Goal: Task Accomplishment & Management: Complete application form

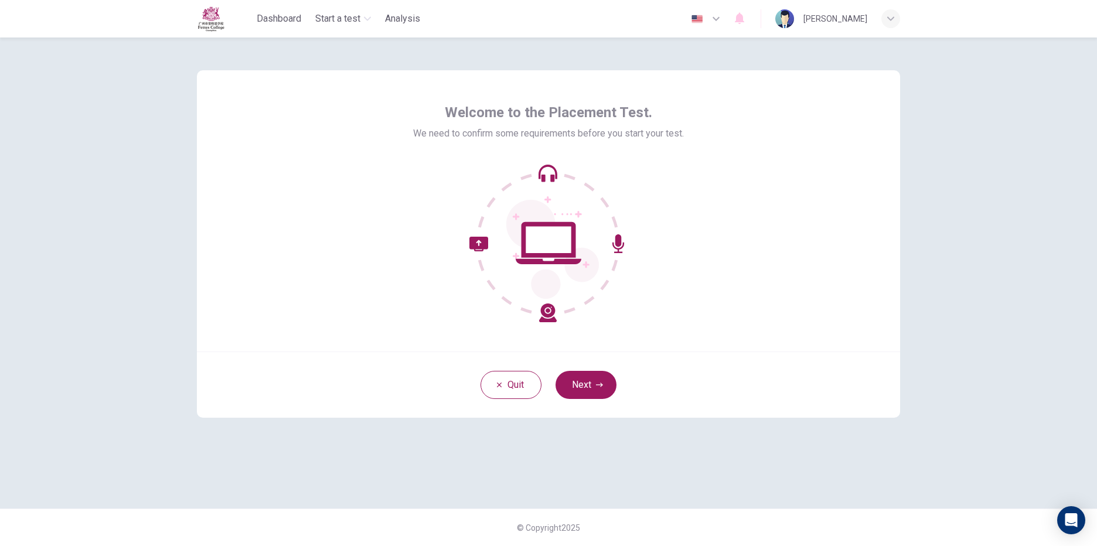
click at [609, 388] on button "Next" at bounding box center [585, 385] width 61 height 28
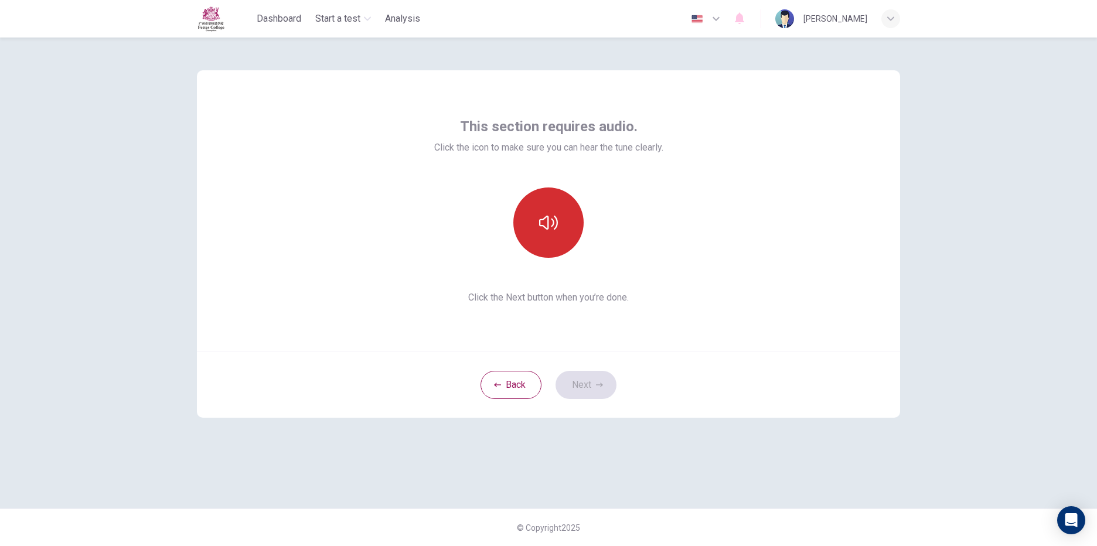
click at [554, 225] on icon "button" at bounding box center [548, 222] width 19 height 19
click at [581, 384] on button "Next" at bounding box center [585, 385] width 61 height 28
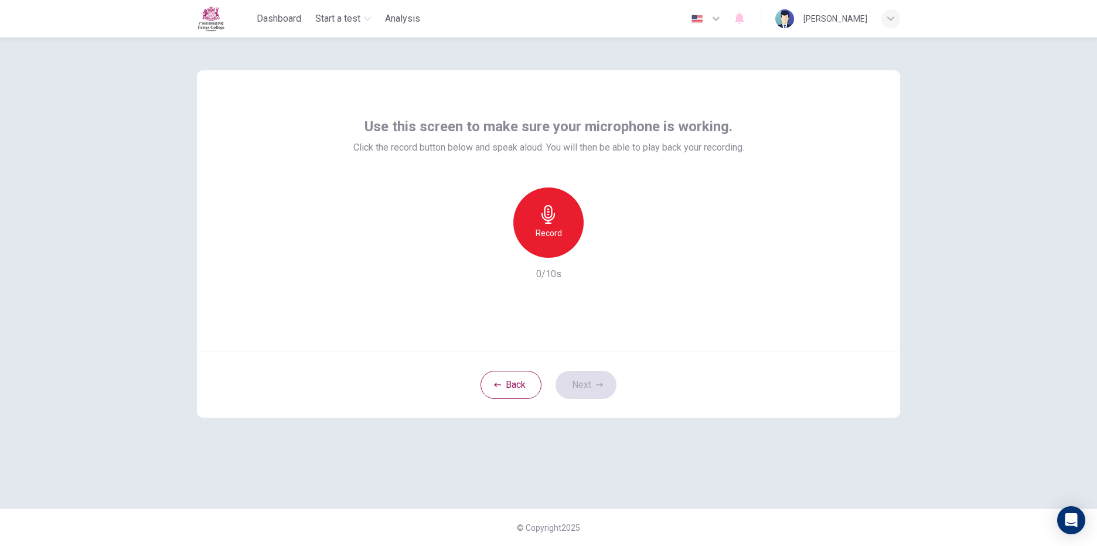
drag, startPoint x: 369, startPoint y: 112, endPoint x: 370, endPoint y: 134, distance: 21.1
click at [370, 134] on div "Use this screen to make sure your microphone is working. Click the record butto…" at bounding box center [548, 210] width 703 height 281
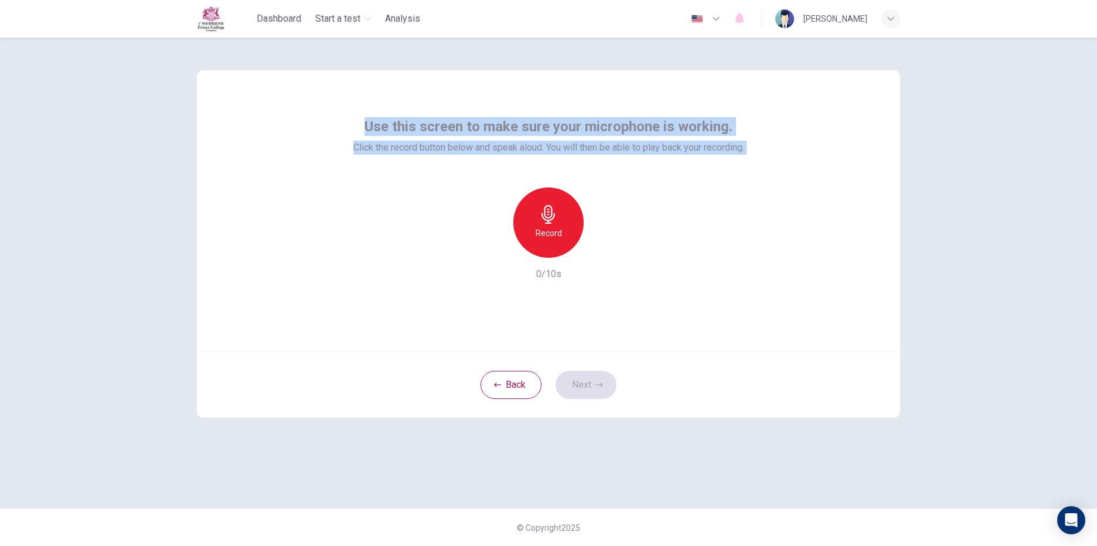
drag, startPoint x: 369, startPoint y: 127, endPoint x: 756, endPoint y: 179, distance: 390.8
click at [756, 179] on div "Use this screen to make sure your microphone is working. Click the record butto…" at bounding box center [548, 210] width 703 height 281
drag, startPoint x: 756, startPoint y: 179, endPoint x: 762, endPoint y: 210, distance: 31.5
click at [762, 210] on div "Use this screen to make sure your microphone is working. Click the record butto…" at bounding box center [548, 210] width 703 height 281
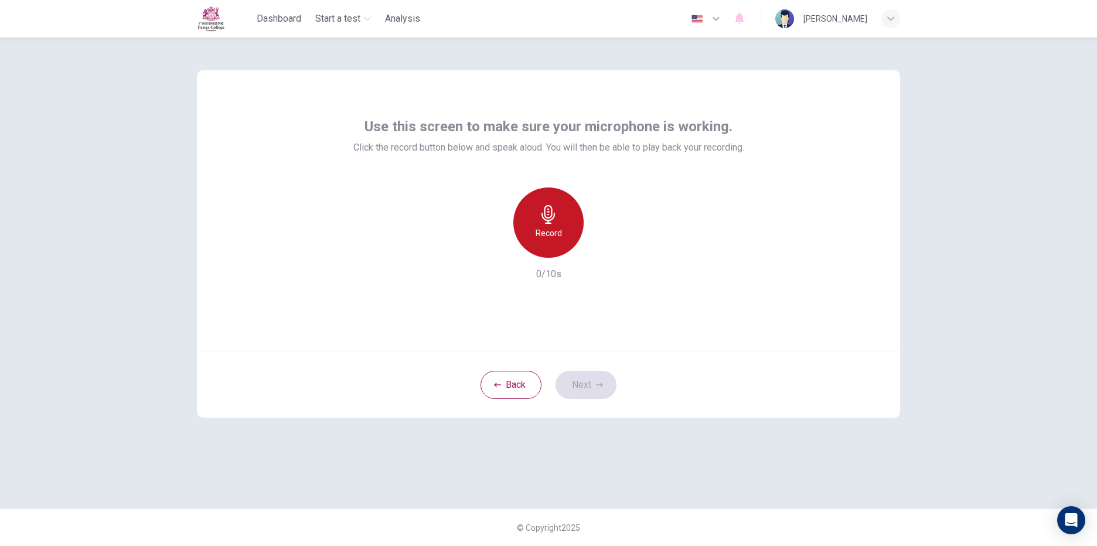
click at [544, 233] on h6 "Record" at bounding box center [548, 233] width 26 height 14
click at [557, 224] on div "Stop" at bounding box center [548, 222] width 70 height 70
click at [609, 251] on div "button" at bounding box center [602, 248] width 19 height 19
click at [599, 378] on button "Next" at bounding box center [585, 385] width 61 height 28
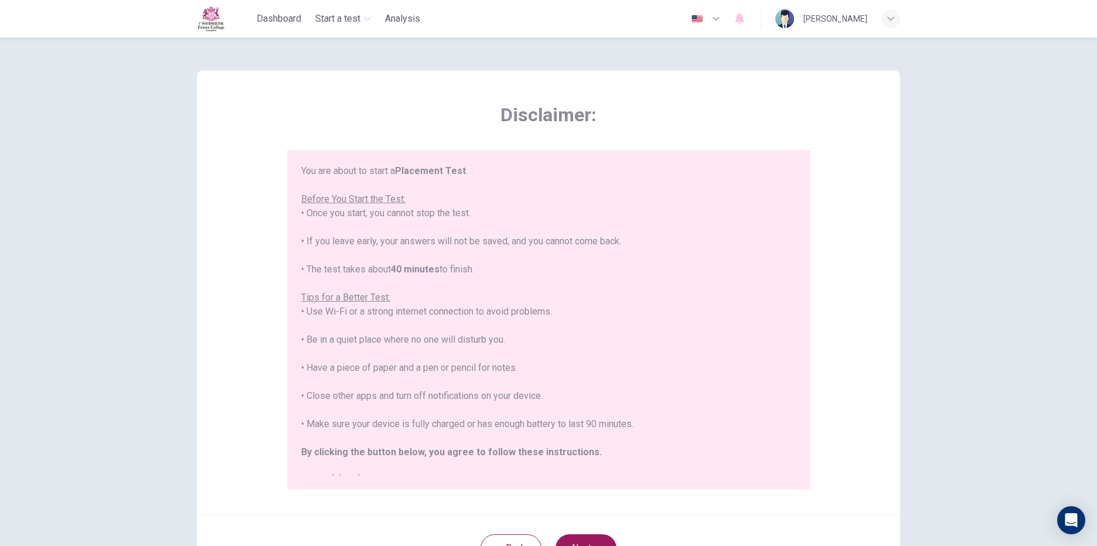
scroll to position [13, 0]
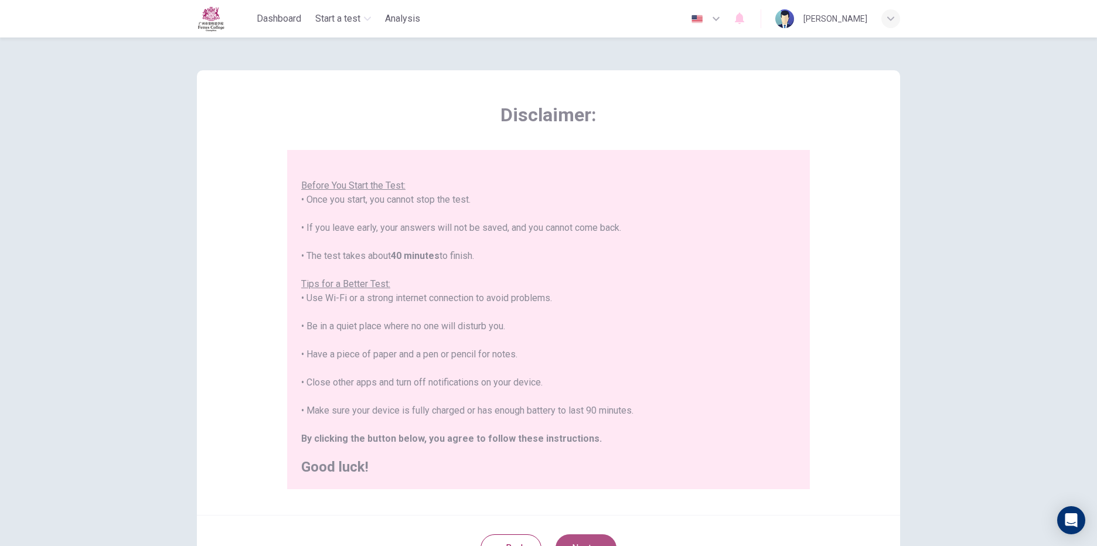
click at [588, 541] on button "Next" at bounding box center [585, 548] width 61 height 28
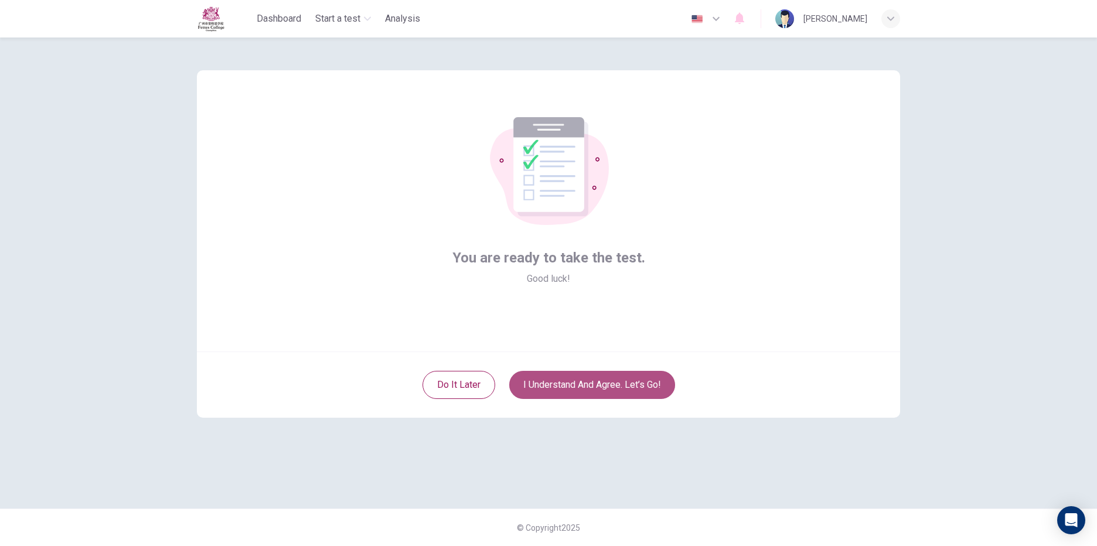
click at [583, 397] on button "I understand and agree. Let’s go!" at bounding box center [592, 385] width 166 height 28
click at [598, 383] on button "I understand and agree. Let’s go!" at bounding box center [592, 385] width 166 height 28
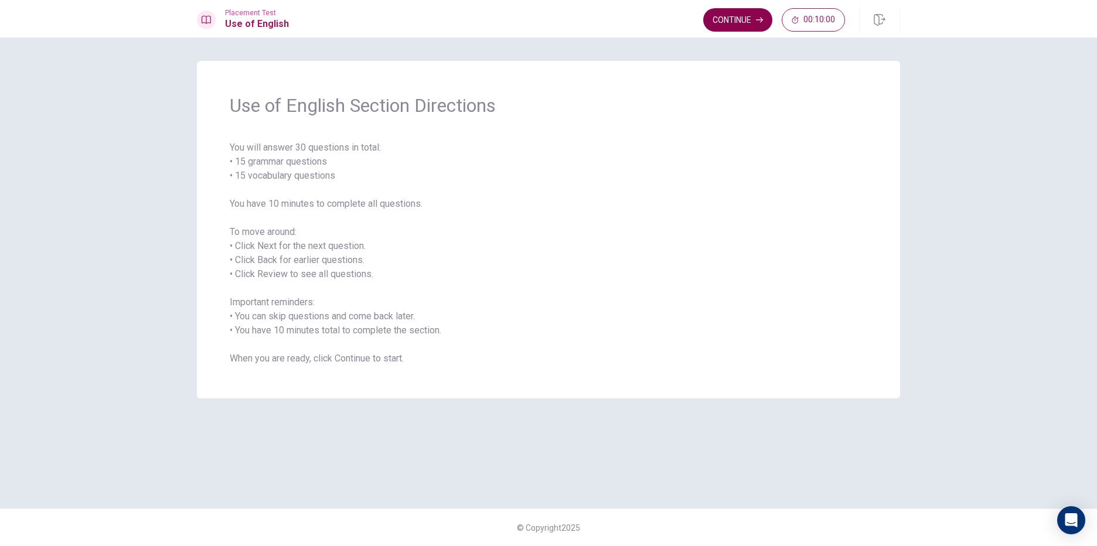
click at [743, 15] on button "Continue" at bounding box center [737, 19] width 69 height 23
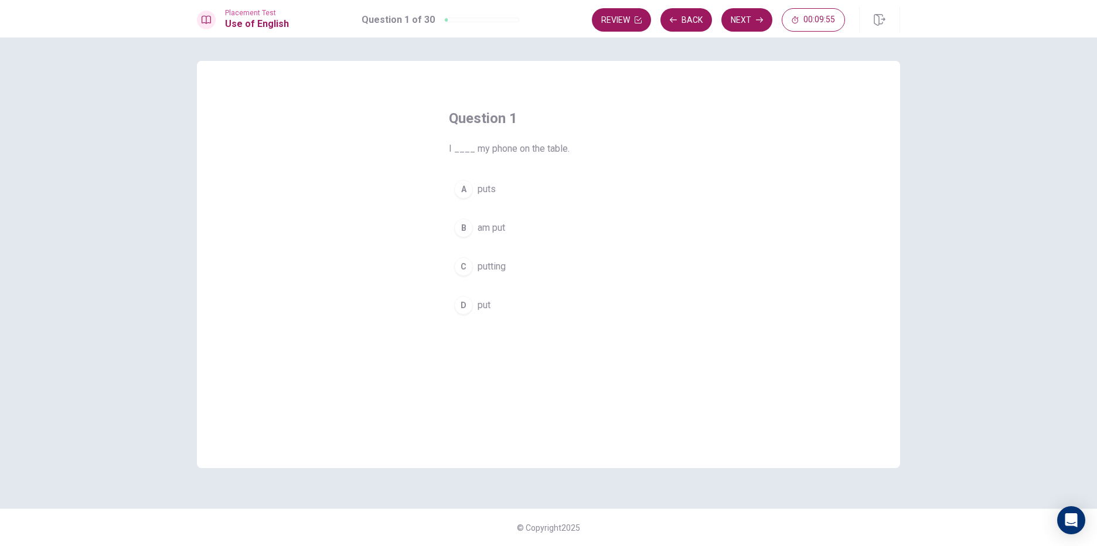
click at [457, 270] on div "C" at bounding box center [463, 266] width 19 height 19
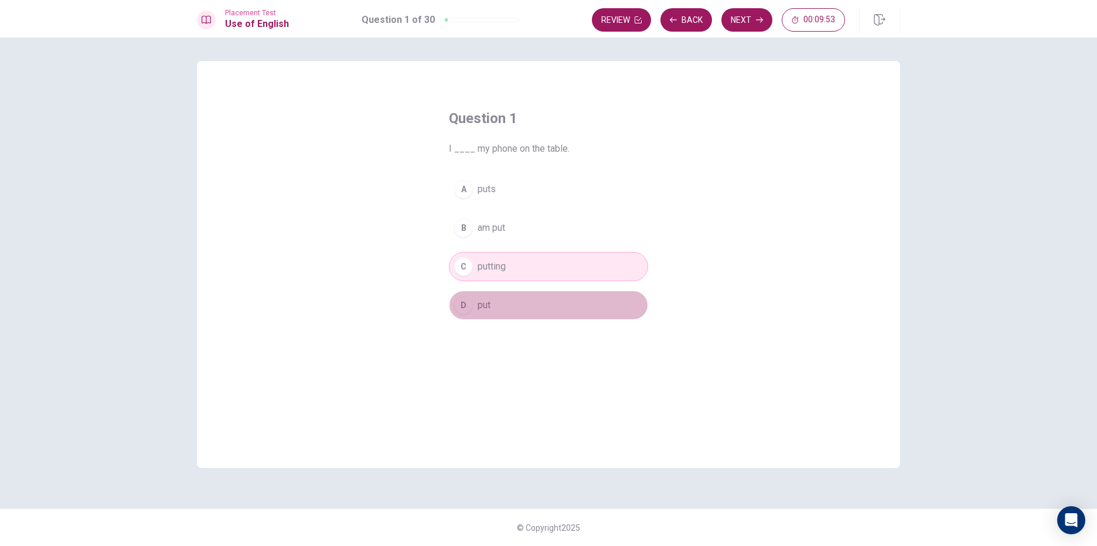
click at [465, 303] on div "D" at bounding box center [463, 305] width 19 height 19
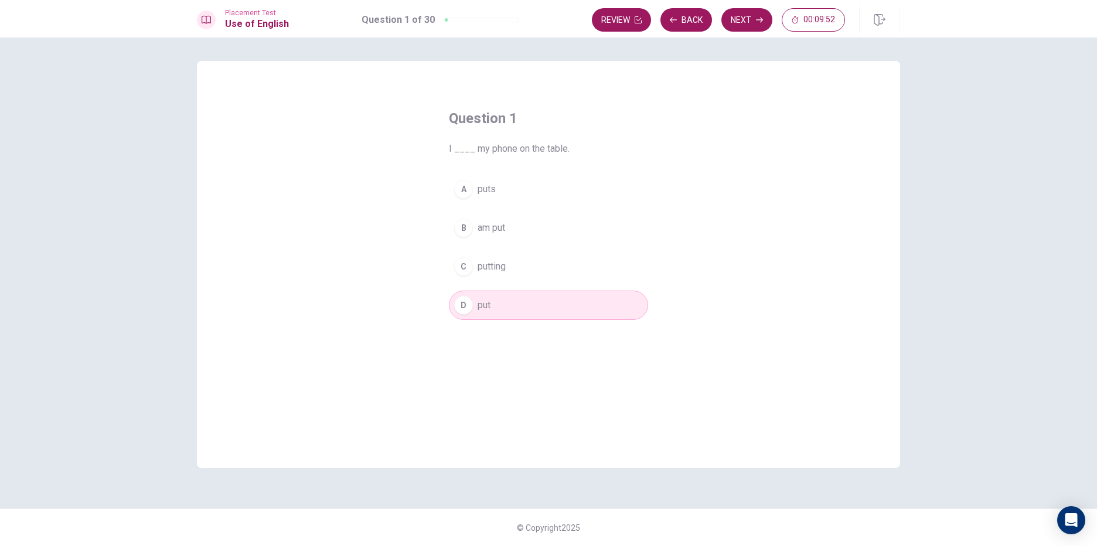
click at [479, 274] on button "C putting" at bounding box center [548, 266] width 199 height 29
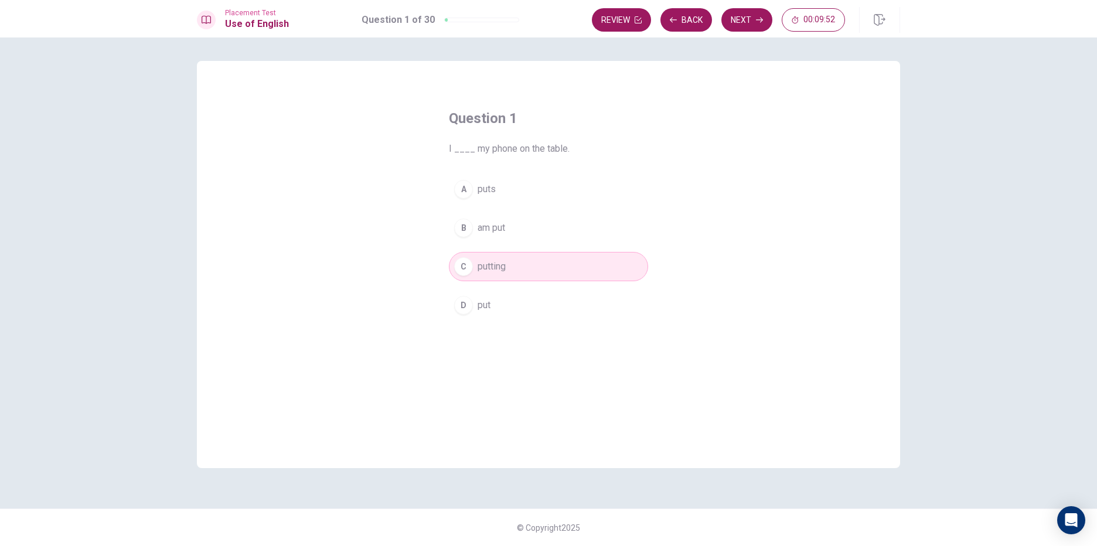
click at [473, 295] on button "D put" at bounding box center [548, 305] width 199 height 29
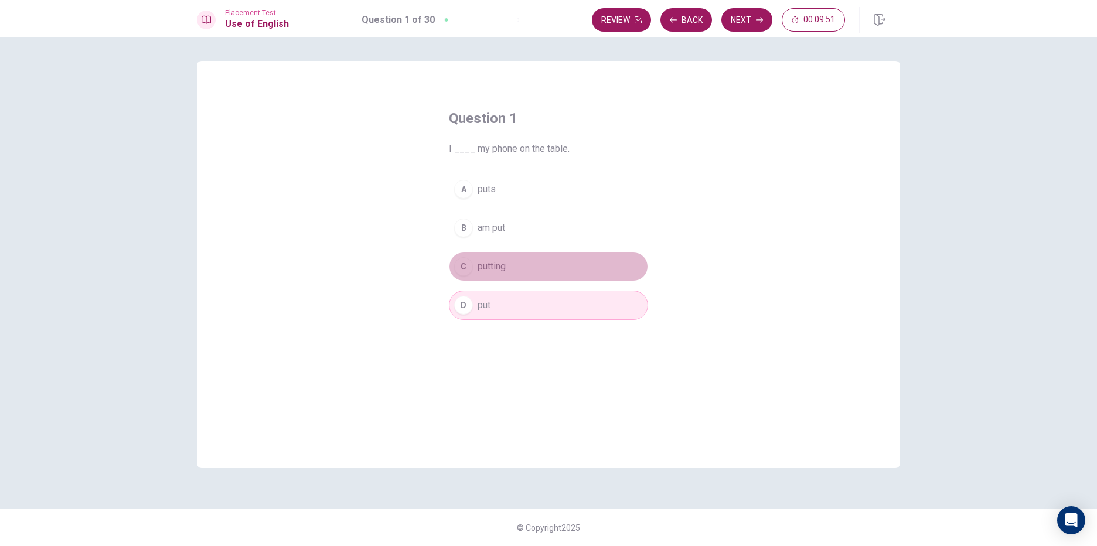
click at [480, 267] on span "putting" at bounding box center [491, 267] width 28 height 14
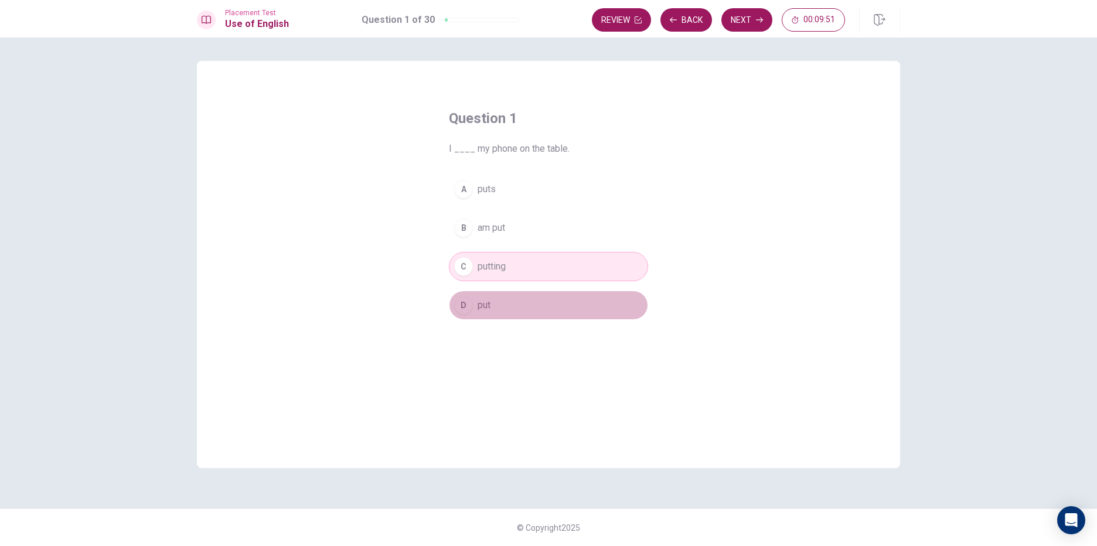
click at [473, 296] on button "D put" at bounding box center [548, 305] width 199 height 29
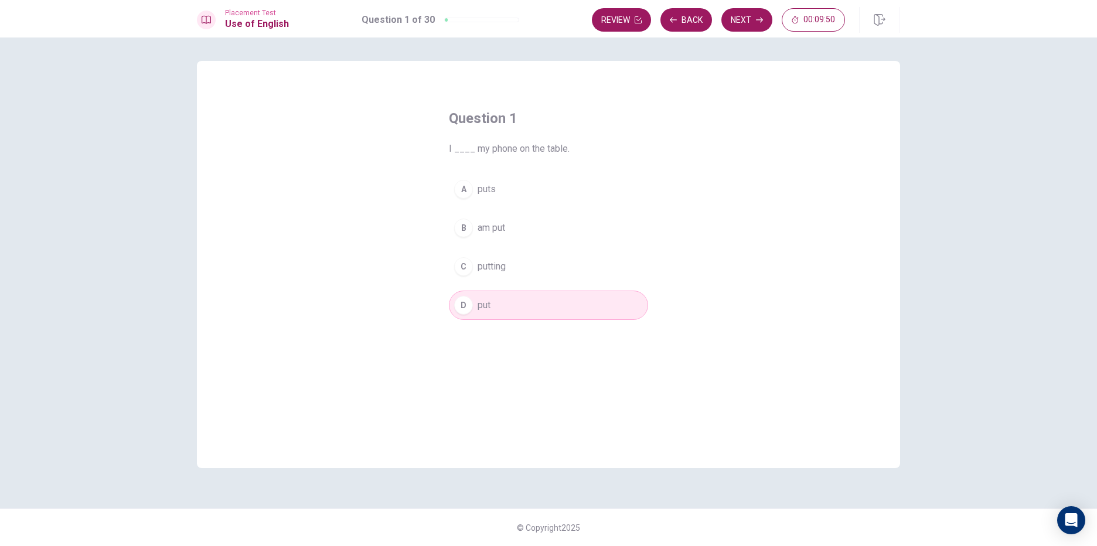
click at [486, 183] on span "puts" at bounding box center [486, 189] width 18 height 14
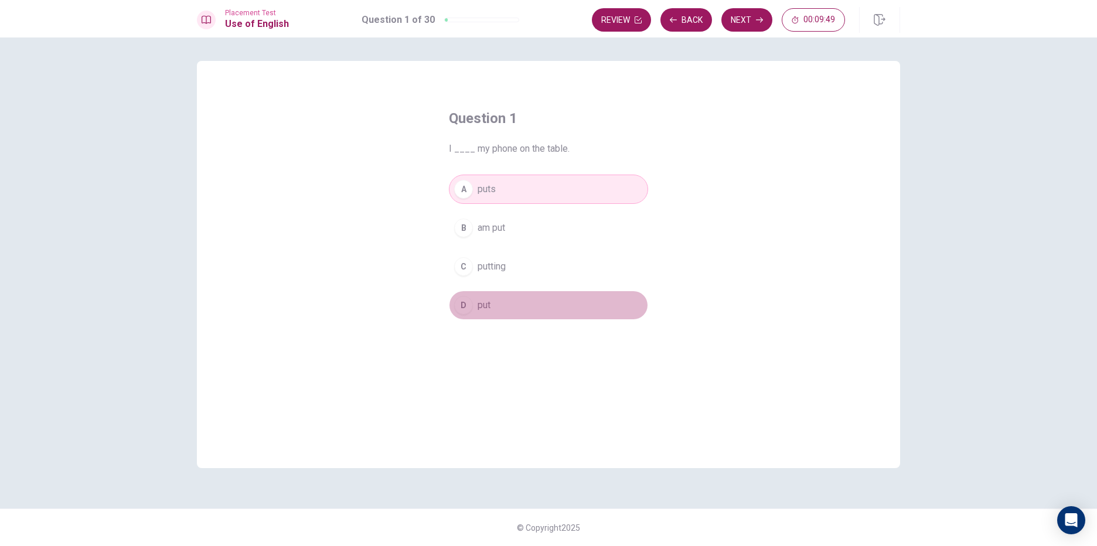
drag, startPoint x: 500, startPoint y: 300, endPoint x: 507, endPoint y: 292, distance: 10.8
click at [501, 300] on button "D put" at bounding box center [548, 305] width 199 height 29
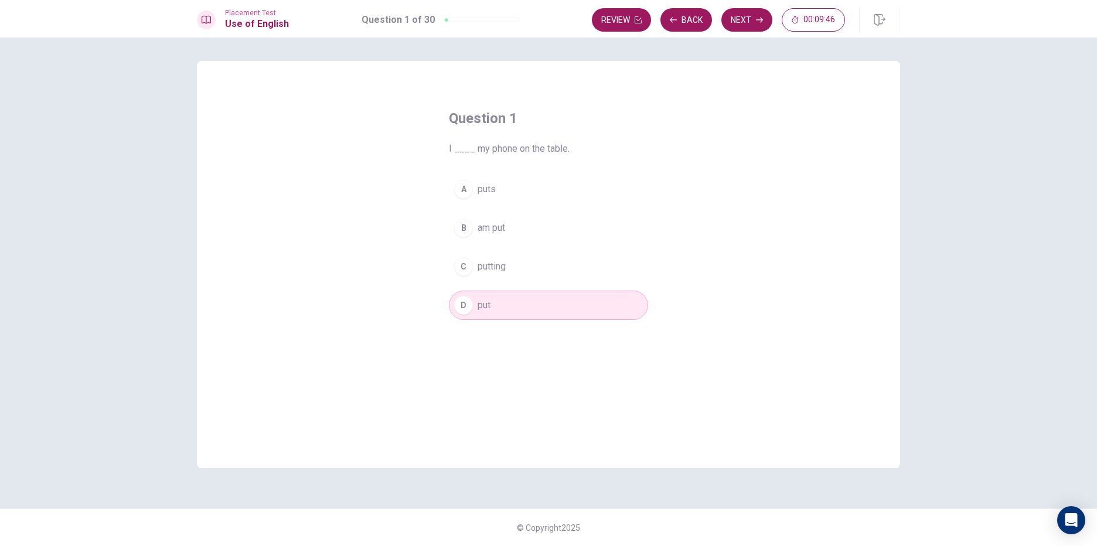
drag, startPoint x: 544, startPoint y: 199, endPoint x: 545, endPoint y: 192, distance: 7.2
click at [544, 197] on button "A puts" at bounding box center [548, 189] width 199 height 29
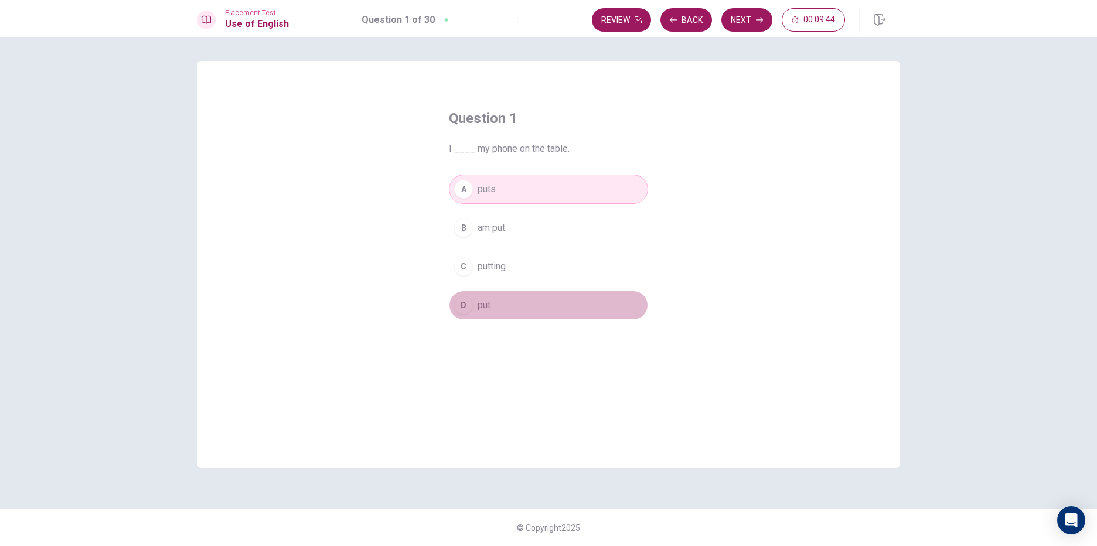
click at [518, 308] on button "D put" at bounding box center [548, 305] width 199 height 29
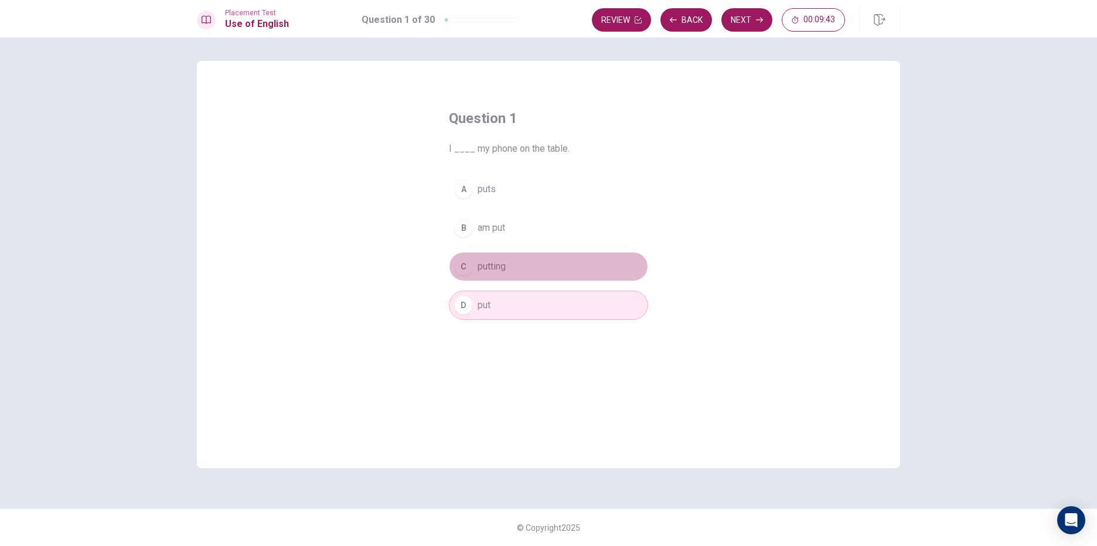
click at [527, 279] on button "C putting" at bounding box center [548, 266] width 199 height 29
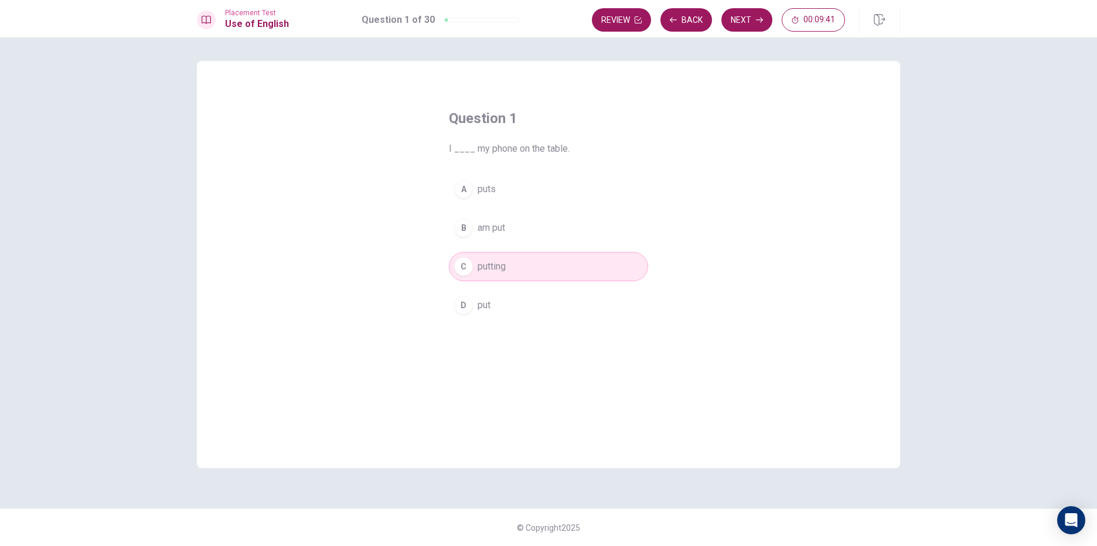
click at [515, 203] on button "A puts" at bounding box center [548, 189] width 199 height 29
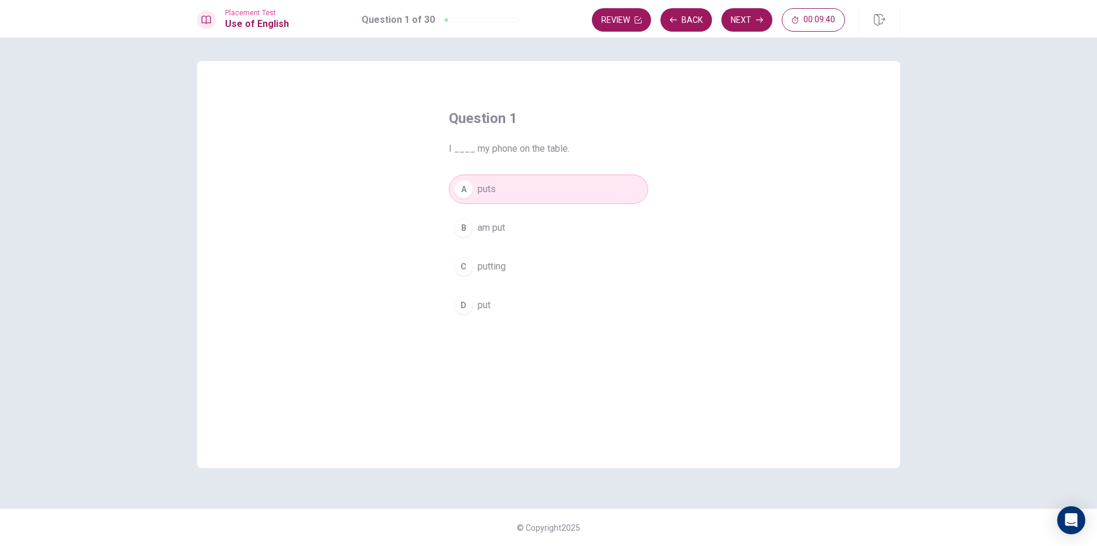
drag, startPoint x: 544, startPoint y: 287, endPoint x: 544, endPoint y: 294, distance: 7.0
click at [544, 294] on div "A puts B am put C putting D put" at bounding box center [548, 247] width 199 height 145
click at [549, 308] on button "D put" at bounding box center [548, 305] width 199 height 29
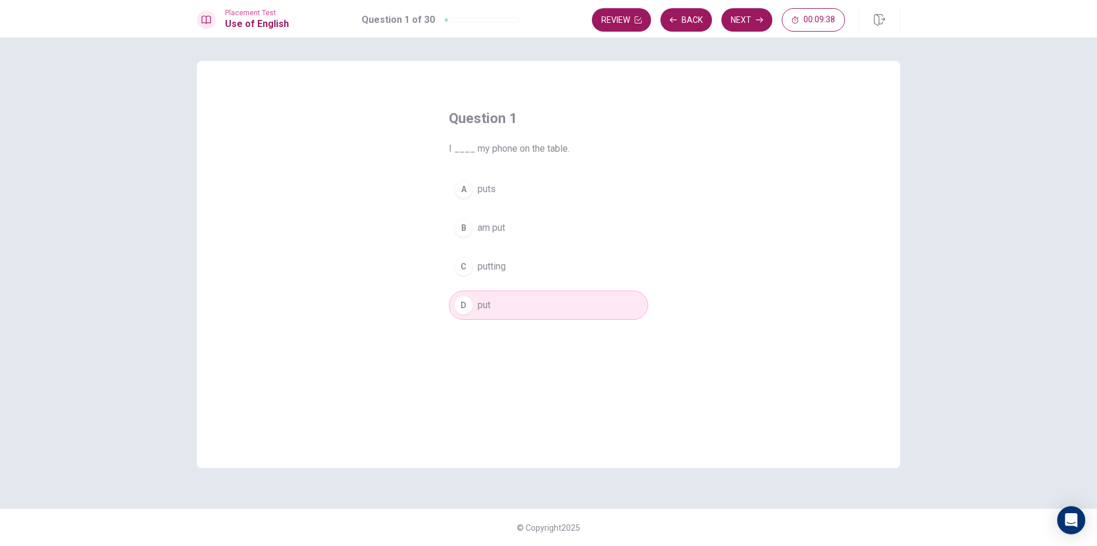
drag, startPoint x: 749, startPoint y: 19, endPoint x: 759, endPoint y: 19, distance: 10.0
click at [753, 19] on button "Next" at bounding box center [746, 19] width 51 height 23
drag, startPoint x: 515, startPoint y: 189, endPoint x: 500, endPoint y: 161, distance: 32.3
click at [512, 172] on div "Question 2 She ____ home an hour ago. A leaving B leaves C left D leave" at bounding box center [548, 214] width 246 height 248
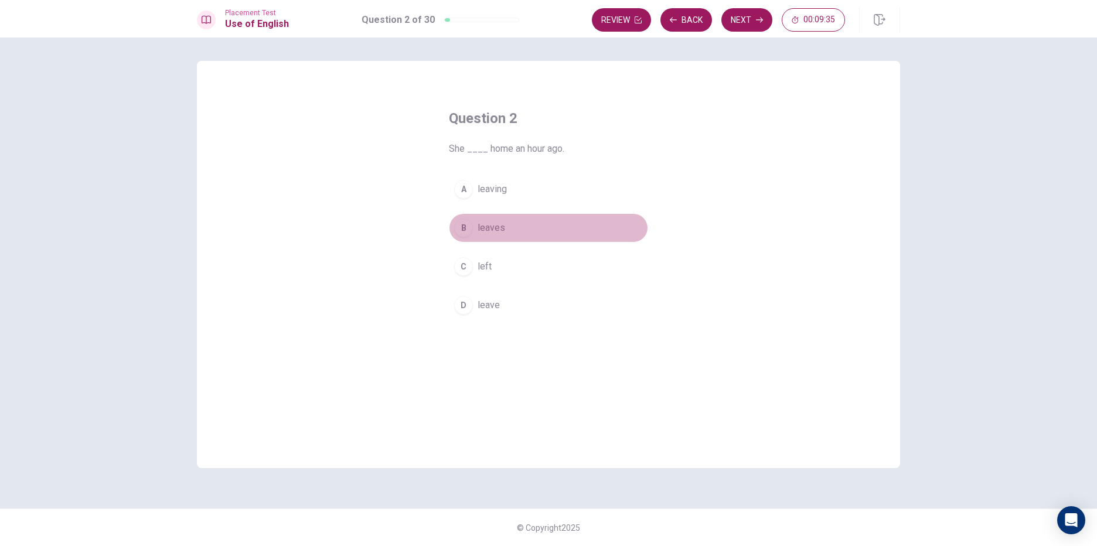
click at [537, 228] on button "B leaves" at bounding box center [548, 227] width 199 height 29
click at [524, 264] on button "C left" at bounding box center [548, 266] width 199 height 29
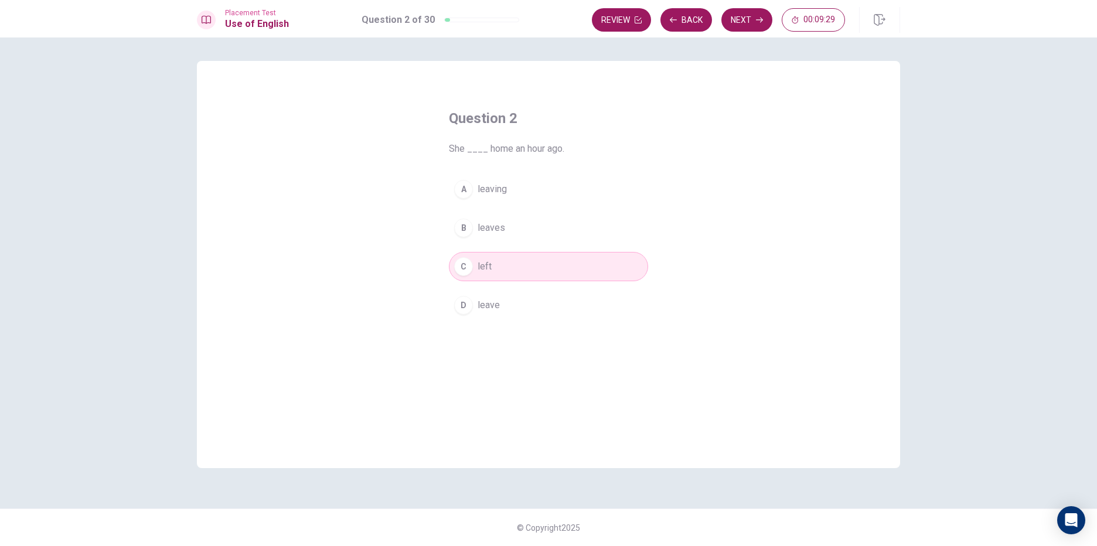
click at [729, 16] on button "Next" at bounding box center [746, 19] width 51 height 23
click at [466, 218] on button "B friendly" at bounding box center [548, 227] width 199 height 29
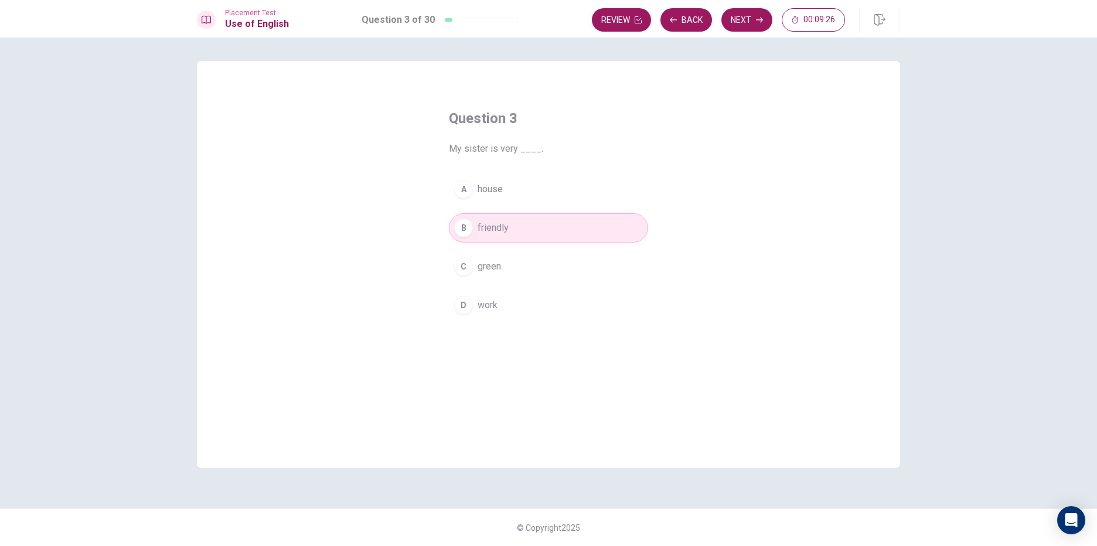
click at [753, 17] on button "Next" at bounding box center [746, 19] width 51 height 23
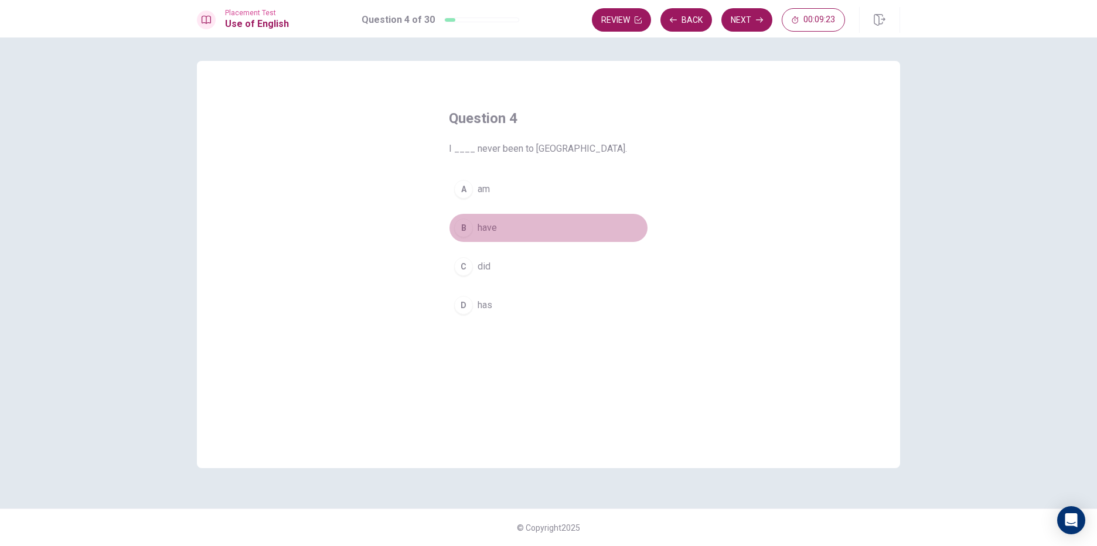
click at [465, 226] on div "B" at bounding box center [463, 227] width 19 height 19
click at [746, 25] on button "Next" at bounding box center [746, 19] width 51 height 23
click at [471, 225] on div "B" at bounding box center [463, 227] width 19 height 19
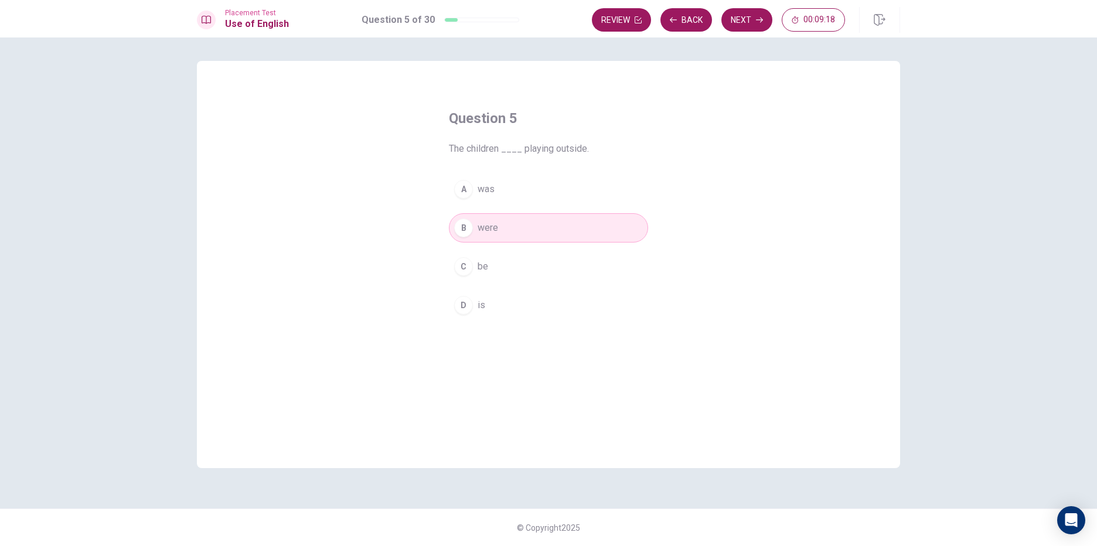
click at [521, 191] on button "A was" at bounding box center [548, 189] width 199 height 29
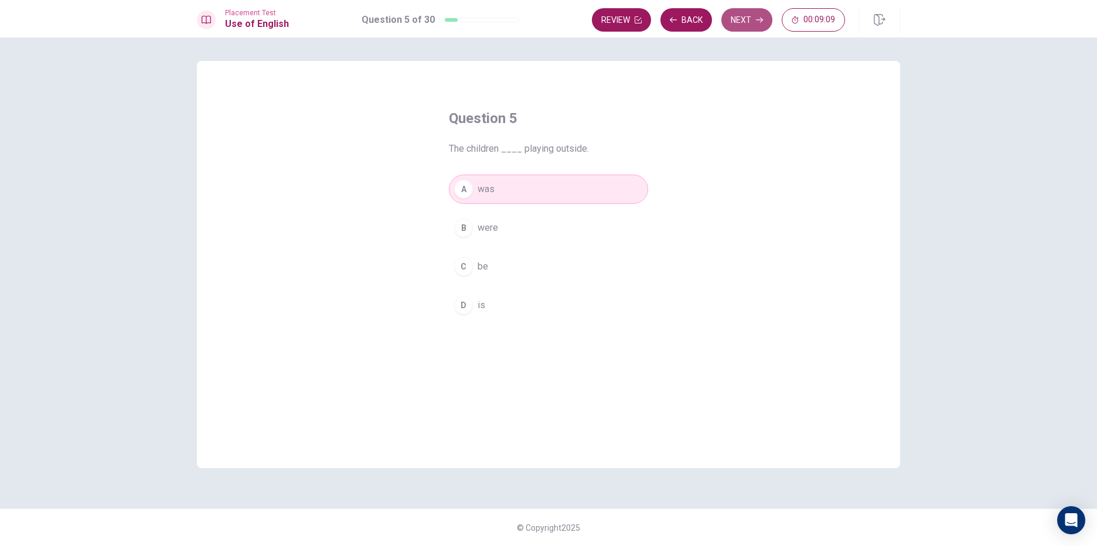
click at [753, 23] on button "Next" at bounding box center [746, 19] width 51 height 23
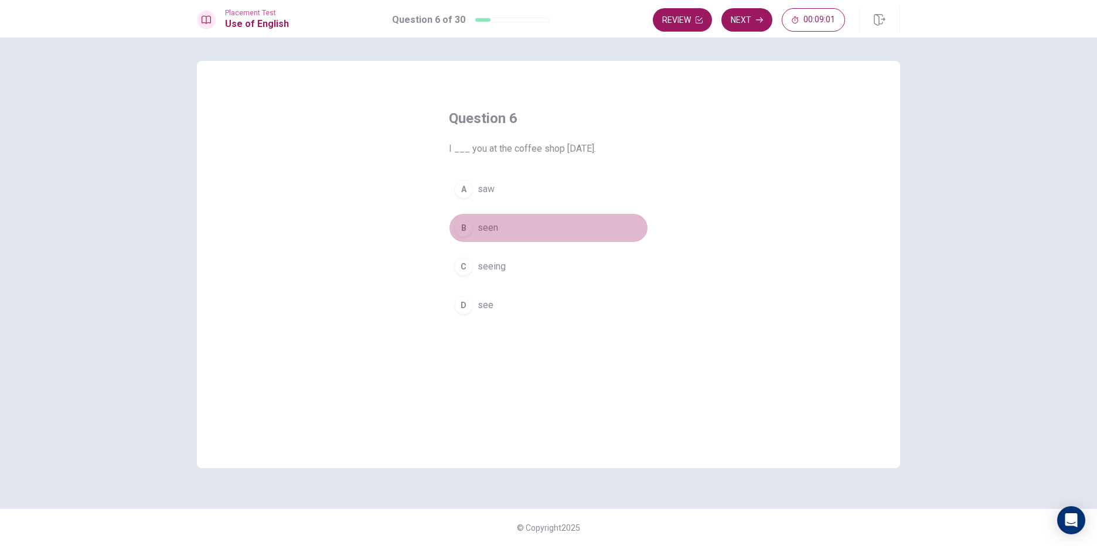
click at [502, 233] on button "B seen" at bounding box center [548, 227] width 199 height 29
click at [733, 22] on button "Next" at bounding box center [746, 19] width 51 height 23
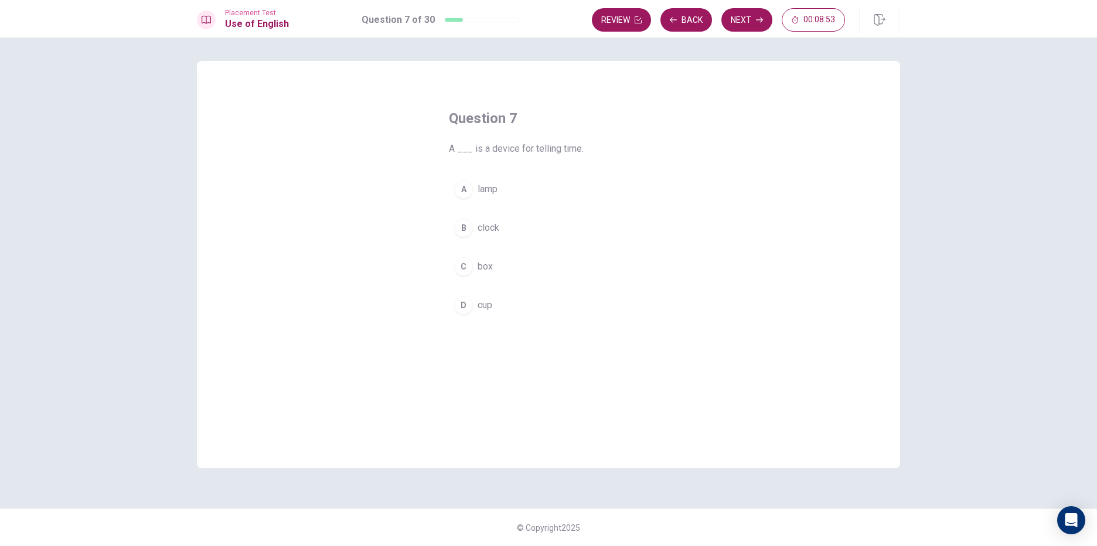
drag, startPoint x: 464, startPoint y: 226, endPoint x: 470, endPoint y: 223, distance: 7.1
click at [465, 226] on div "B" at bounding box center [463, 227] width 19 height 19
click at [476, 187] on button "A lamp" at bounding box center [548, 189] width 199 height 29
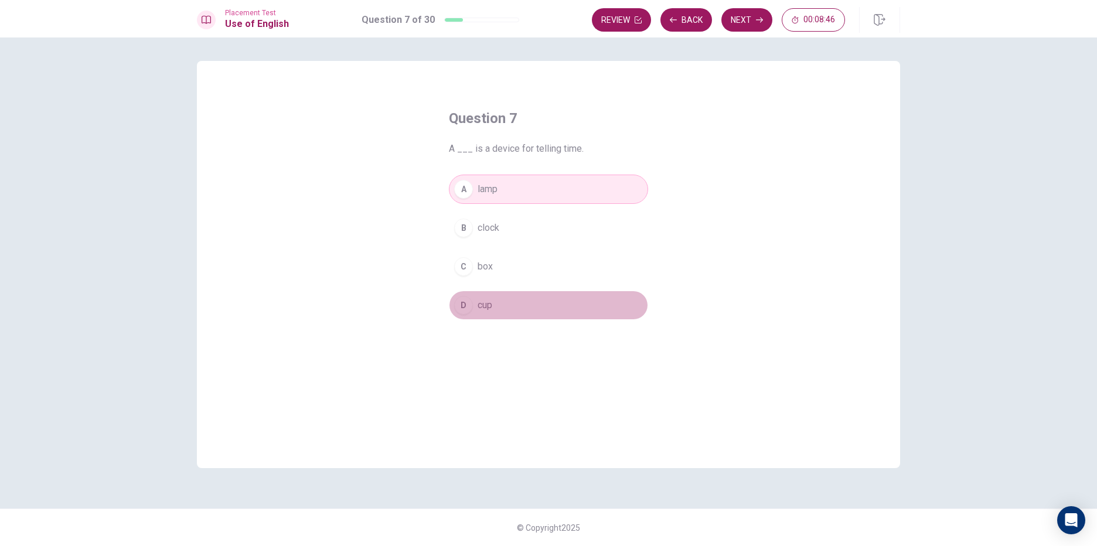
click at [500, 314] on button "D cup" at bounding box center [548, 305] width 199 height 29
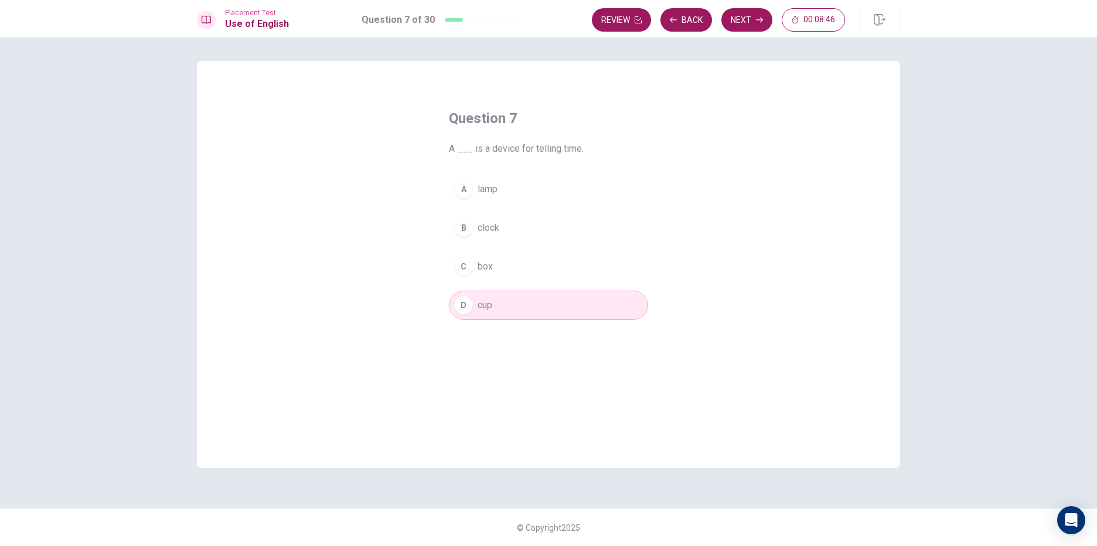
click at [513, 281] on div "A lamp B clock C box D cup" at bounding box center [548, 247] width 199 height 145
click at [504, 273] on button "C box" at bounding box center [548, 266] width 199 height 29
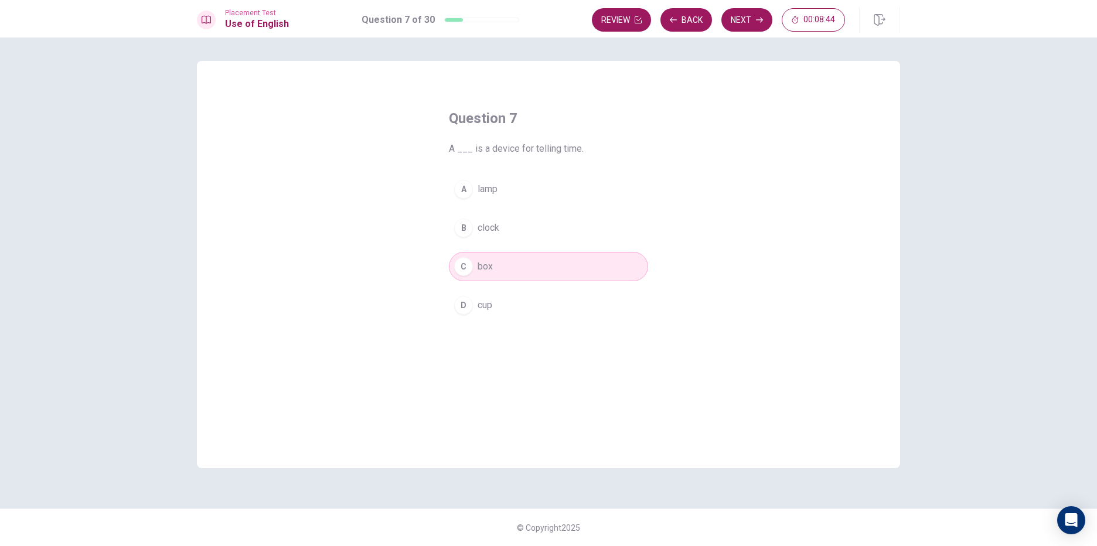
click at [520, 233] on button "B clock" at bounding box center [548, 227] width 199 height 29
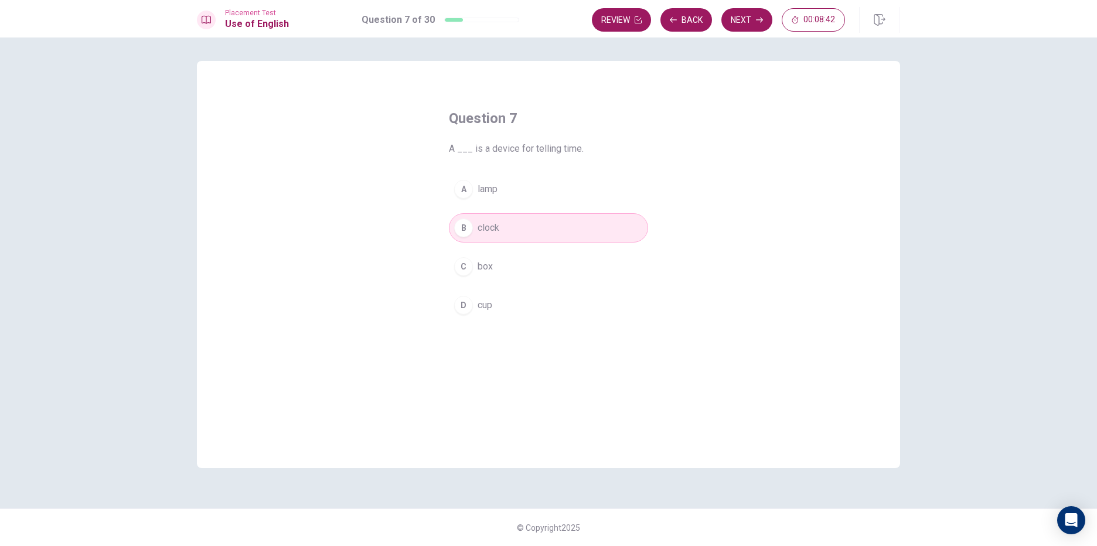
drag, startPoint x: 443, startPoint y: 146, endPoint x: 573, endPoint y: 179, distance: 134.1
click at [573, 179] on div "Question 7 A ___ is a device for telling time. A lamp B clock C box D cup" at bounding box center [548, 214] width 246 height 248
click at [573, 179] on button "A lamp" at bounding box center [548, 189] width 199 height 29
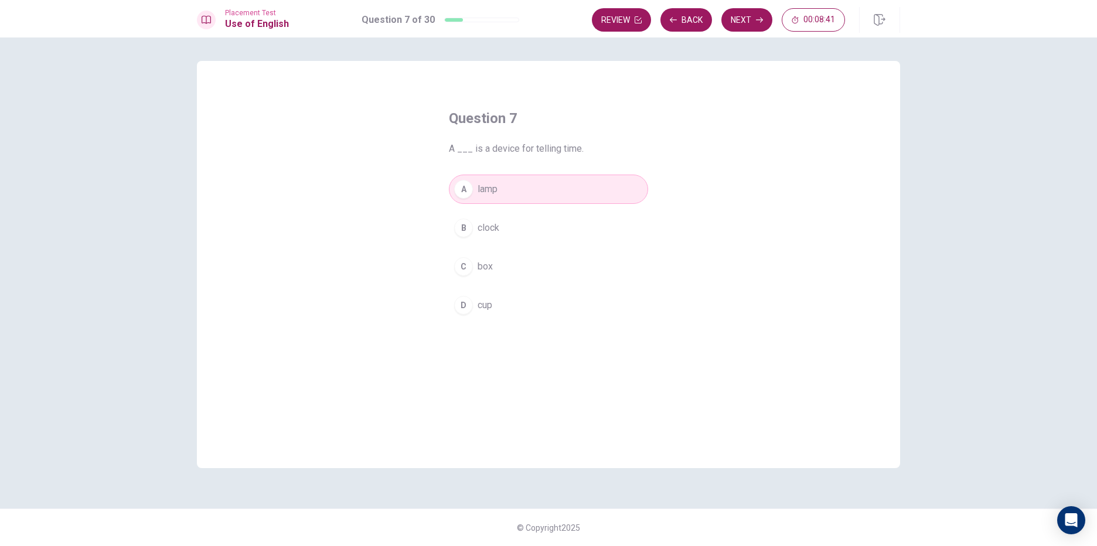
click at [540, 221] on button "B clock" at bounding box center [548, 227] width 199 height 29
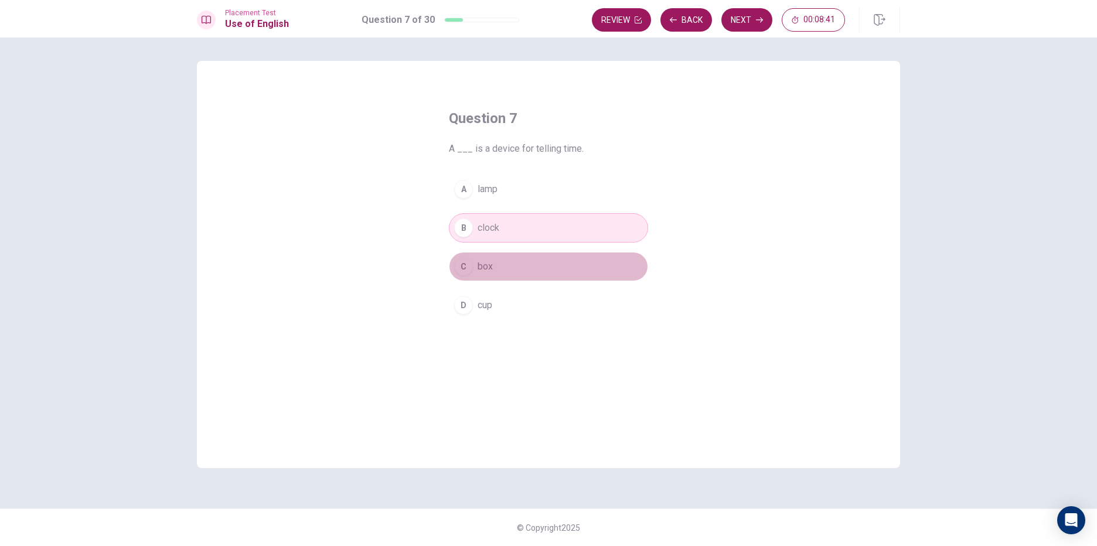
click at [536, 252] on button "C box" at bounding box center [548, 266] width 199 height 29
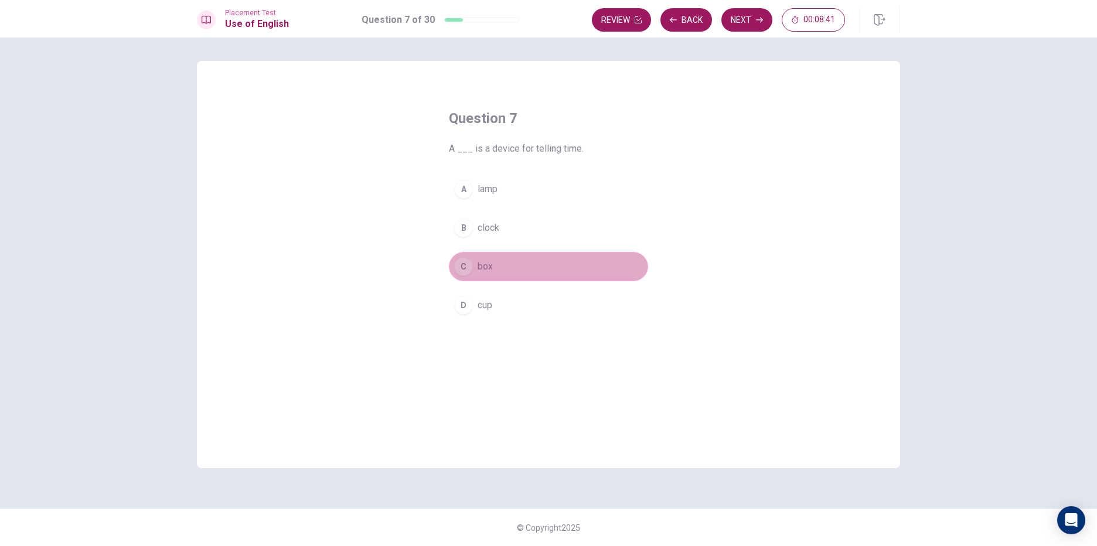
click at [534, 266] on button "C box" at bounding box center [548, 266] width 199 height 29
click at [528, 332] on div "Question 7 A ___ is a device for telling time. A lamp B clock C box D cup" at bounding box center [548, 214] width 246 height 248
click at [547, 298] on button "D cup" at bounding box center [548, 305] width 199 height 29
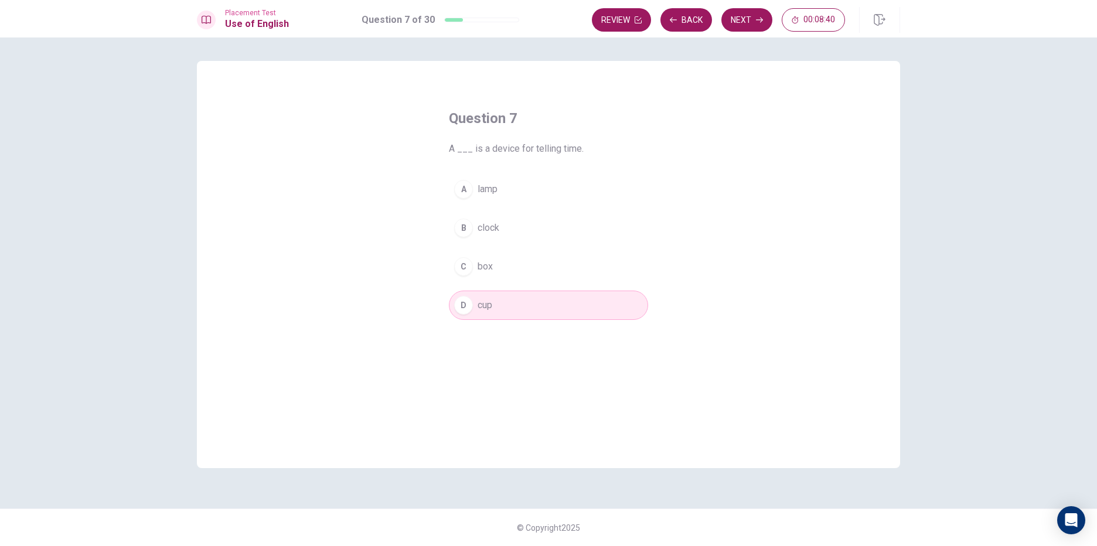
click at [552, 257] on button "C box" at bounding box center [548, 266] width 199 height 29
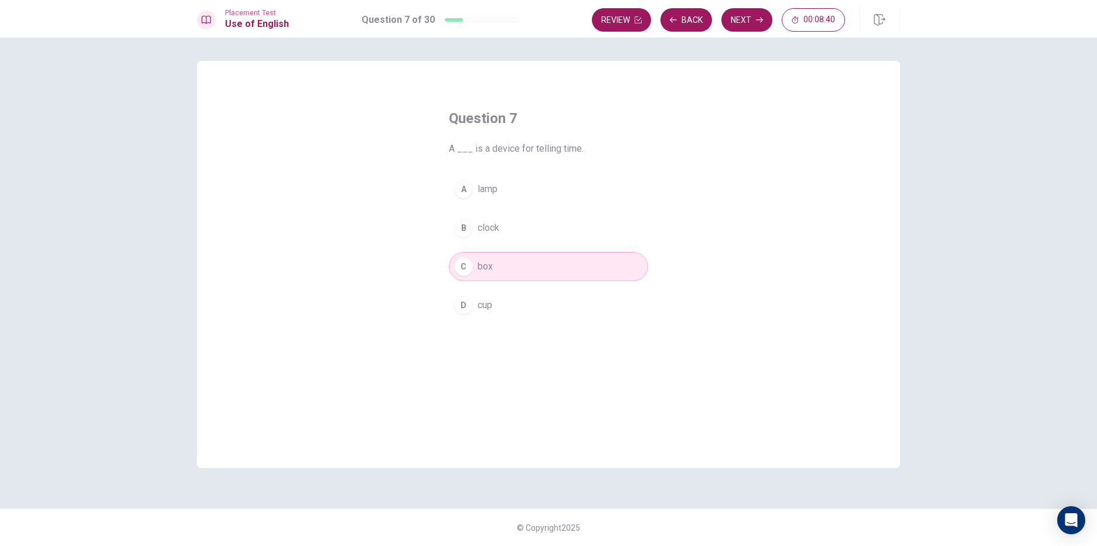
click at [560, 243] on div "A lamp B clock C box D cup" at bounding box center [548, 247] width 199 height 145
click at [569, 211] on div "A lamp B clock C box D cup" at bounding box center [548, 247] width 199 height 145
click at [551, 195] on button "A lamp" at bounding box center [548, 189] width 199 height 29
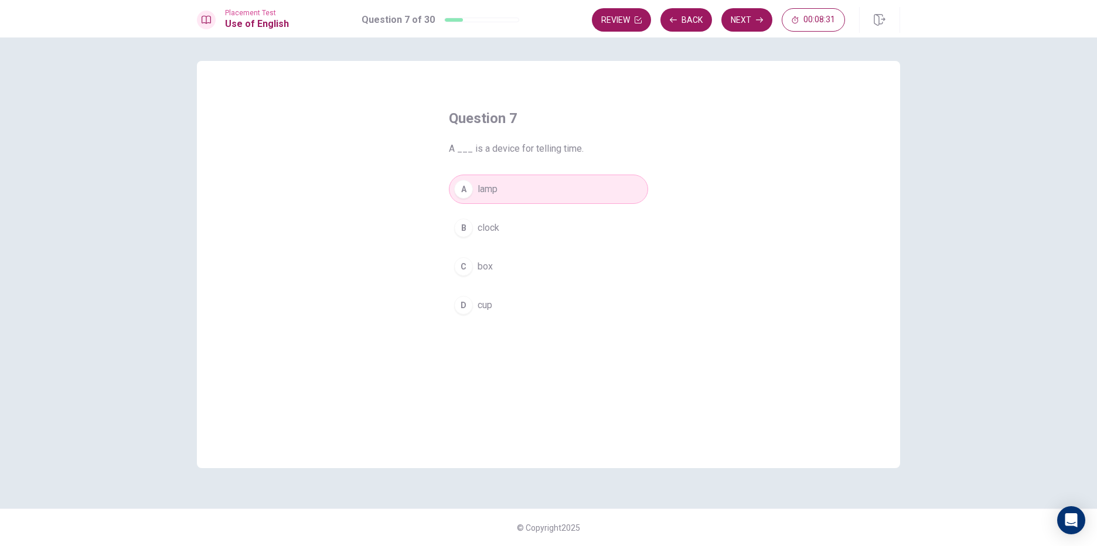
click at [533, 228] on button "B clock" at bounding box center [548, 227] width 199 height 29
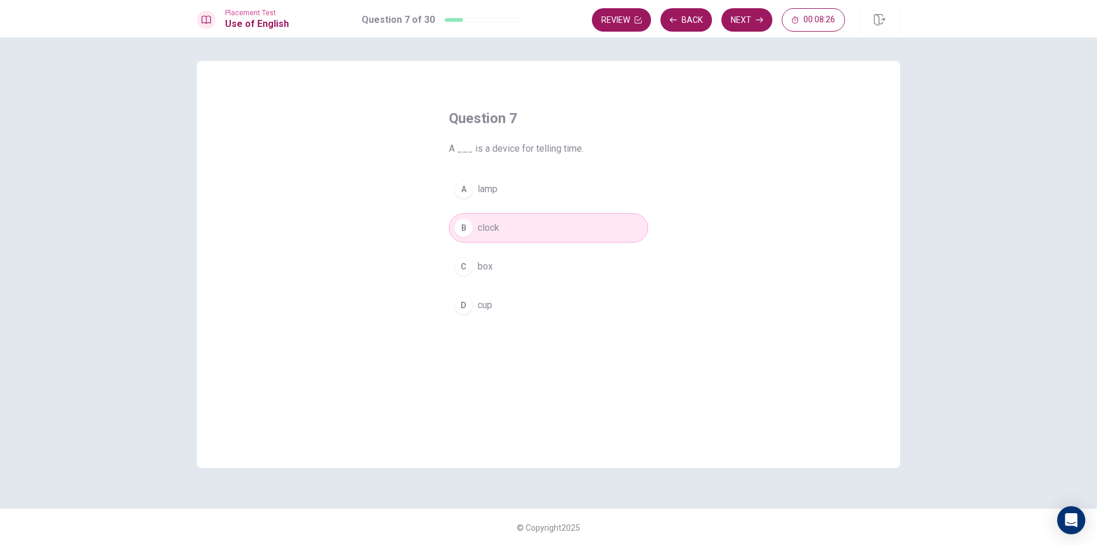
click at [521, 247] on div "A lamp B clock C box D cup" at bounding box center [548, 247] width 199 height 145
click at [512, 291] on div "A lamp B clock C box D cup" at bounding box center [548, 247] width 199 height 145
click at [509, 306] on button "D cup" at bounding box center [548, 305] width 199 height 29
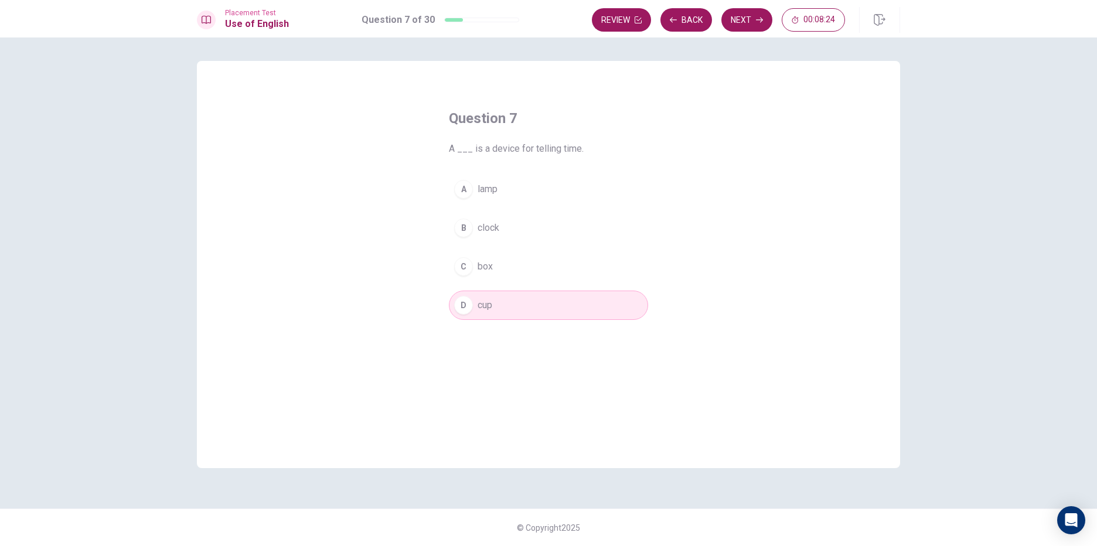
click at [508, 256] on button "C box" at bounding box center [548, 266] width 199 height 29
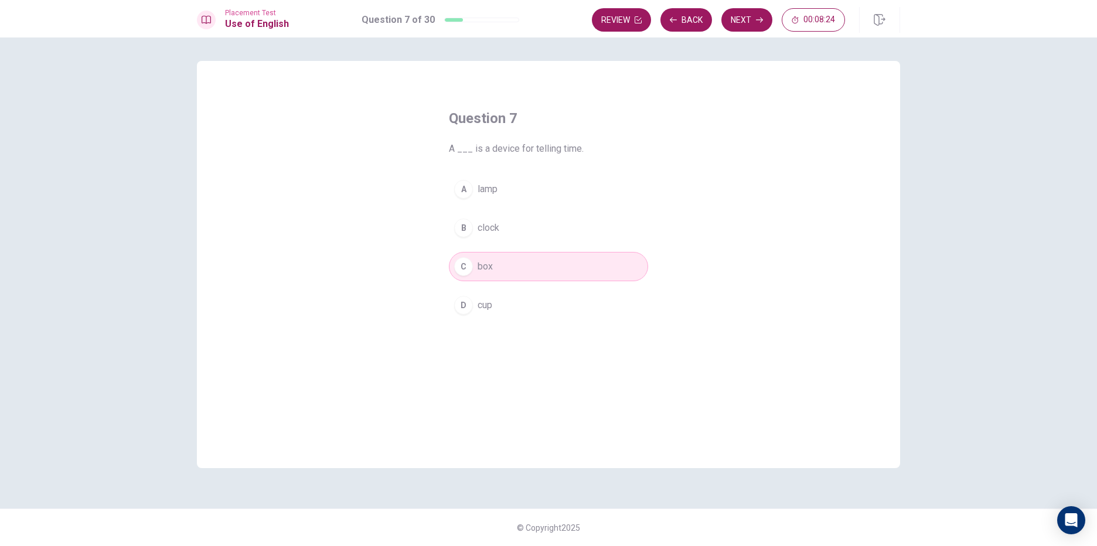
click at [523, 204] on div "A lamp B clock C box D cup" at bounding box center [548, 247] width 199 height 145
click at [529, 194] on button "A lamp" at bounding box center [548, 189] width 199 height 29
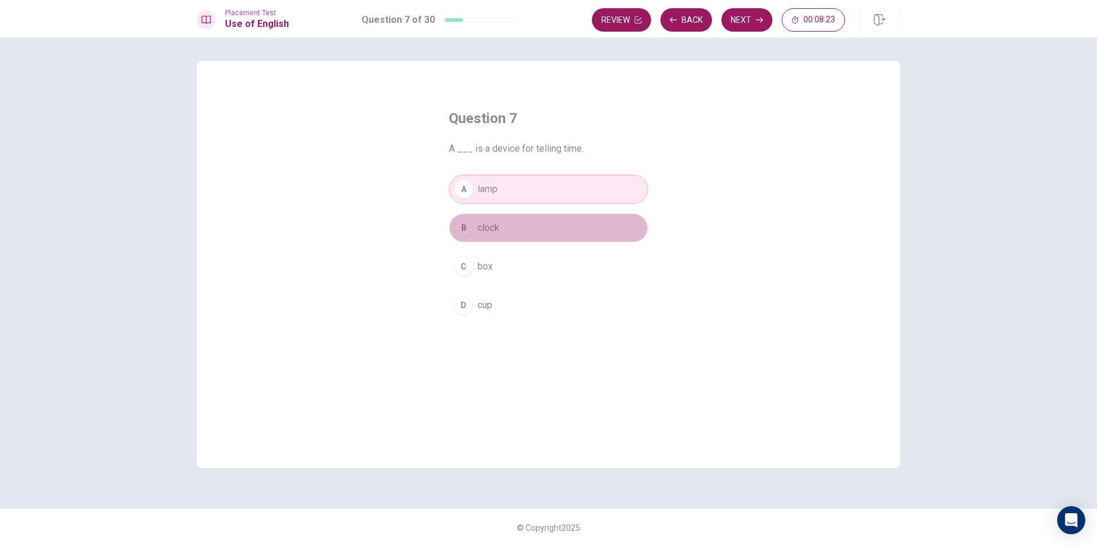
click at [593, 236] on button "B clock" at bounding box center [548, 227] width 199 height 29
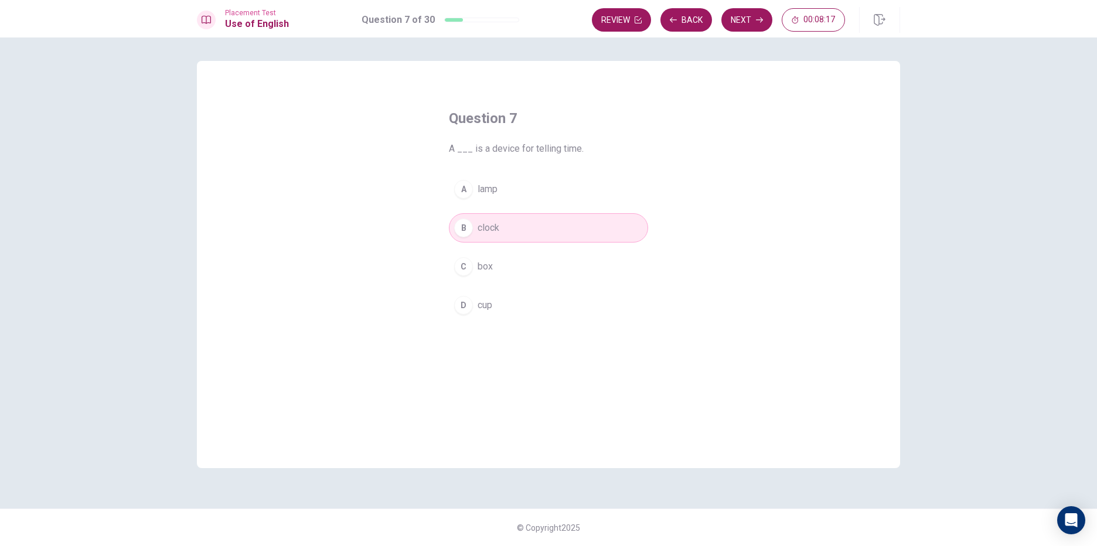
click at [498, 316] on button "D cup" at bounding box center [548, 305] width 199 height 29
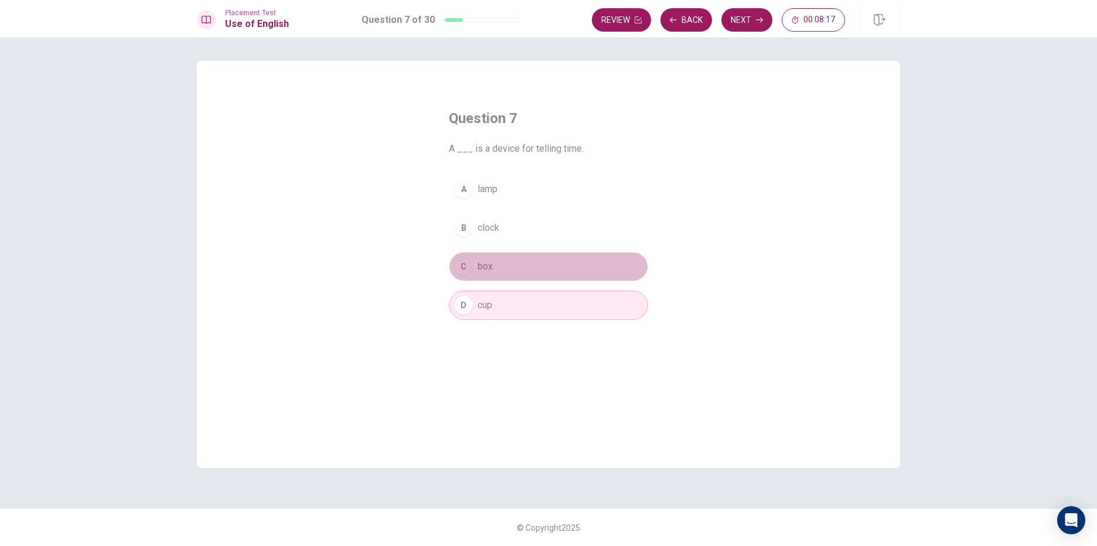
click at [509, 275] on button "C box" at bounding box center [548, 266] width 199 height 29
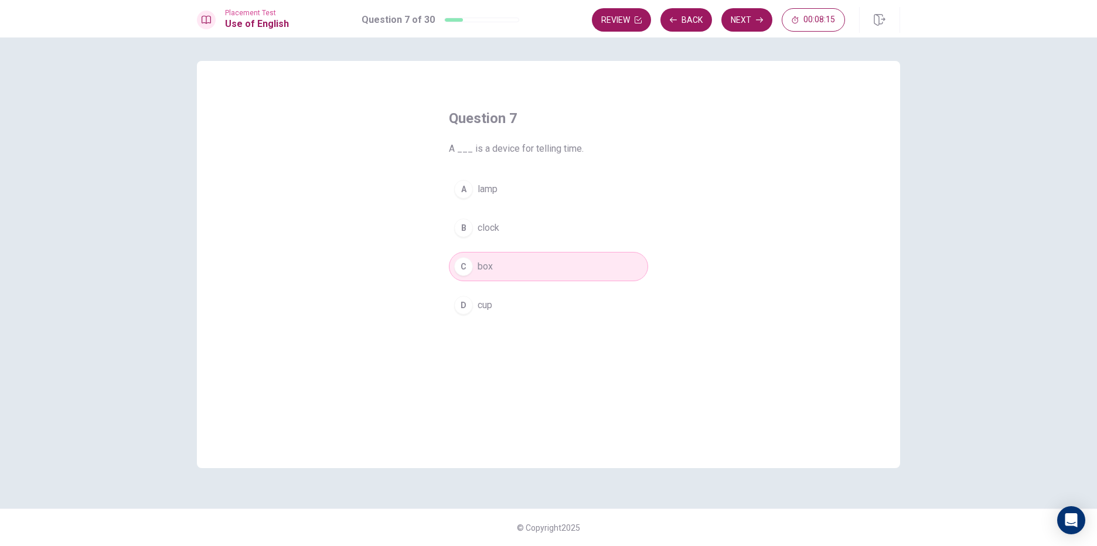
click at [489, 234] on span "clock" at bounding box center [488, 228] width 22 height 14
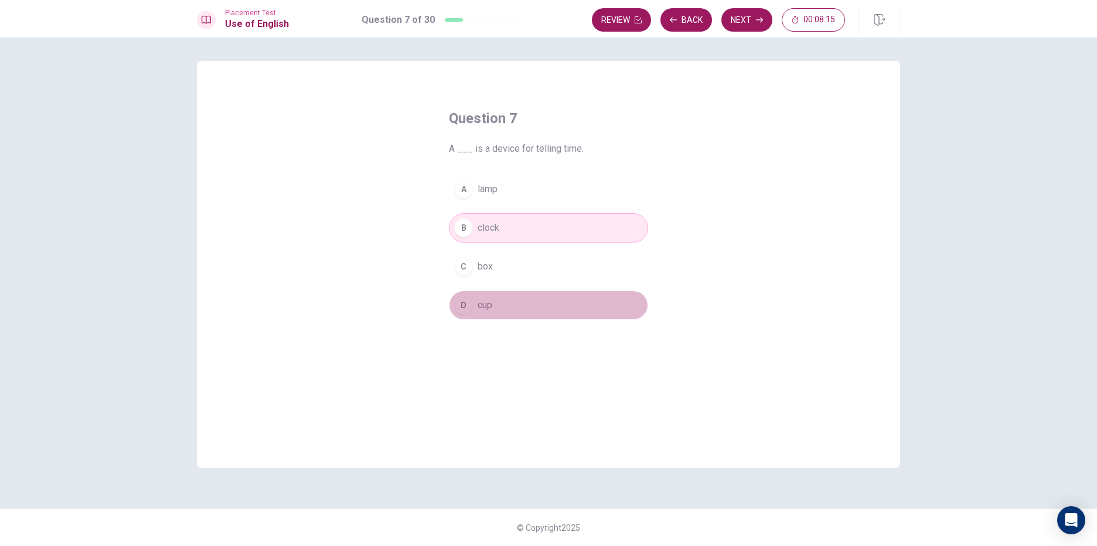
drag, startPoint x: 489, startPoint y: 301, endPoint x: 496, endPoint y: 264, distance: 37.7
click at [491, 300] on span "cup" at bounding box center [484, 305] width 15 height 14
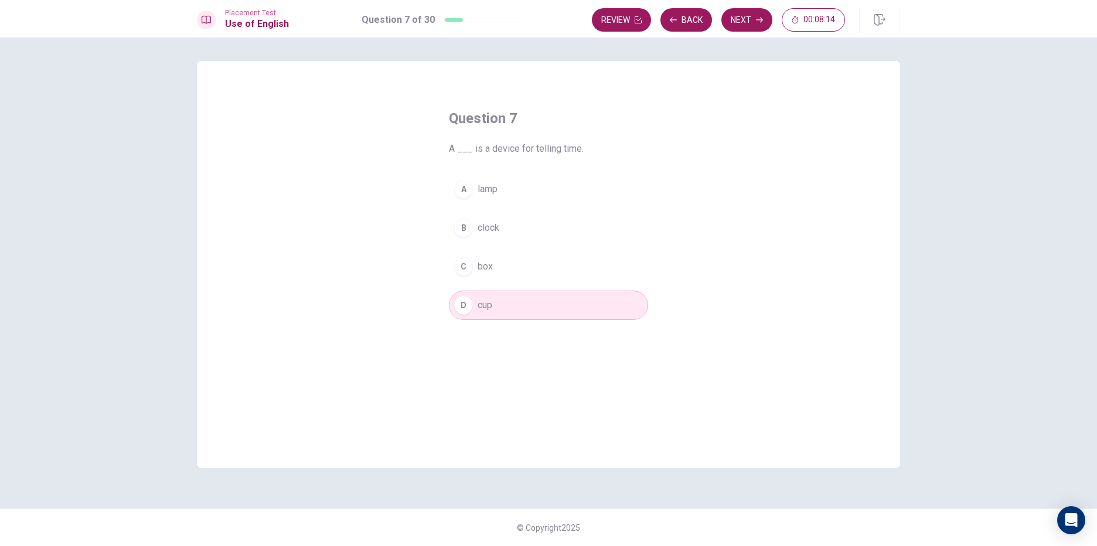
drag, startPoint x: 498, startPoint y: 260, endPoint x: 499, endPoint y: 237, distance: 22.9
click at [498, 259] on button "C box" at bounding box center [548, 266] width 199 height 29
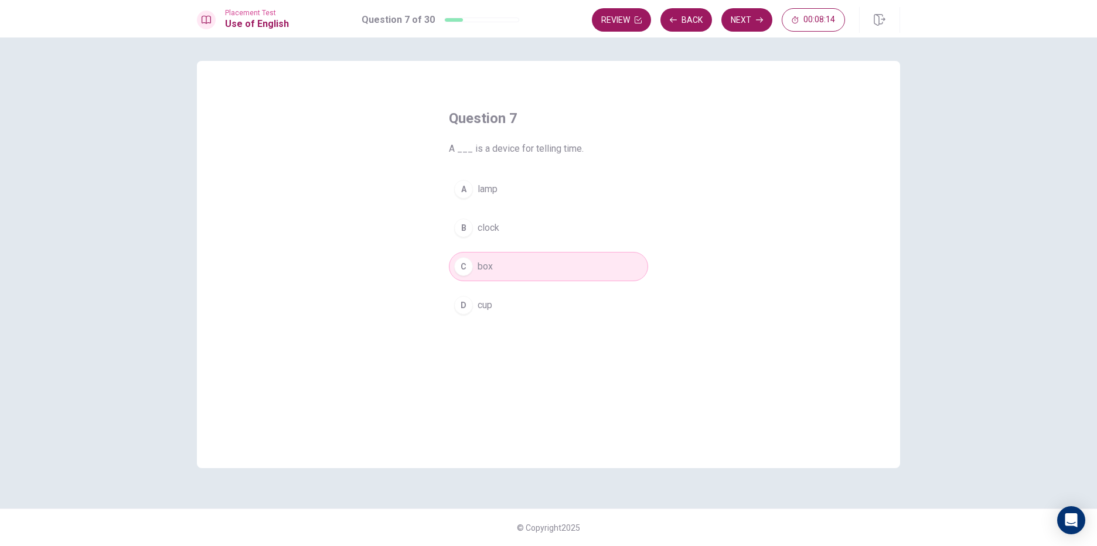
drag, startPoint x: 499, startPoint y: 228, endPoint x: 500, endPoint y: 215, distance: 13.5
click at [499, 227] on span "clock" at bounding box center [488, 228] width 22 height 14
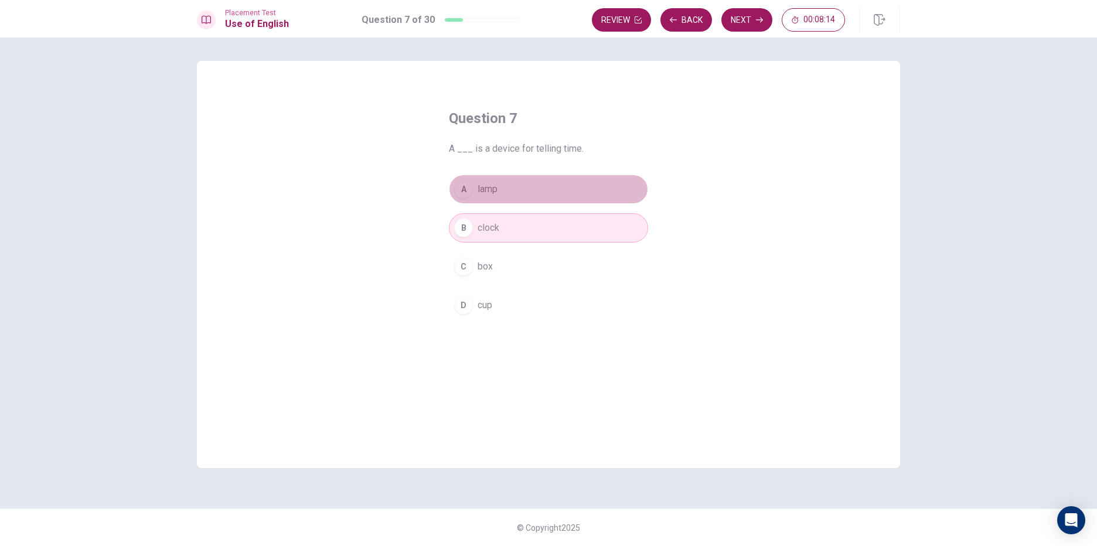
click at [504, 193] on button "A lamp" at bounding box center [548, 189] width 199 height 29
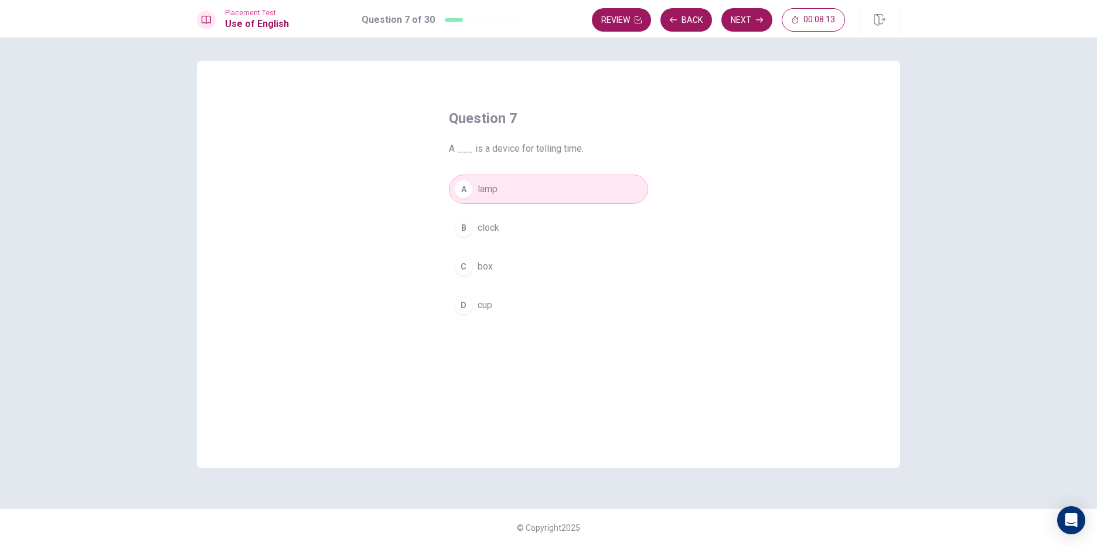
click at [487, 223] on span "clock" at bounding box center [488, 228] width 22 height 14
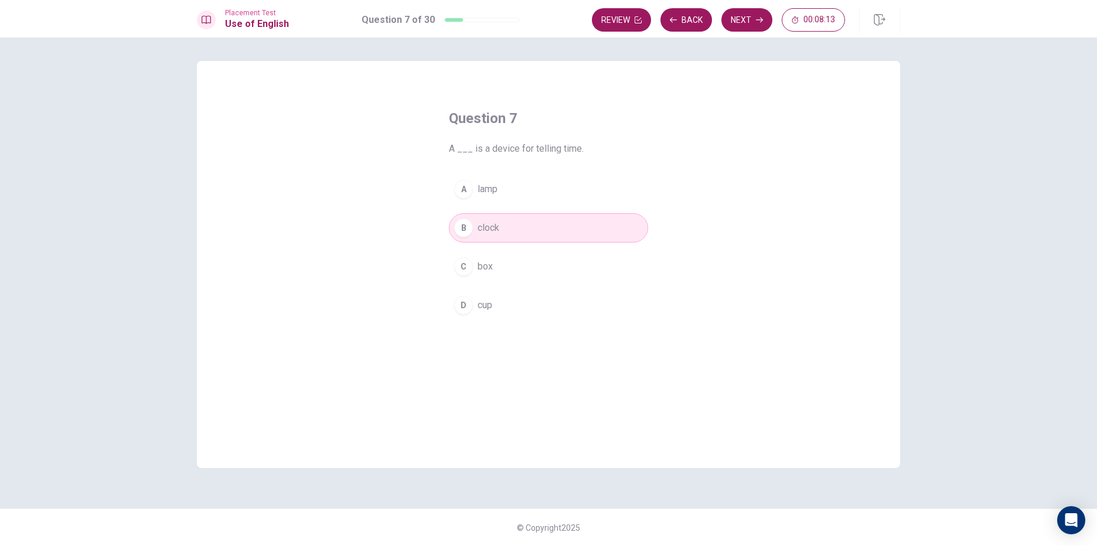
click at [492, 269] on span "box" at bounding box center [484, 267] width 15 height 14
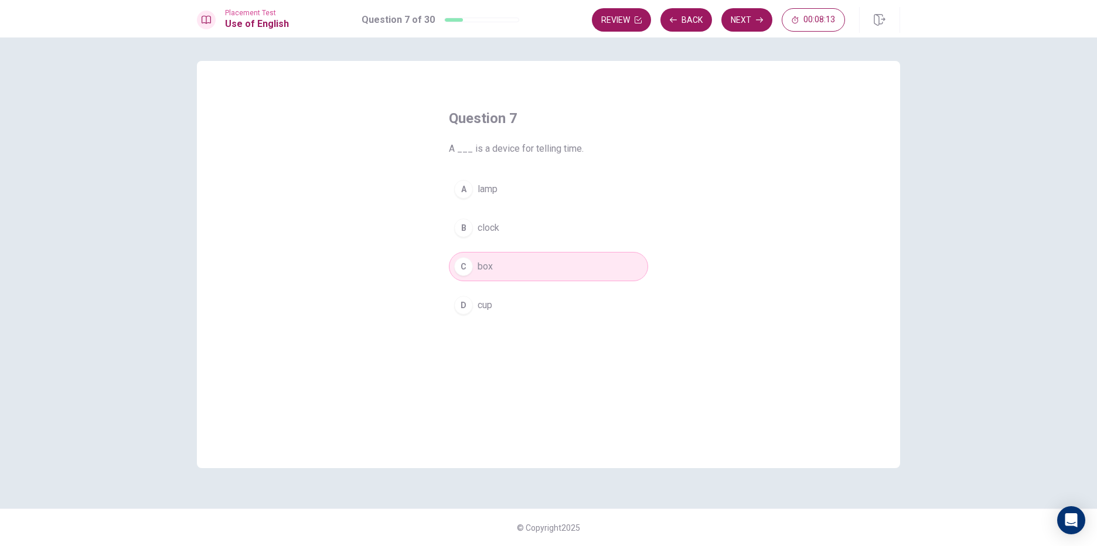
click at [488, 322] on div "Question 7 A ___ is a device for telling time. A lamp B clock C box D cup" at bounding box center [548, 214] width 246 height 248
click at [463, 257] on div "C" at bounding box center [463, 266] width 19 height 19
drag, startPoint x: 473, startPoint y: 288, endPoint x: 472, endPoint y: 281, distance: 7.1
click at [474, 288] on div "A lamp B clock C box D cup" at bounding box center [548, 247] width 199 height 145
drag, startPoint x: 555, startPoint y: 193, endPoint x: 561, endPoint y: 185, distance: 9.7
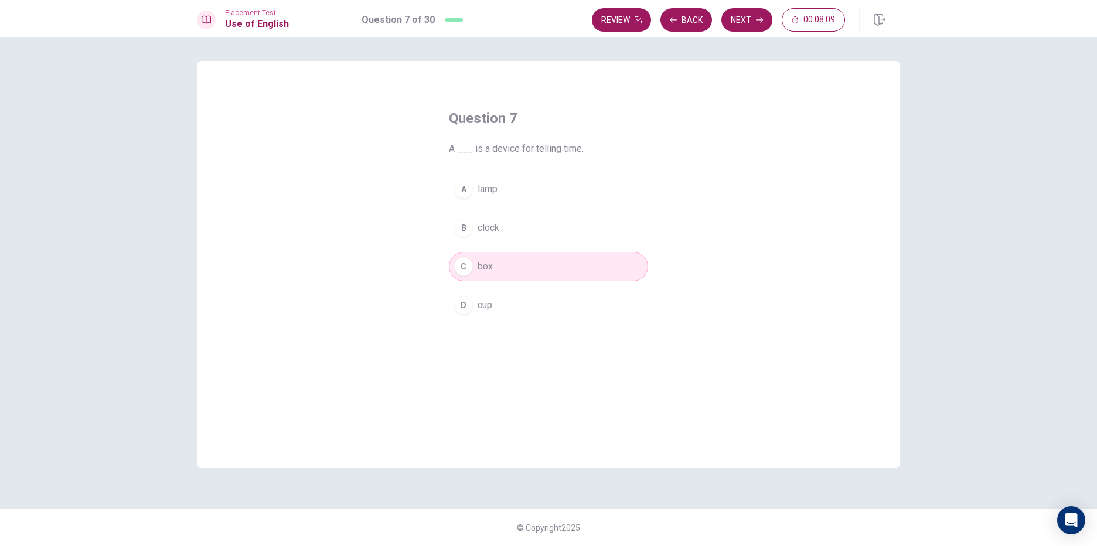
click at [557, 190] on button "A lamp" at bounding box center [548, 189] width 199 height 29
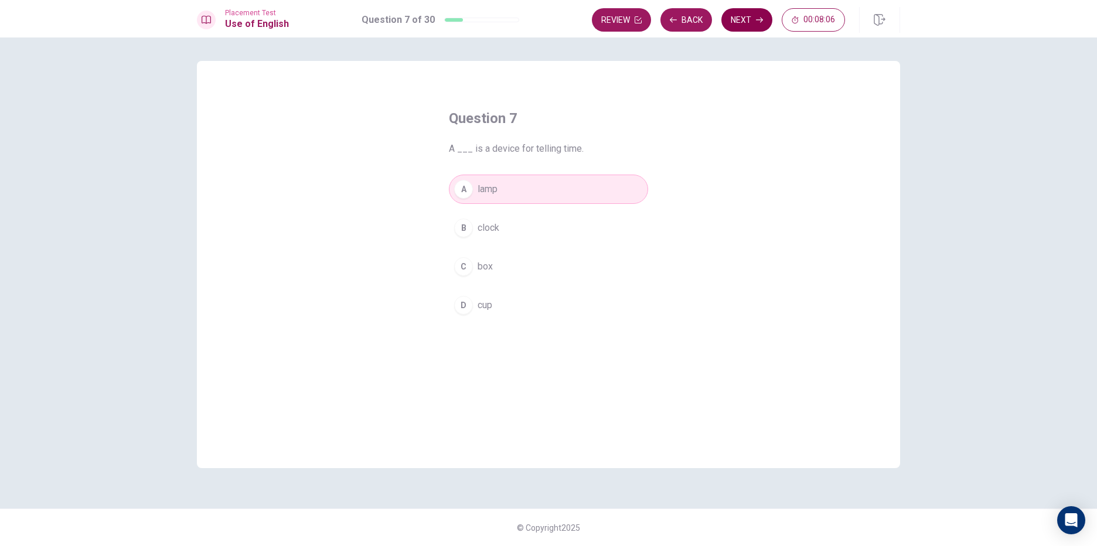
click at [765, 16] on button "Next" at bounding box center [746, 19] width 51 height 23
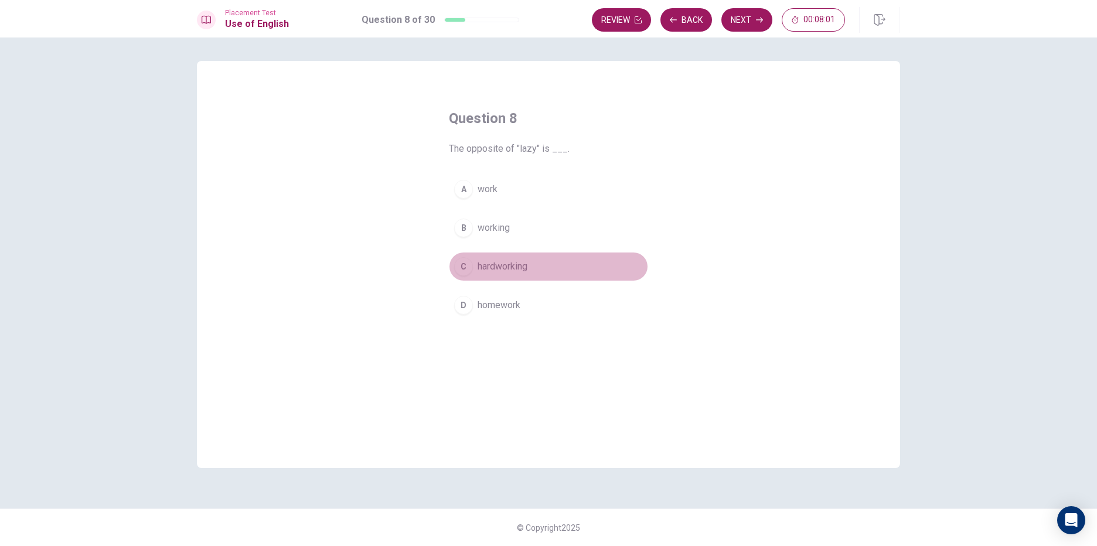
click at [527, 267] on span "hardworking" at bounding box center [502, 267] width 50 height 14
click at [770, 22] on button "Next" at bounding box center [746, 19] width 51 height 23
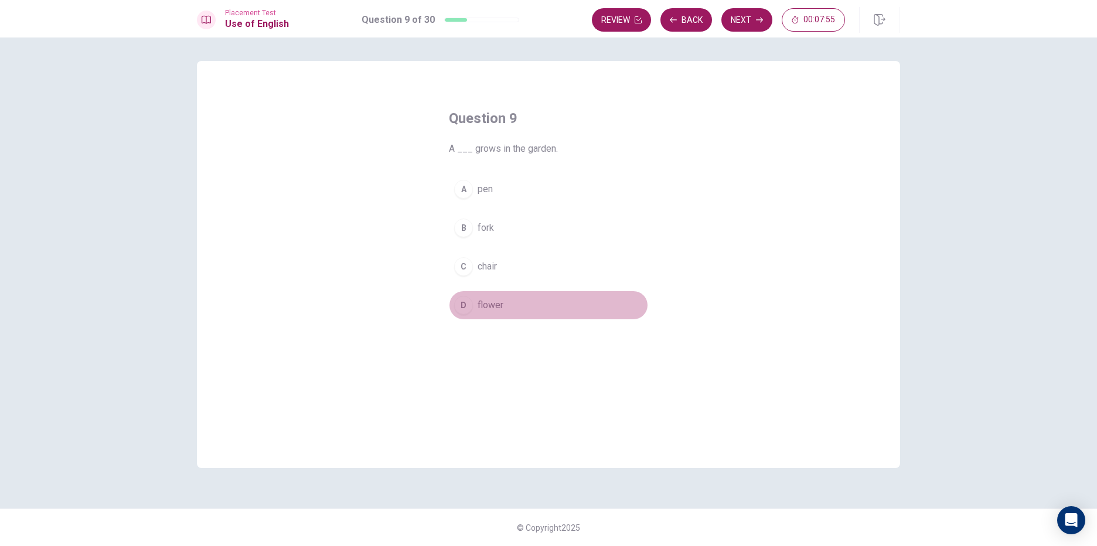
click at [491, 307] on span "flower" at bounding box center [490, 305] width 26 height 14
click at [759, 19] on icon "button" at bounding box center [759, 19] width 7 height 7
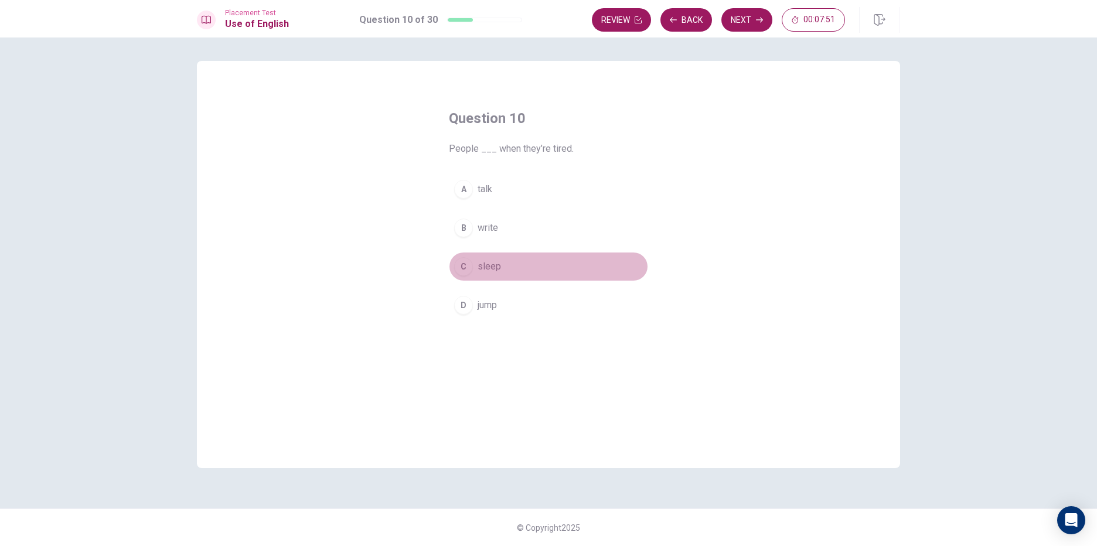
click at [513, 262] on button "C sleep" at bounding box center [548, 266] width 199 height 29
click at [742, 22] on button "Next" at bounding box center [746, 19] width 51 height 23
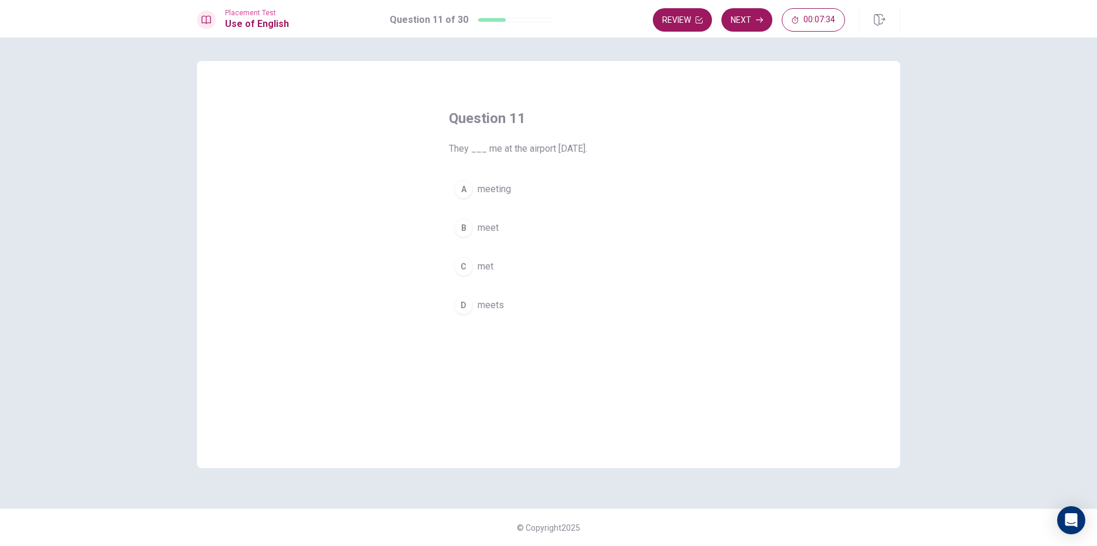
click at [460, 265] on div "C" at bounding box center [463, 266] width 19 height 19
click at [746, 21] on button "Next" at bounding box center [746, 19] width 51 height 23
click at [575, 206] on div "A hat B ring C glove D bracelet" at bounding box center [548, 247] width 199 height 145
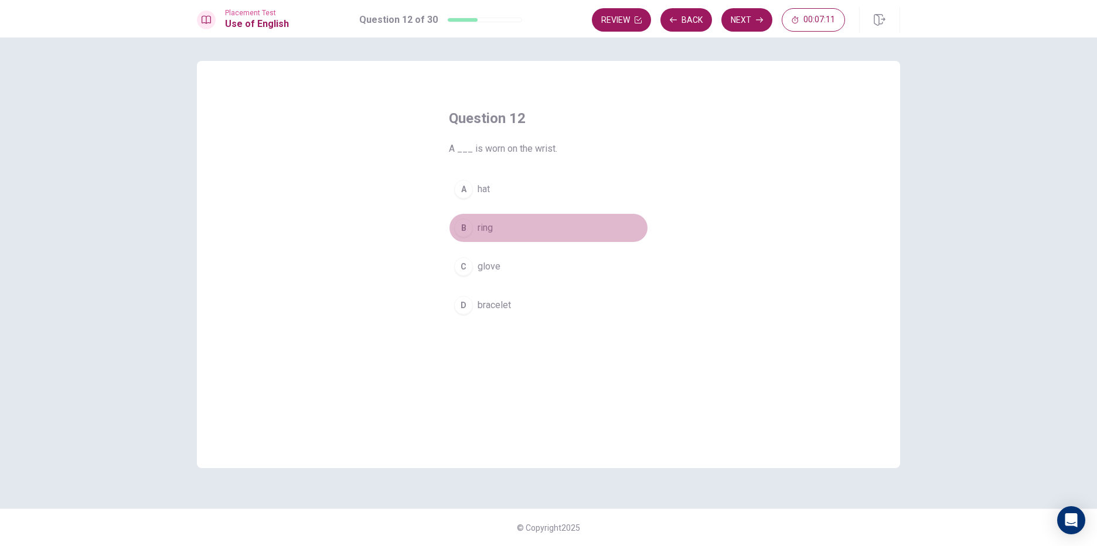
click at [539, 227] on button "B ring" at bounding box center [548, 227] width 199 height 29
click at [533, 269] on button "C glove" at bounding box center [548, 266] width 199 height 29
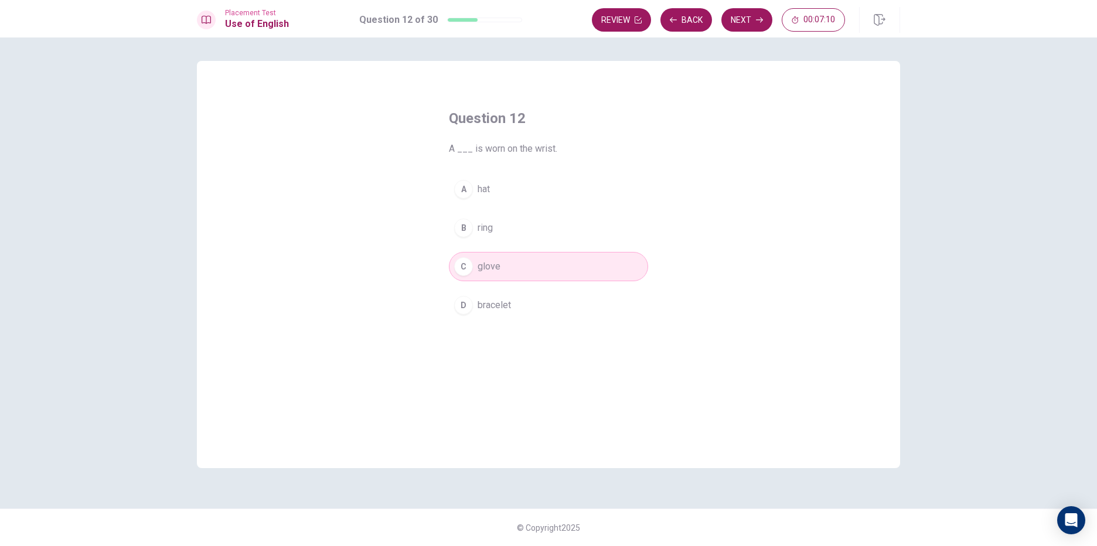
click at [528, 305] on button "D bracelet" at bounding box center [548, 305] width 199 height 29
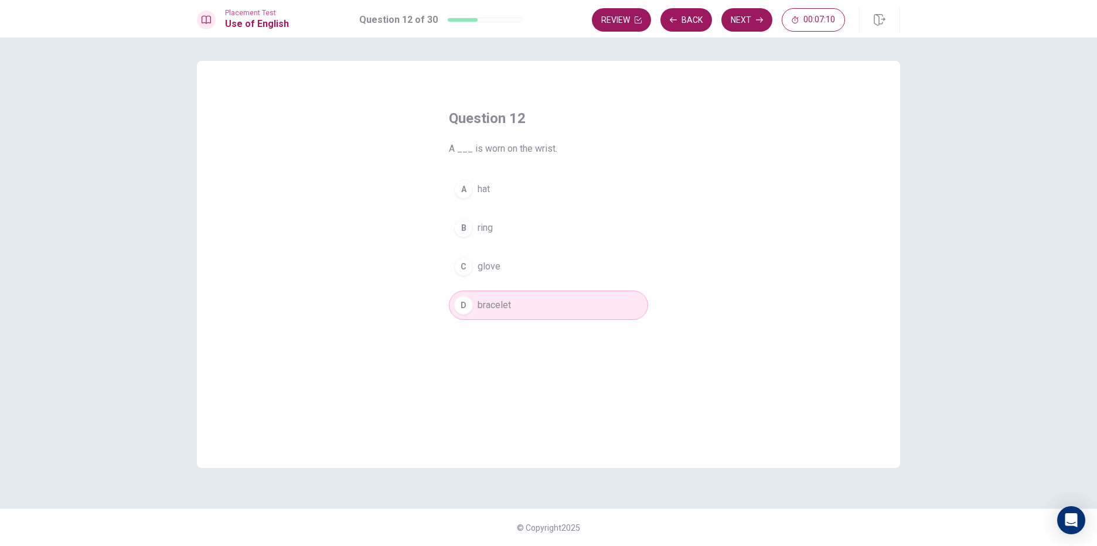
click at [528, 279] on button "C glove" at bounding box center [548, 266] width 199 height 29
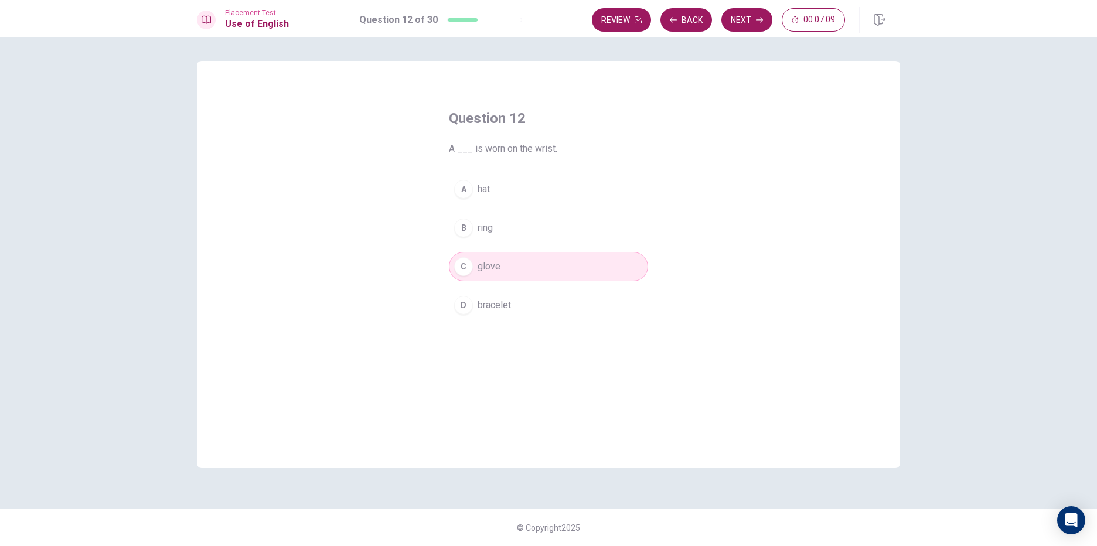
click at [511, 315] on button "D bracelet" at bounding box center [548, 305] width 199 height 29
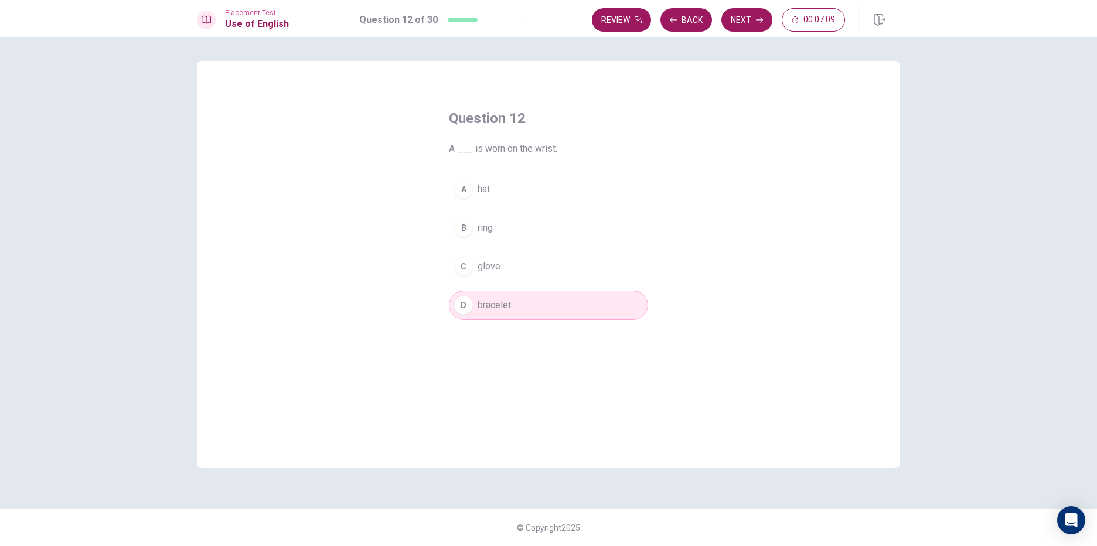
click at [515, 264] on button "C glove" at bounding box center [548, 266] width 199 height 29
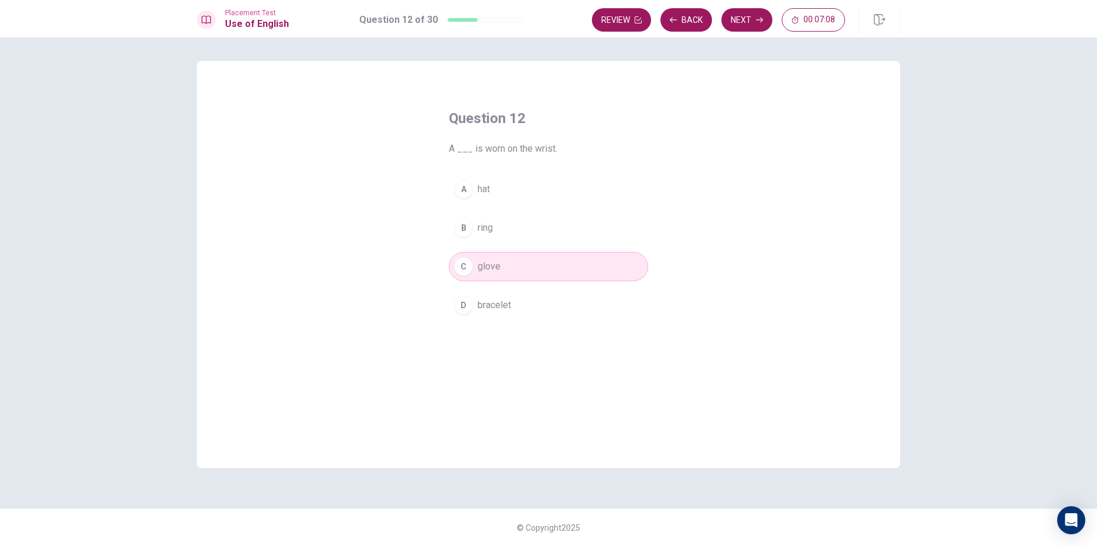
click at [521, 231] on button "B ring" at bounding box center [548, 227] width 199 height 29
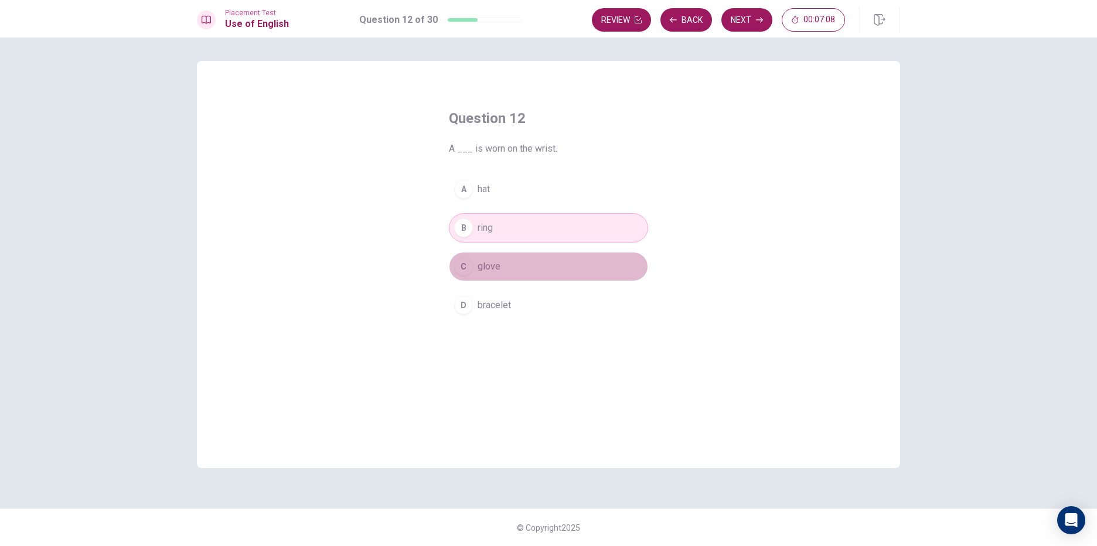
click at [513, 274] on button "C glove" at bounding box center [548, 266] width 199 height 29
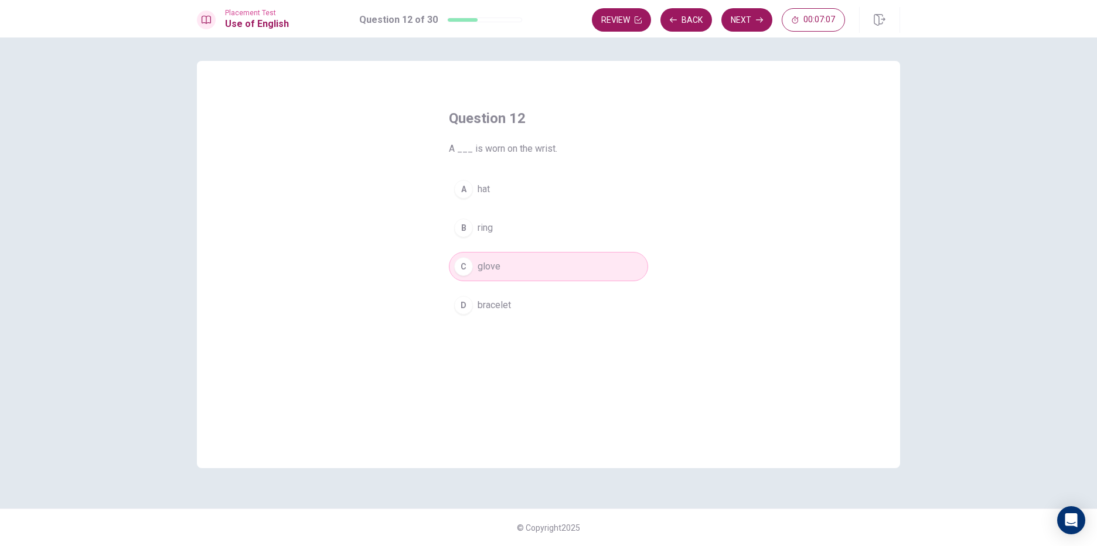
click at [513, 277] on button "C glove" at bounding box center [548, 266] width 199 height 29
drag, startPoint x: 508, startPoint y: 313, endPoint x: 533, endPoint y: 247, distance: 70.6
click at [509, 313] on button "D bracelet" at bounding box center [548, 305] width 199 height 29
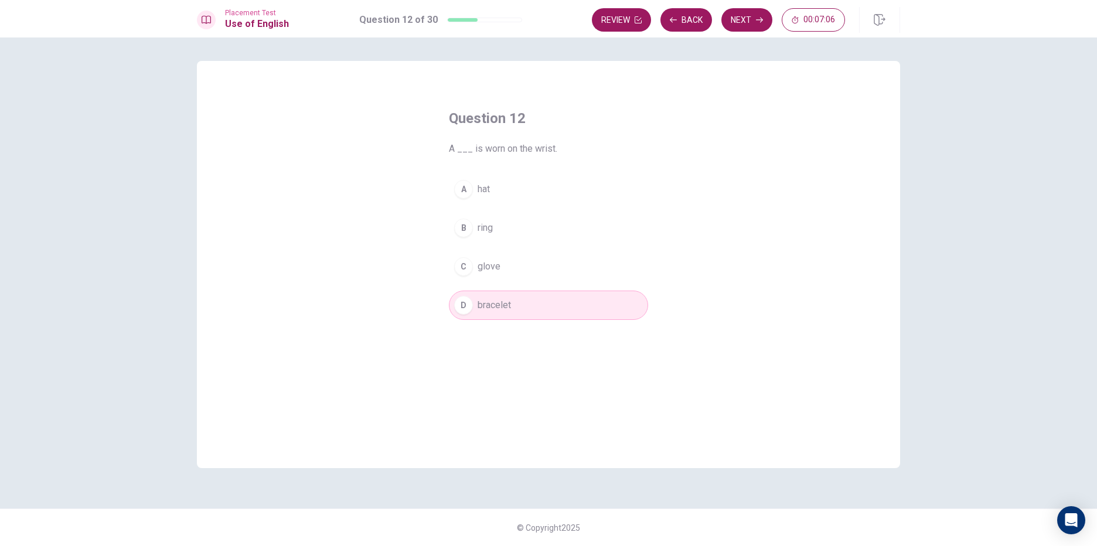
drag, startPoint x: 757, startPoint y: 22, endPoint x: 747, endPoint y: 2, distance: 22.0
click at [756, 21] on icon "button" at bounding box center [759, 19] width 7 height 7
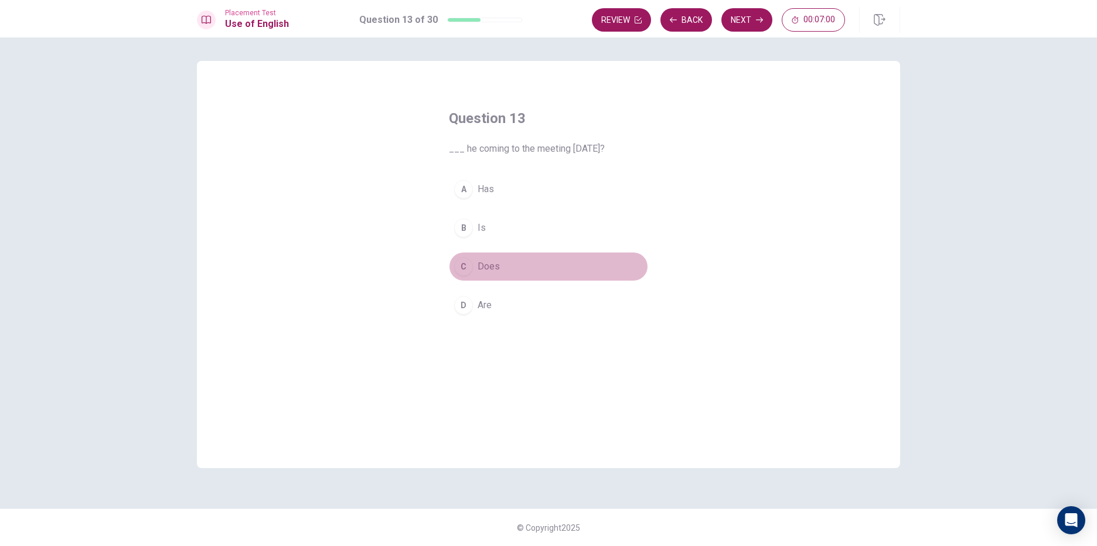
drag, startPoint x: 517, startPoint y: 271, endPoint x: 521, endPoint y: 264, distance: 8.6
click at [517, 271] on button "C Does" at bounding box center [548, 266] width 199 height 29
click at [583, 298] on button "D Are" at bounding box center [548, 305] width 199 height 29
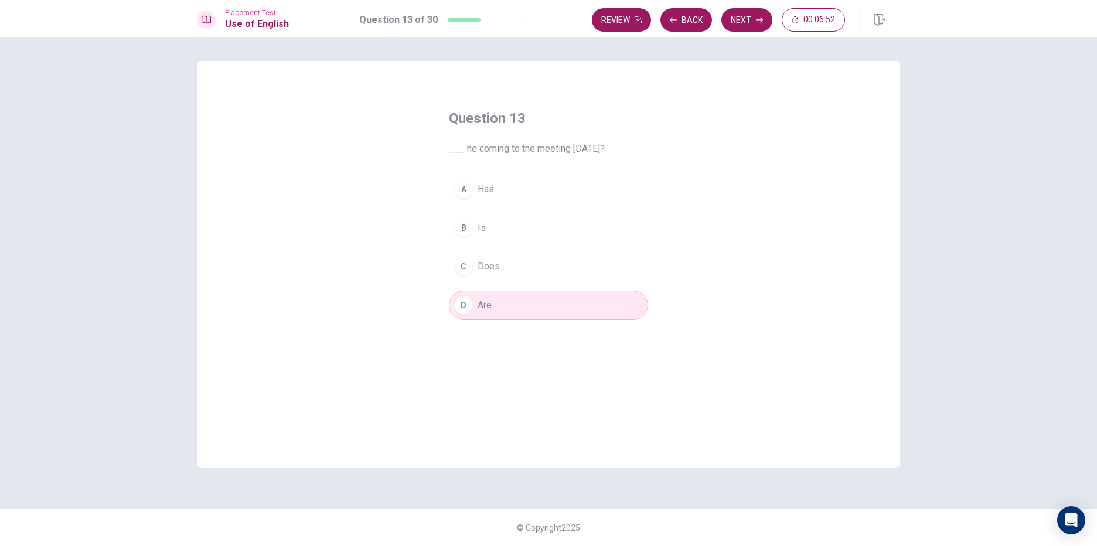
click at [568, 266] on button "C Does" at bounding box center [548, 266] width 199 height 29
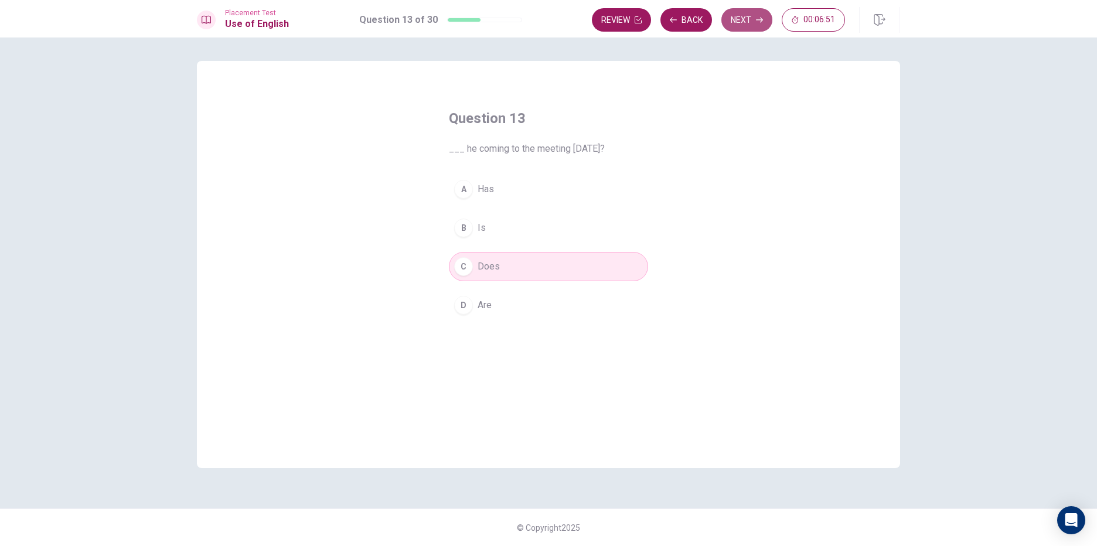
click at [737, 26] on button "Next" at bounding box center [746, 19] width 51 height 23
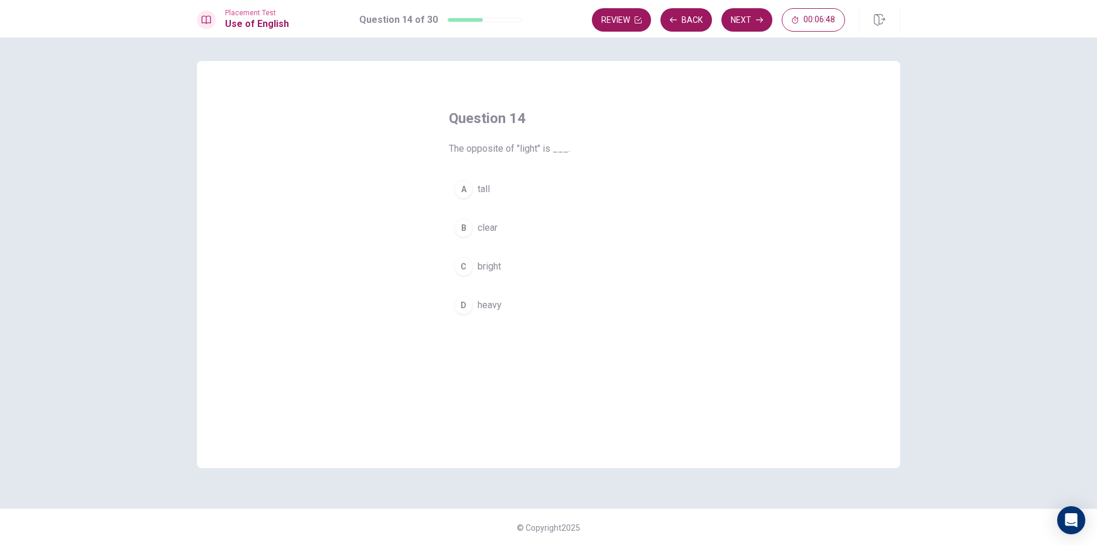
click at [568, 314] on button "D heavy" at bounding box center [548, 305] width 199 height 29
click at [754, 33] on div "Placement Test Use of English Question 14 of 30 Review Back Next 00:06:47" at bounding box center [548, 18] width 1097 height 37
click at [764, 26] on button "Next" at bounding box center [746, 19] width 51 height 23
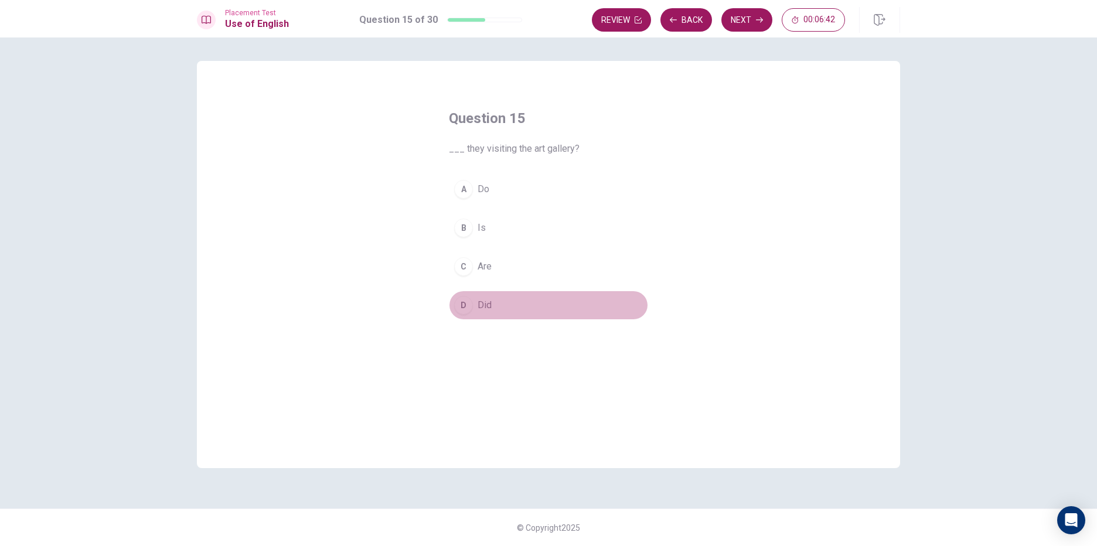
click at [487, 304] on span "Did" at bounding box center [484, 305] width 14 height 14
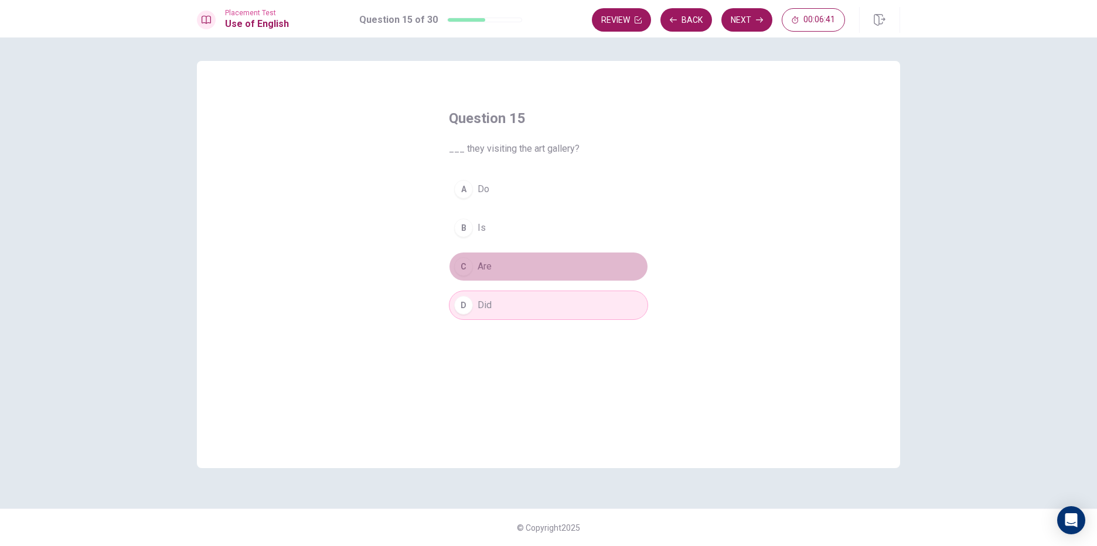
click at [499, 277] on button "C Are" at bounding box center [548, 266] width 199 height 29
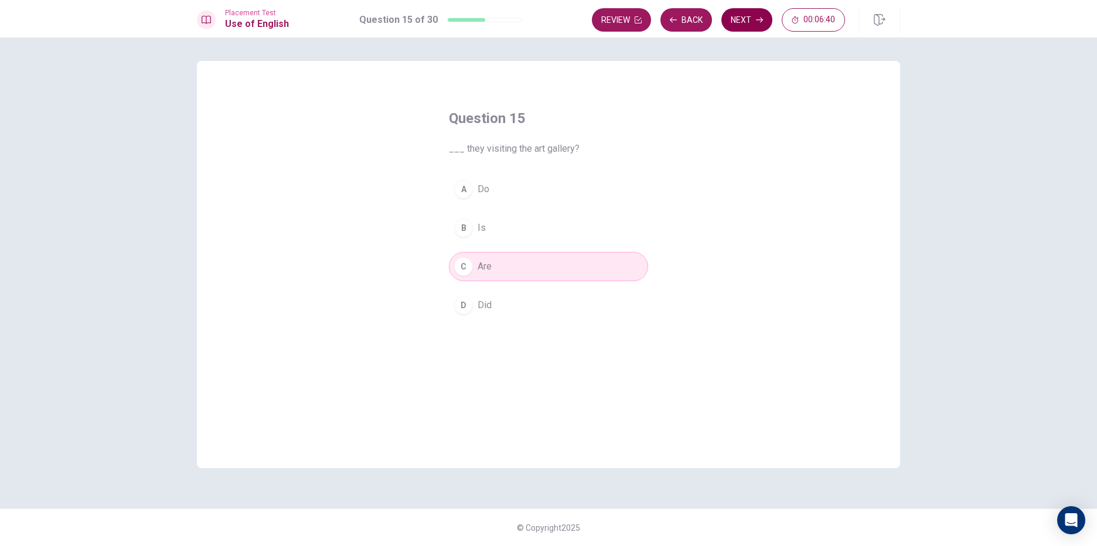
click at [748, 20] on button "Next" at bounding box center [746, 19] width 51 height 23
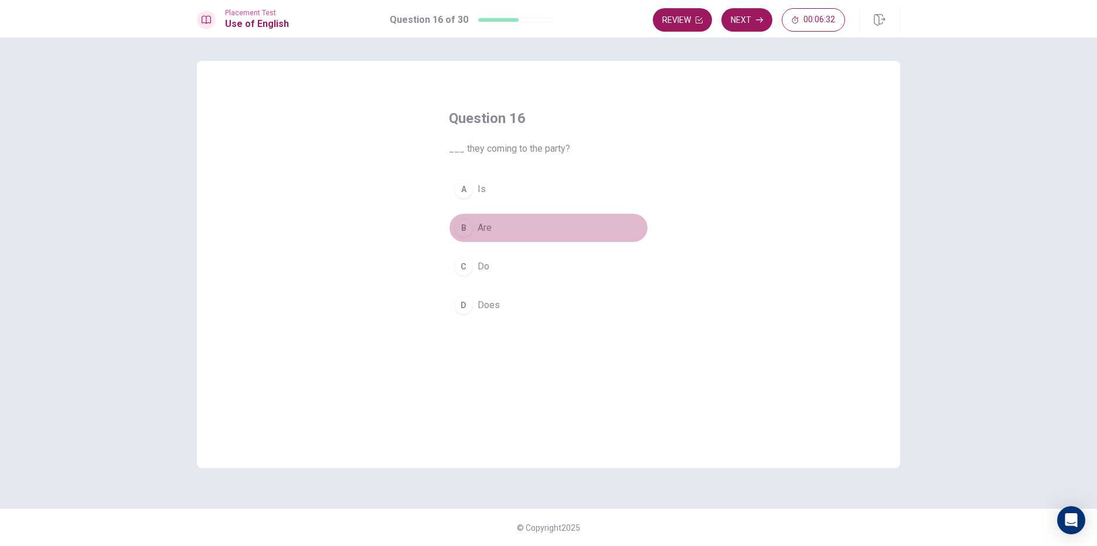
click at [477, 227] on span "Are" at bounding box center [484, 228] width 14 height 14
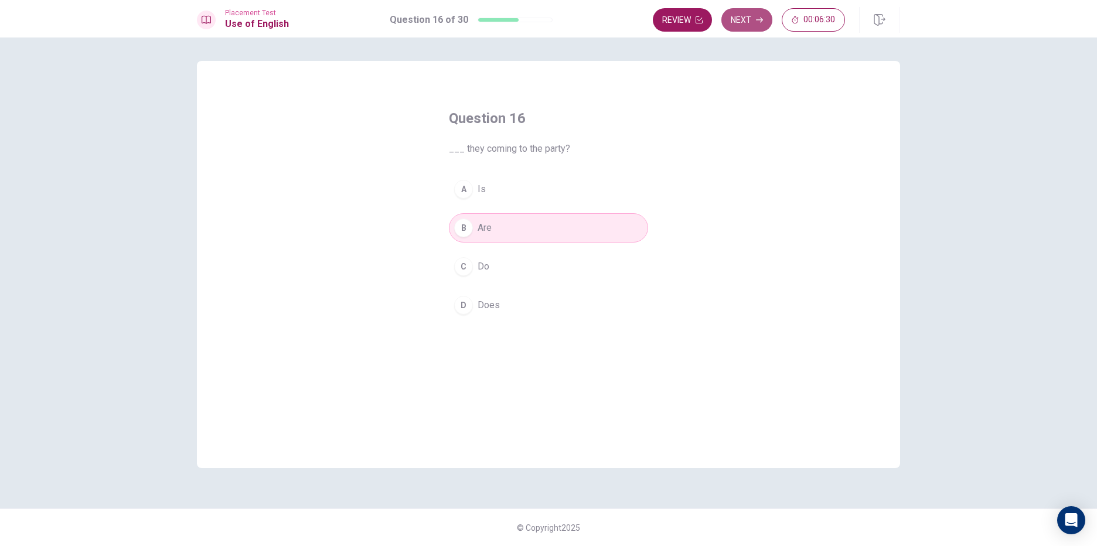
click at [747, 16] on button "Next" at bounding box center [746, 19] width 51 height 23
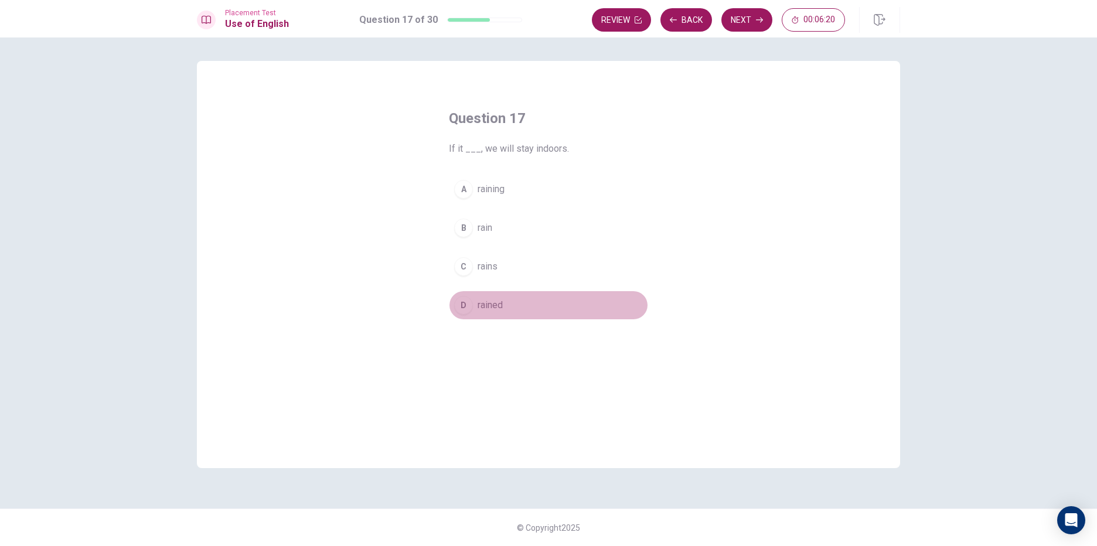
click at [513, 303] on button "D rained" at bounding box center [548, 305] width 199 height 29
click at [544, 210] on div "A raining B rain C rains D rained" at bounding box center [548, 247] width 199 height 145
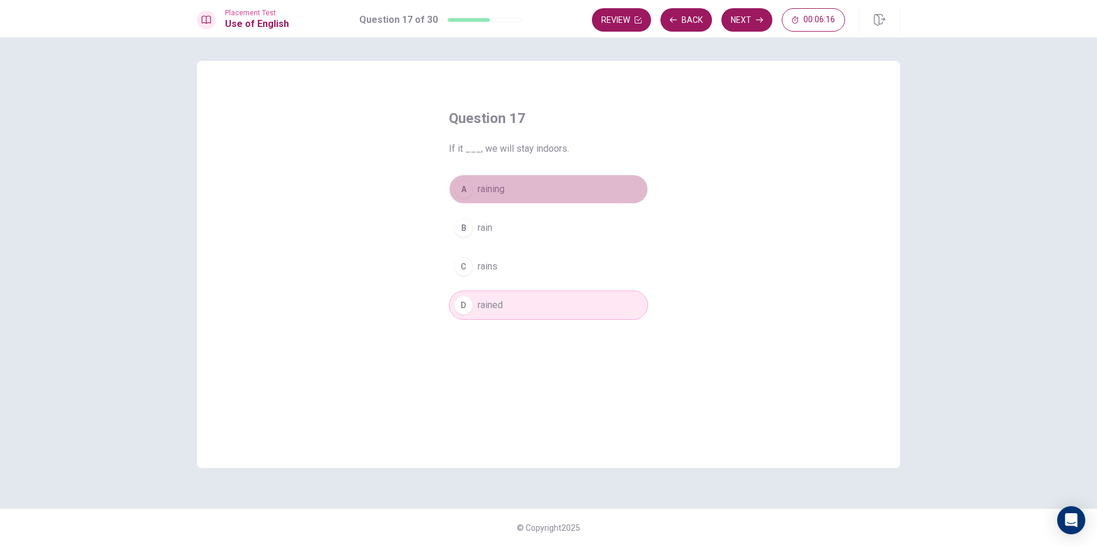
click at [543, 202] on button "A raining" at bounding box center [548, 189] width 199 height 29
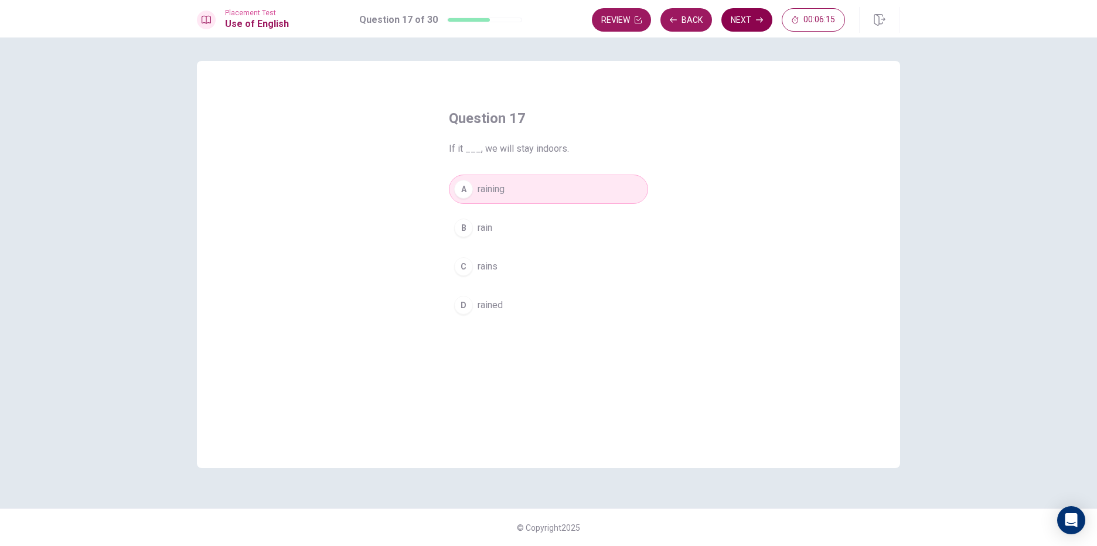
click at [726, 27] on button "Next" at bounding box center [746, 19] width 51 height 23
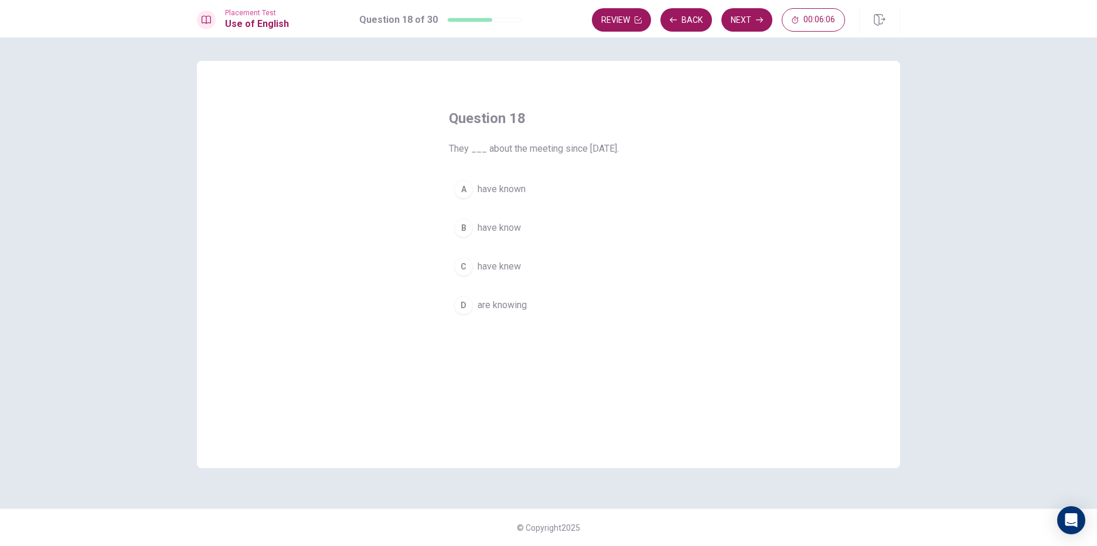
click at [554, 190] on button "A have known" at bounding box center [548, 189] width 199 height 29
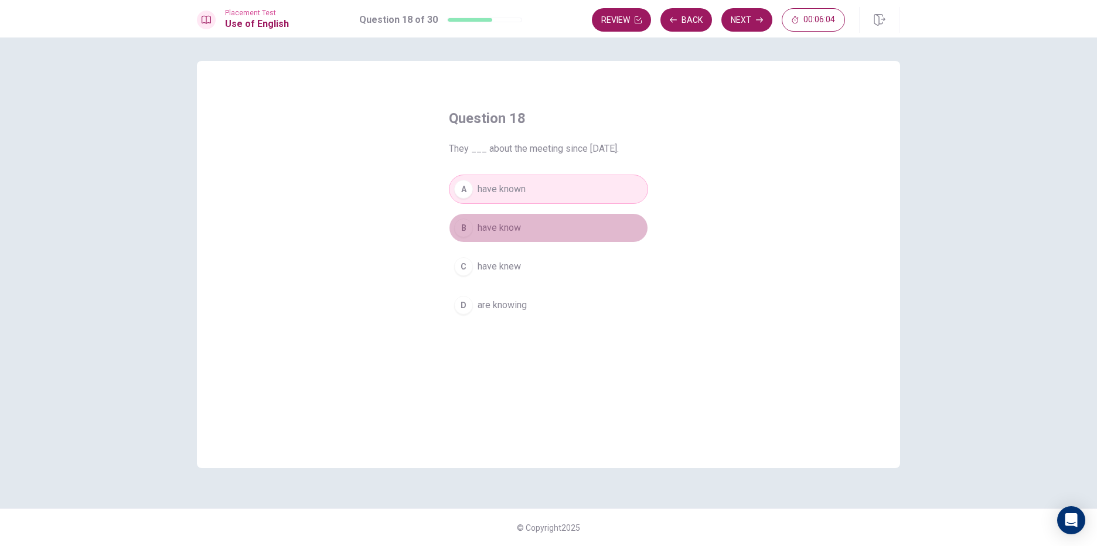
click at [581, 218] on button "B have know" at bounding box center [548, 227] width 199 height 29
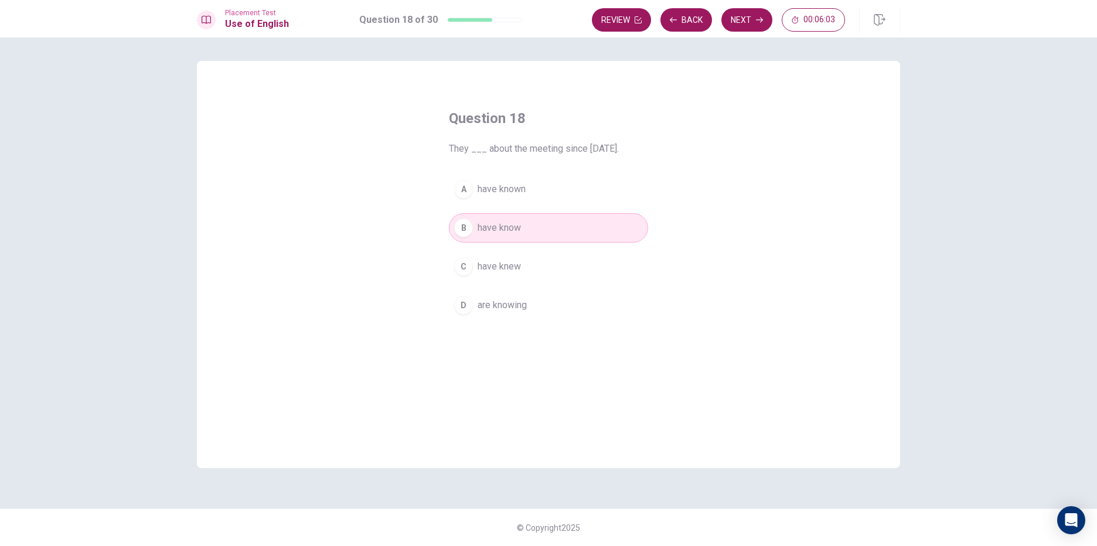
click at [588, 206] on div "A have known B have know C have knew D are knowing" at bounding box center [548, 247] width 199 height 145
click at [589, 188] on button "A have known" at bounding box center [548, 189] width 199 height 29
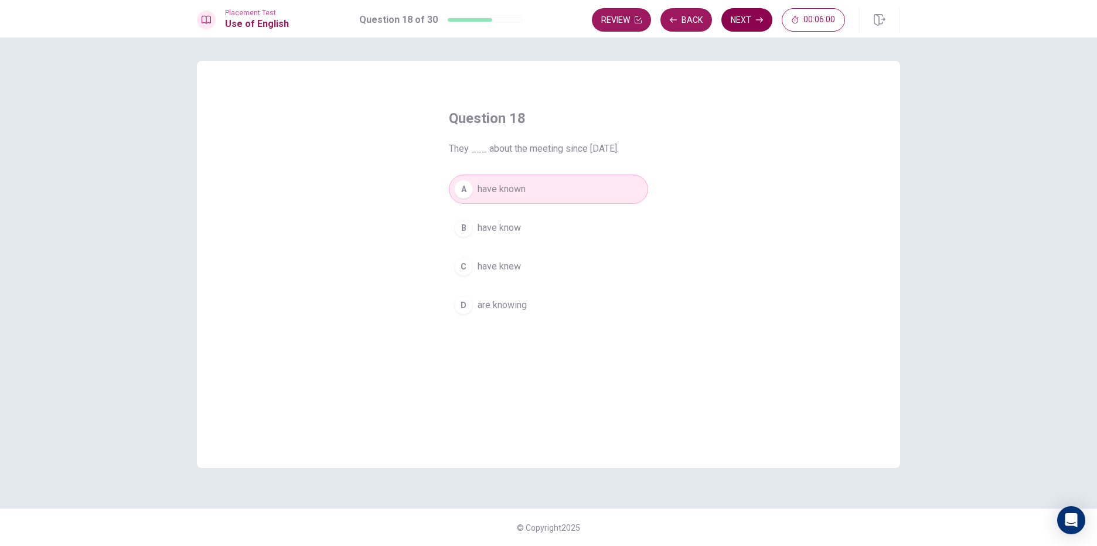
click at [749, 18] on button "Next" at bounding box center [746, 19] width 51 height 23
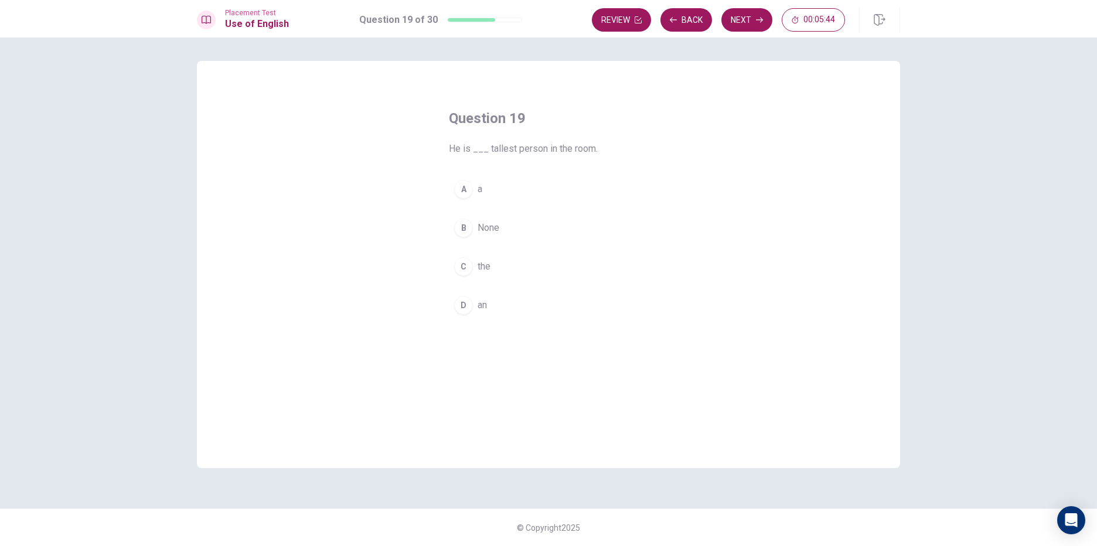
click at [507, 262] on button "C the" at bounding box center [548, 266] width 199 height 29
click at [754, 21] on button "Next" at bounding box center [746, 19] width 51 height 23
click at [491, 268] on span "conductor" at bounding box center [497, 267] width 40 height 14
click at [754, 21] on button "Next" at bounding box center [746, 19] width 51 height 23
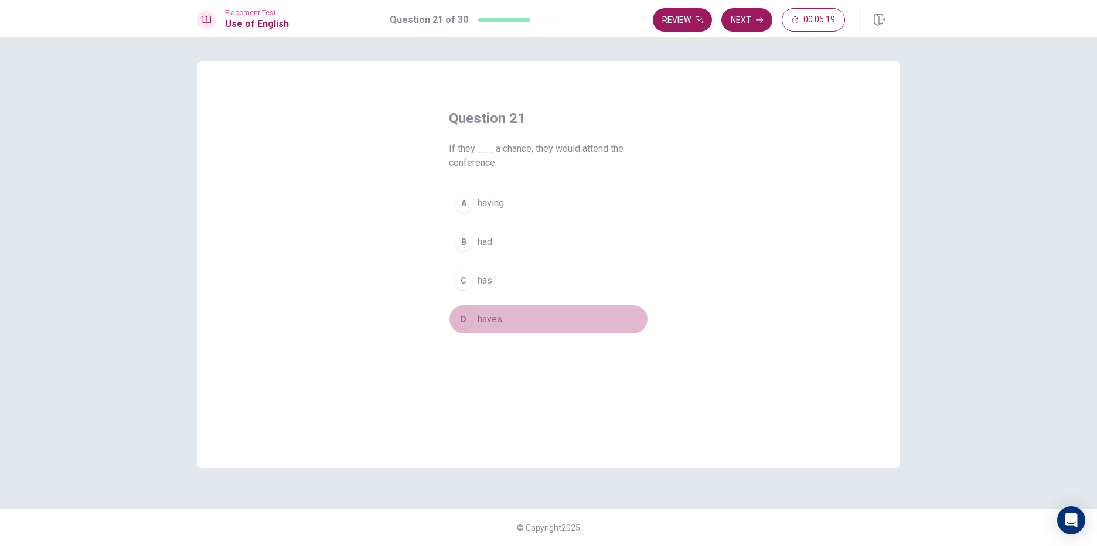
click at [507, 319] on button "D haves" at bounding box center [548, 319] width 199 height 29
click at [530, 213] on button "A having" at bounding box center [548, 203] width 199 height 29
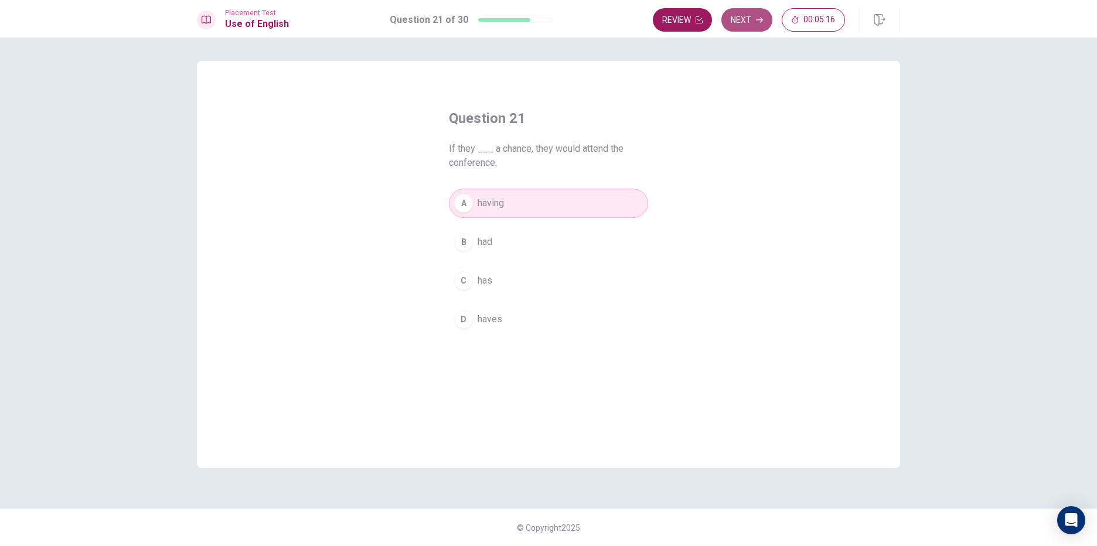
click at [766, 25] on button "Next" at bounding box center [746, 19] width 51 height 23
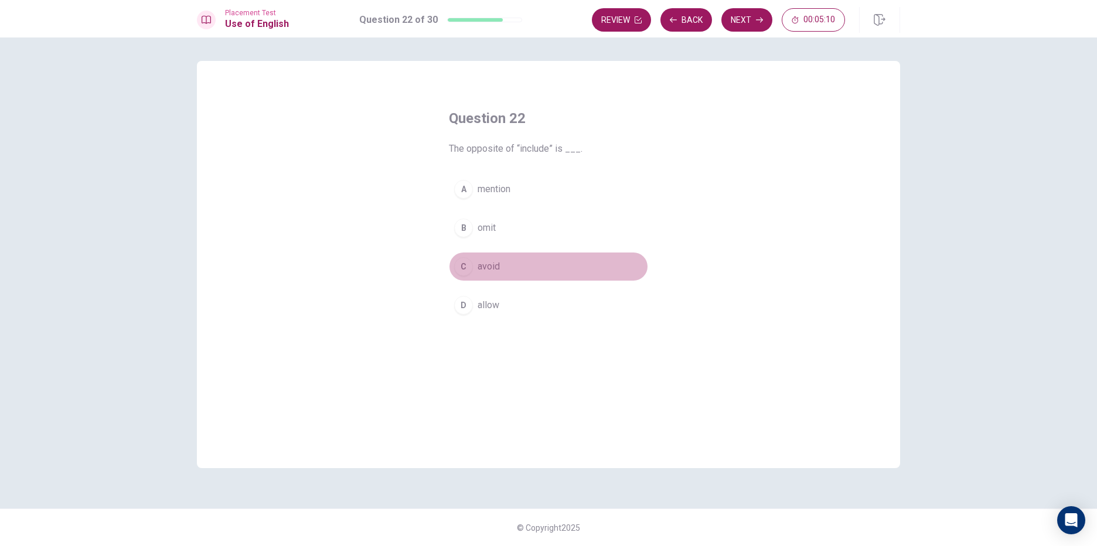
click at [527, 265] on button "C avoid" at bounding box center [548, 266] width 199 height 29
drag, startPoint x: 524, startPoint y: 243, endPoint x: 527, endPoint y: 214, distance: 28.3
click at [524, 242] on div "A mention B omit C avoid D allow" at bounding box center [548, 247] width 199 height 145
click at [527, 211] on div "A mention B omit C avoid D allow" at bounding box center [548, 247] width 199 height 145
click at [530, 190] on button "A mention" at bounding box center [548, 189] width 199 height 29
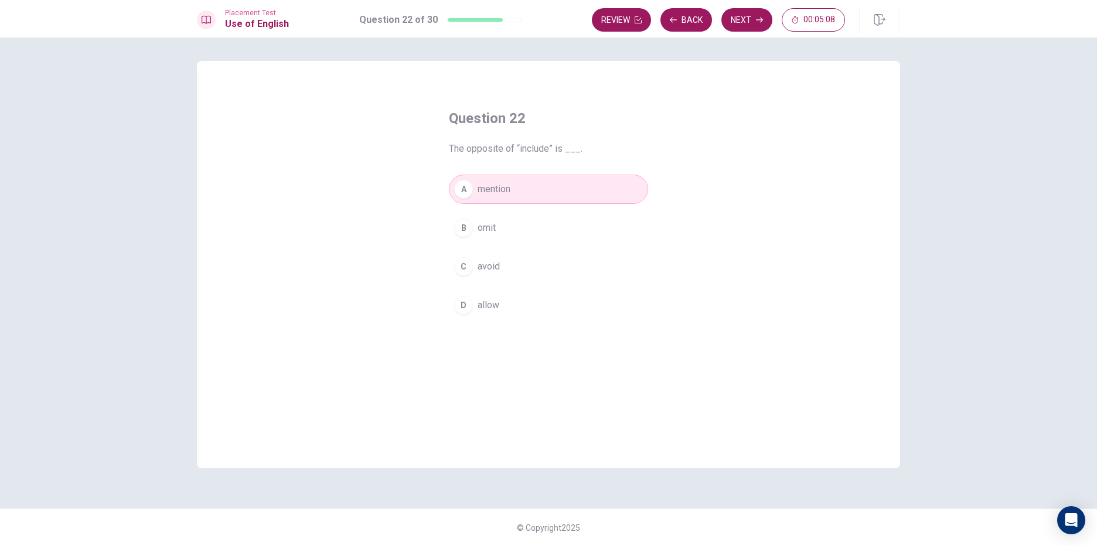
click at [529, 225] on button "B omit" at bounding box center [548, 227] width 199 height 29
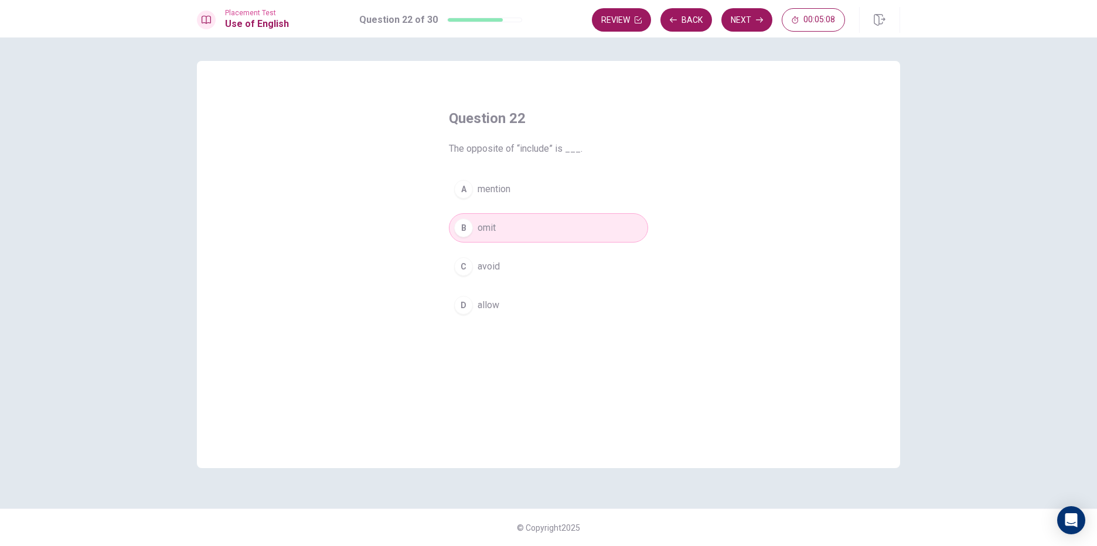
click at [538, 271] on button "C avoid" at bounding box center [548, 266] width 199 height 29
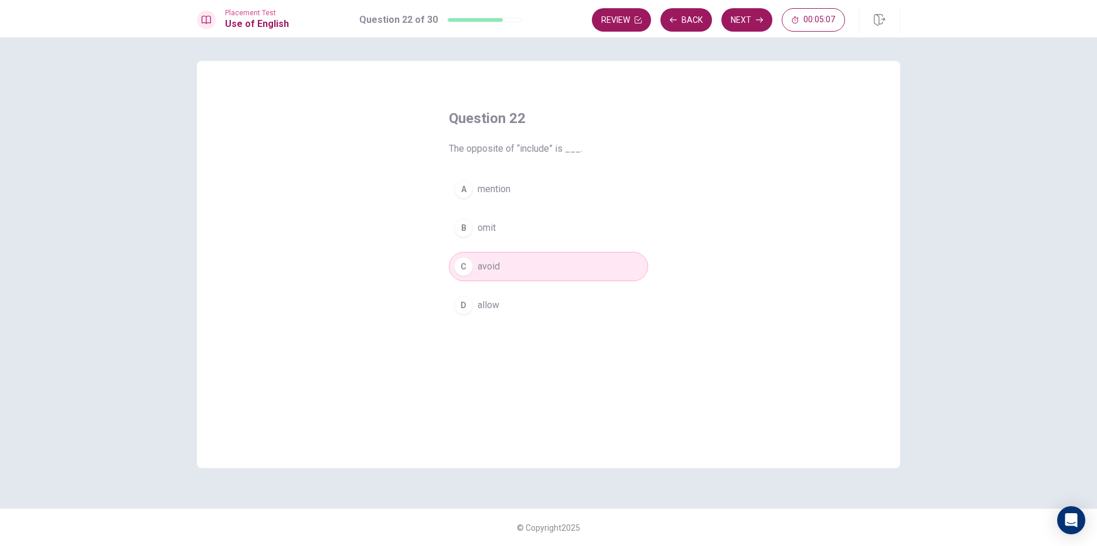
click at [549, 312] on button "D allow" at bounding box center [548, 305] width 199 height 29
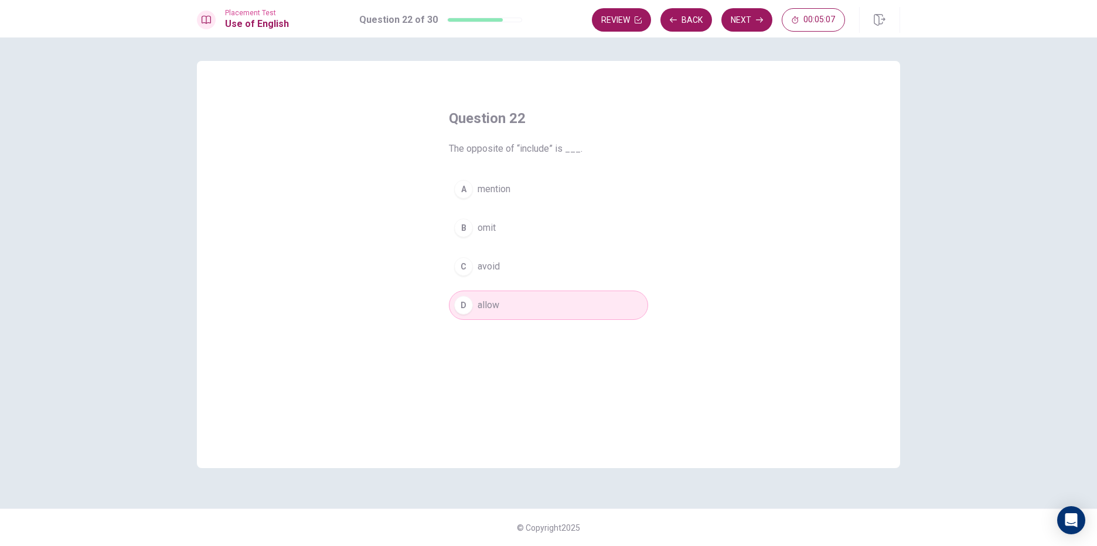
click at [544, 278] on button "C avoid" at bounding box center [548, 266] width 199 height 29
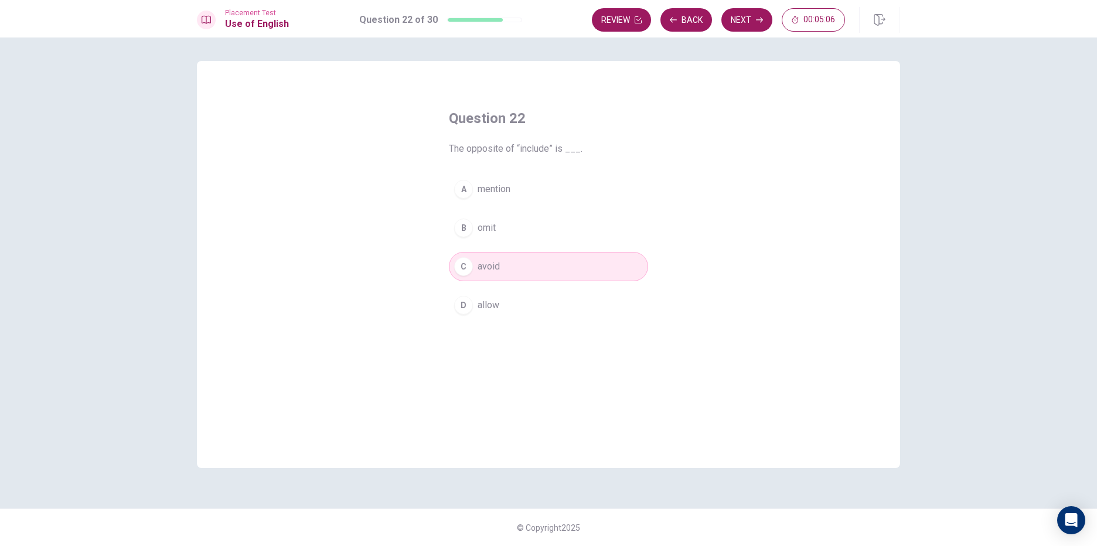
click at [541, 238] on button "B omit" at bounding box center [548, 227] width 199 height 29
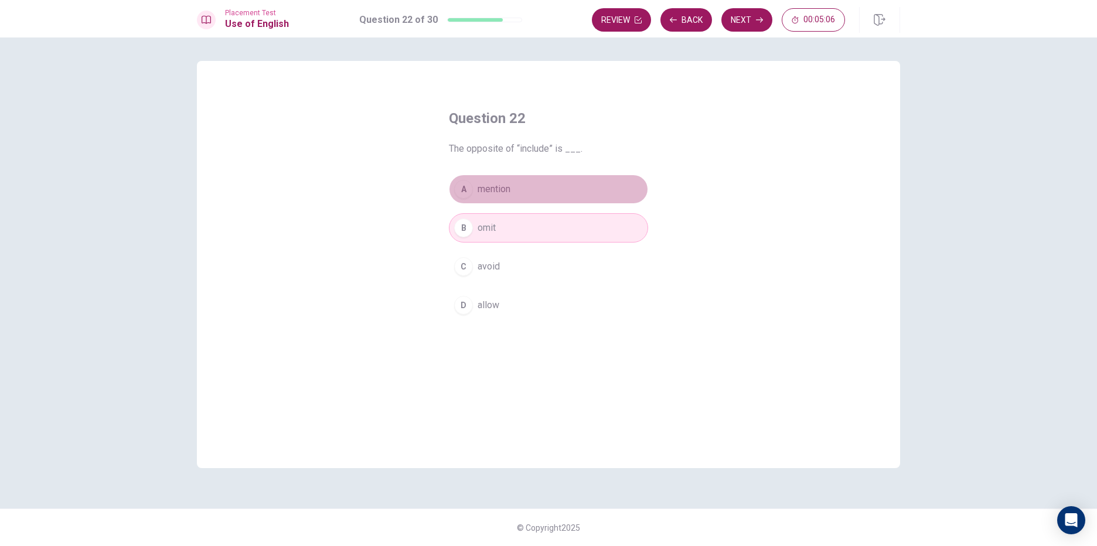
click at [556, 195] on button "A mention" at bounding box center [548, 189] width 199 height 29
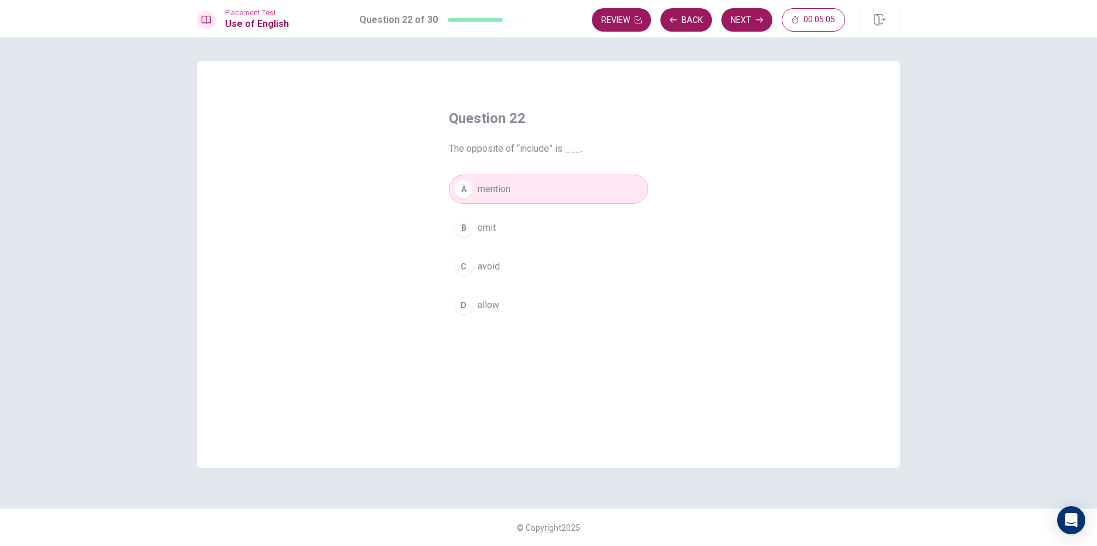
click at [549, 239] on button "B omit" at bounding box center [548, 227] width 199 height 29
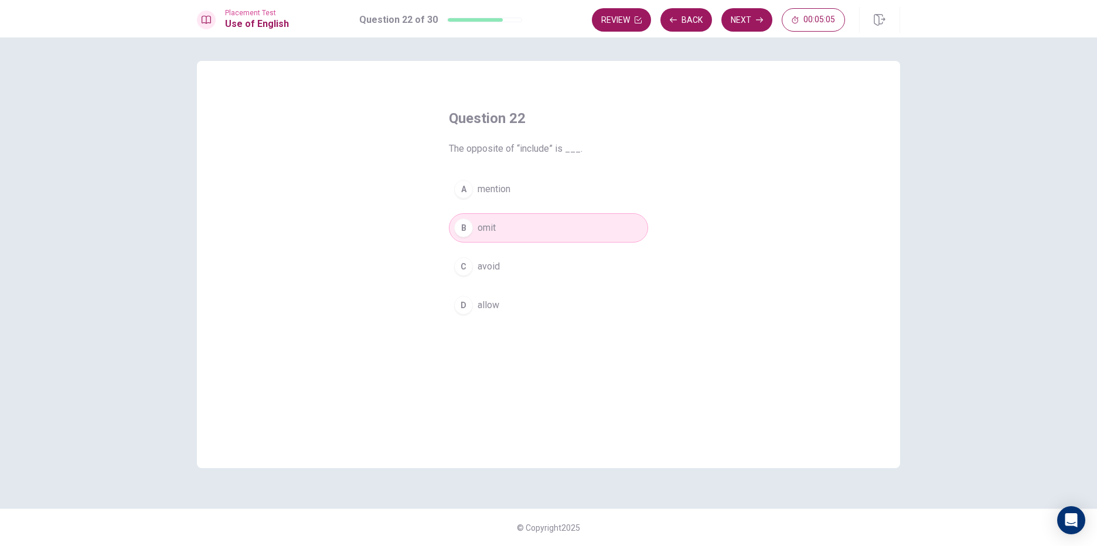
click at [540, 262] on button "C avoid" at bounding box center [548, 266] width 199 height 29
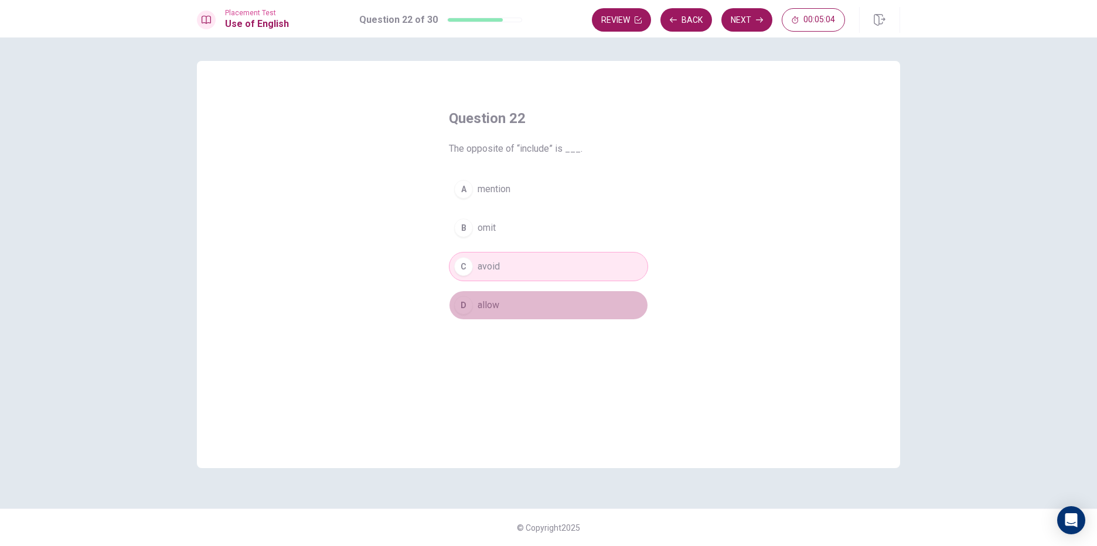
drag, startPoint x: 551, startPoint y: 301, endPoint x: 572, endPoint y: 227, distance: 76.9
click at [550, 302] on button "D allow" at bounding box center [548, 305] width 199 height 29
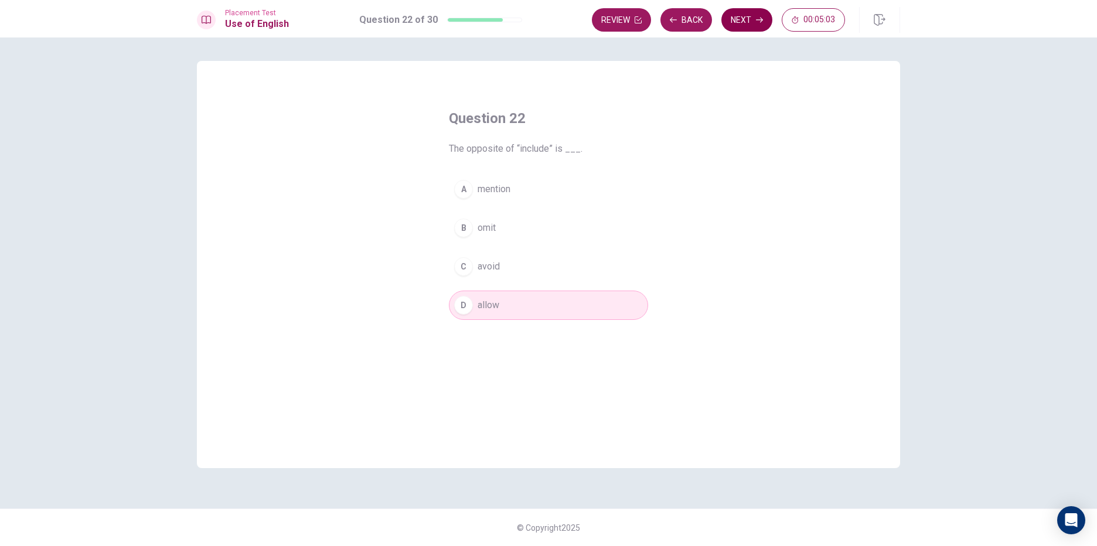
click at [725, 12] on button "Next" at bounding box center [746, 19] width 51 height 23
drag, startPoint x: 450, startPoint y: 144, endPoint x: 603, endPoint y: 148, distance: 153.5
click at [603, 148] on span "If something is “affordable,” it is ___." at bounding box center [548, 149] width 199 height 14
click at [577, 152] on span "If something is “affordable,” it is ___." at bounding box center [548, 149] width 199 height 14
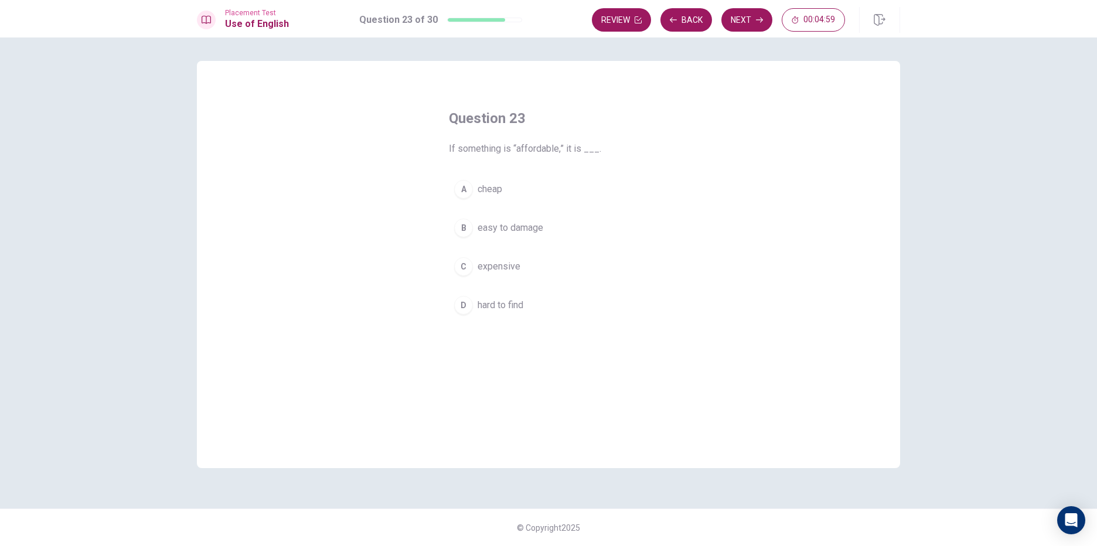
click at [575, 152] on span "If something is “affordable,” it is ___." at bounding box center [548, 149] width 199 height 14
drag, startPoint x: 575, startPoint y: 152, endPoint x: 508, endPoint y: 169, distance: 68.5
click at [574, 151] on span "If something is “affordable,” it is ___." at bounding box center [548, 149] width 199 height 14
click at [563, 190] on button "A cheap" at bounding box center [548, 189] width 199 height 29
click at [759, 17] on button "Next" at bounding box center [746, 19] width 51 height 23
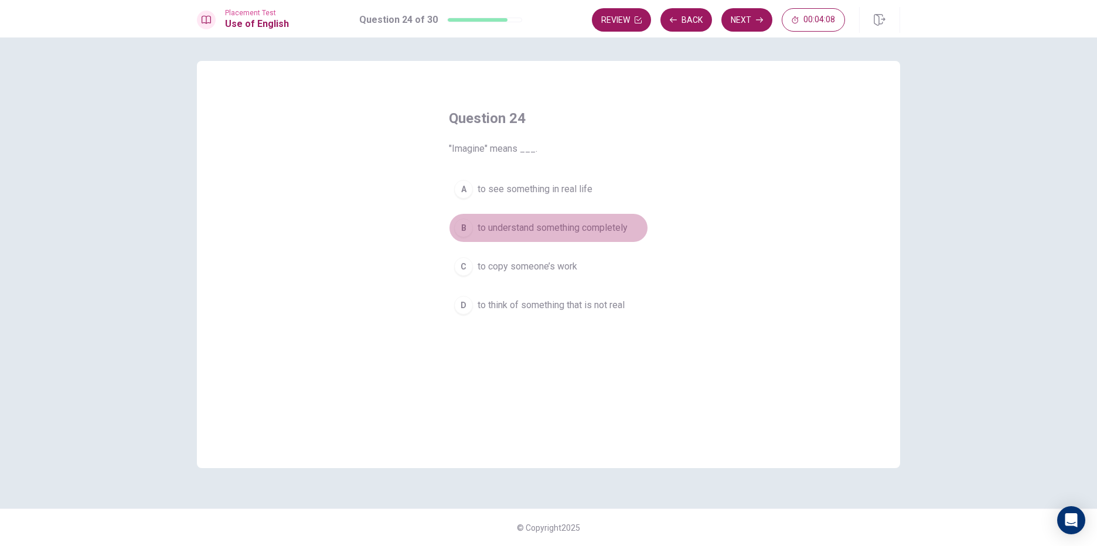
drag, startPoint x: 536, startPoint y: 233, endPoint x: 545, endPoint y: 178, distance: 55.3
click at [544, 187] on div "A to see something in real life B to understand something completely C to copy …" at bounding box center [548, 247] width 199 height 145
click at [549, 181] on button "A to see something in real life" at bounding box center [548, 189] width 199 height 29
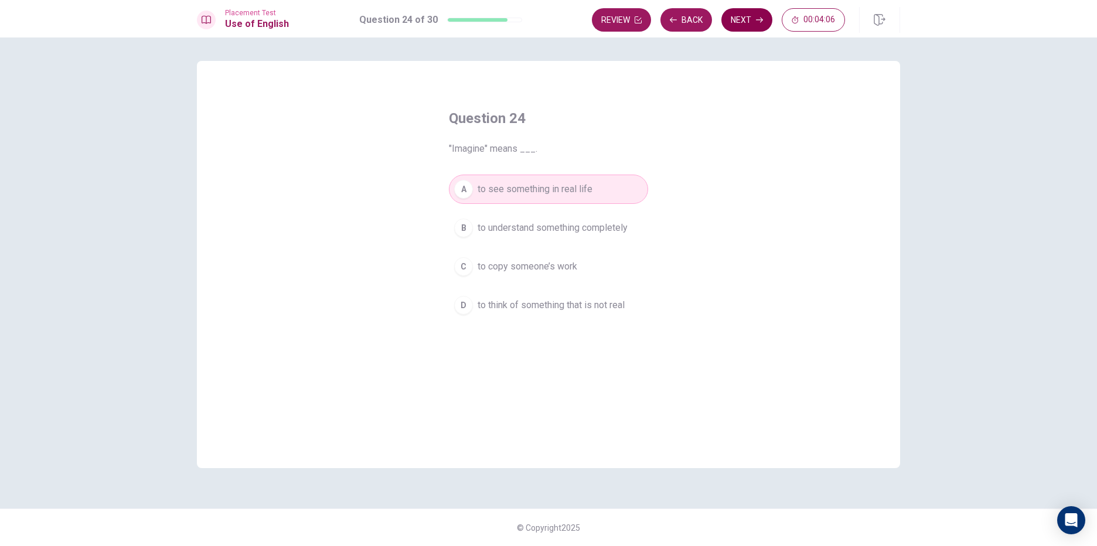
click at [745, 27] on button "Next" at bounding box center [746, 19] width 51 height 23
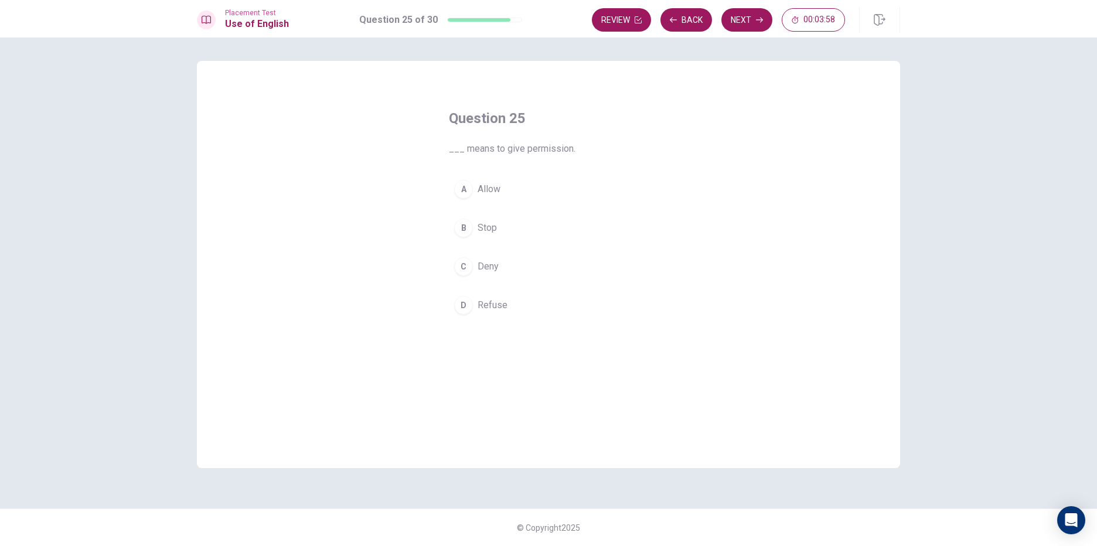
click at [579, 248] on div "A Allow B Stop C Deny D Refuse" at bounding box center [548, 247] width 199 height 145
drag, startPoint x: 584, startPoint y: 223, endPoint x: 582, endPoint y: 238, distance: 14.7
click at [585, 223] on button "B Stop" at bounding box center [548, 227] width 199 height 29
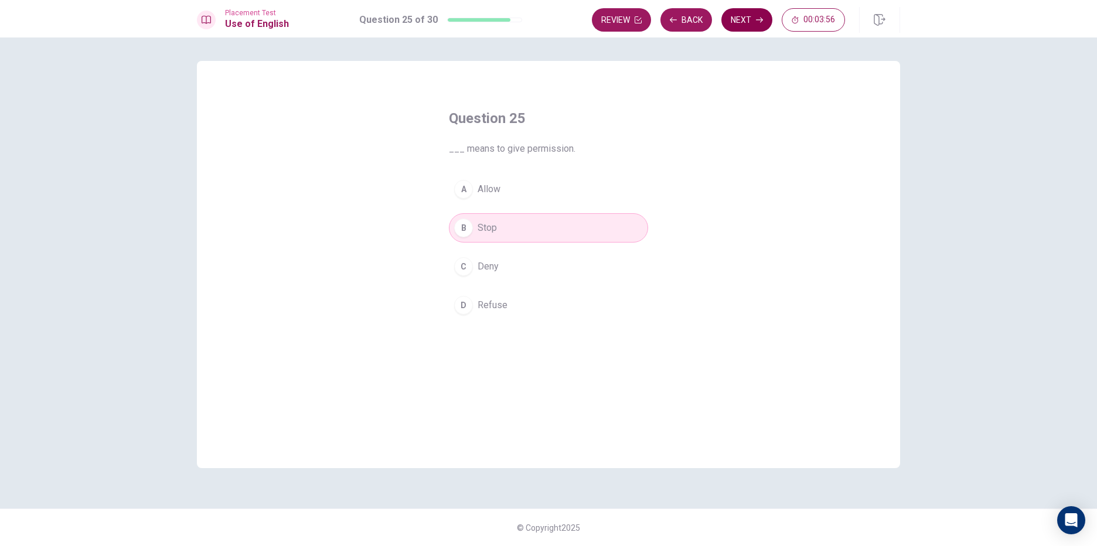
click at [759, 23] on icon "button" at bounding box center [759, 19] width 7 height 7
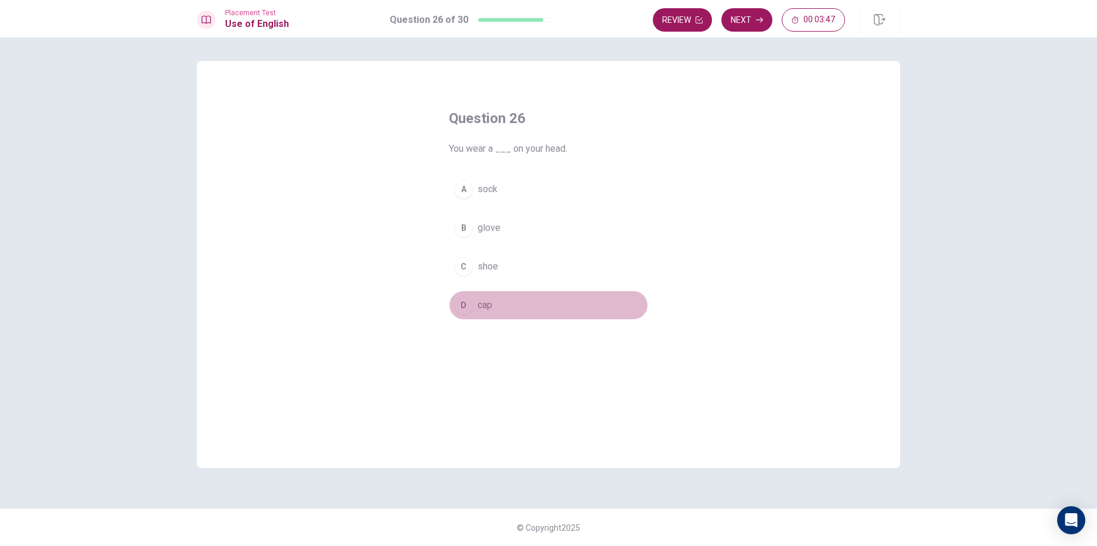
click at [462, 297] on div "D" at bounding box center [463, 305] width 19 height 19
click at [736, 20] on button "Next" at bounding box center [746, 19] width 51 height 23
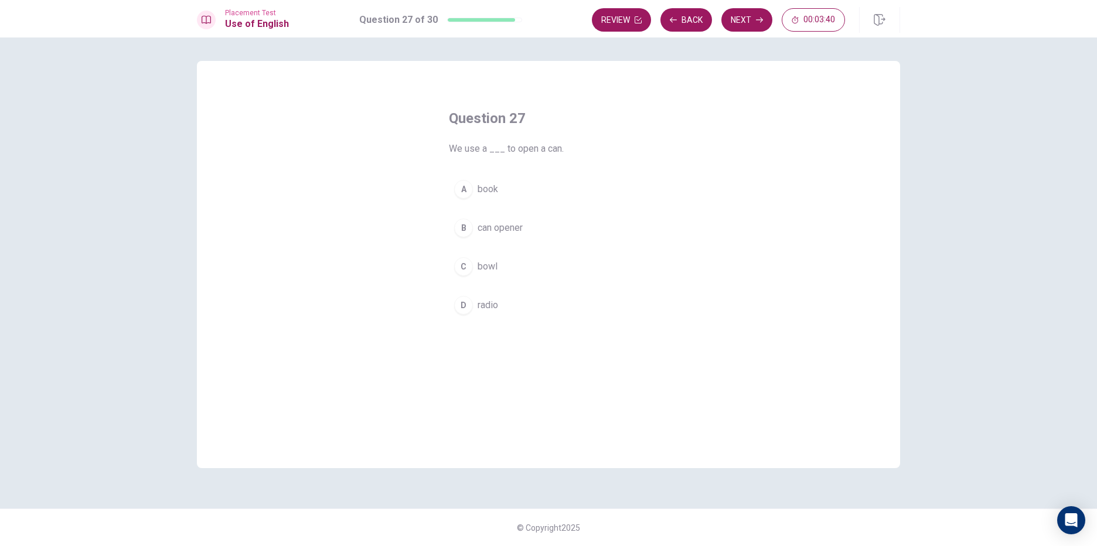
click at [501, 231] on span "can opener" at bounding box center [499, 228] width 45 height 14
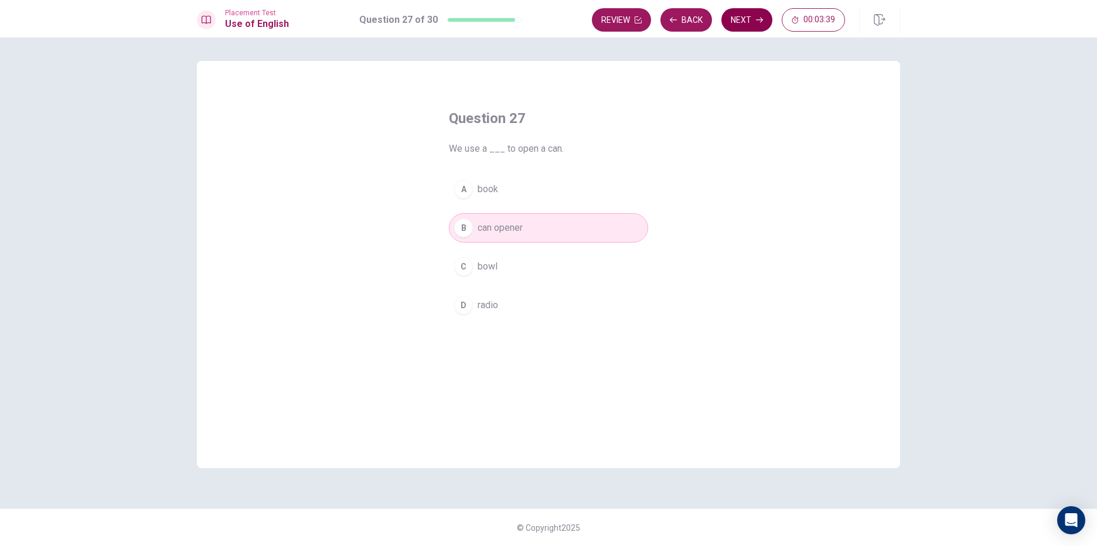
click at [746, 22] on button "Next" at bounding box center [746, 19] width 51 height 23
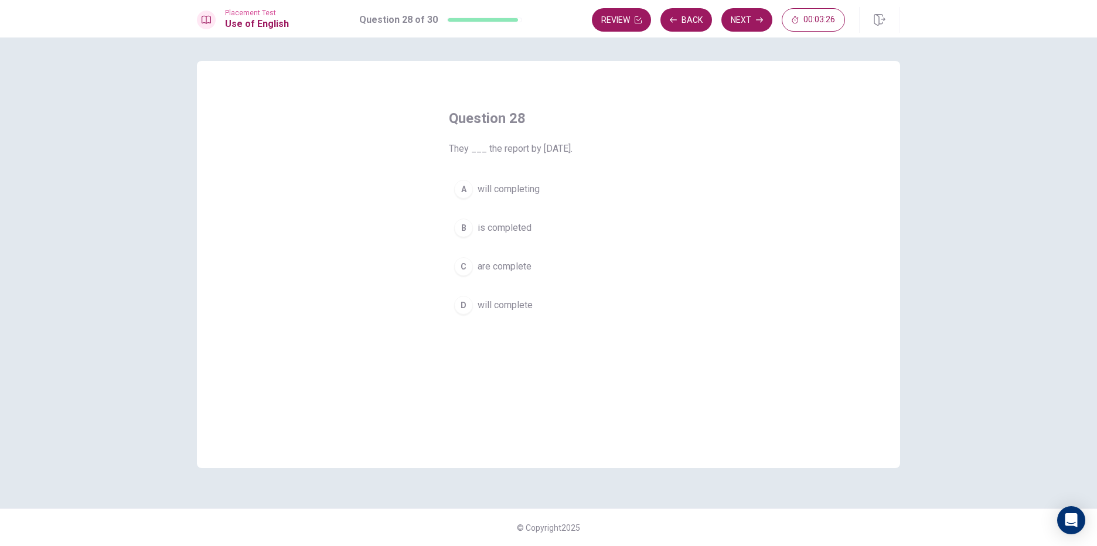
click at [483, 186] on span "will completing" at bounding box center [508, 189] width 62 height 14
click at [744, 22] on button "Next" at bounding box center [746, 19] width 51 height 23
click at [498, 262] on button "C Do" at bounding box center [548, 266] width 199 height 29
click at [515, 181] on button "A Does" at bounding box center [548, 189] width 199 height 29
click at [465, 299] on div "D" at bounding box center [463, 305] width 19 height 19
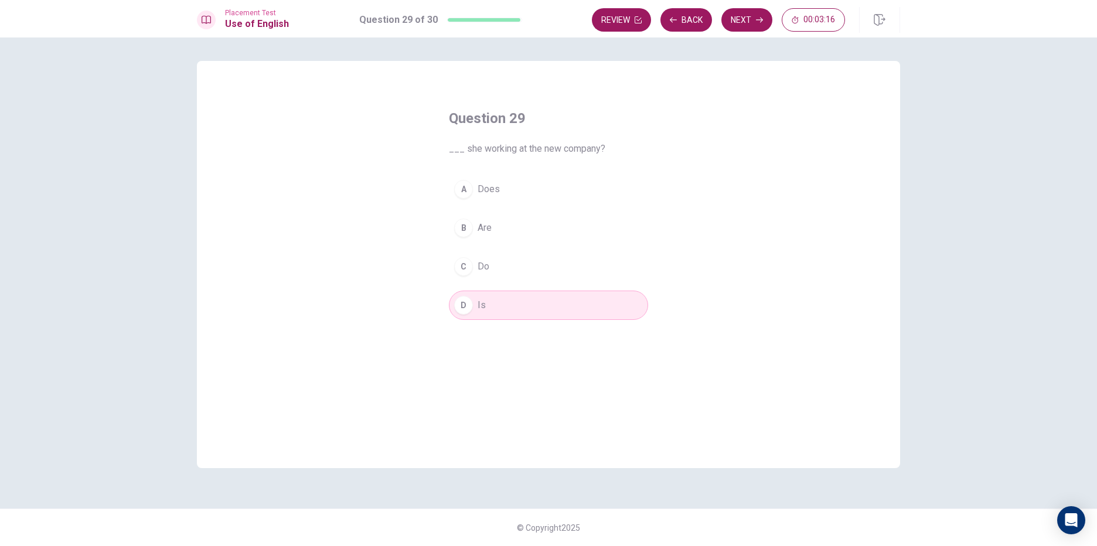
click at [528, 257] on button "C Do" at bounding box center [548, 266] width 199 height 29
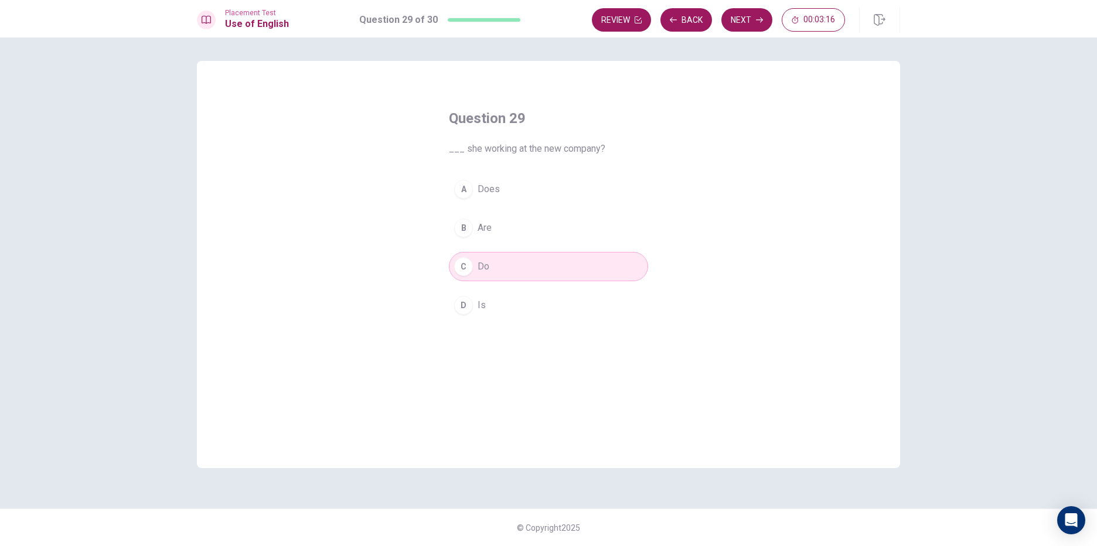
click at [533, 223] on button "B Are" at bounding box center [548, 227] width 199 height 29
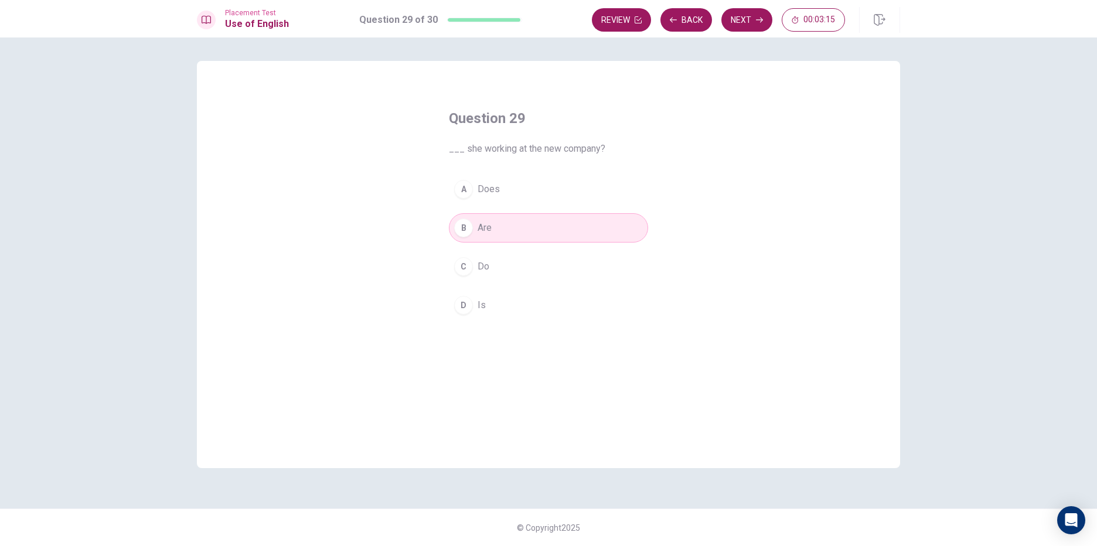
click at [746, 22] on button "Next" at bounding box center [746, 19] width 51 height 23
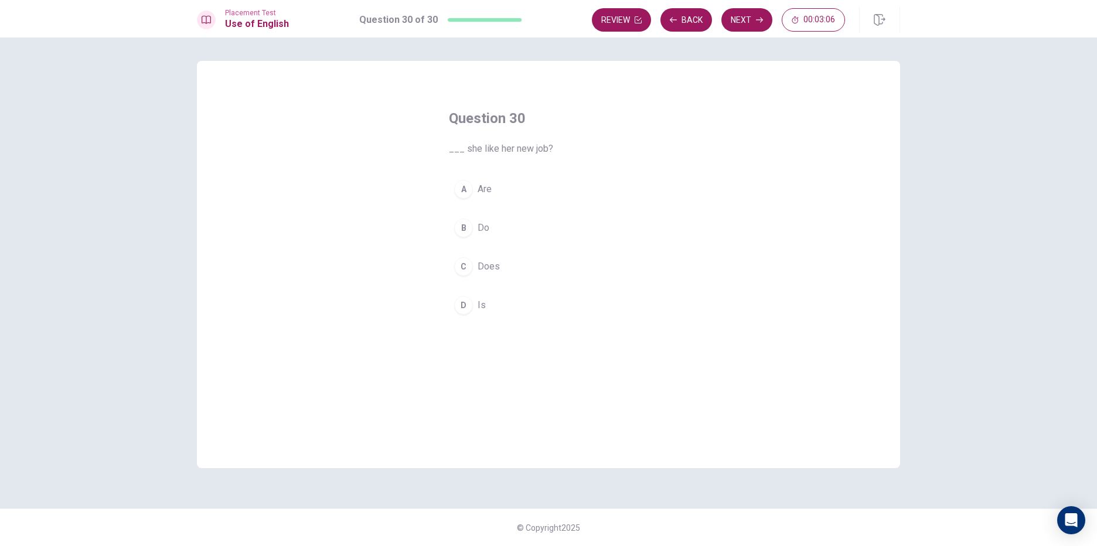
click at [501, 276] on button "C Does" at bounding box center [548, 266] width 199 height 29
click at [737, 21] on button "Next" at bounding box center [746, 19] width 51 height 23
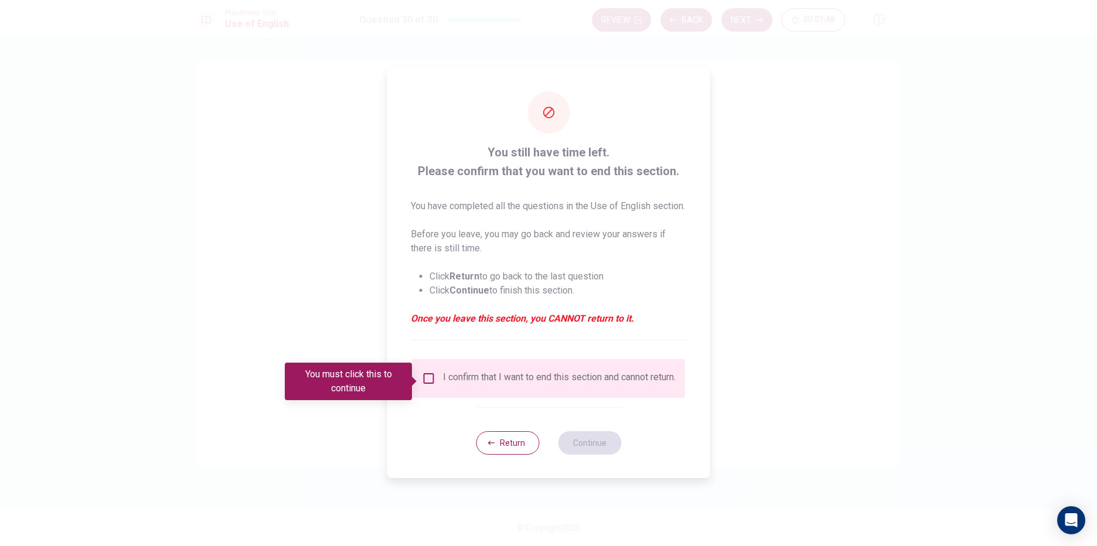
click at [429, 376] on input "You must click this to continue" at bounding box center [429, 378] width 14 height 14
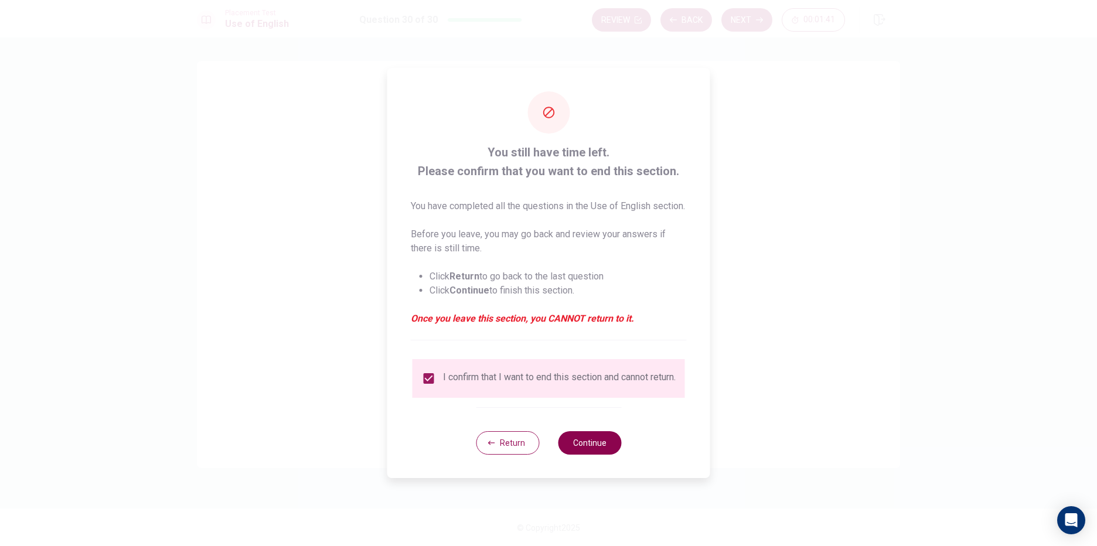
click at [597, 444] on button "Continue" at bounding box center [589, 442] width 63 height 23
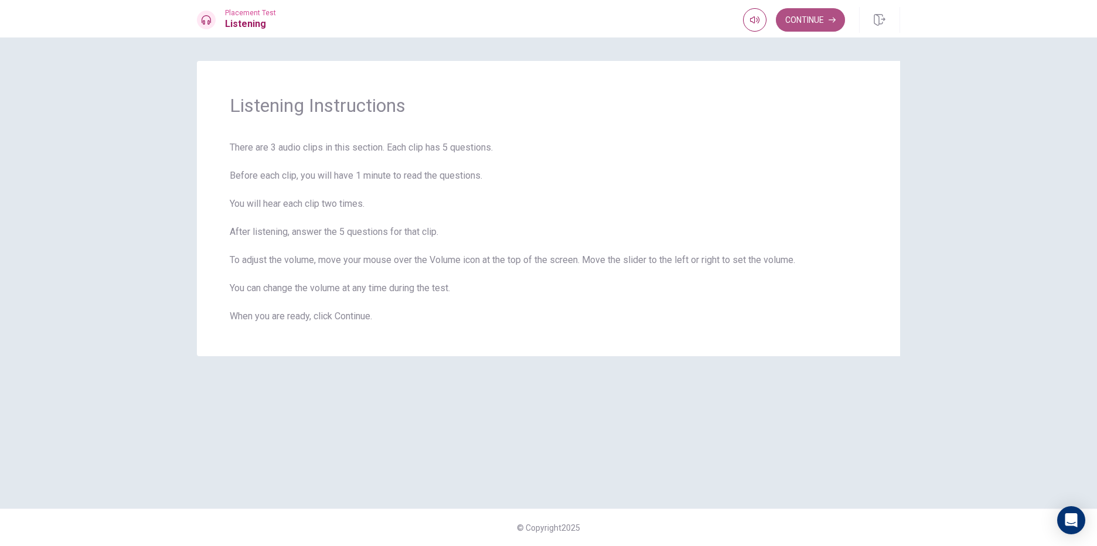
click at [827, 27] on button "Continue" at bounding box center [810, 19] width 69 height 23
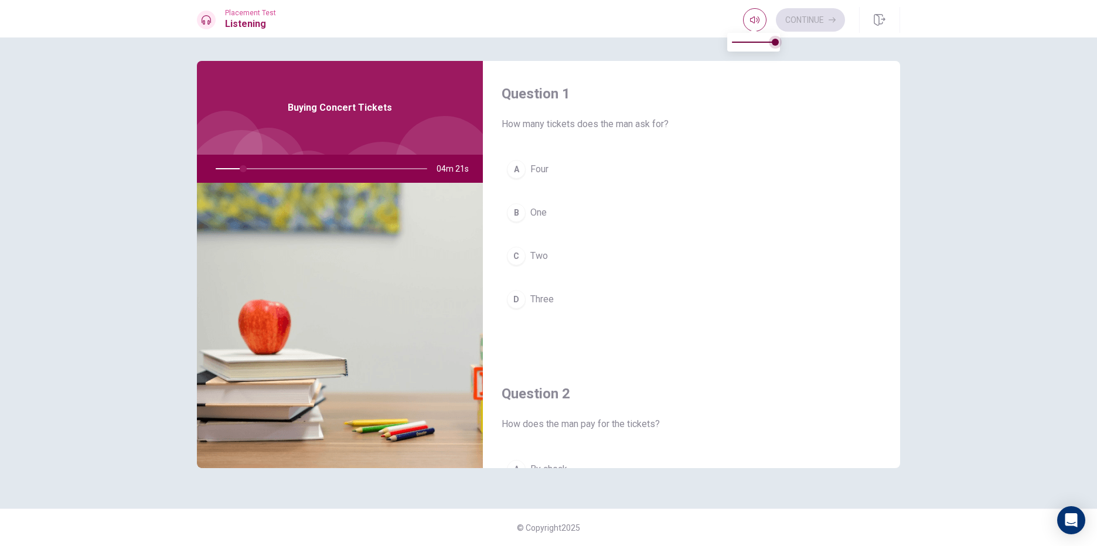
type input "13"
type input "0.9"
type input "13"
type input "0.8"
drag, startPoint x: 773, startPoint y: 45, endPoint x: 765, endPoint y: 46, distance: 8.3
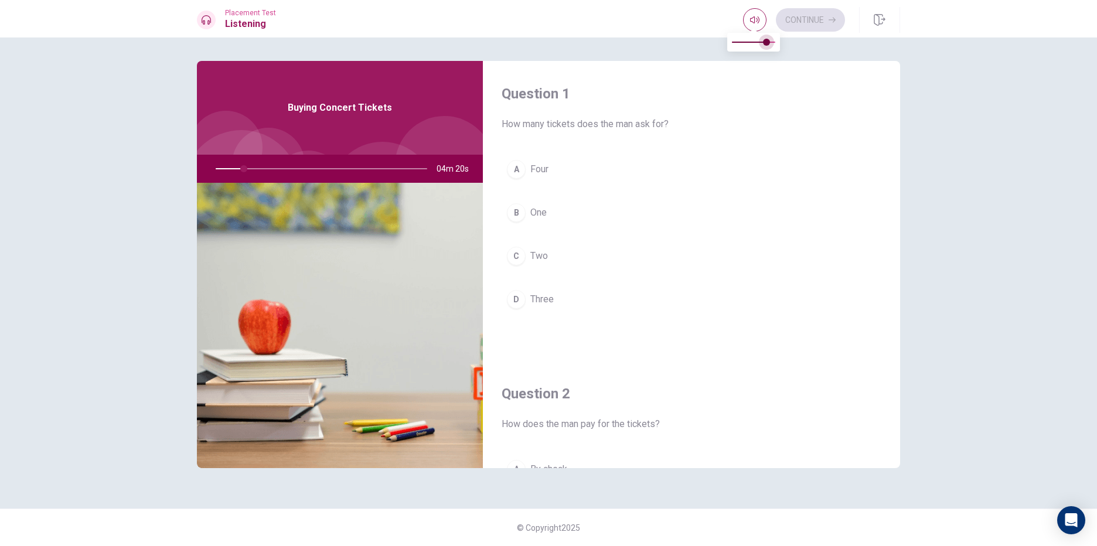
click at [765, 46] on span at bounding box center [766, 42] width 7 height 7
click at [558, 249] on button "C Two" at bounding box center [691, 255] width 380 height 29
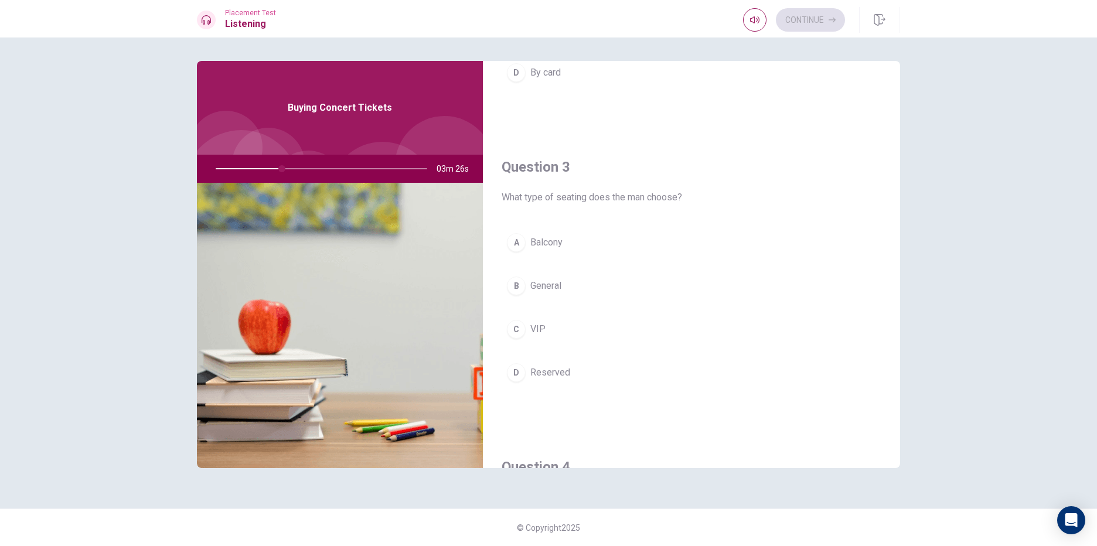
scroll to position [527, 0]
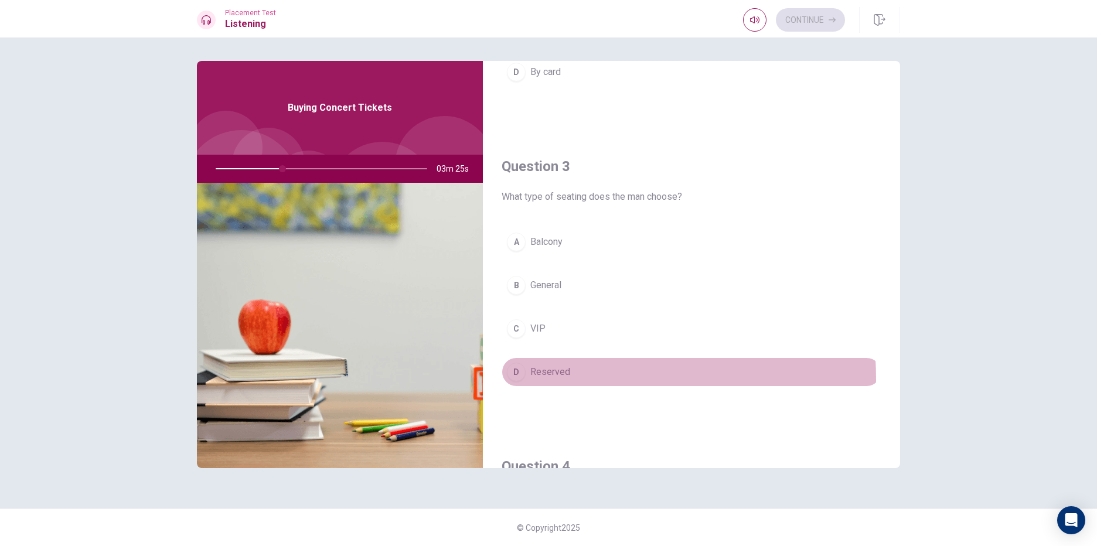
click at [544, 380] on button "D Reserved" at bounding box center [691, 371] width 380 height 29
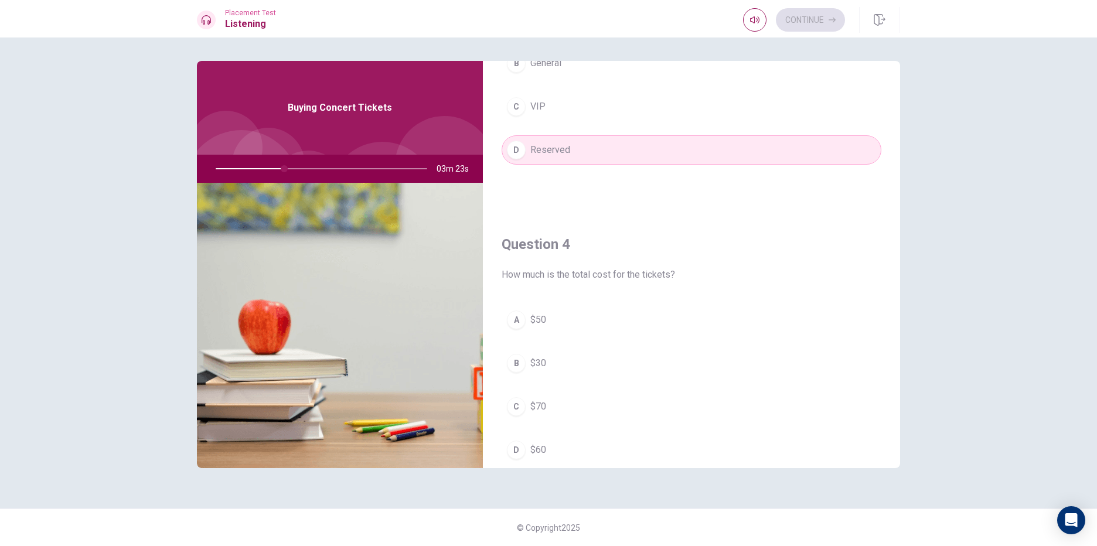
scroll to position [820, 0]
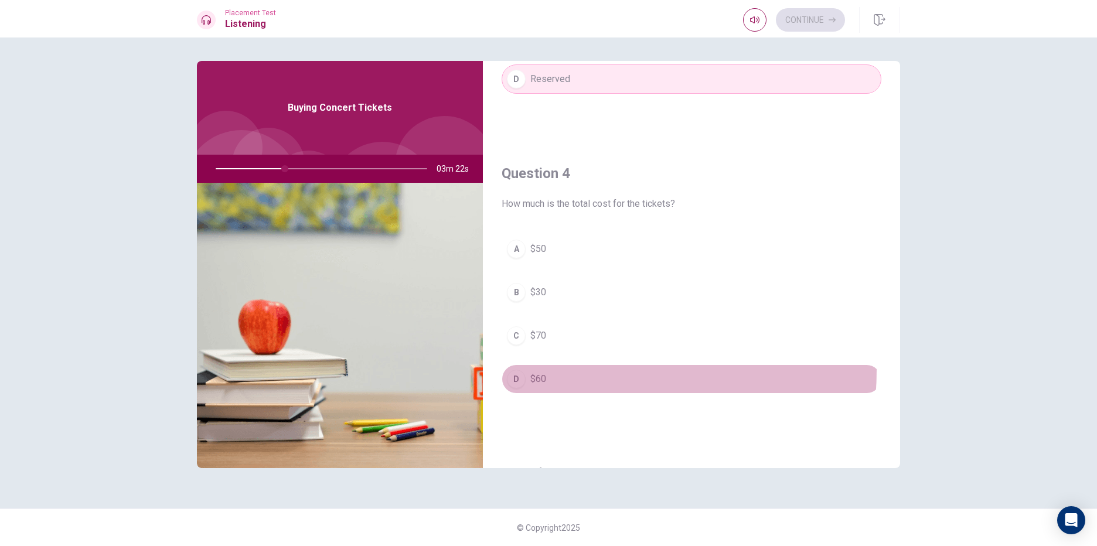
click at [538, 370] on button "D $60" at bounding box center [691, 378] width 380 height 29
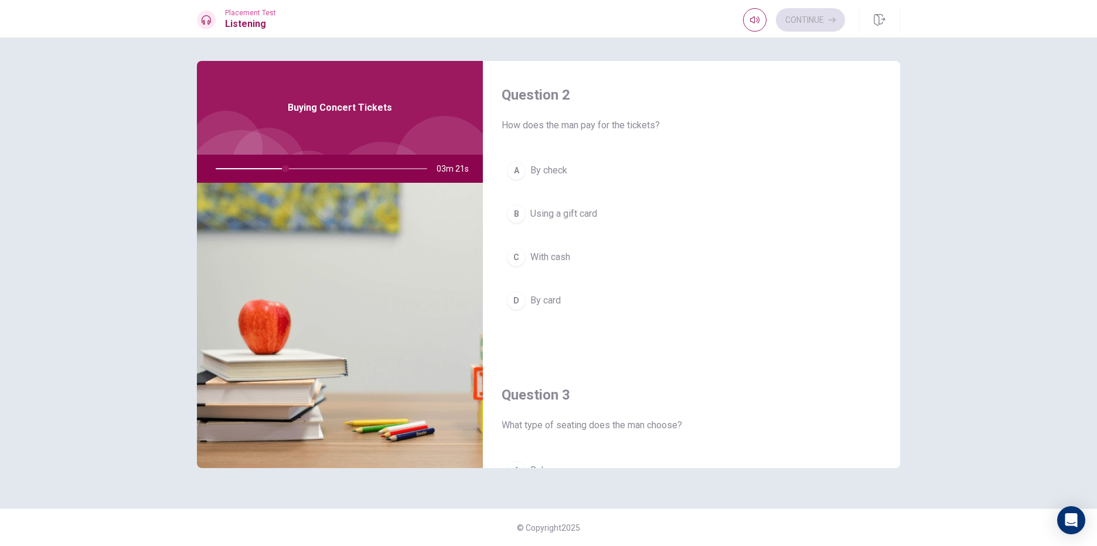
scroll to position [293, 0]
click at [586, 319] on button "D By card" at bounding box center [691, 306] width 380 height 29
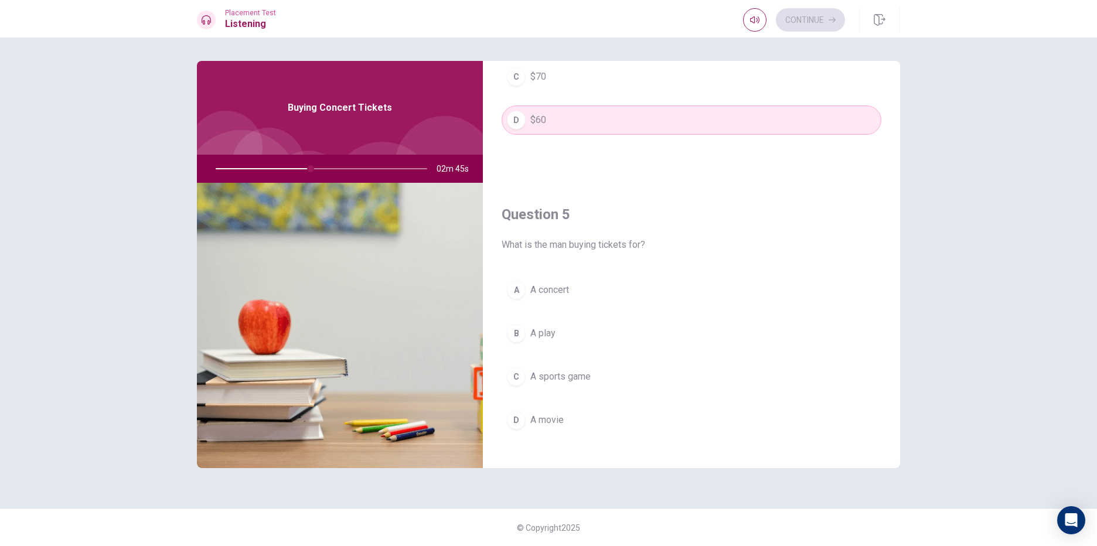
scroll to position [1092, 0]
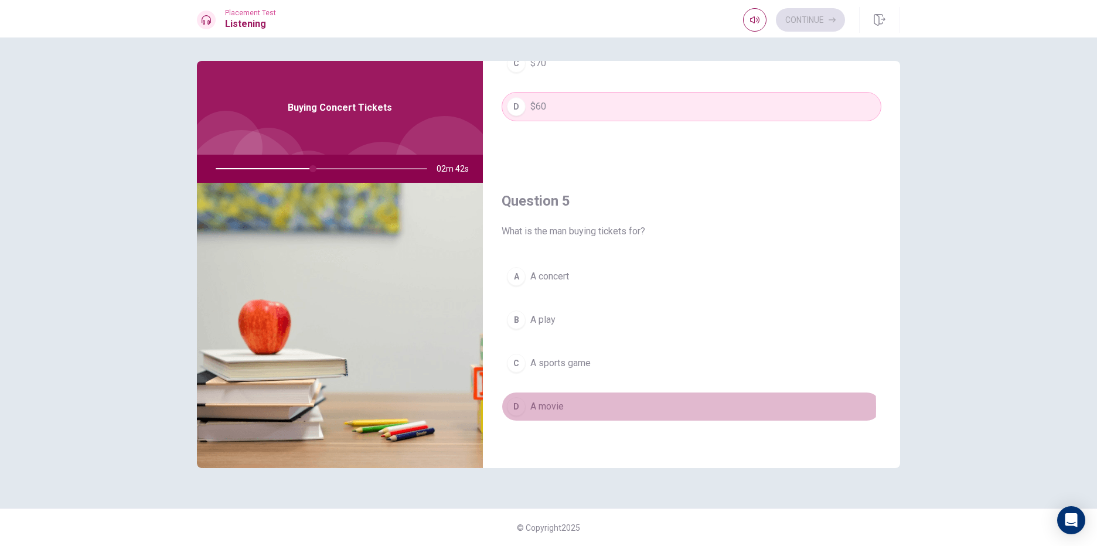
click at [562, 407] on span "A movie" at bounding box center [546, 407] width 33 height 14
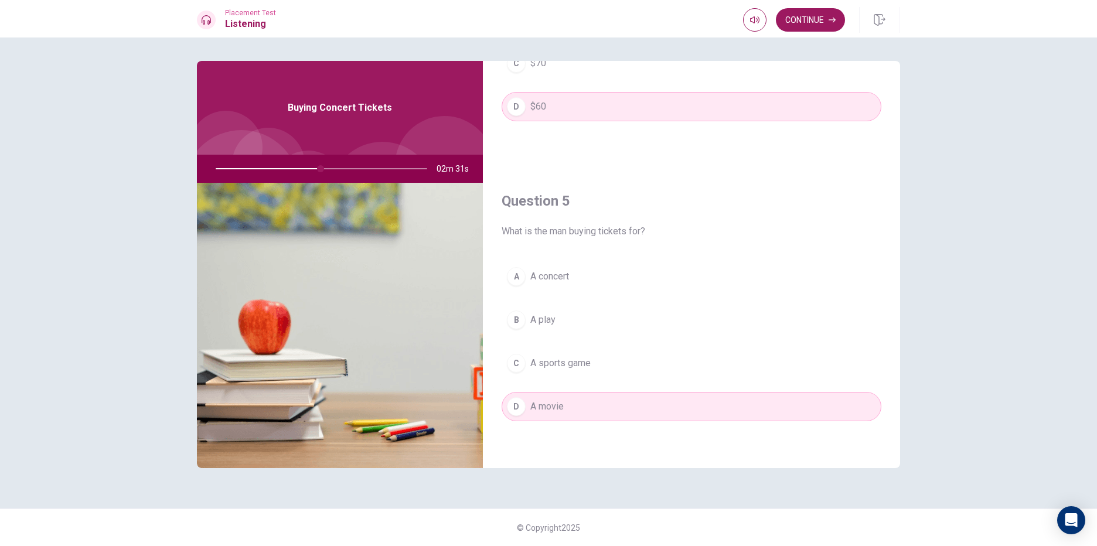
drag, startPoint x: 322, startPoint y: 169, endPoint x: 272, endPoint y: 170, distance: 49.8
click at [272, 170] on div at bounding box center [319, 169] width 235 height 28
click at [275, 169] on div at bounding box center [319, 169] width 235 height 28
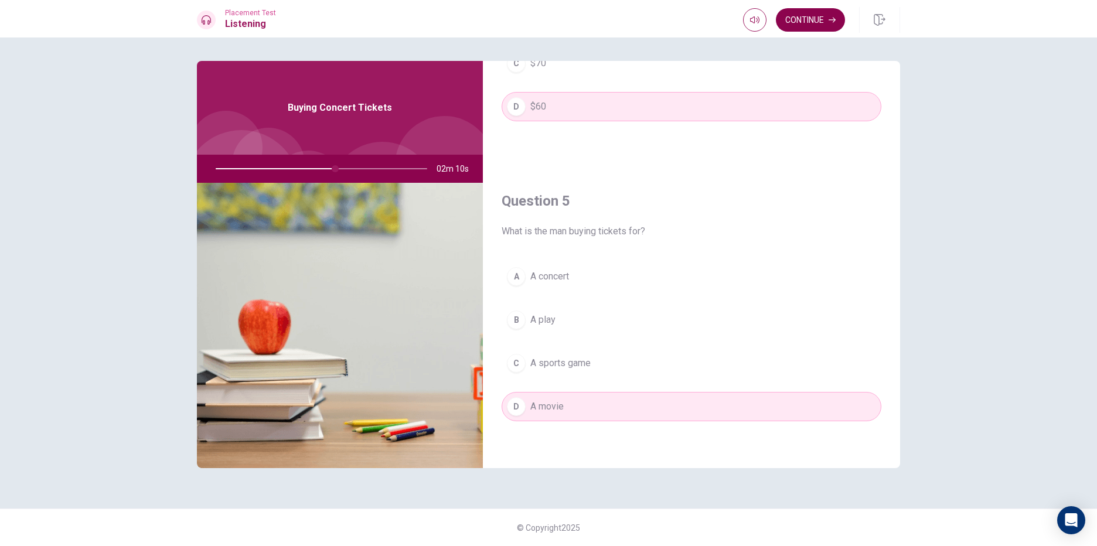
click at [822, 24] on button "Continue" at bounding box center [810, 19] width 69 height 23
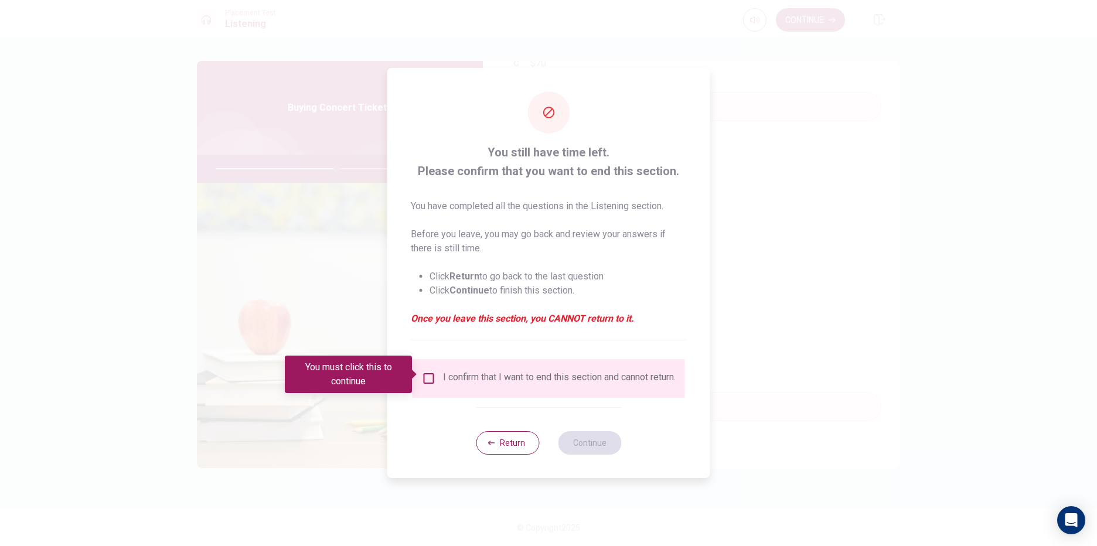
click at [425, 371] on input "You must click this to continue" at bounding box center [429, 378] width 14 height 14
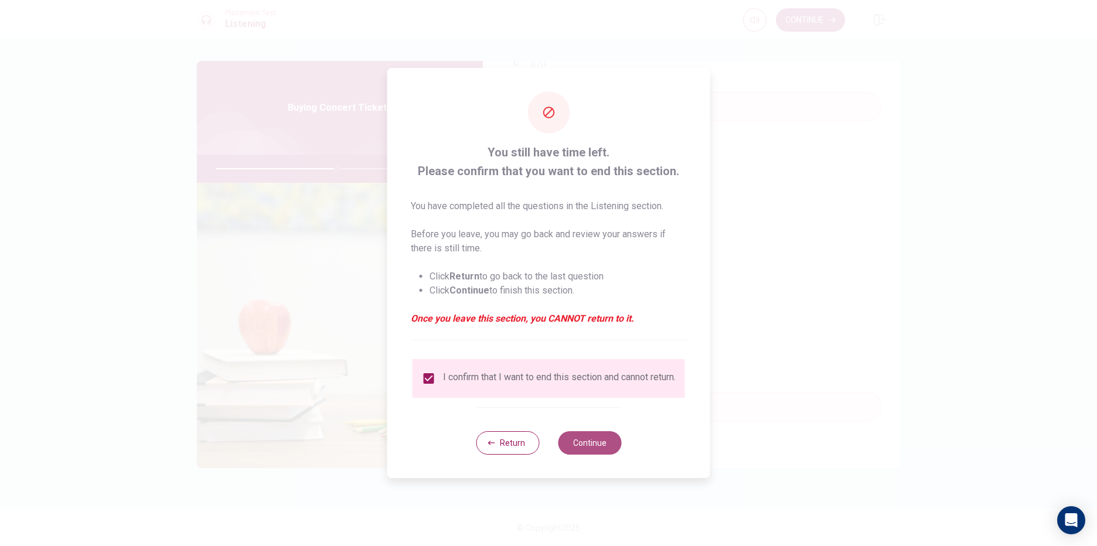
click at [579, 448] on button "Continue" at bounding box center [589, 442] width 63 height 23
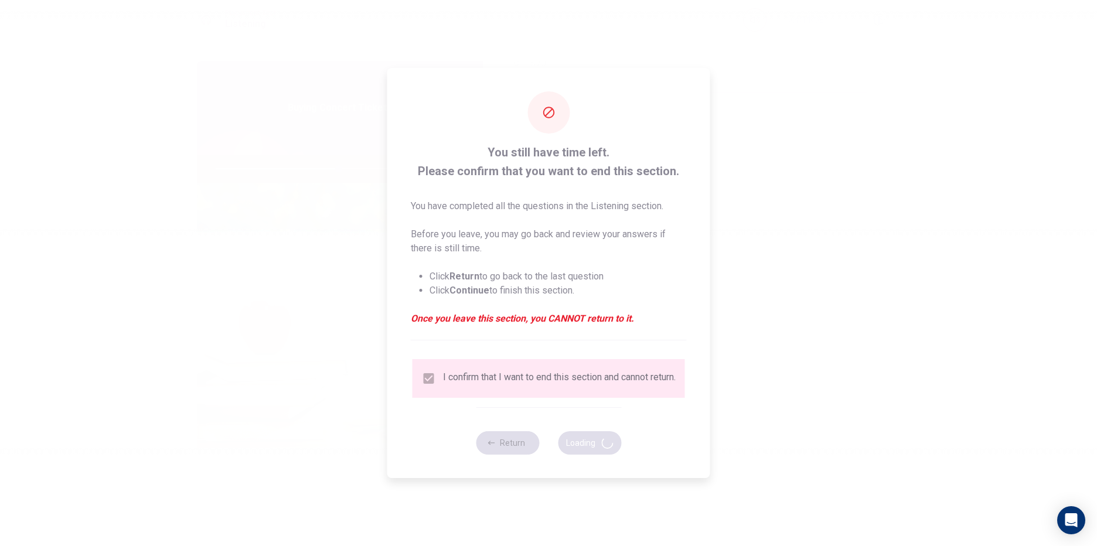
type input "59"
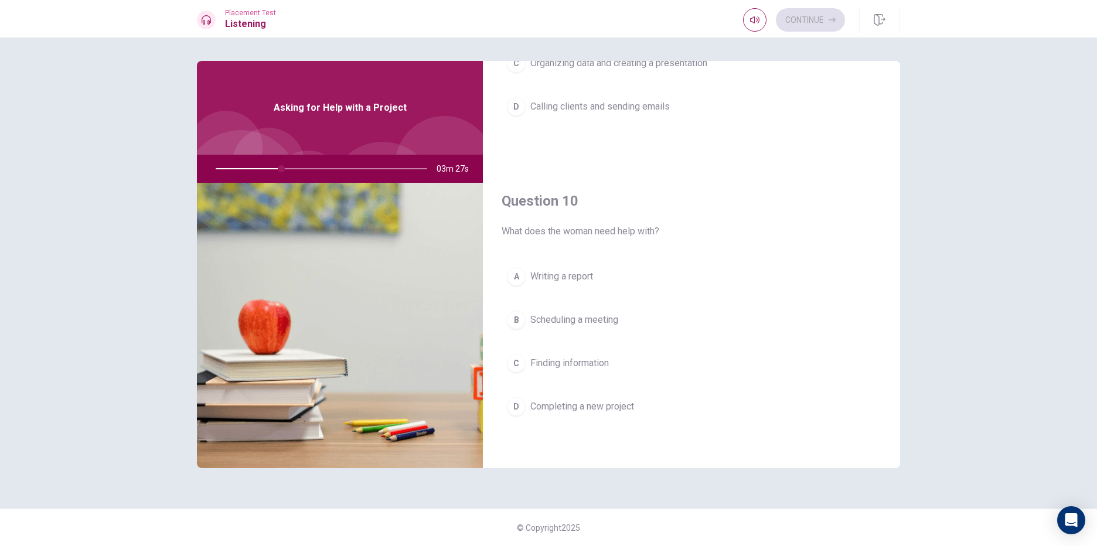
click at [588, 413] on button "D Completing a new project" at bounding box center [691, 406] width 380 height 29
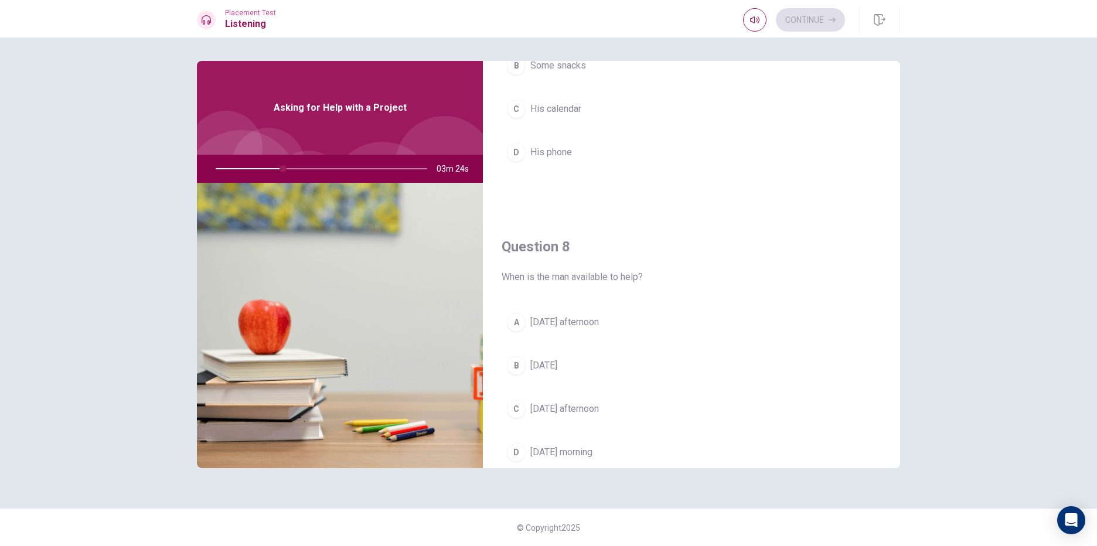
scroll to position [448, 0]
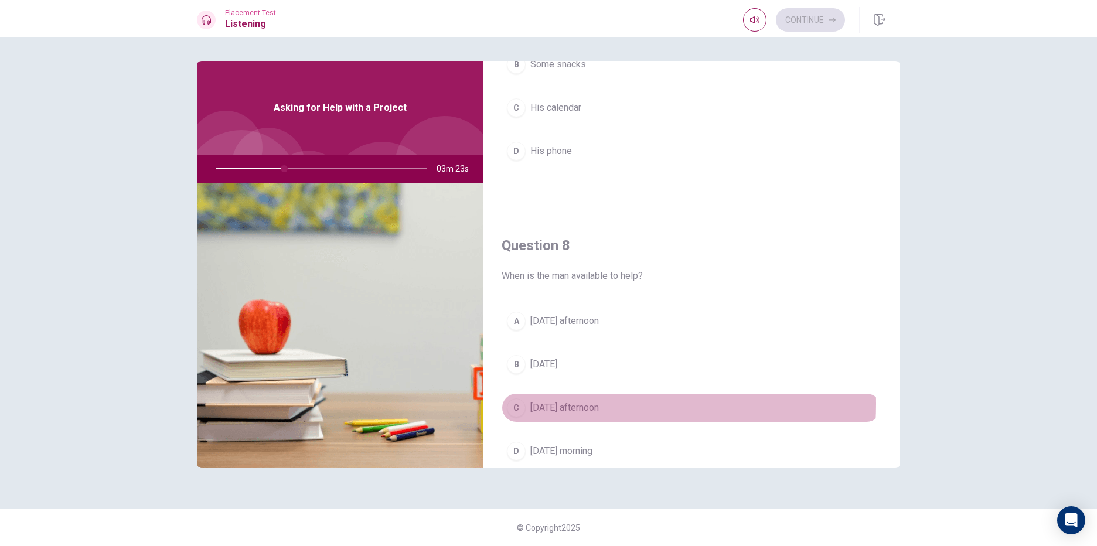
click at [583, 404] on span "[DATE] afternoon" at bounding box center [564, 408] width 69 height 14
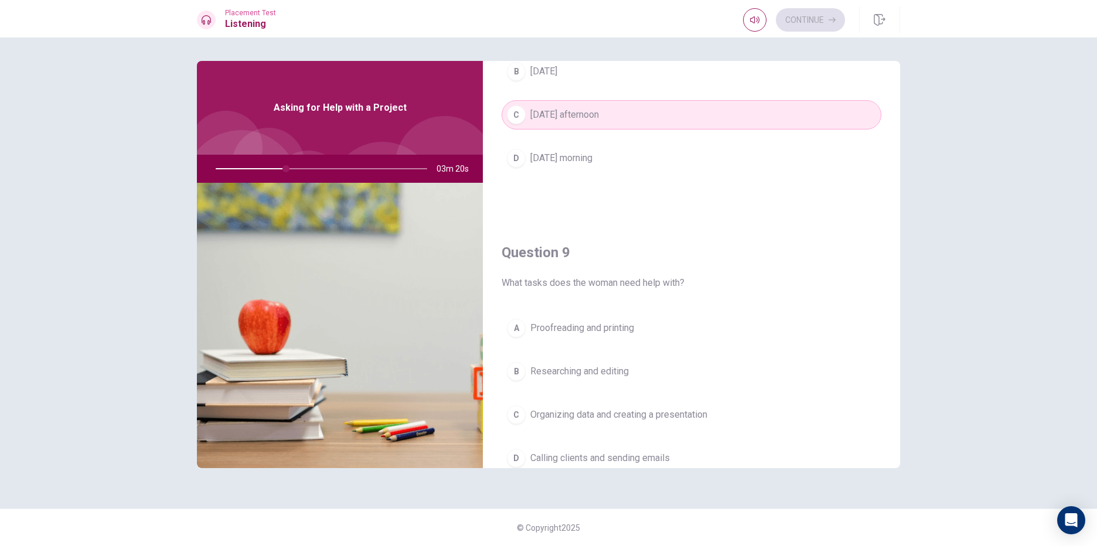
scroll to position [800, 0]
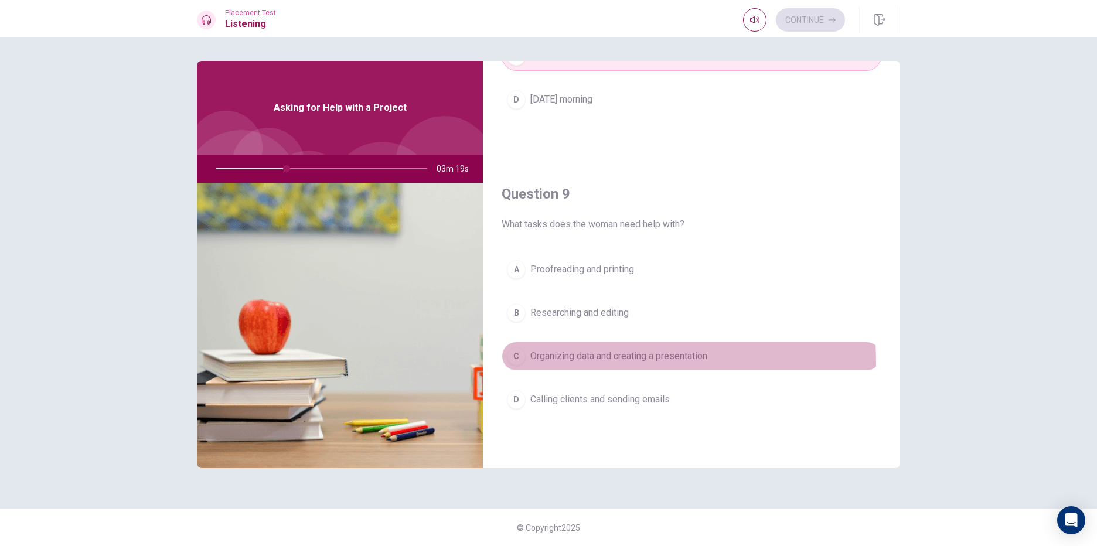
click at [588, 362] on span "Organizing data and creating a presentation" at bounding box center [618, 356] width 177 height 14
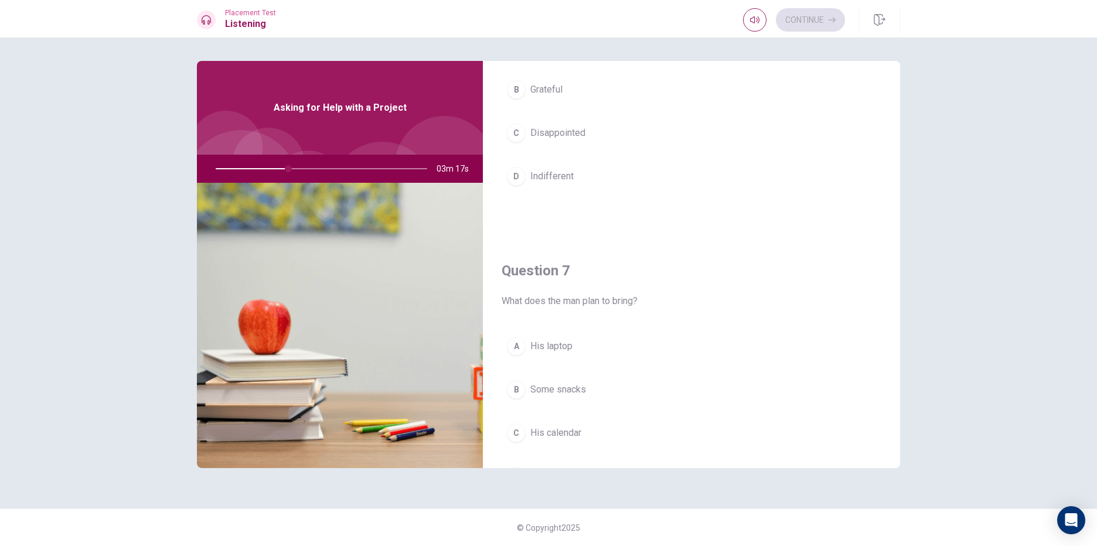
scroll to position [38, 0]
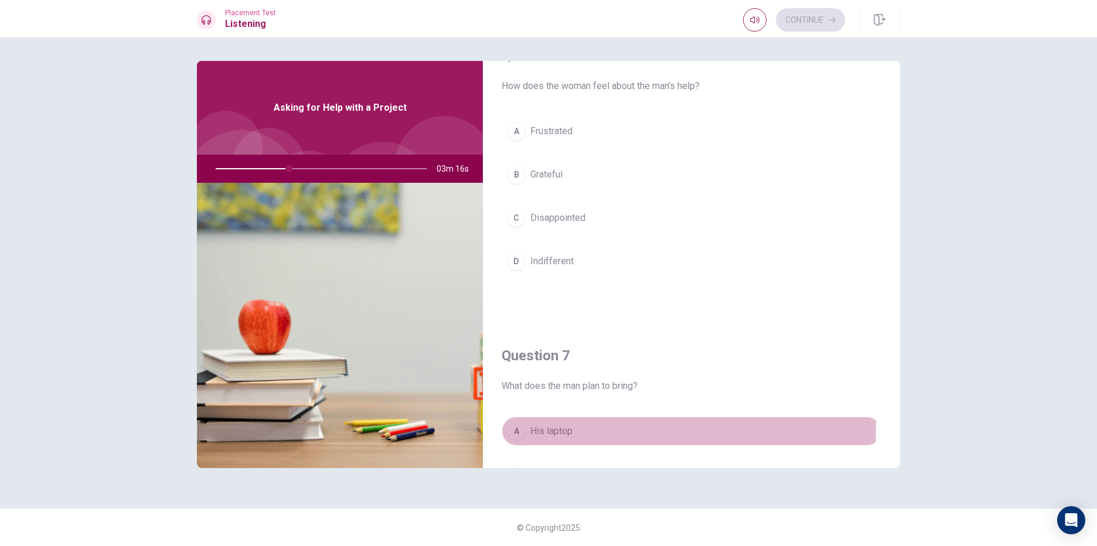
click at [556, 425] on span "His laptop" at bounding box center [551, 431] width 42 height 14
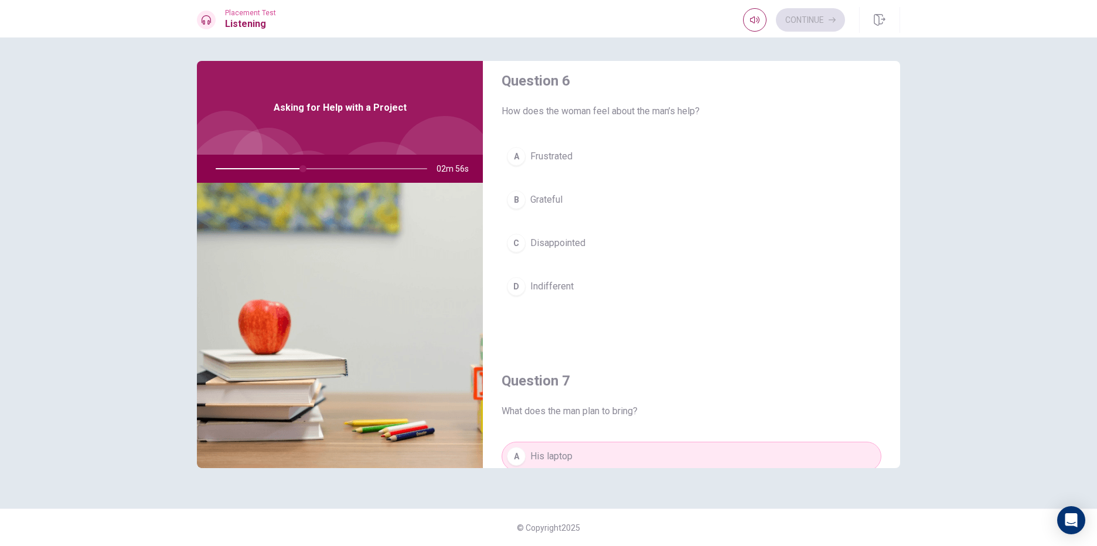
scroll to position [0, 0]
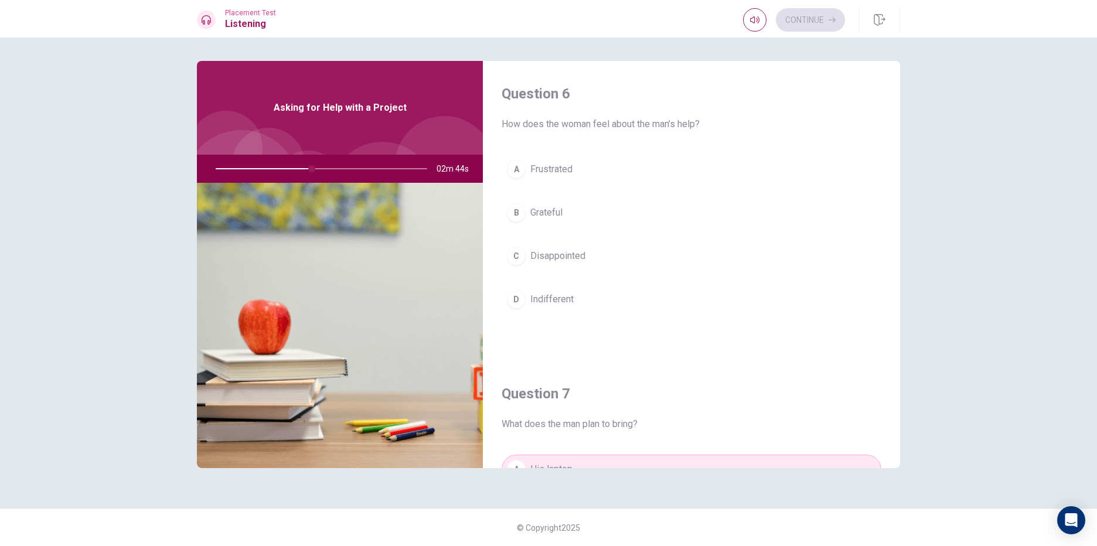
click at [578, 310] on button "D Indifferent" at bounding box center [691, 299] width 380 height 29
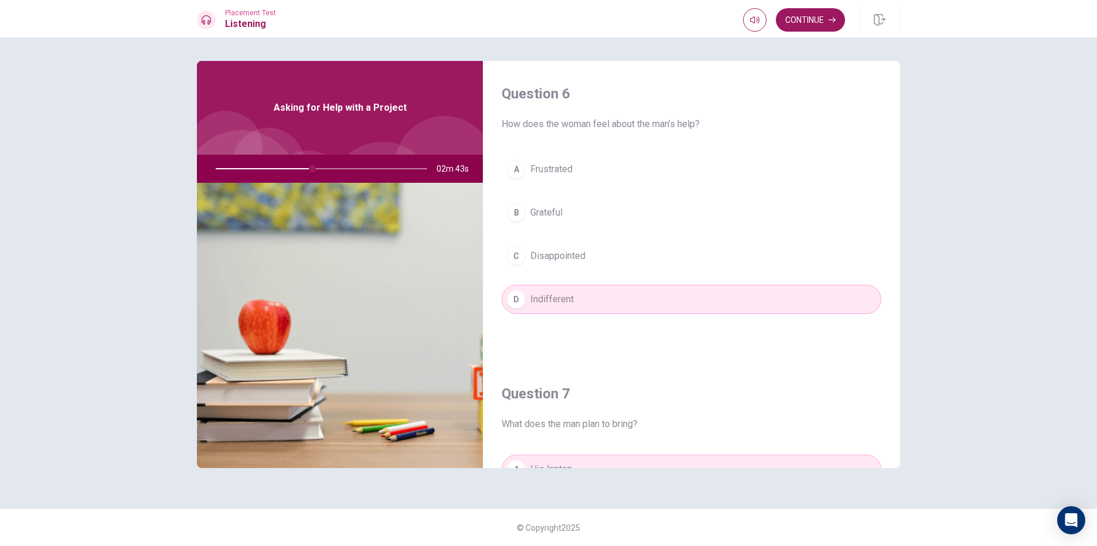
click at [567, 251] on span "Disappointed" at bounding box center [557, 256] width 55 height 14
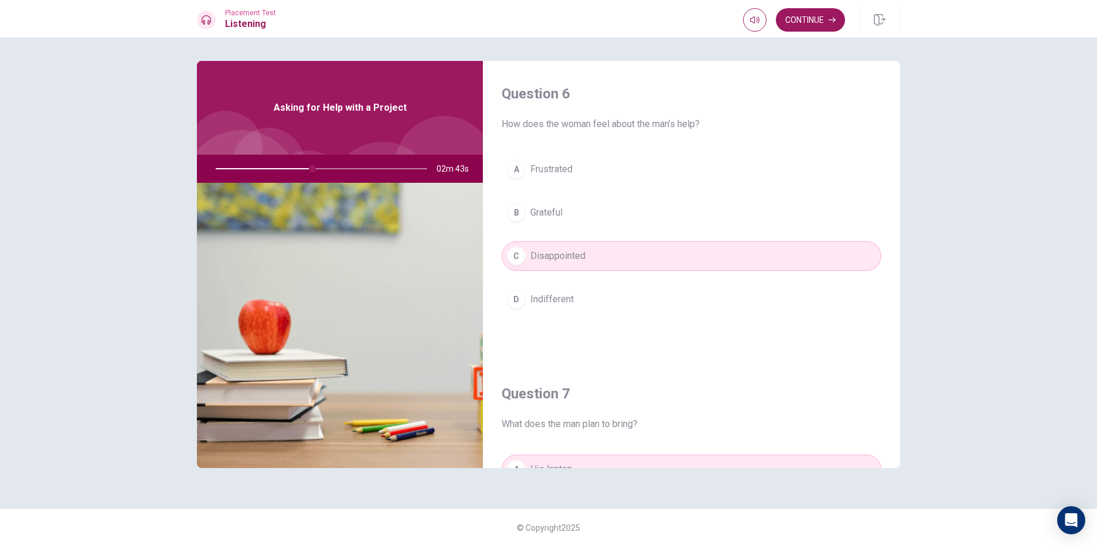
click at [565, 216] on button "B Grateful" at bounding box center [691, 212] width 380 height 29
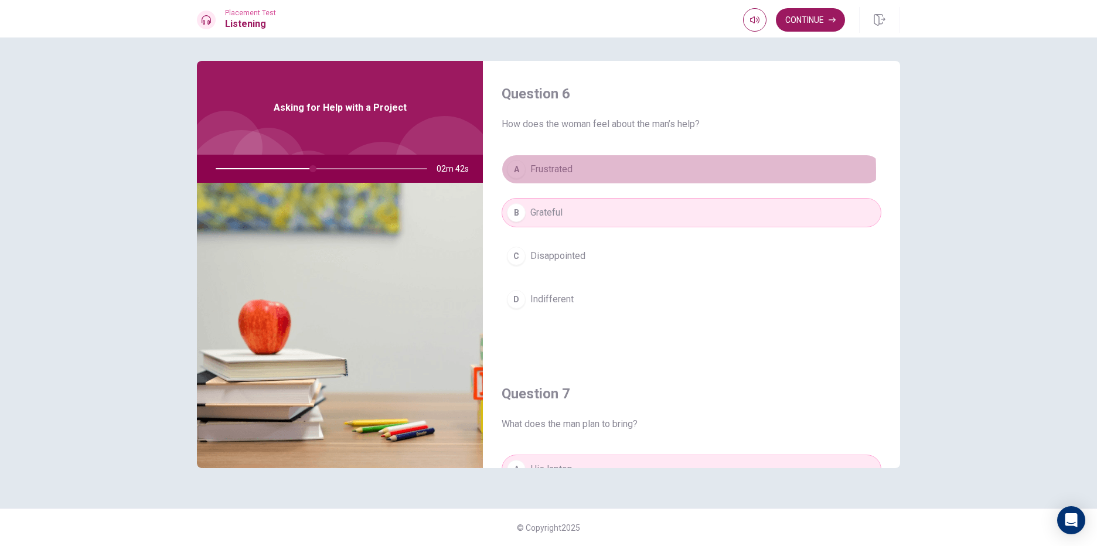
click at [564, 171] on span "Frustrated" at bounding box center [551, 169] width 42 height 14
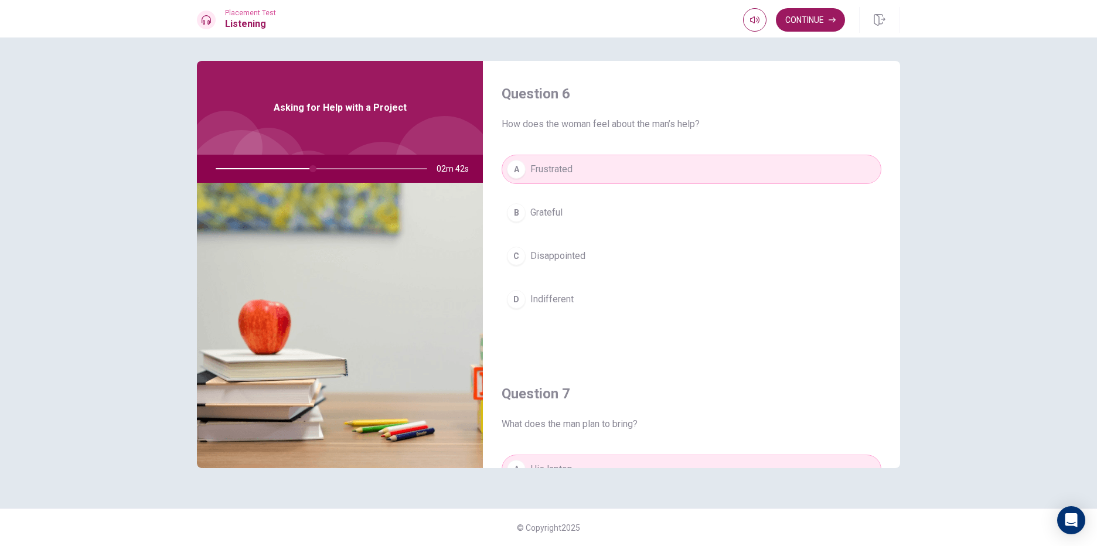
click at [556, 211] on span "Grateful" at bounding box center [546, 213] width 32 height 14
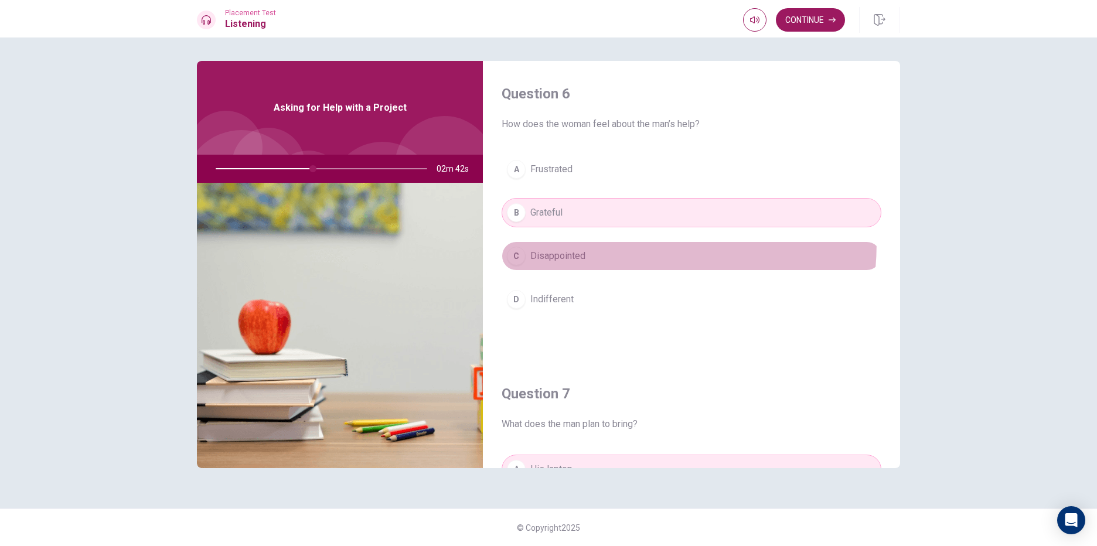
drag, startPoint x: 550, startPoint y: 242, endPoint x: 542, endPoint y: 273, distance: 32.1
click at [550, 243] on button "C Disappointed" at bounding box center [691, 255] width 380 height 29
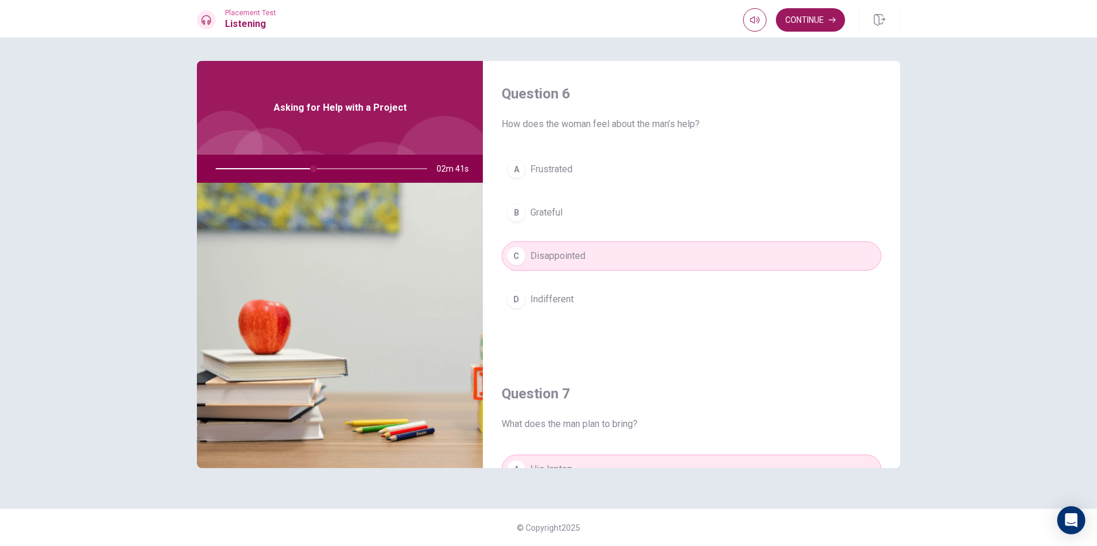
click at [542, 273] on div "A Frustrated B Grateful C Disappointed D Indifferent" at bounding box center [691, 246] width 380 height 183
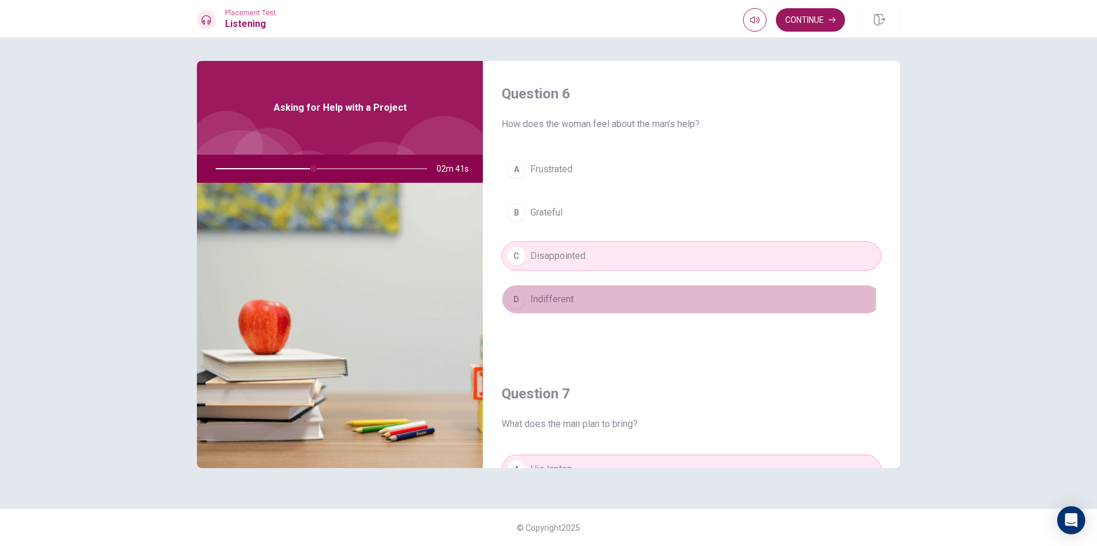
click at [539, 296] on span "Indifferent" at bounding box center [551, 299] width 43 height 14
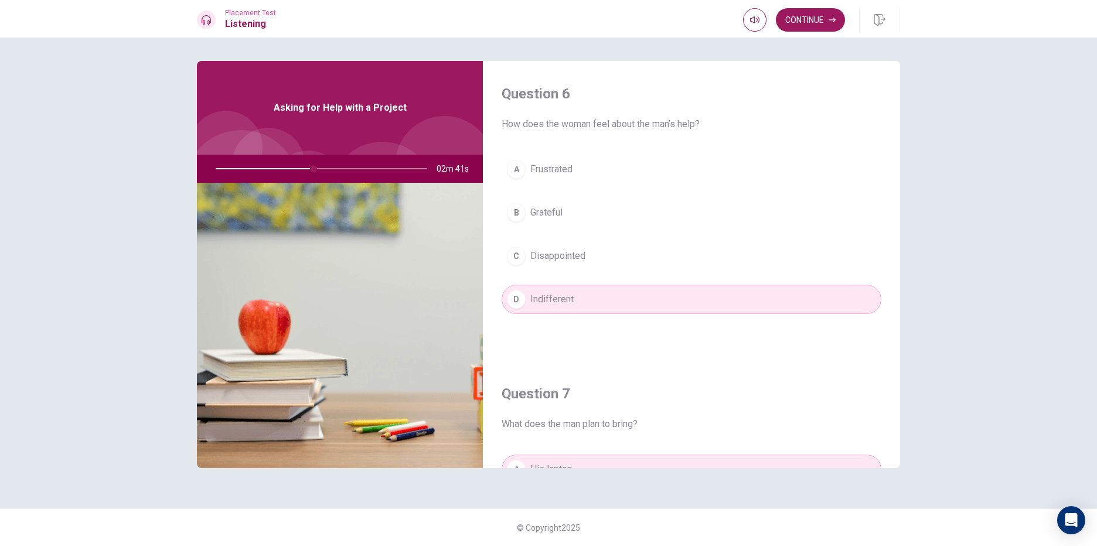
click at [551, 254] on span "Disappointed" at bounding box center [557, 256] width 55 height 14
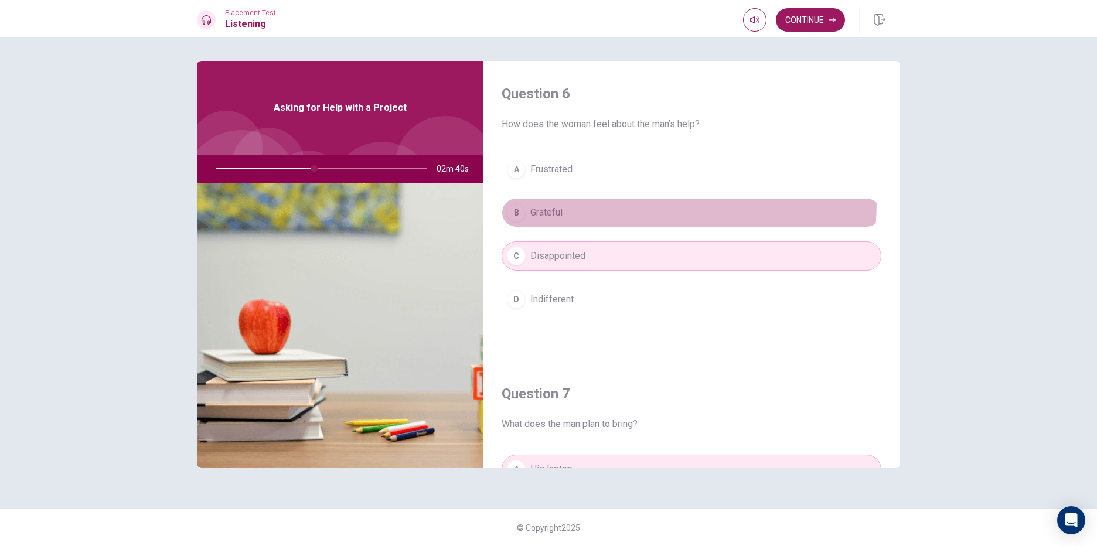
click at [552, 201] on button "B Grateful" at bounding box center [691, 212] width 380 height 29
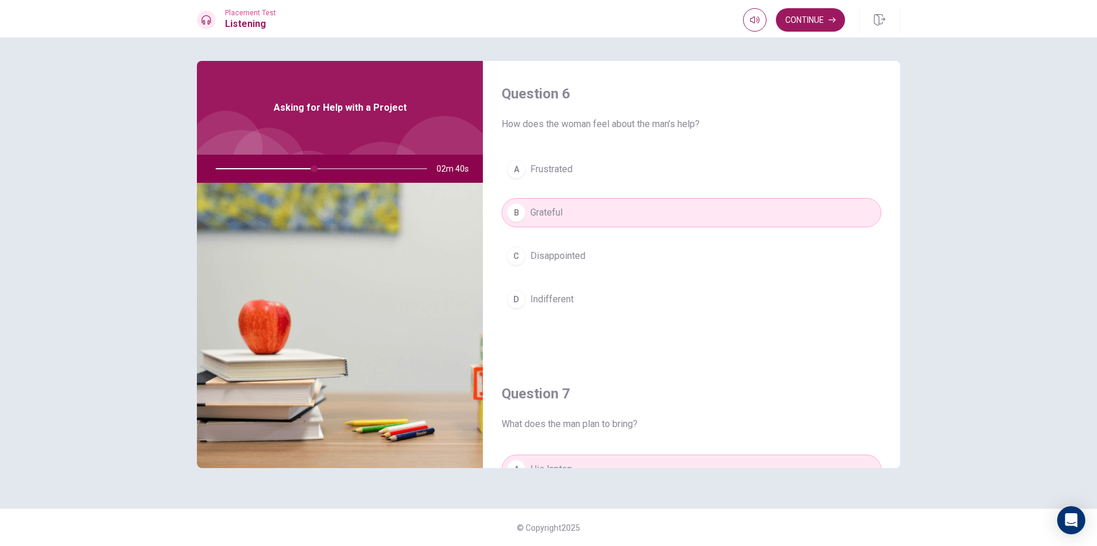
click at [555, 170] on span "Frustrated" at bounding box center [551, 169] width 42 height 14
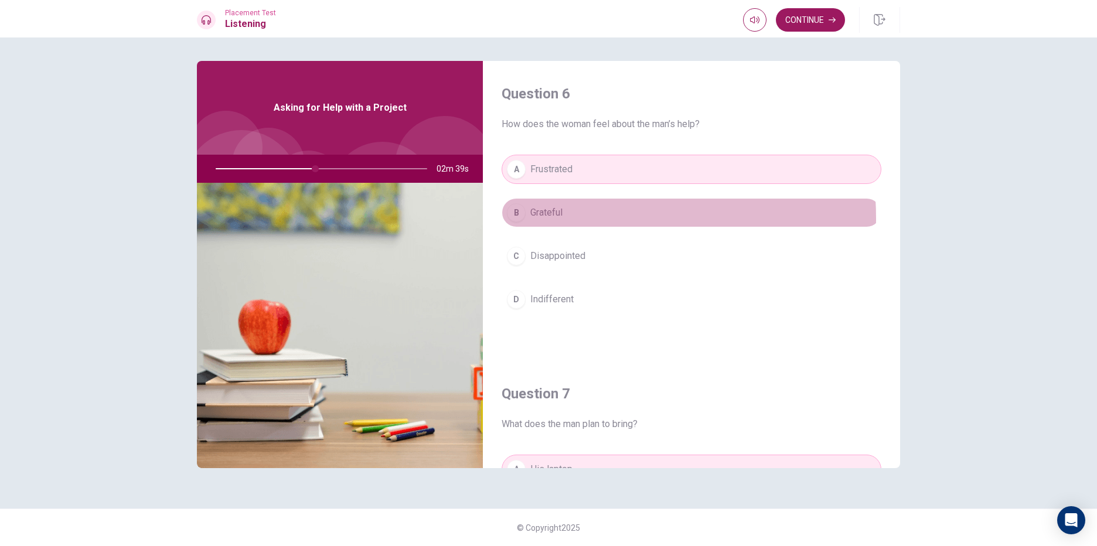
click at [552, 218] on span "Grateful" at bounding box center [546, 213] width 32 height 14
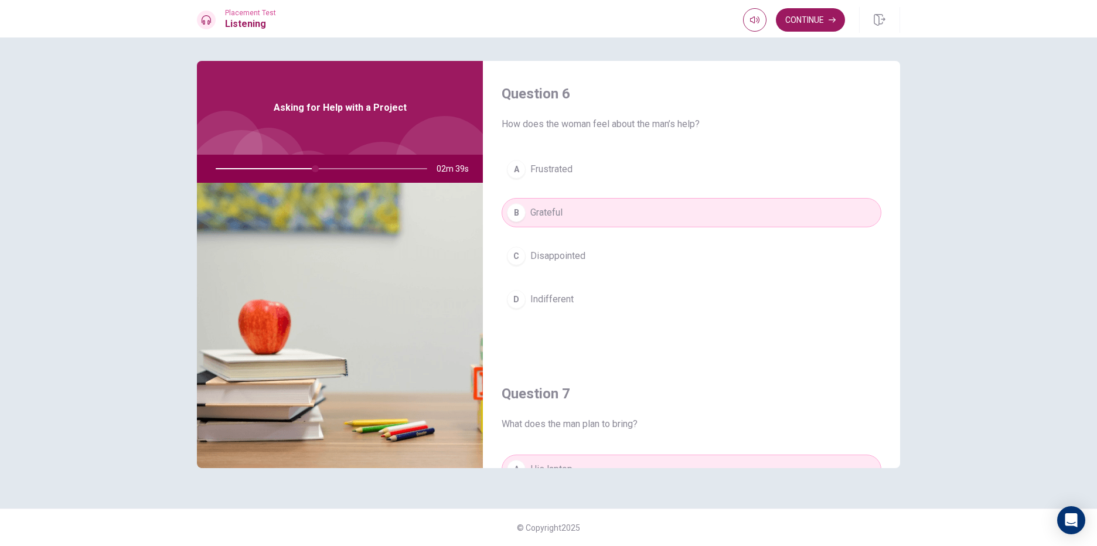
click at [553, 265] on button "C Disappointed" at bounding box center [691, 255] width 380 height 29
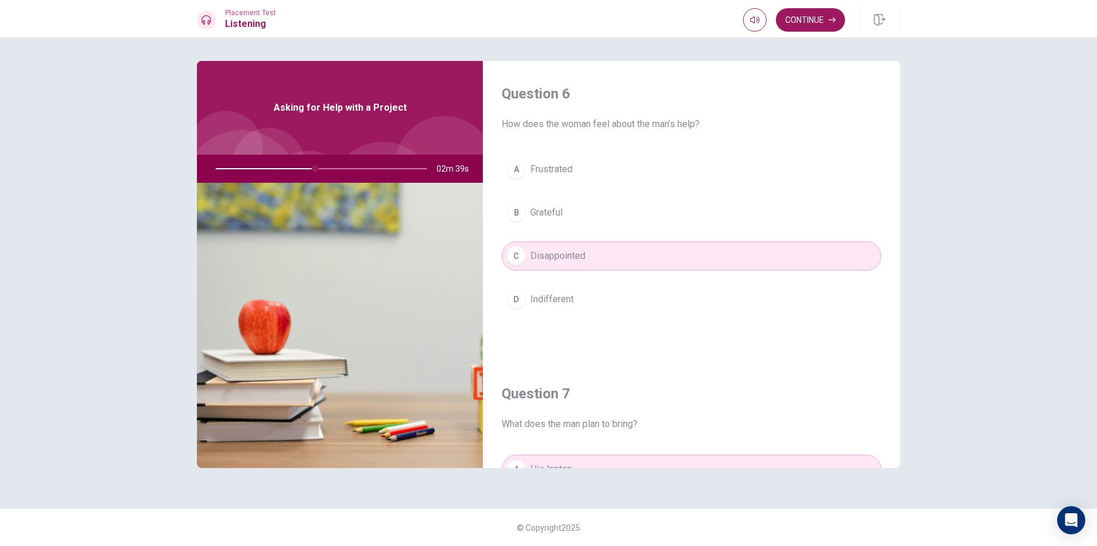
click at [545, 303] on span "Indifferent" at bounding box center [551, 299] width 43 height 14
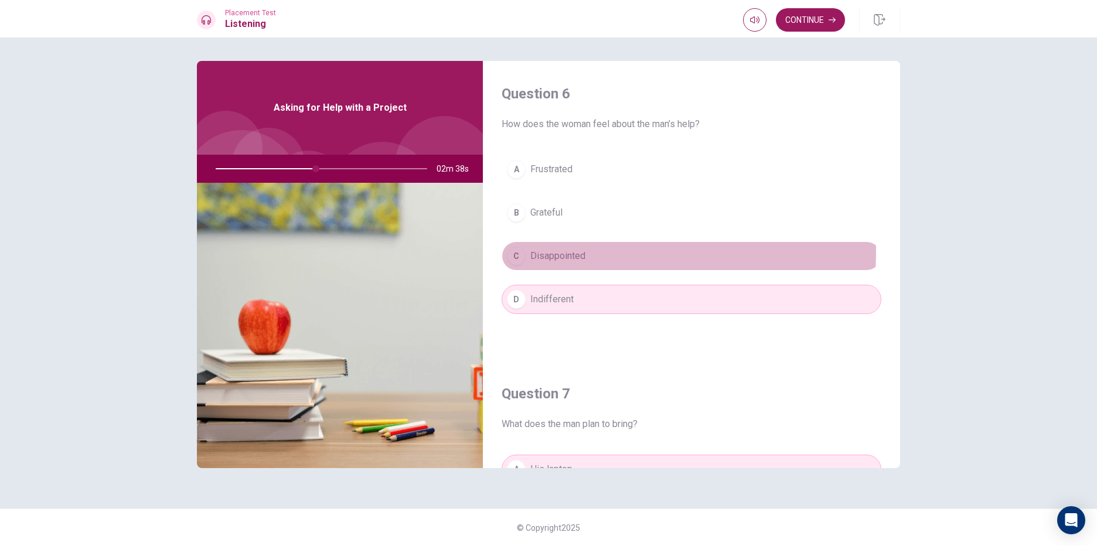
click at [551, 251] on span "Disappointed" at bounding box center [557, 256] width 55 height 14
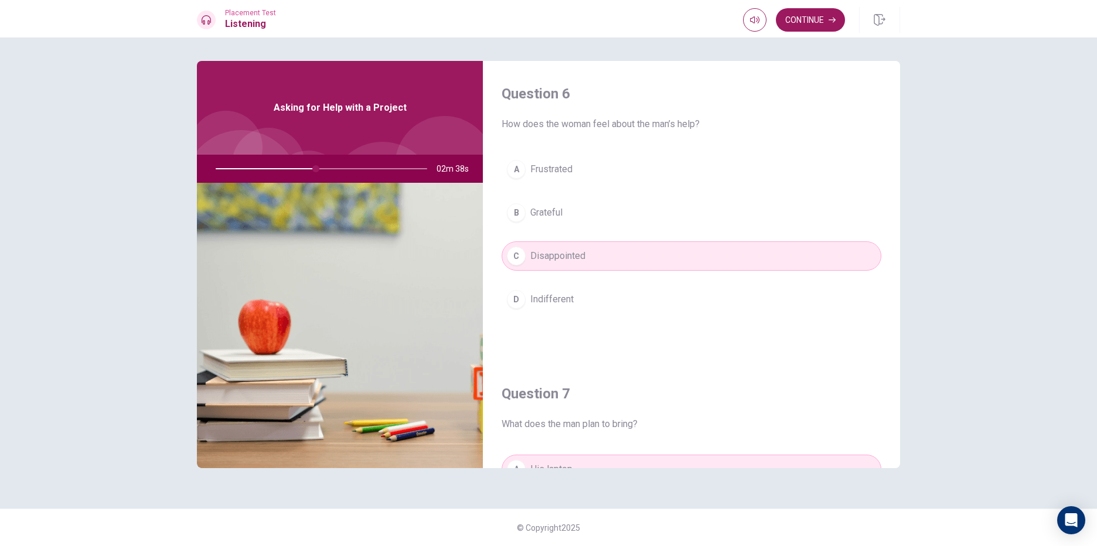
click at [560, 184] on div "A Frustrated B Grateful C Disappointed D Indifferent" at bounding box center [691, 246] width 380 height 183
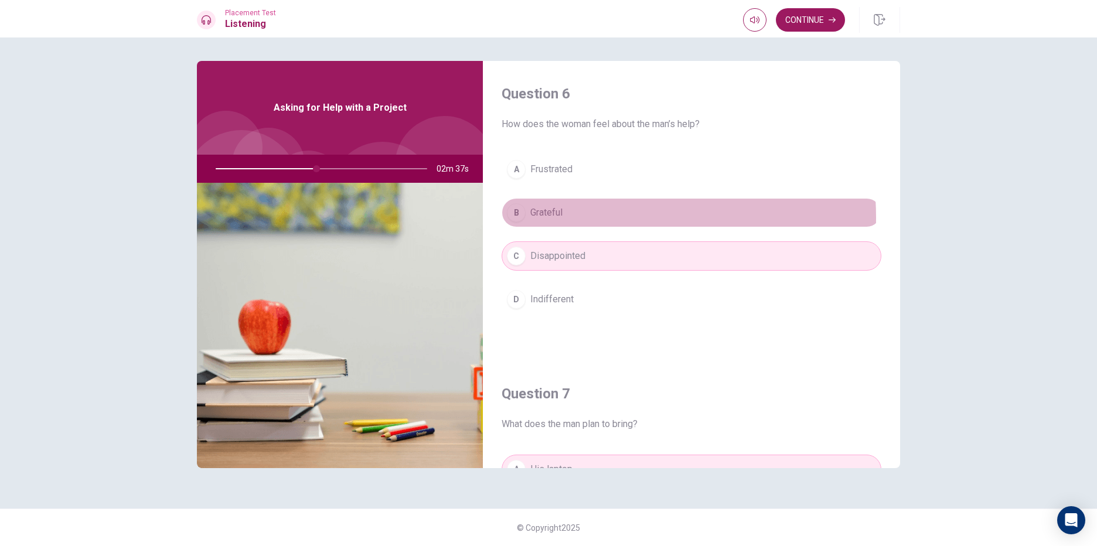
click at [590, 217] on button "B Grateful" at bounding box center [691, 212] width 380 height 29
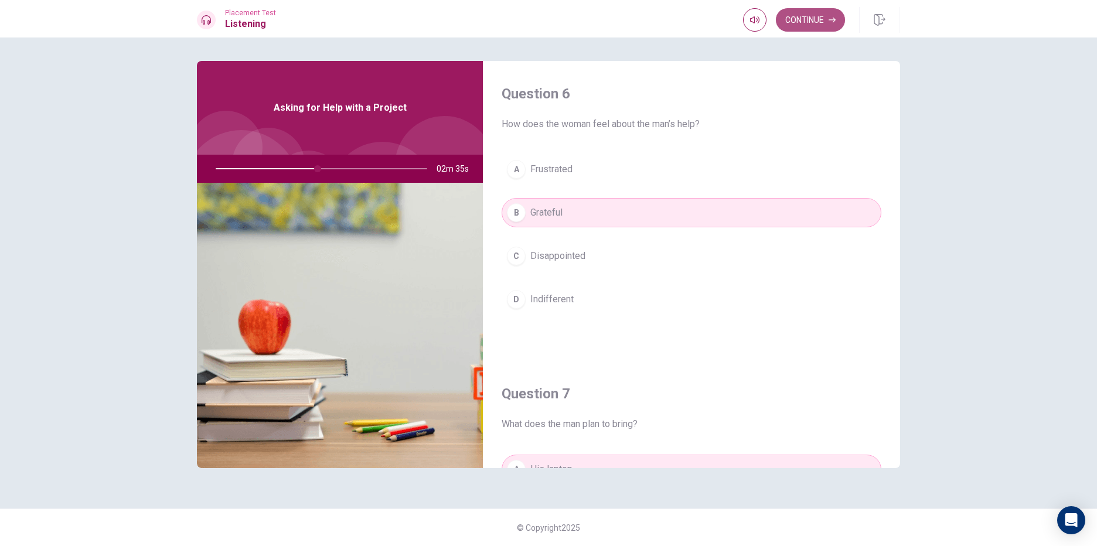
click at [807, 28] on button "Continue" at bounding box center [810, 19] width 69 height 23
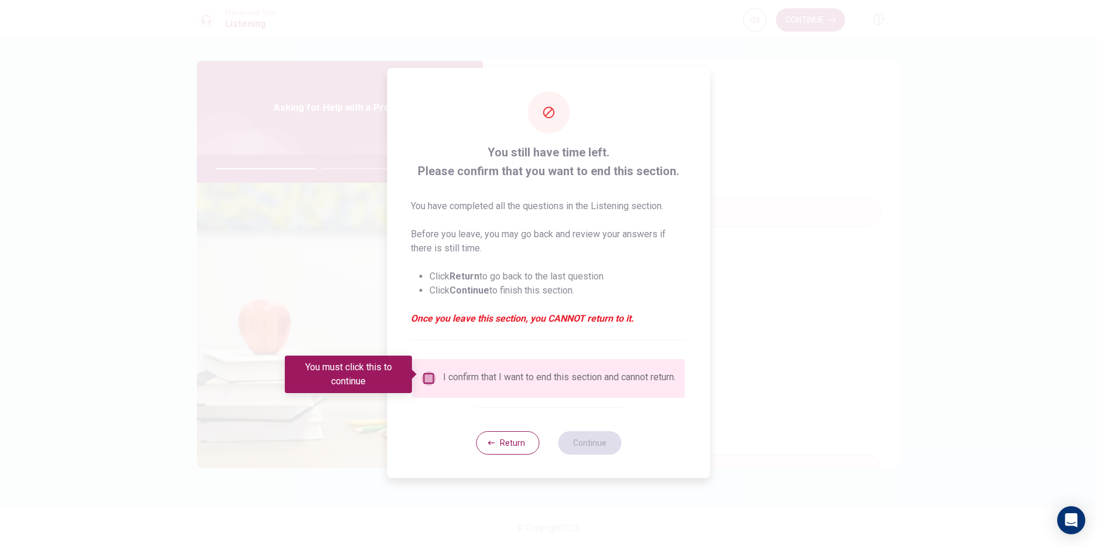
click at [426, 371] on input "You must click this to continue" at bounding box center [429, 378] width 14 height 14
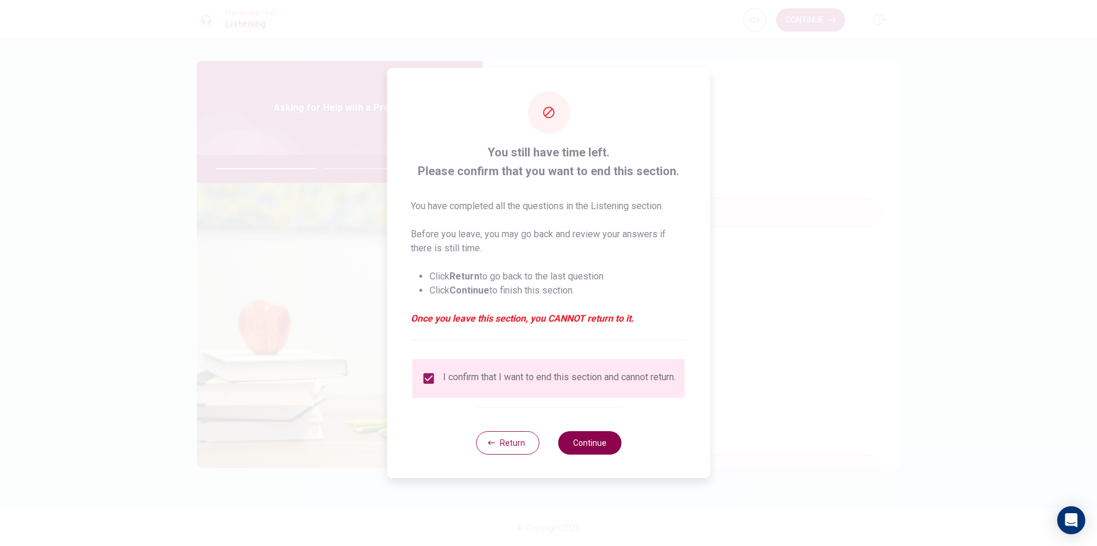
click at [578, 445] on button "Continue" at bounding box center [589, 442] width 63 height 23
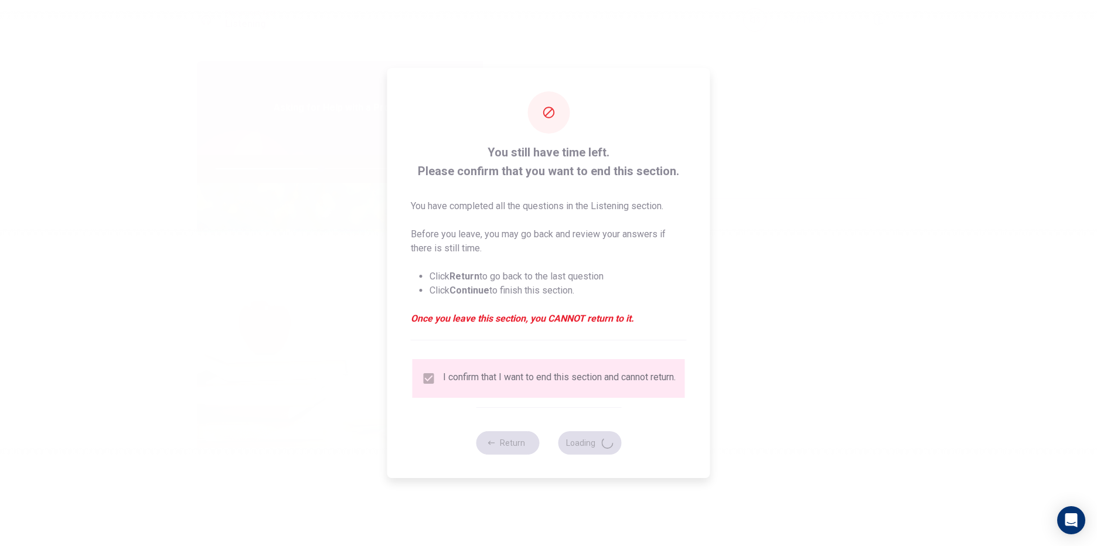
type input "50"
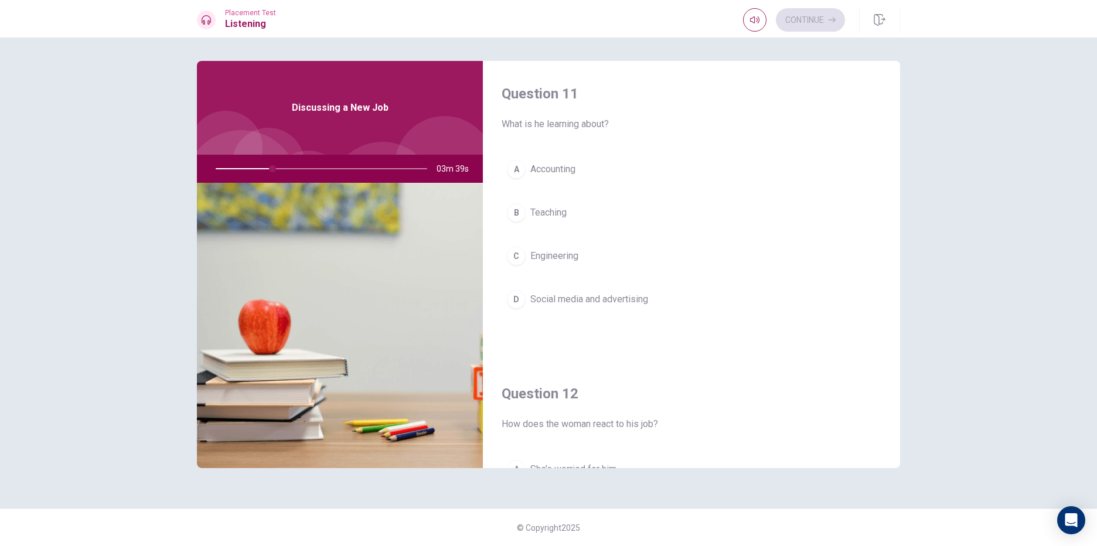
drag, startPoint x: 502, startPoint y: 125, endPoint x: 530, endPoint y: 123, distance: 28.2
click at [530, 123] on span "What is he learning about?" at bounding box center [691, 124] width 380 height 14
click at [763, 11] on div at bounding box center [754, 19] width 23 height 23
type input "29"
type input "0.8"
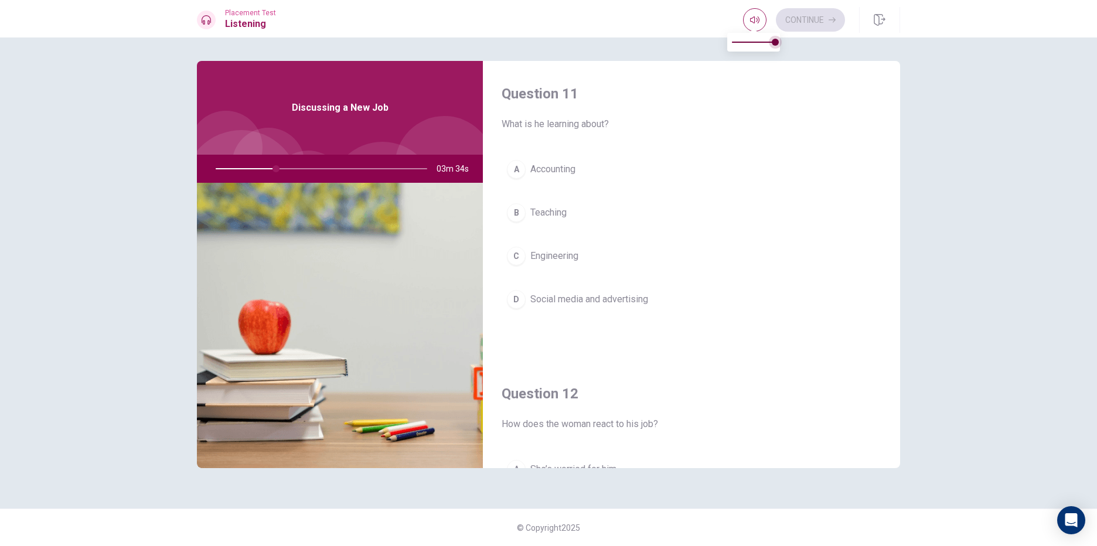
click at [771, 43] on span at bounding box center [774, 42] width 7 height 7
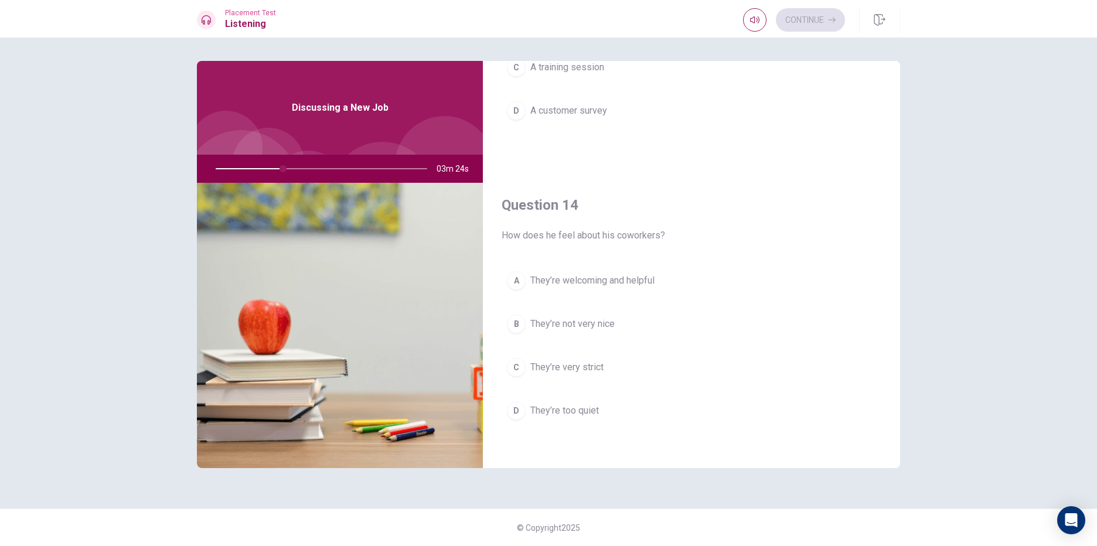
scroll to position [1092, 0]
click at [571, 279] on span "A marketing agency" at bounding box center [570, 276] width 80 height 14
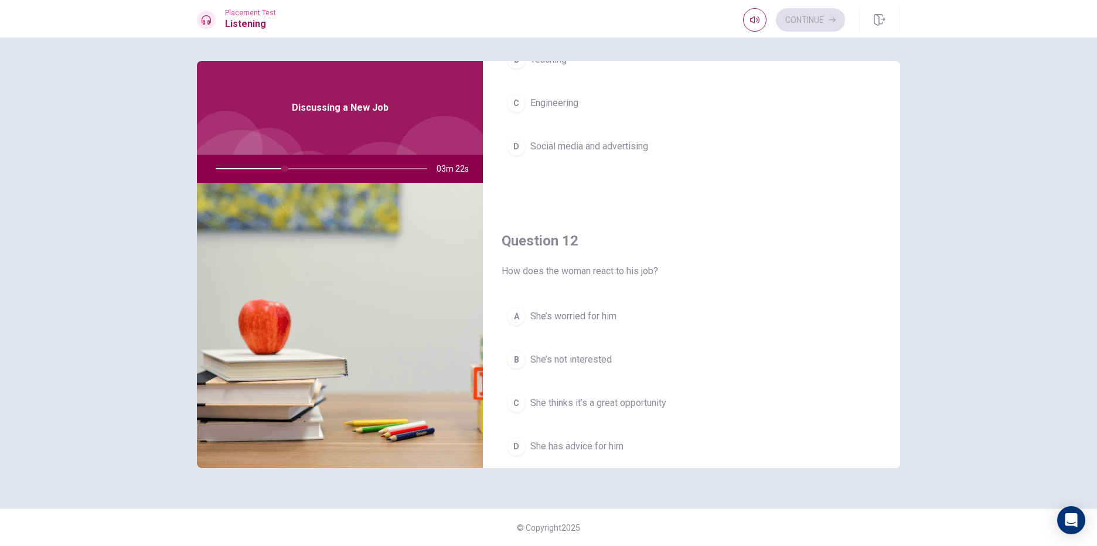
scroll to position [0, 0]
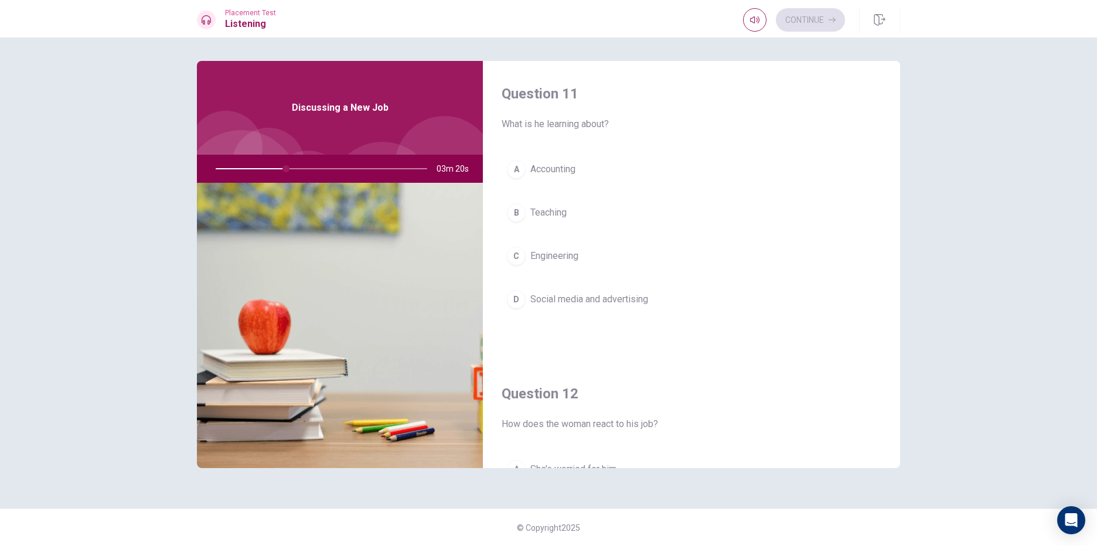
click at [579, 308] on button "D Social media and advertising" at bounding box center [691, 299] width 380 height 29
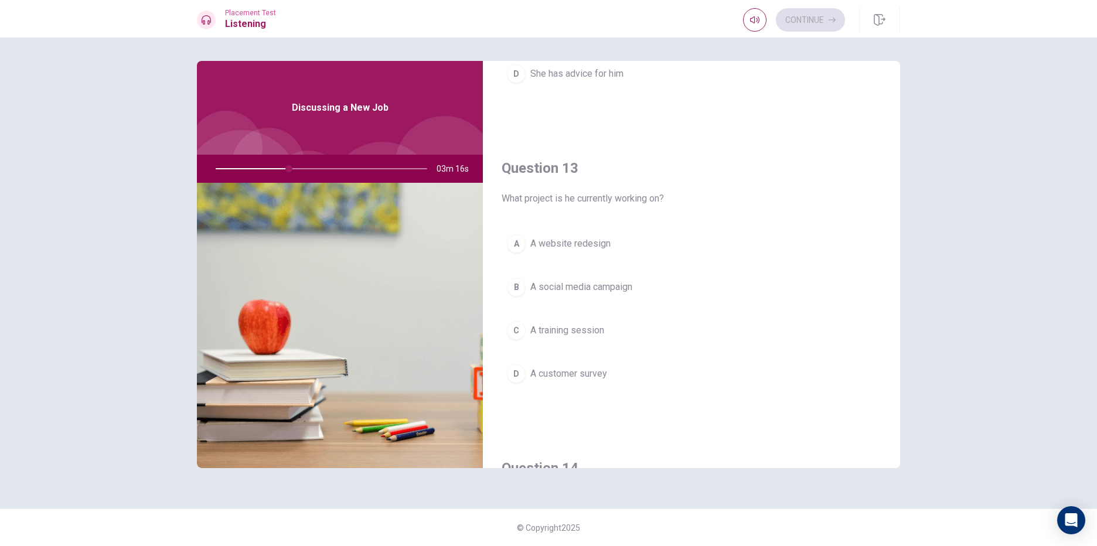
scroll to position [527, 0]
click at [589, 293] on button "B A social media campaign" at bounding box center [691, 285] width 380 height 29
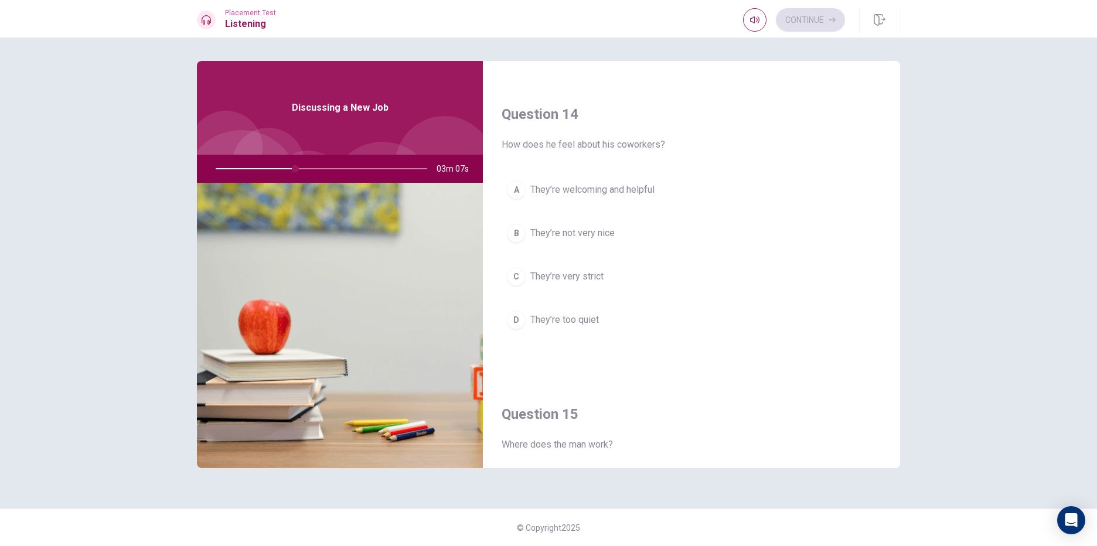
scroll to position [879, 0]
click at [651, 196] on span "They’re welcoming and helpful" at bounding box center [592, 190] width 124 height 14
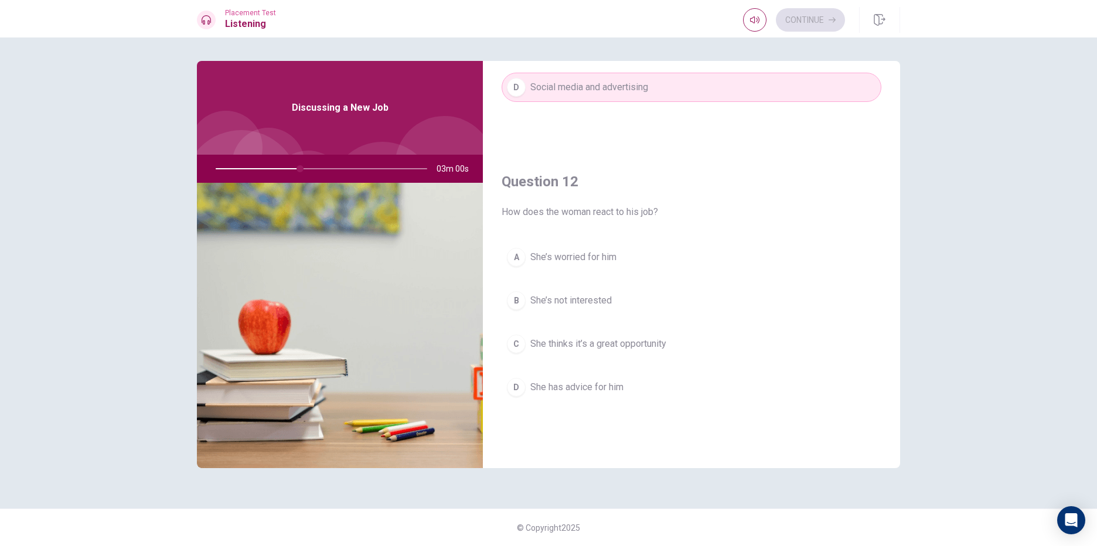
scroll to position [214, 0]
click at [674, 348] on button "C She thinks it’s a great opportunity" at bounding box center [691, 341] width 380 height 29
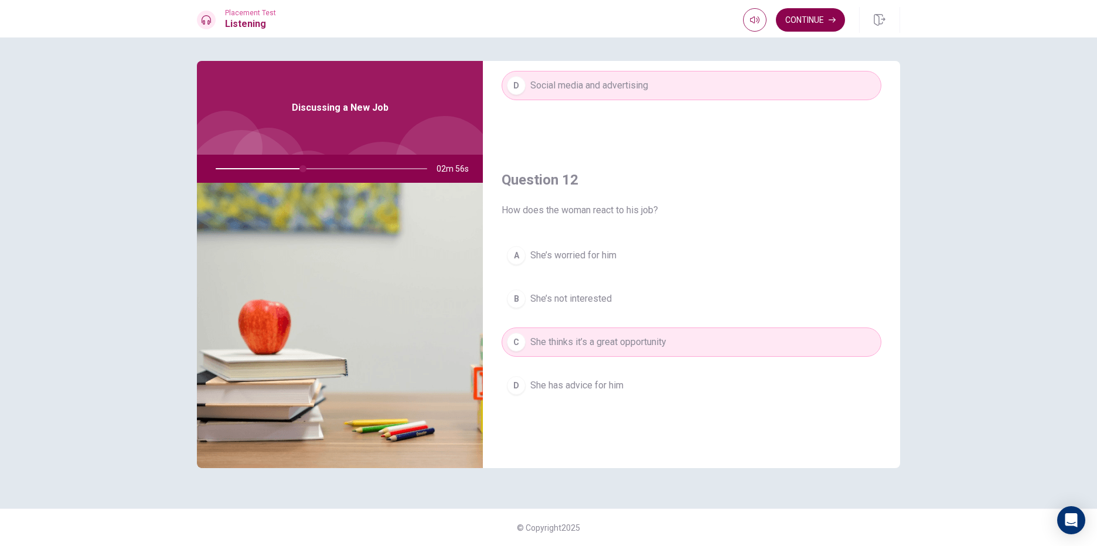
click at [832, 21] on icon "button" at bounding box center [831, 19] width 7 height 7
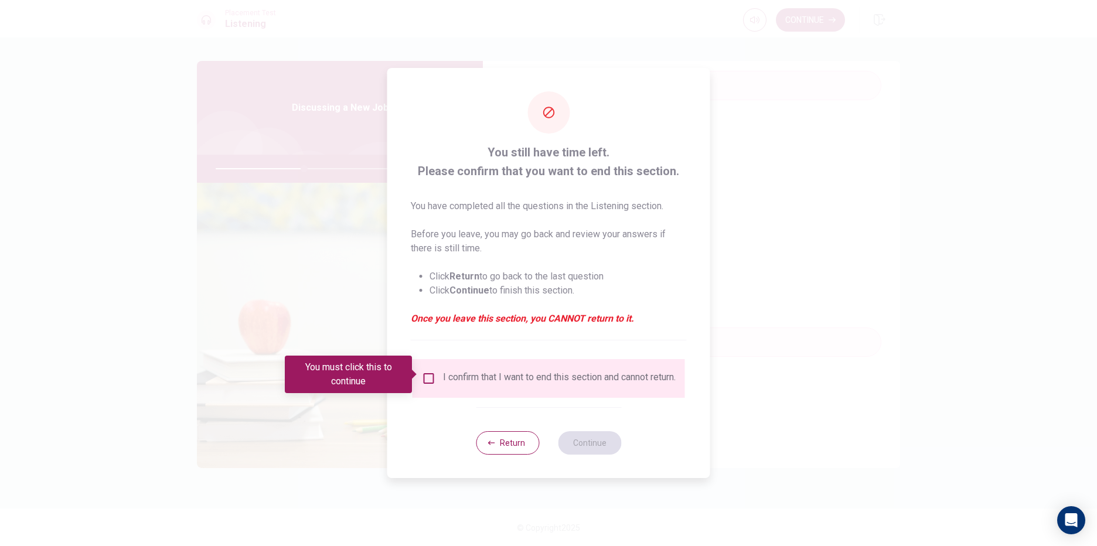
click at [433, 377] on input "You must click this to continue" at bounding box center [429, 378] width 14 height 14
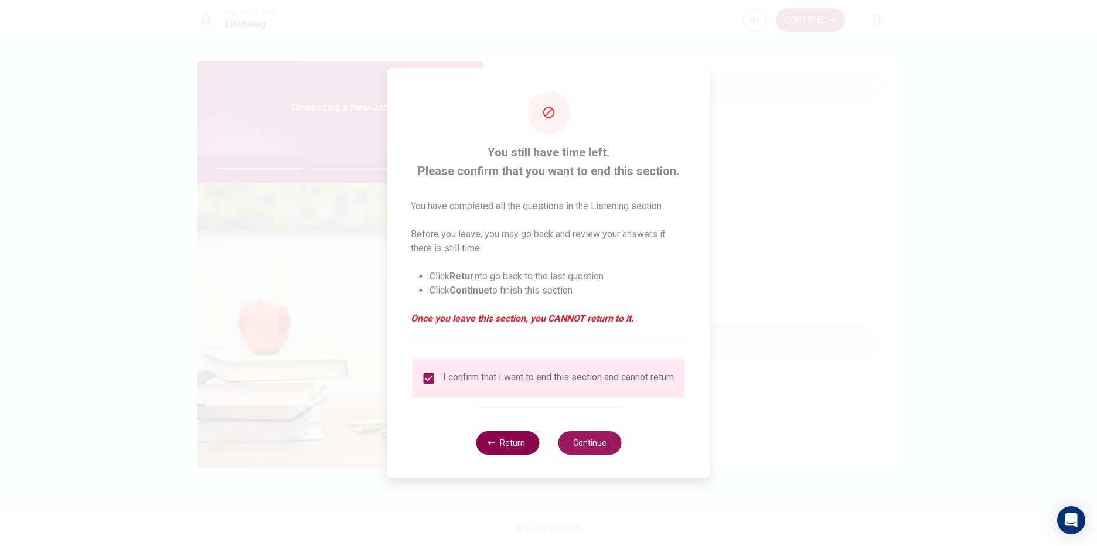
click at [515, 448] on button "Return" at bounding box center [507, 442] width 63 height 23
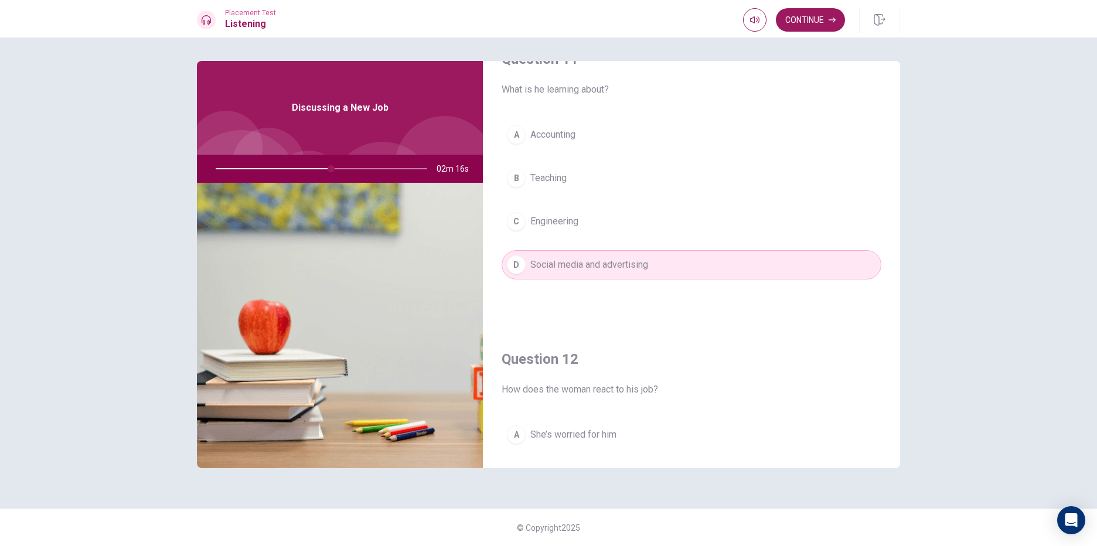
scroll to position [0, 0]
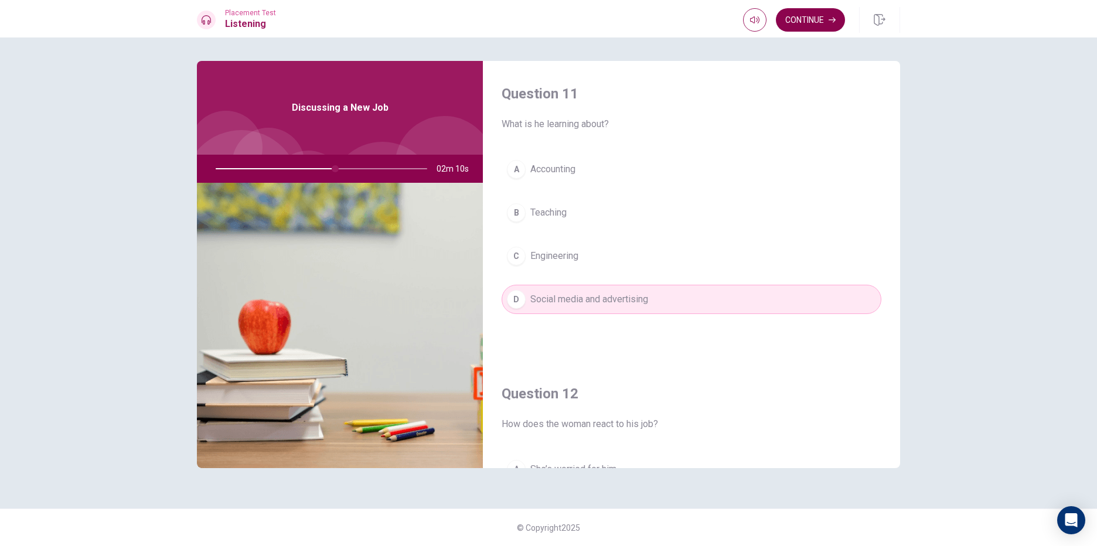
click at [822, 17] on button "Continue" at bounding box center [810, 19] width 69 height 23
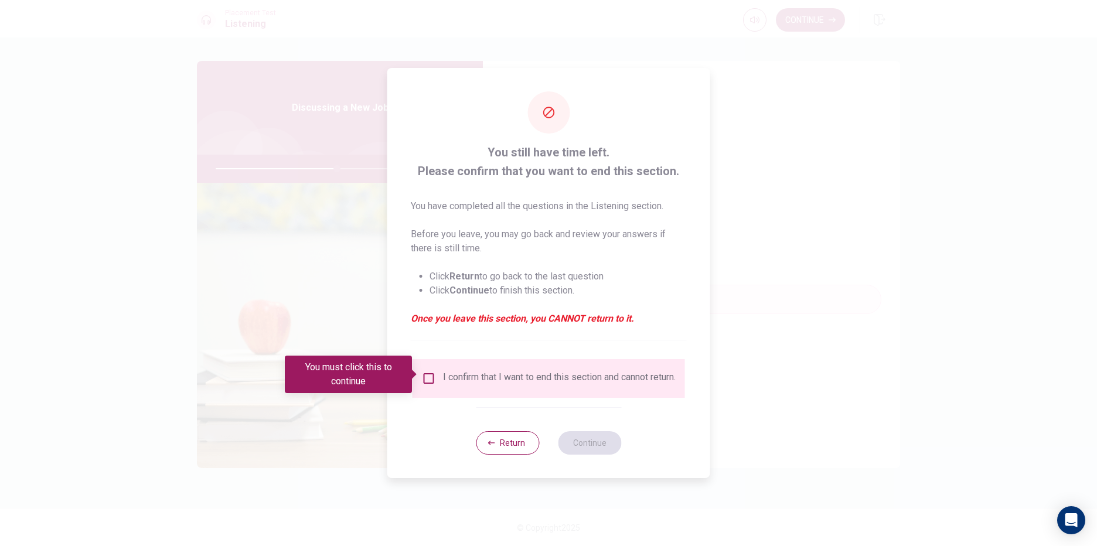
click at [428, 375] on input "You must click this to continue" at bounding box center [429, 378] width 14 height 14
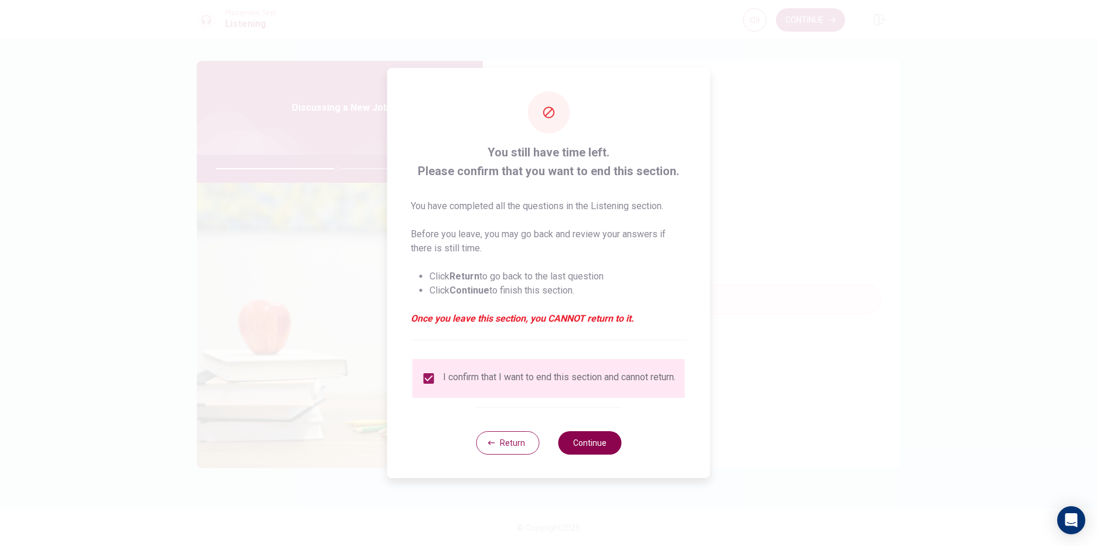
click at [579, 435] on button "Continue" at bounding box center [589, 442] width 63 height 23
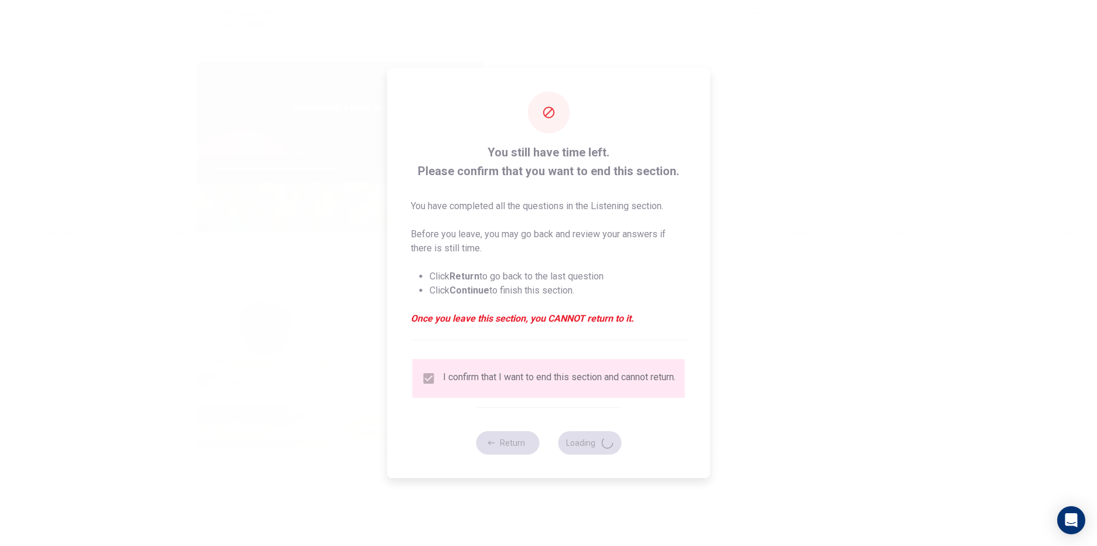
type input "58"
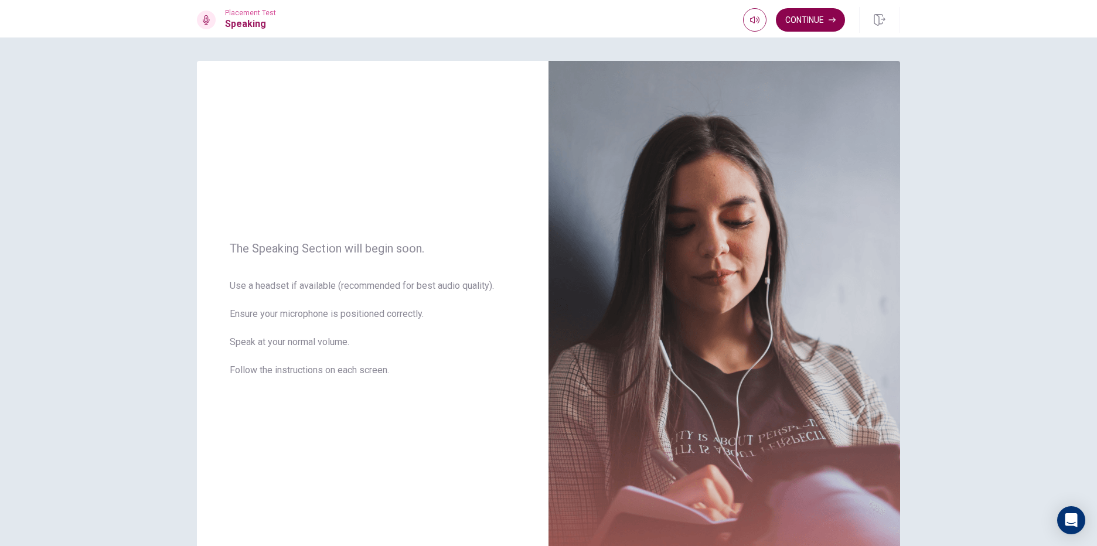
click at [808, 18] on button "Continue" at bounding box center [810, 19] width 69 height 23
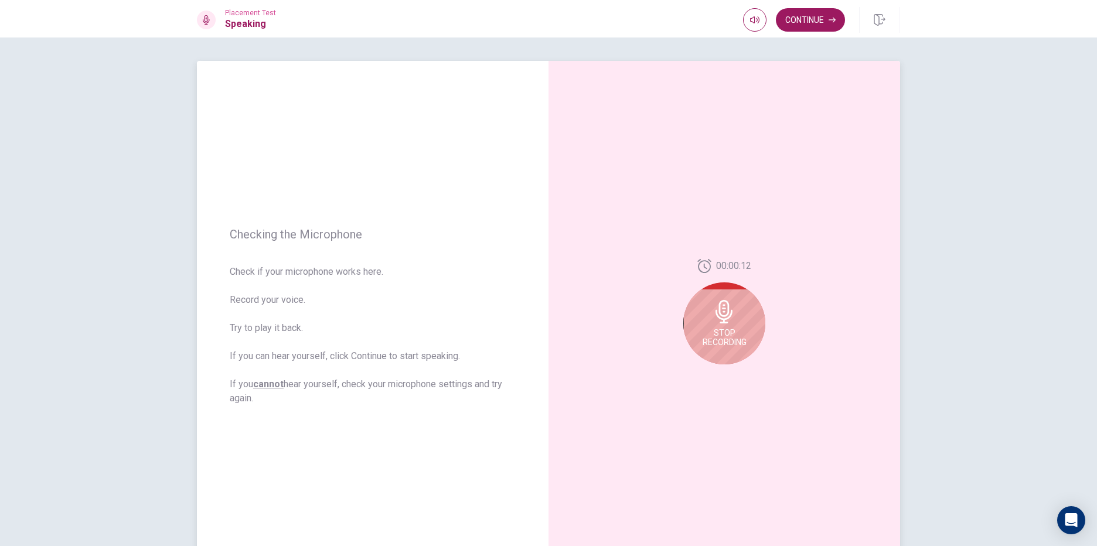
drag, startPoint x: 223, startPoint y: 224, endPoint x: 292, endPoint y: 247, distance: 73.0
click at [292, 247] on div "Checking the Microphone Check if your microphone works here. Record your voice.…" at bounding box center [372, 316] width 351 height 511
click at [721, 313] on div "Stop Recording" at bounding box center [724, 309] width 82 height 82
click at [721, 325] on icon at bounding box center [723, 314] width 17 height 23
click at [738, 375] on button "Play Audio" at bounding box center [737, 374] width 16 height 16
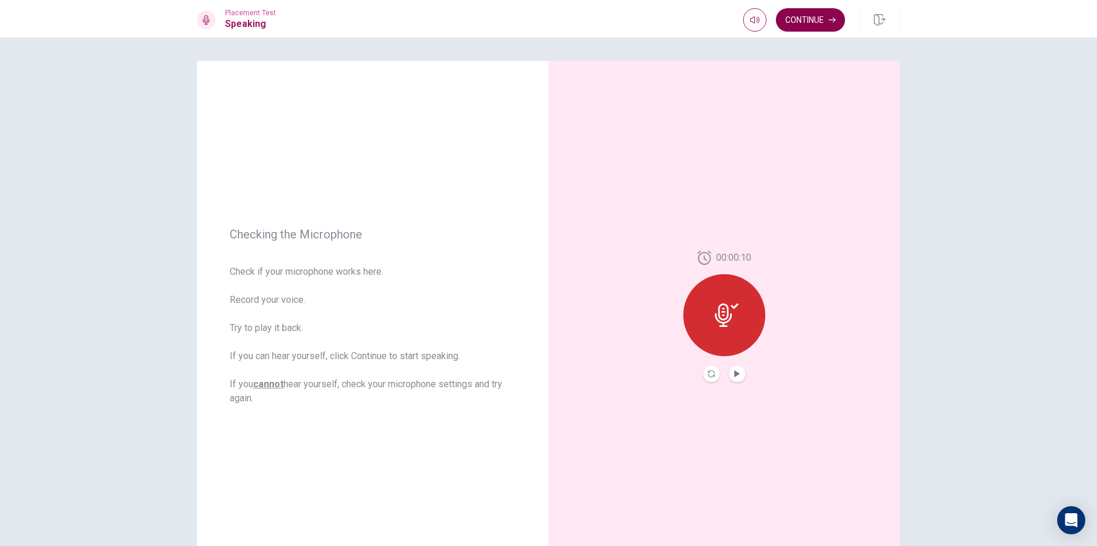
click at [821, 11] on button "Continue" at bounding box center [810, 19] width 69 height 23
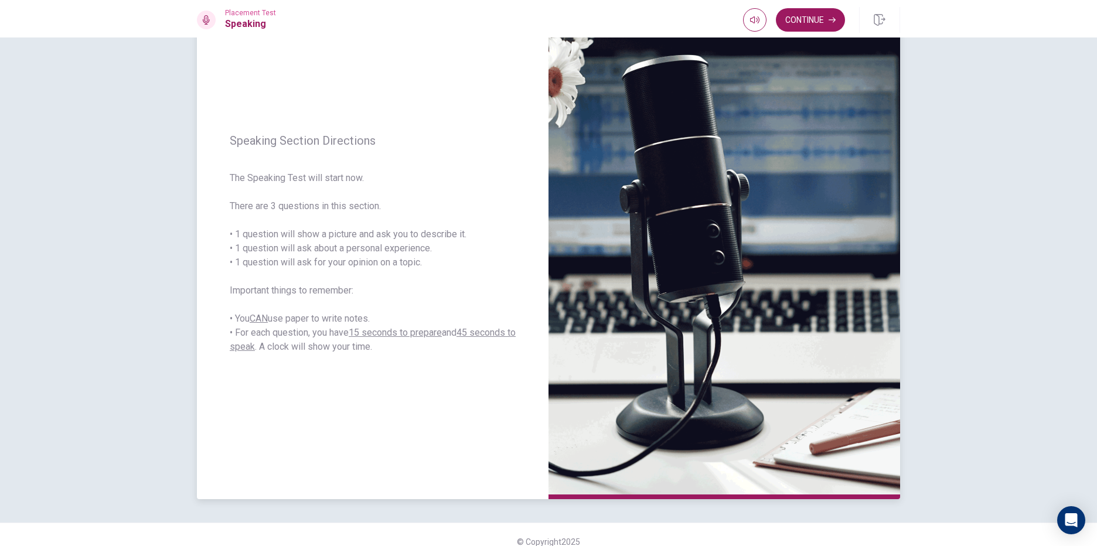
scroll to position [87, 0]
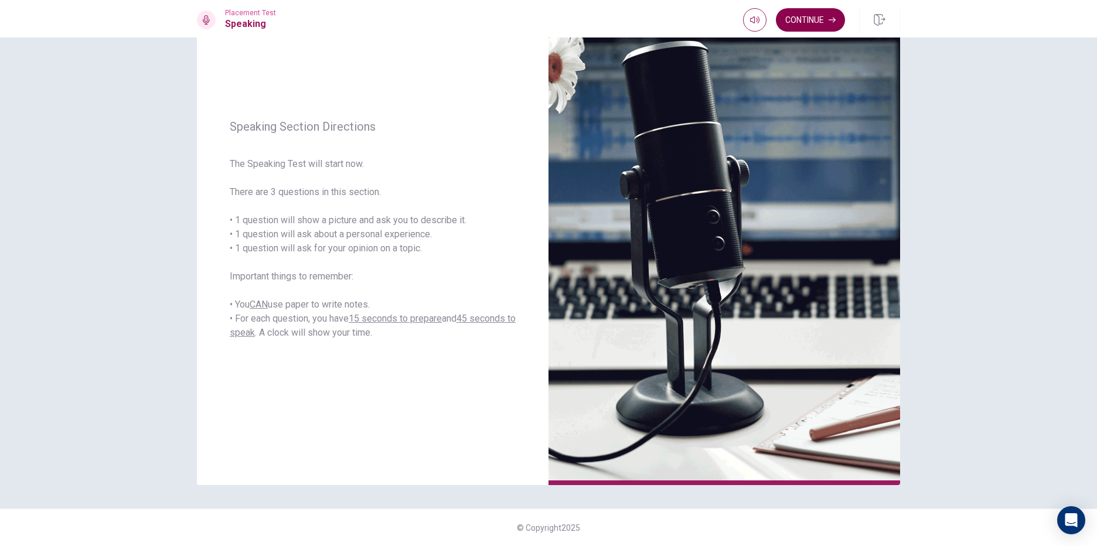
click at [811, 21] on button "Continue" at bounding box center [810, 19] width 69 height 23
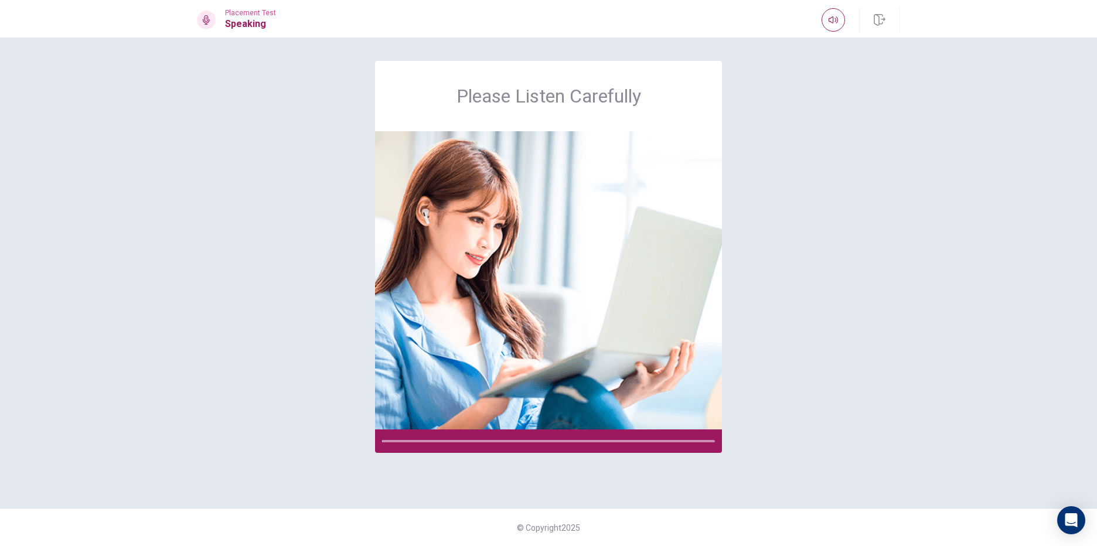
scroll to position [0, 0]
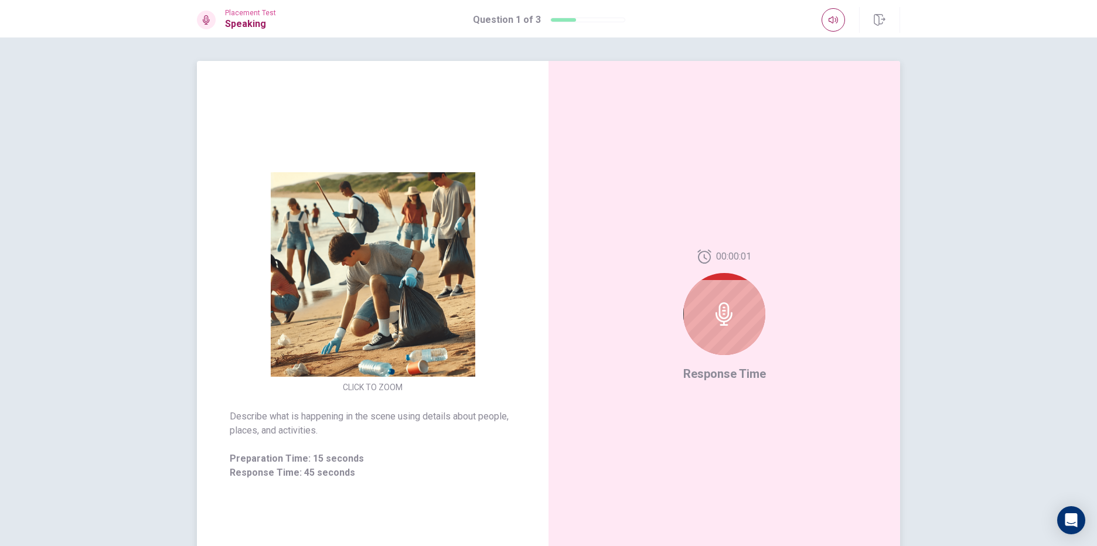
click at [723, 322] on icon at bounding box center [723, 313] width 23 height 23
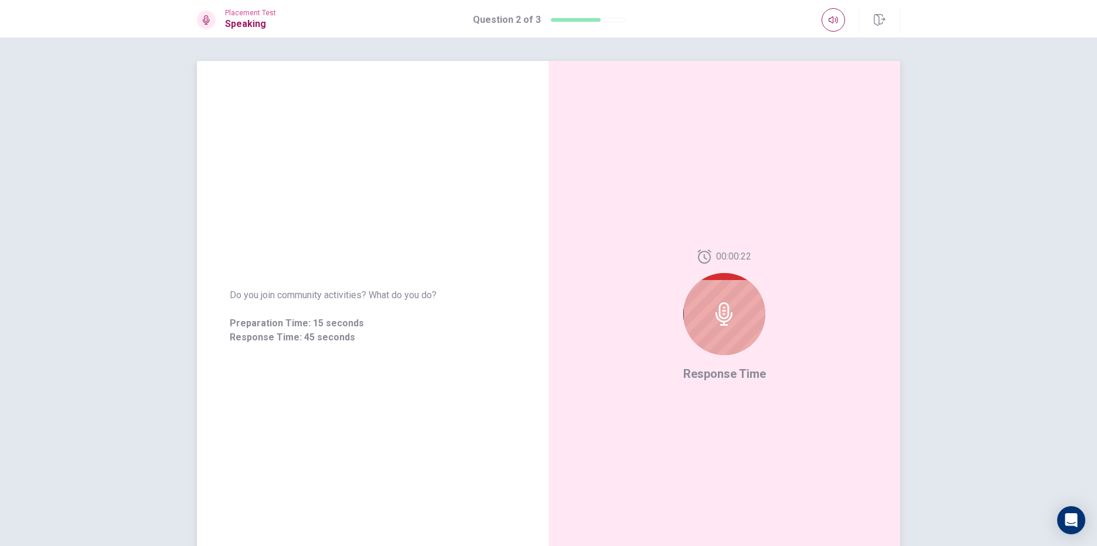
click at [697, 255] on icon at bounding box center [704, 257] width 14 height 14
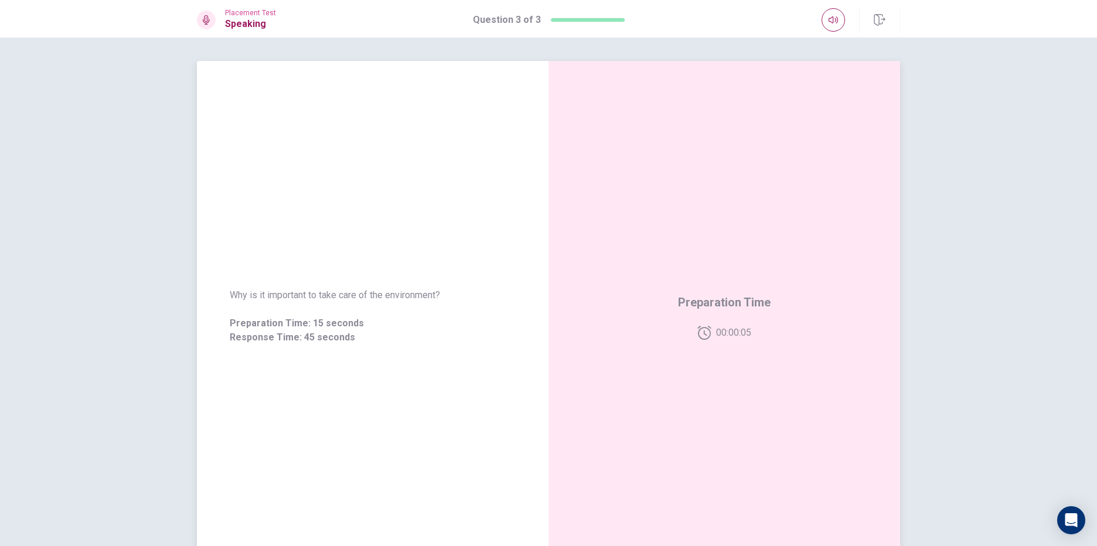
drag, startPoint x: 382, startPoint y: 292, endPoint x: 474, endPoint y: 275, distance: 93.5
click at [463, 292] on span "Why is it important to take care of the environment?" at bounding box center [373, 295] width 286 height 14
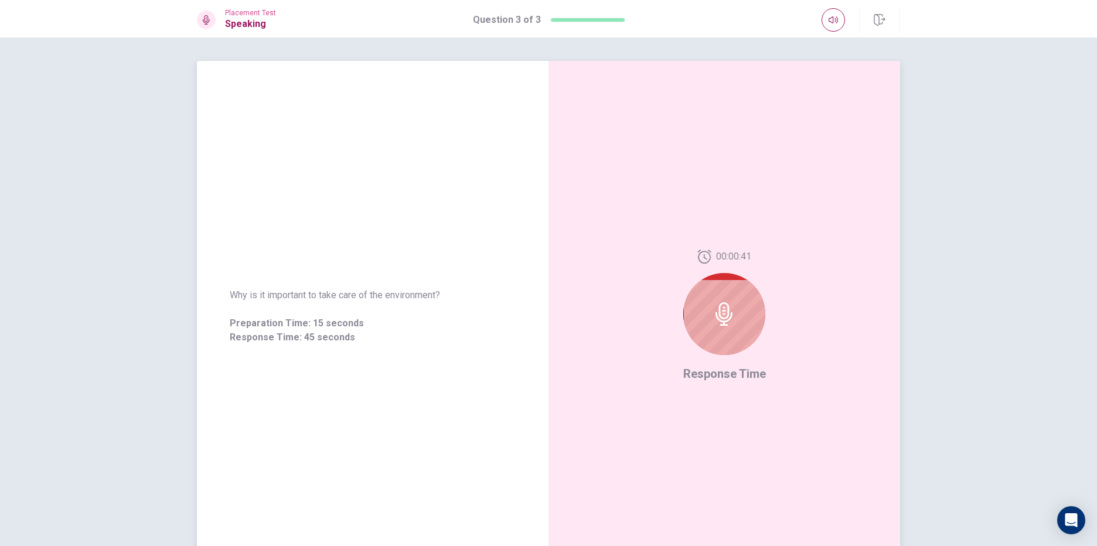
drag, startPoint x: 261, startPoint y: 293, endPoint x: 346, endPoint y: 293, distance: 84.4
click at [346, 293] on span "Why is it important to take care of the environment?" at bounding box center [373, 295] width 286 height 14
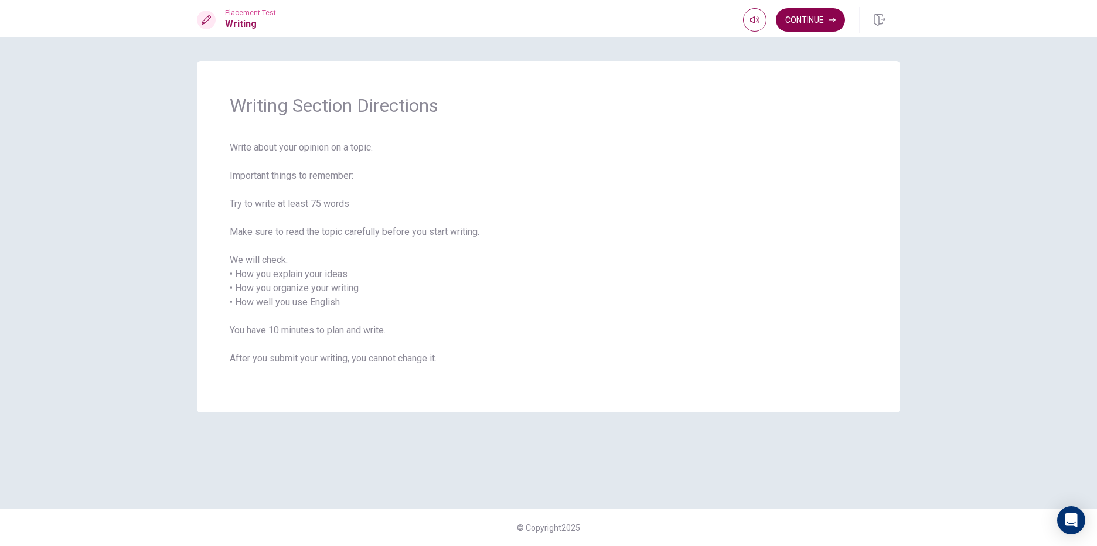
click at [828, 19] on button "Continue" at bounding box center [810, 19] width 69 height 23
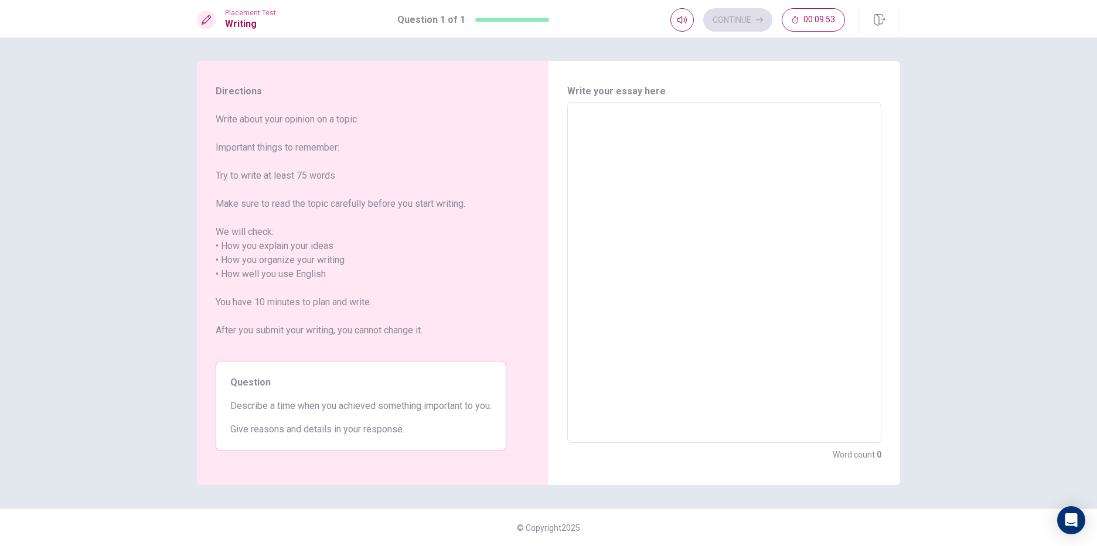
click at [618, 150] on textarea at bounding box center [724, 273] width 298 height 322
type textarea "f"
type textarea "x"
type textarea "fj"
type textarea "x"
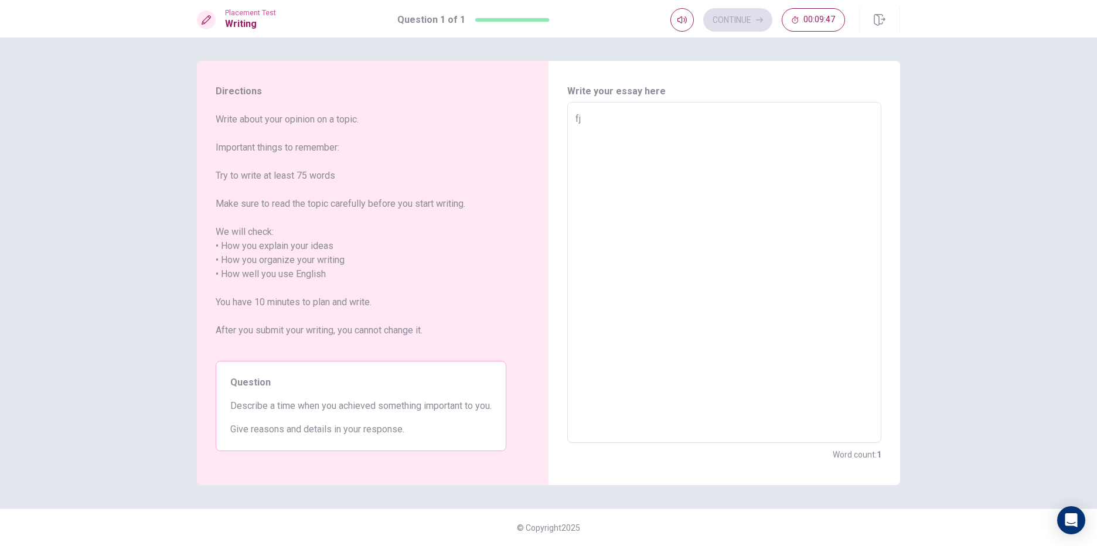
type textarea "fji"
type textarea "x"
type textarea "fjije"
type textarea "x"
type textarea "fjijef"
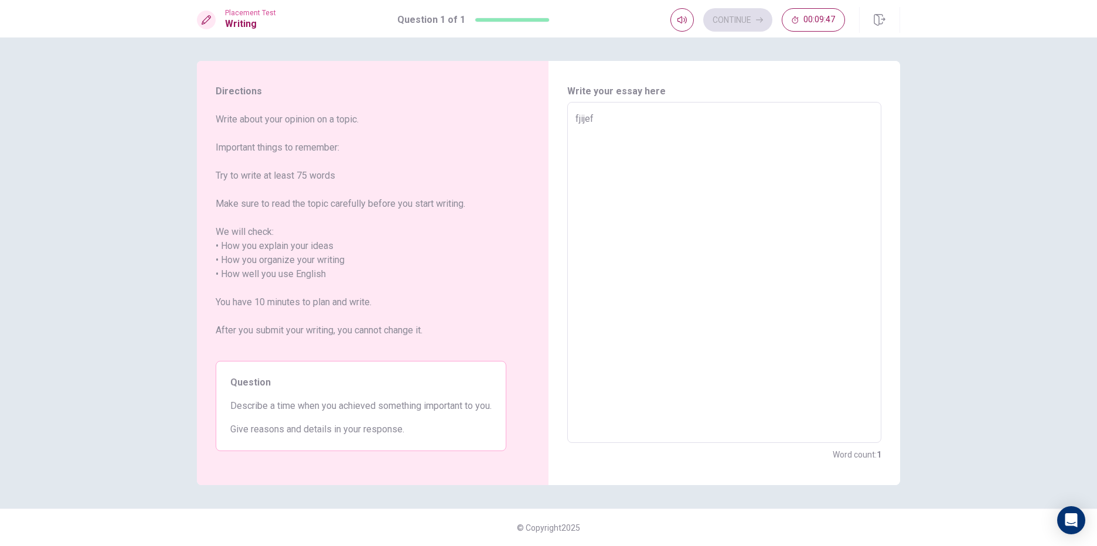
type textarea "x"
type textarea "fjijefe"
type textarea "x"
type textarea "fjijefej"
type textarea "x"
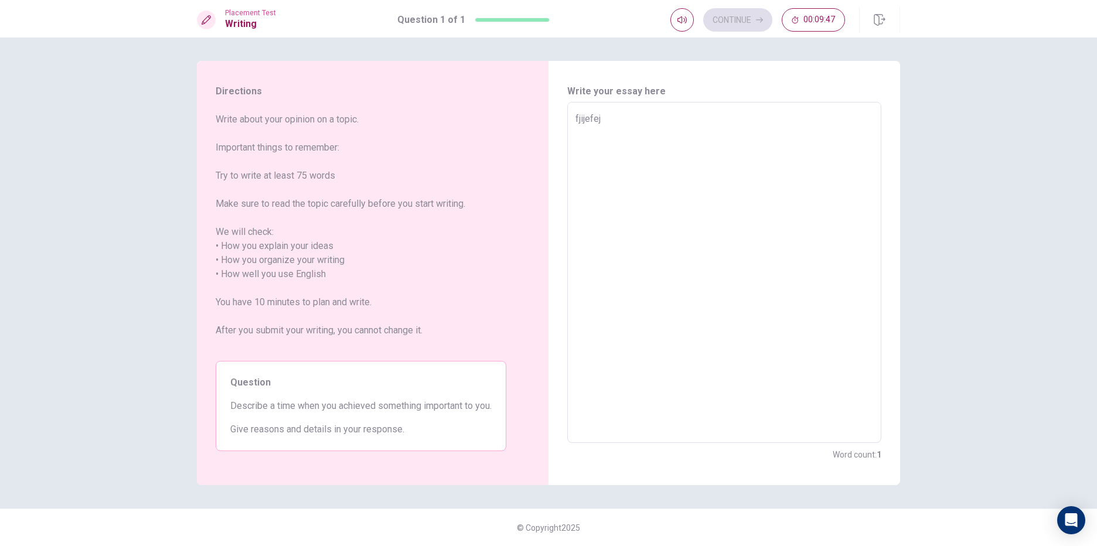
type textarea "fjijefeji"
type textarea "x"
type textarea "fjijefejif"
type textarea "x"
type textarea "fjijefejifie"
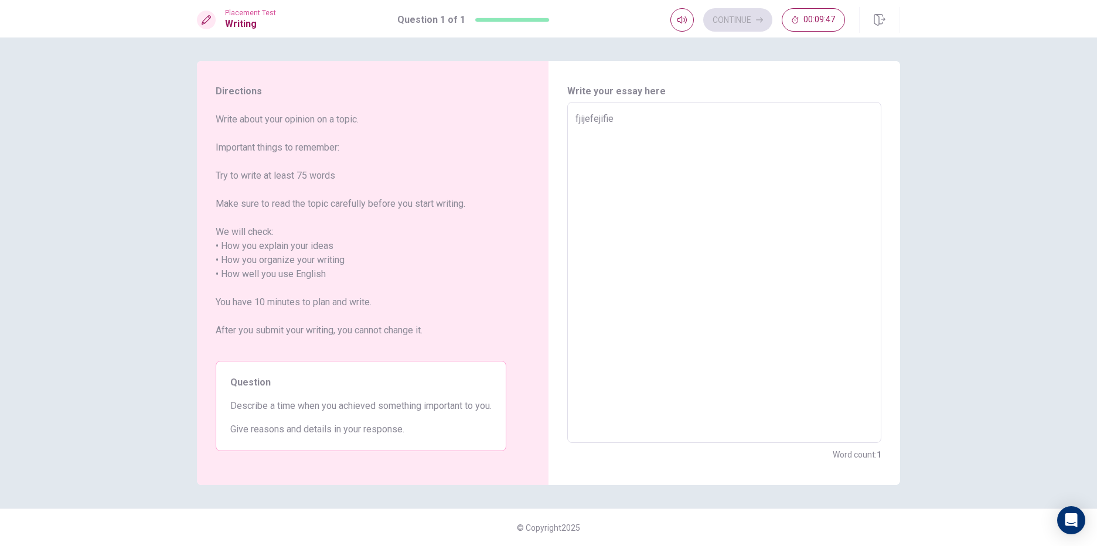
type textarea "x"
type textarea "fjijefejifiej"
type textarea "x"
type textarea "fjijefejifiejf"
type textarea "x"
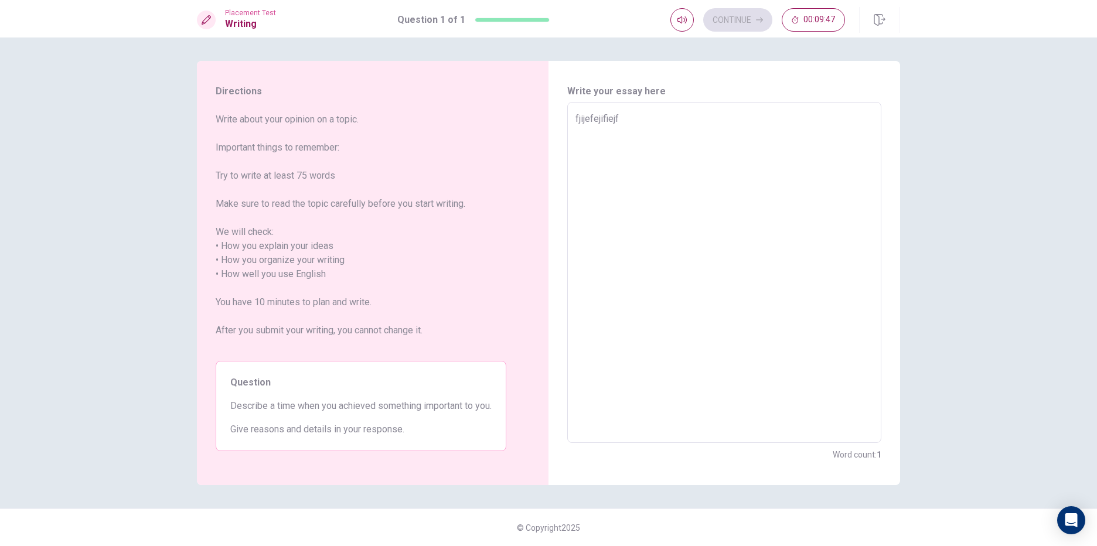
type textarea "fjijefejifiejfi"
type textarea "x"
type textarea "fjijefejifiejfij"
type textarea "x"
type textarea "fjijefejifiejfiji"
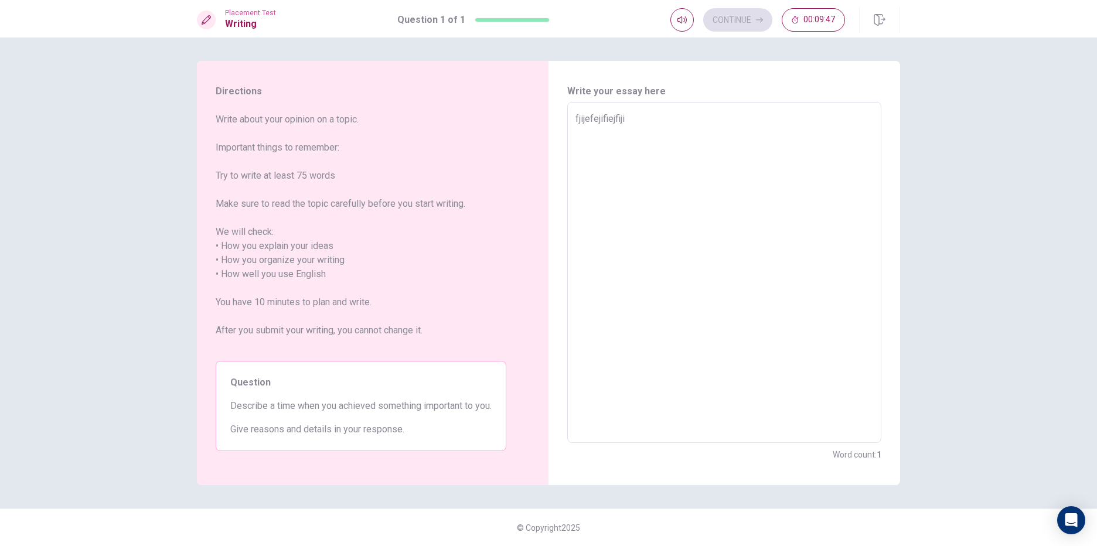
type textarea "x"
type textarea "fjijefejifiejfijie"
type textarea "x"
type textarea "fjijefejifiejfijiei"
type textarea "x"
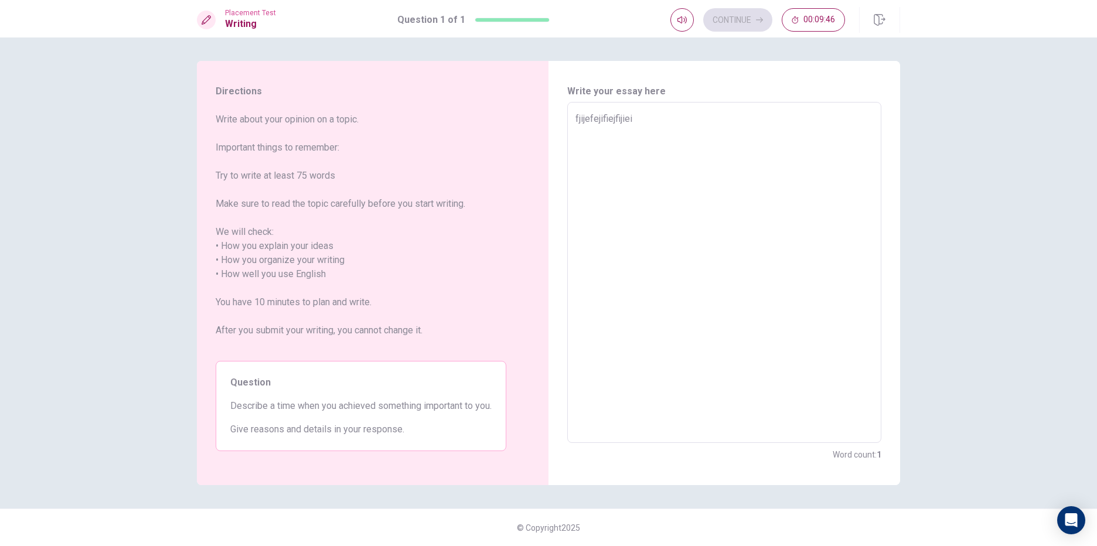
type textarea "fjijefejifiejfijieij"
type textarea "x"
type textarea "fjijefejifiejfijieijf"
type textarea "x"
type textarea "fjijefejifiejfijieijfi"
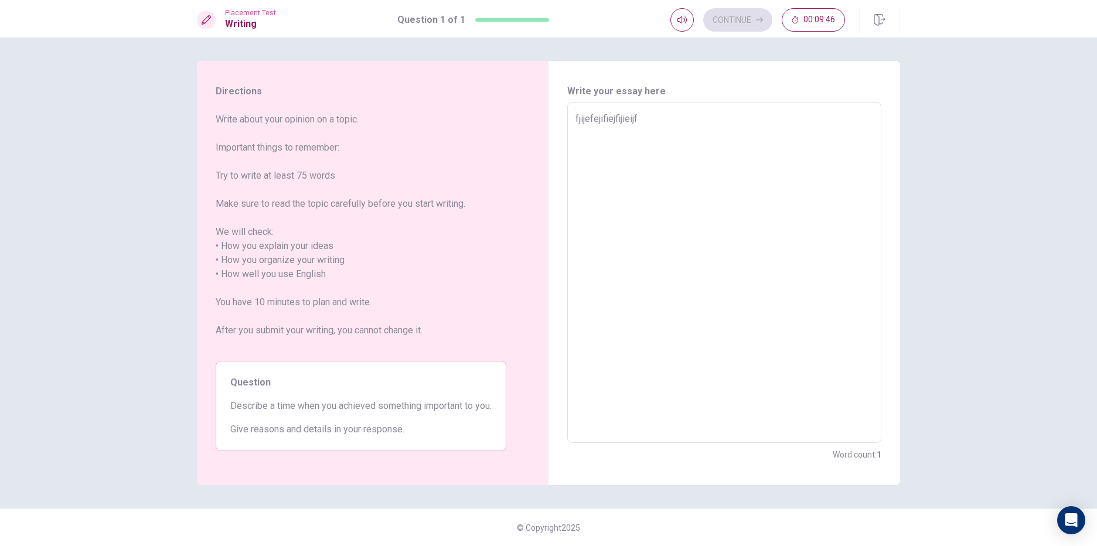
type textarea "x"
type textarea "fjijefejifiejfijieijfijw"
type textarea "x"
type textarea "fjijefejifiejfijieijfijwr"
type textarea "x"
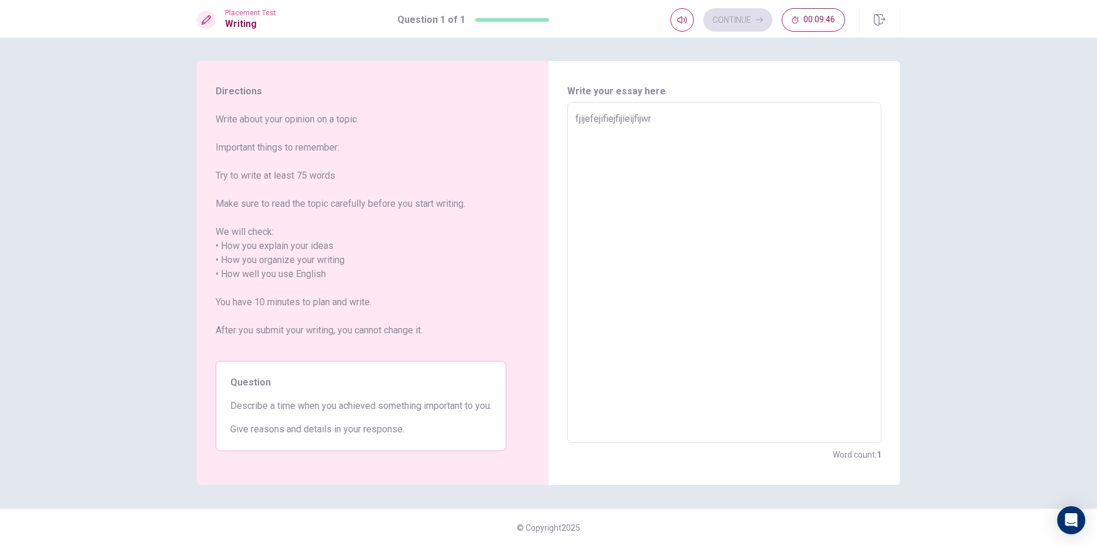
type textarea "fjijefejifiejfijieijfijwrf"
type textarea "x"
type textarea "fjijefejifiejfijieijfijwrfj"
type textarea "x"
type textarea "fjijefejifiejfijieijfijwrfji"
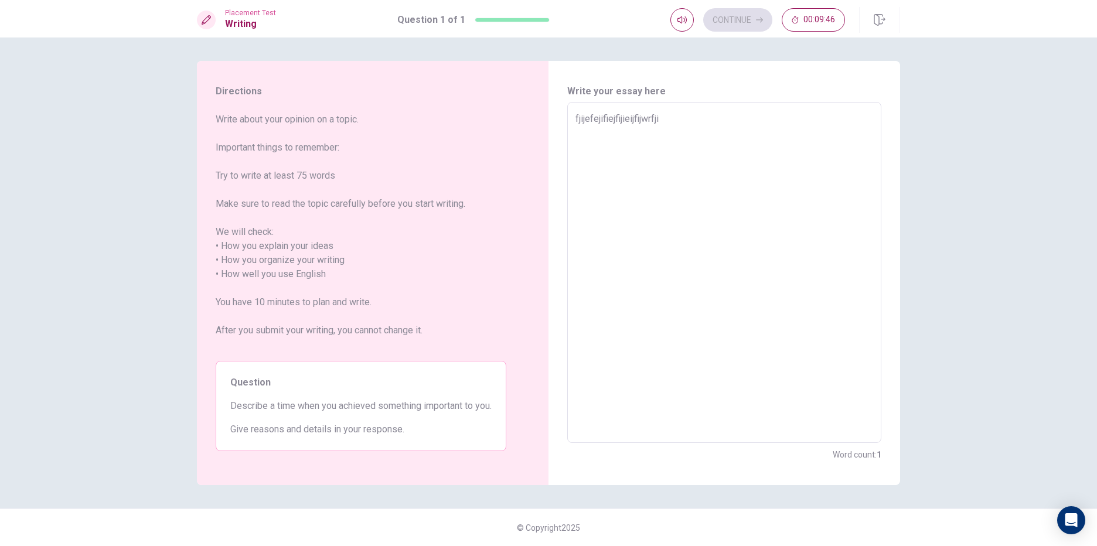
type textarea "x"
type textarea "fjijefejifiejfijieijfijwrfjig"
type textarea "x"
type textarea "fjijefejifiejfijieijfijwrfjigh"
type textarea "x"
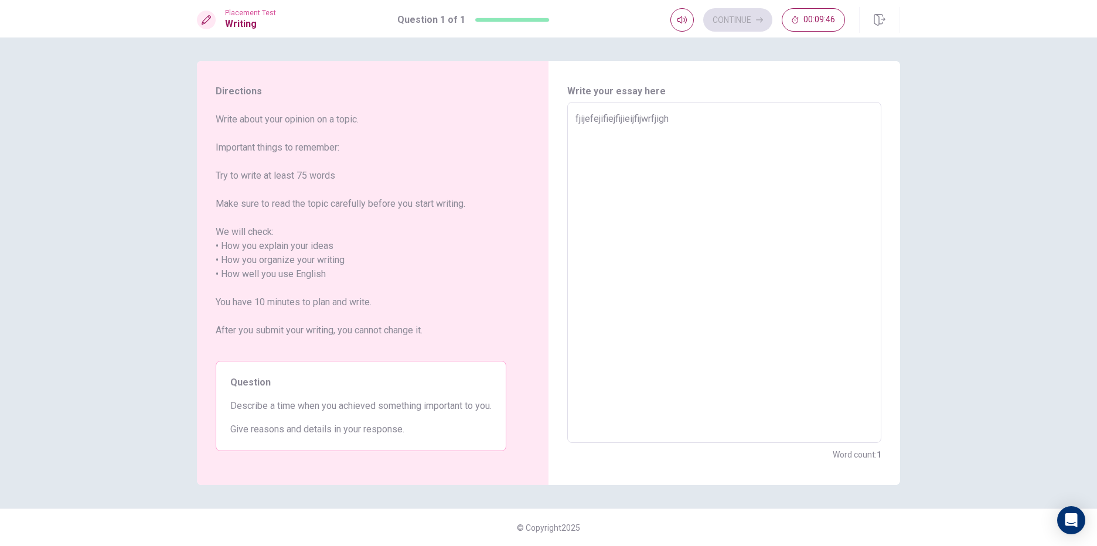
type textarea "fjijefejifiejfijieijfijwrfjighf"
type textarea "x"
type textarea "fjijefejifiejfijieijfijwrfjighfj"
type textarea "x"
type textarea "fjijefejifiejfijieijfijwrfjighf"
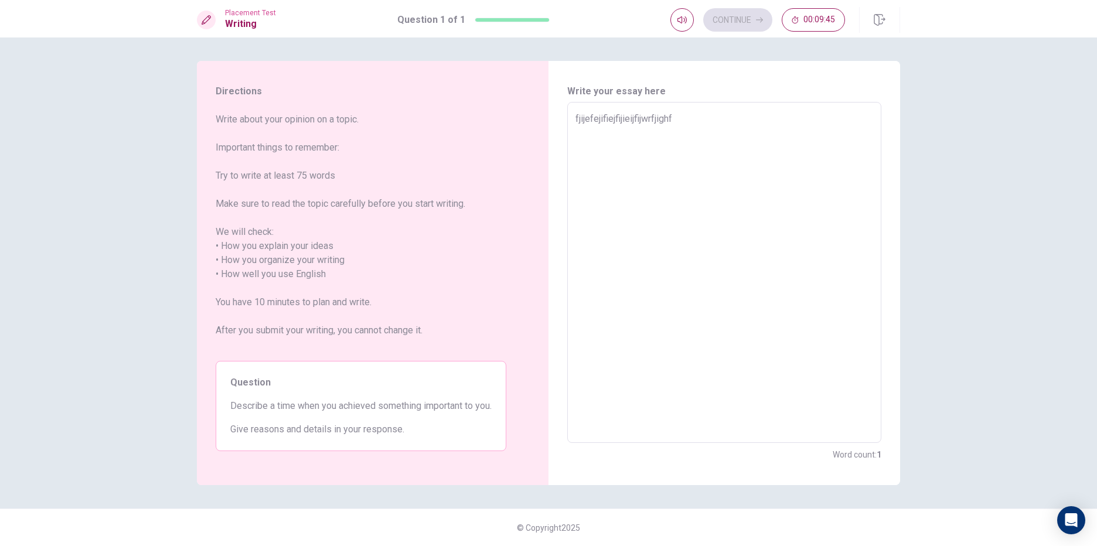
type textarea "x"
type textarea "fjijefejifiejfijieijfijwrfjigh"
type textarea "x"
type textarea "fjijefejifiejfijieijfijwrfjig"
type textarea "x"
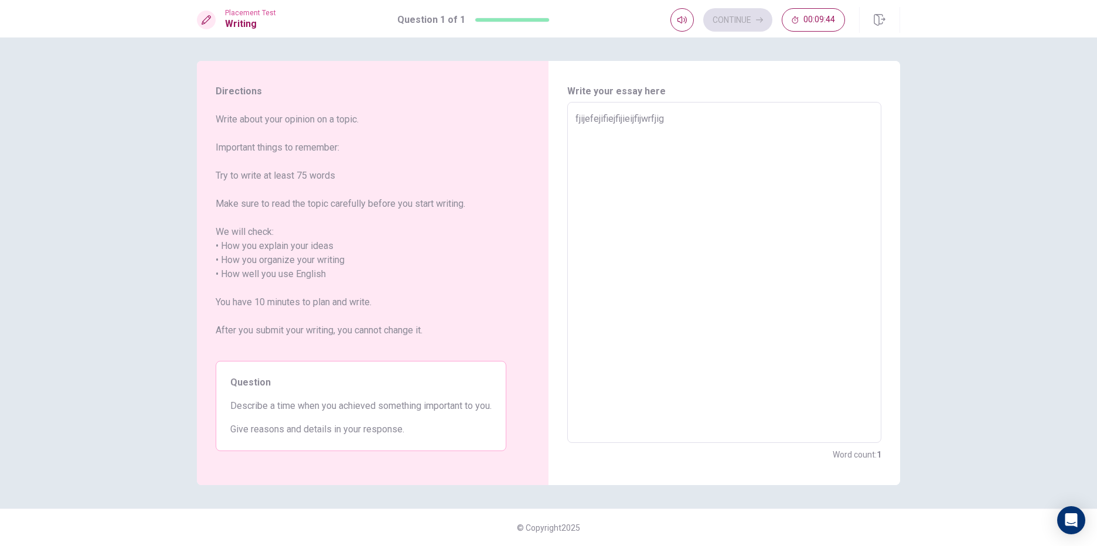
type textarea "fjijefejifiejfijieijfijwrfji"
type textarea "x"
type textarea "fjijefejifiejfijieijfijwrfj"
type textarea "x"
type textarea "fjijefejifiejfijieijfijwrf"
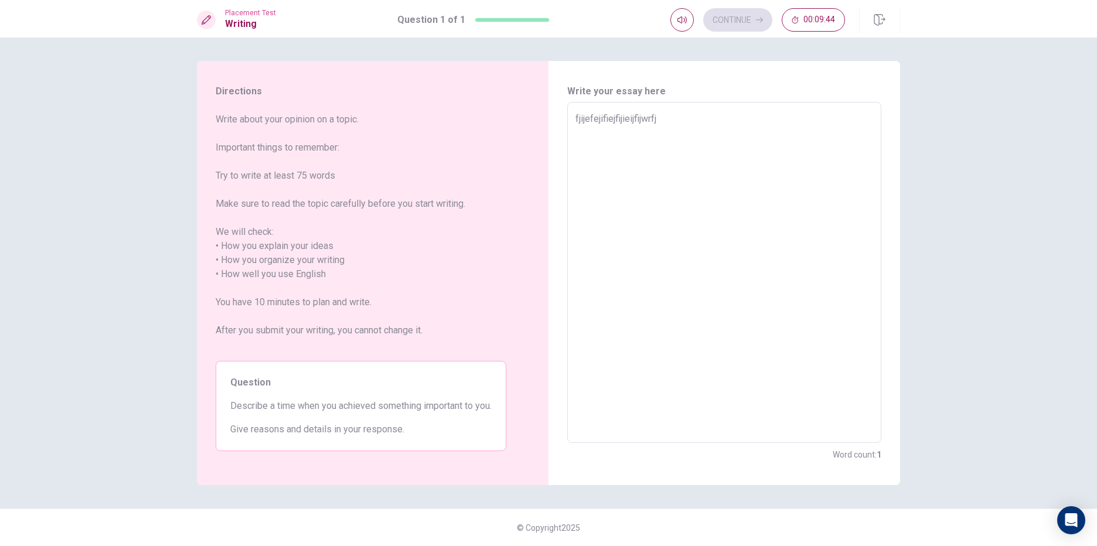
type textarea "x"
type textarea "fjijefejifiejfijieijfijwr"
type textarea "x"
type textarea "fjijefejifiejfijieijfijw"
type textarea "x"
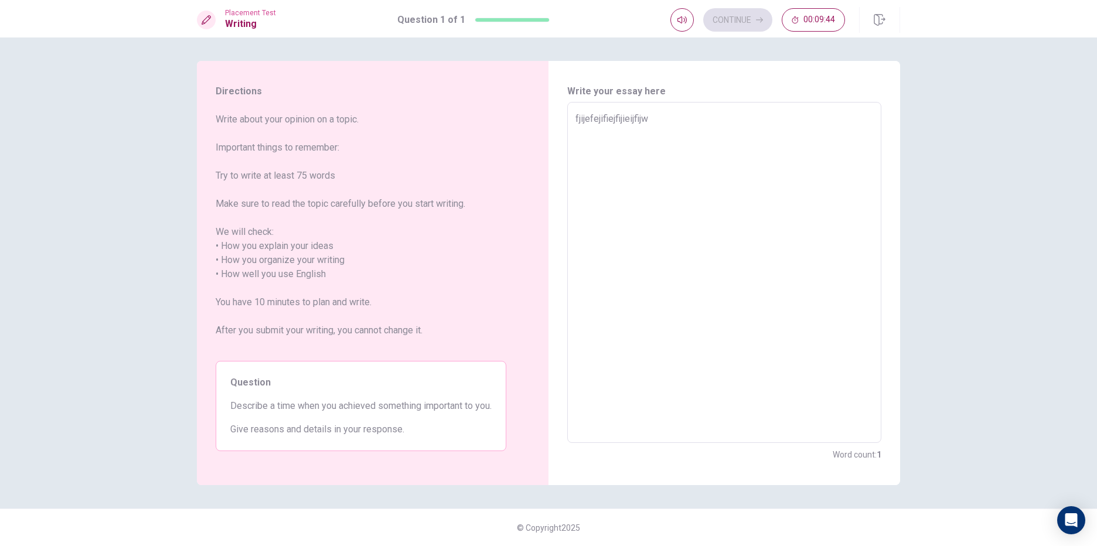
type textarea "fjijefejifiejfijieijfij"
type textarea "x"
type textarea "fjijefejifiejfijieijfi"
type textarea "x"
type textarea "fjijefejifiejfijieijf"
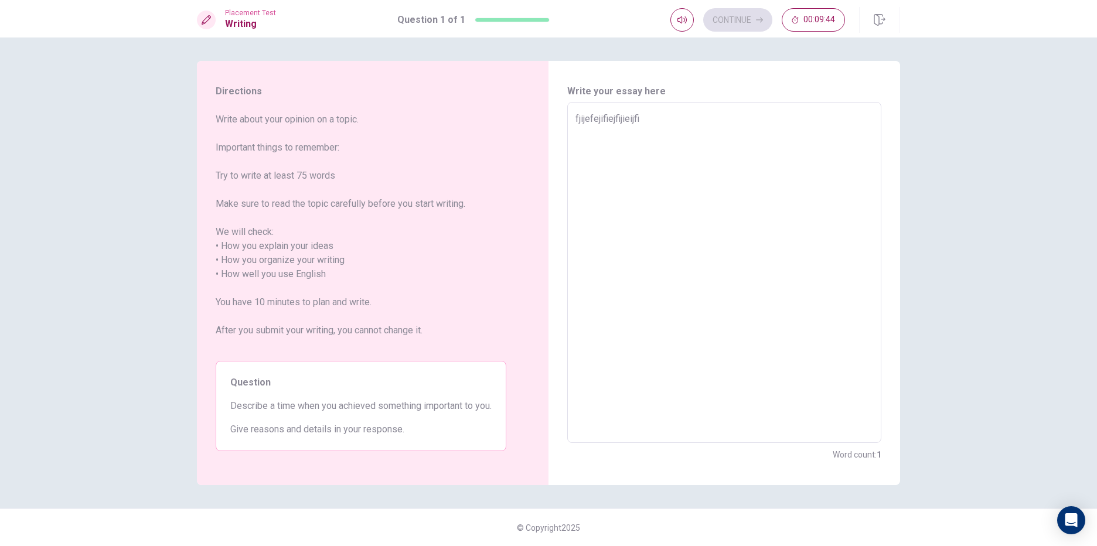
type textarea "x"
type textarea "fjijefejifiejfijieij"
type textarea "x"
type textarea "fjijefejifiejfijiei"
type textarea "x"
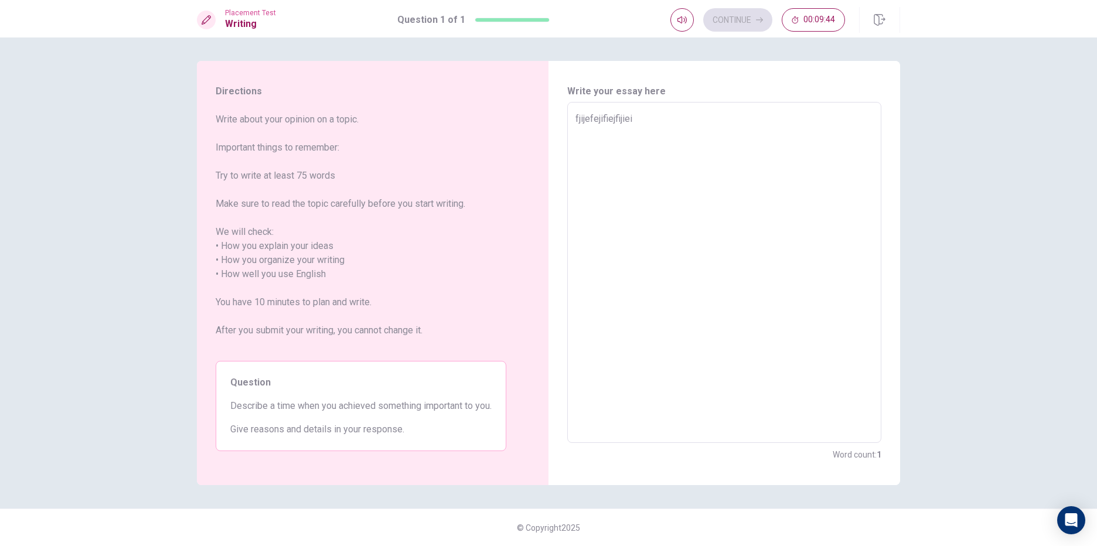
type textarea "fjijefejifiejfijie"
type textarea "x"
type textarea "fjijefejifiejfiji"
type textarea "x"
type textarea "fjijefejifiejfij"
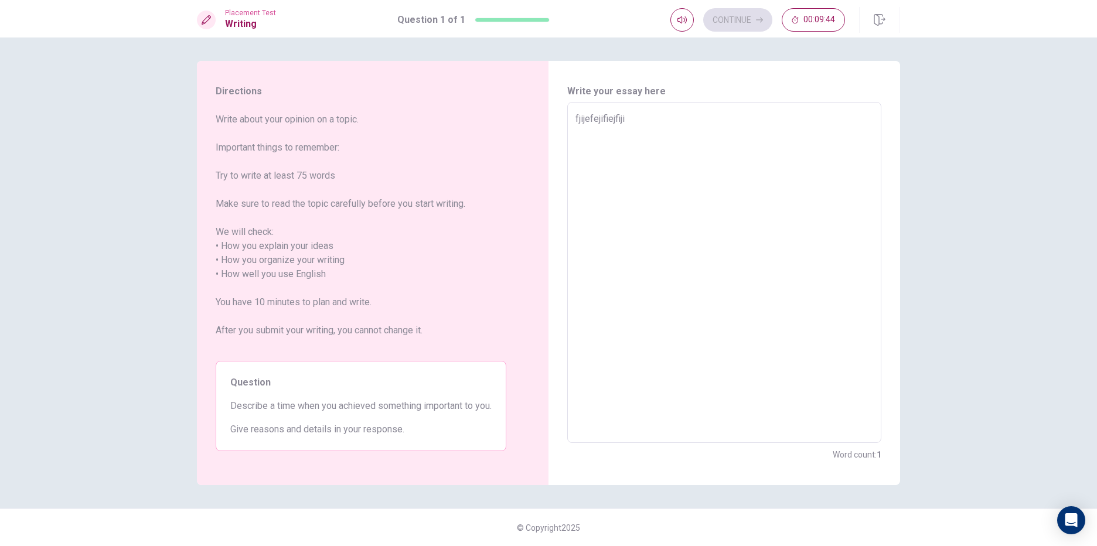
type textarea "x"
type textarea "fjijefejifiejfi"
type textarea "x"
type textarea "fjijefejifiejf"
type textarea "x"
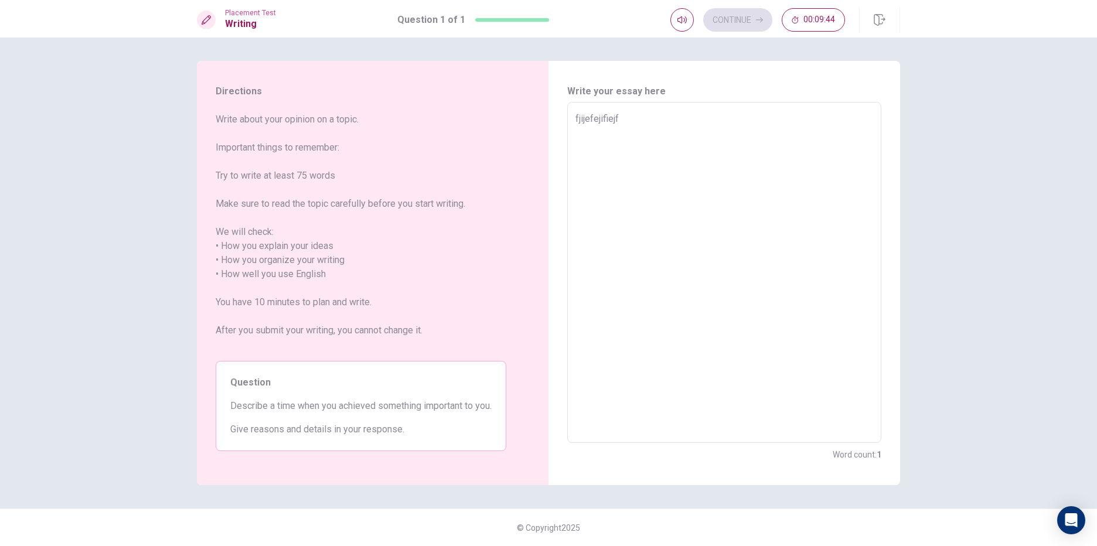
type textarea "fjijefejifiej"
type textarea "x"
type textarea "fjijefejifie"
type textarea "x"
type textarea "fjijefejifi"
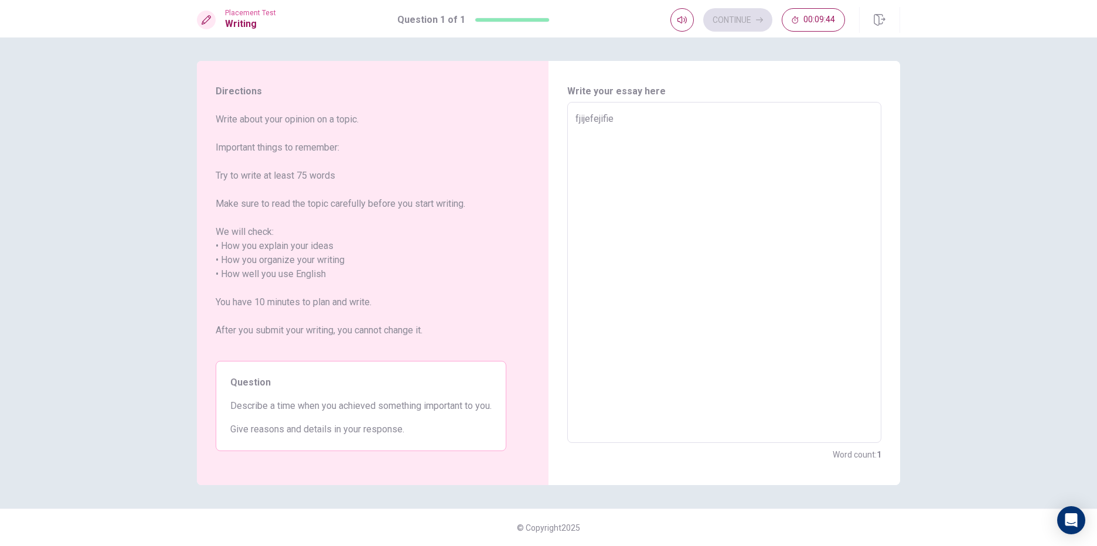
type textarea "x"
type textarea "fjijefejif"
type textarea "x"
type textarea "fjijefeji"
type textarea "x"
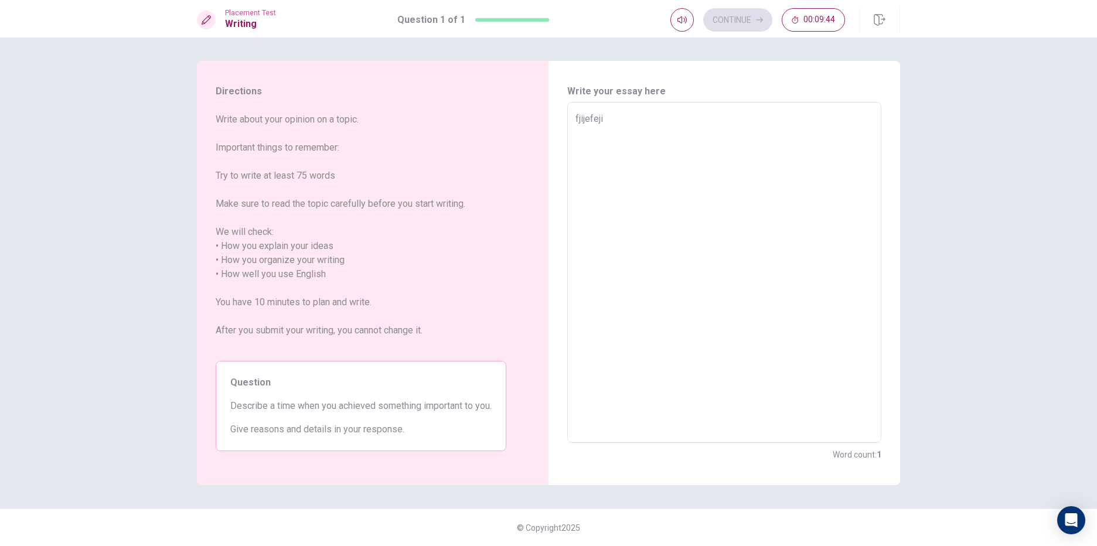
type textarea "fjijefej"
type textarea "x"
type textarea "fjijefe"
type textarea "x"
type textarea "fjijef"
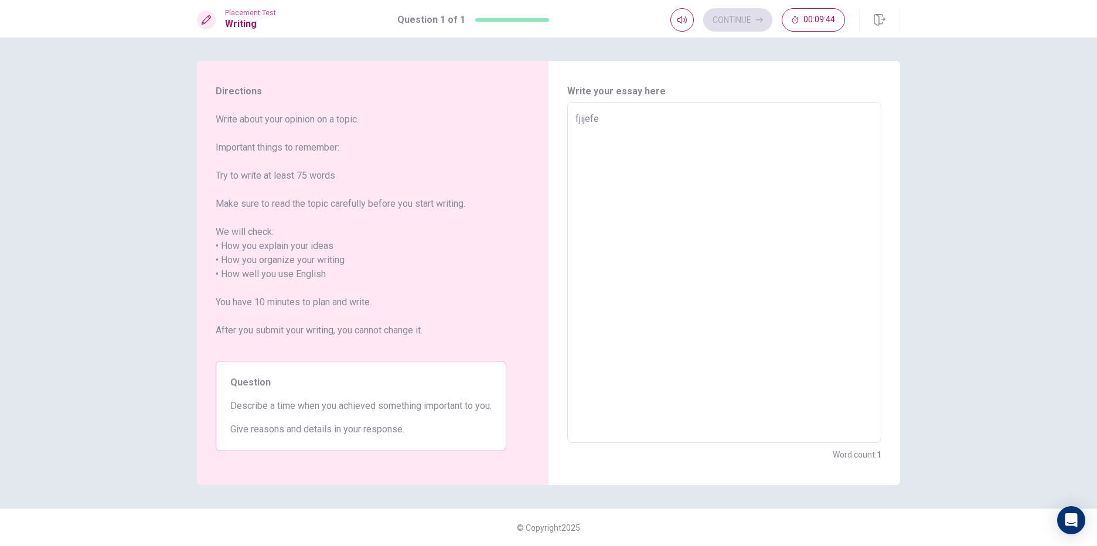
type textarea "x"
type textarea "fjije"
type textarea "x"
type textarea "fjij"
type textarea "x"
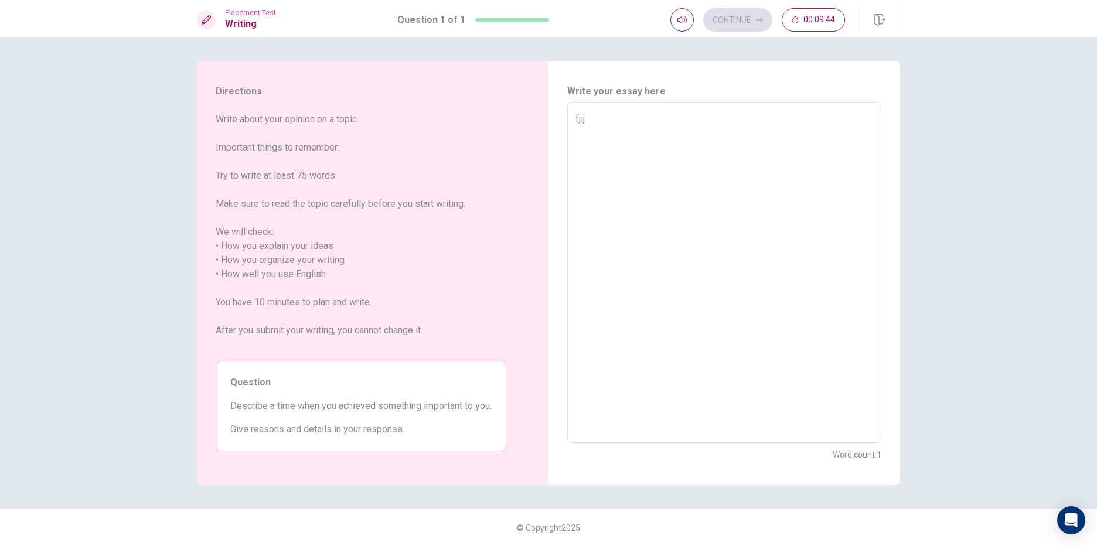
type textarea "fji"
type textarea "x"
type textarea "fj"
type textarea "x"
type textarea "f"
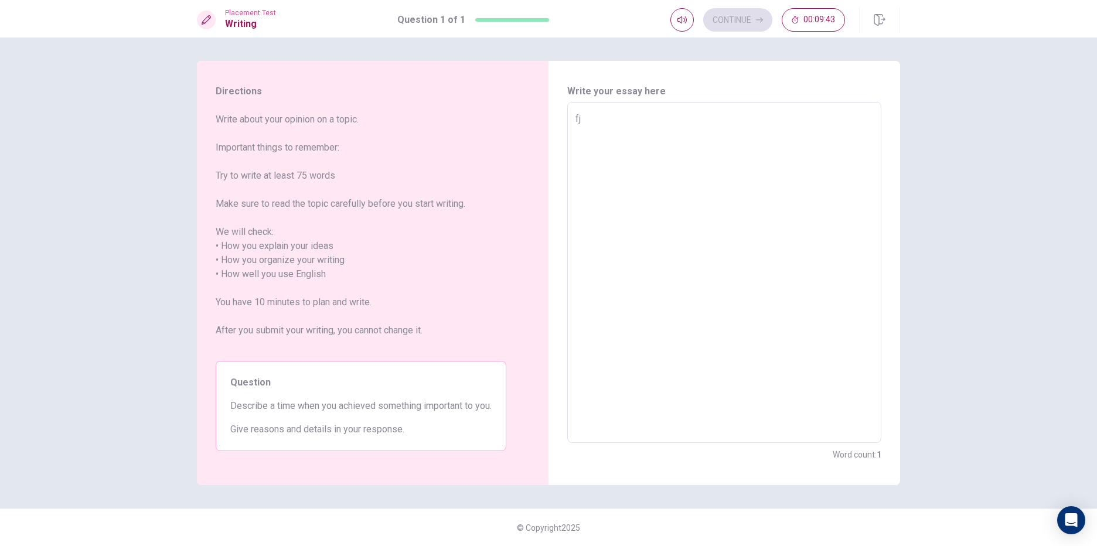
type textarea "x"
drag, startPoint x: 342, startPoint y: 401, endPoint x: 360, endPoint y: 413, distance: 21.9
click at [360, 413] on div "Question Describe a time when you achieved something important to you. Give rea…" at bounding box center [361, 406] width 291 height 90
drag, startPoint x: 340, startPoint y: 404, endPoint x: 384, endPoint y: 395, distance: 44.8
click at [384, 395] on div "Question Describe a time when you achieved something important to you. Give rea…" at bounding box center [361, 406] width 291 height 90
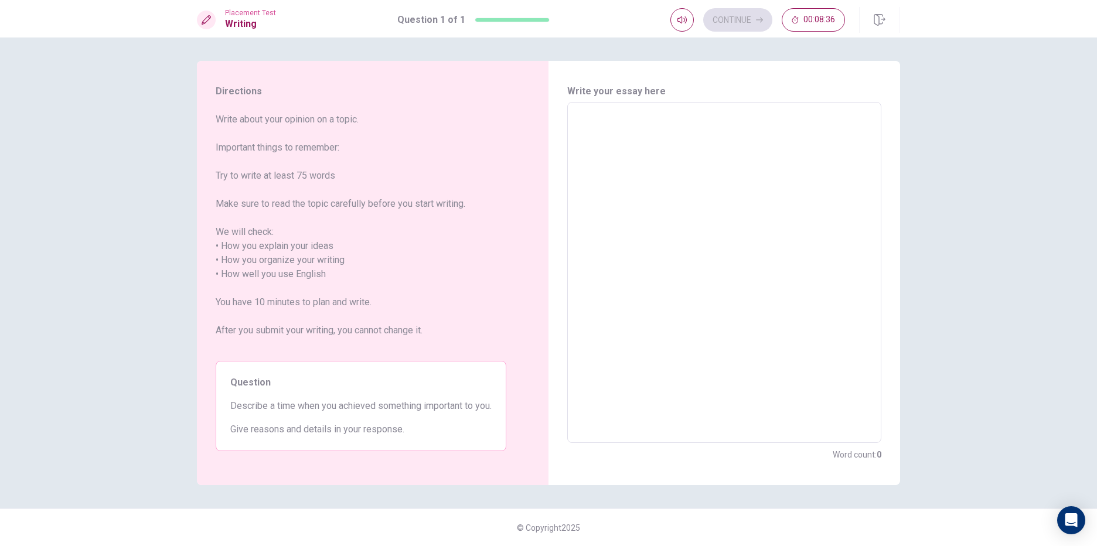
click at [599, 136] on textarea at bounding box center [724, 273] width 298 height 322
type textarea "I"
type textarea "x"
type textarea "IN"
type textarea "x"
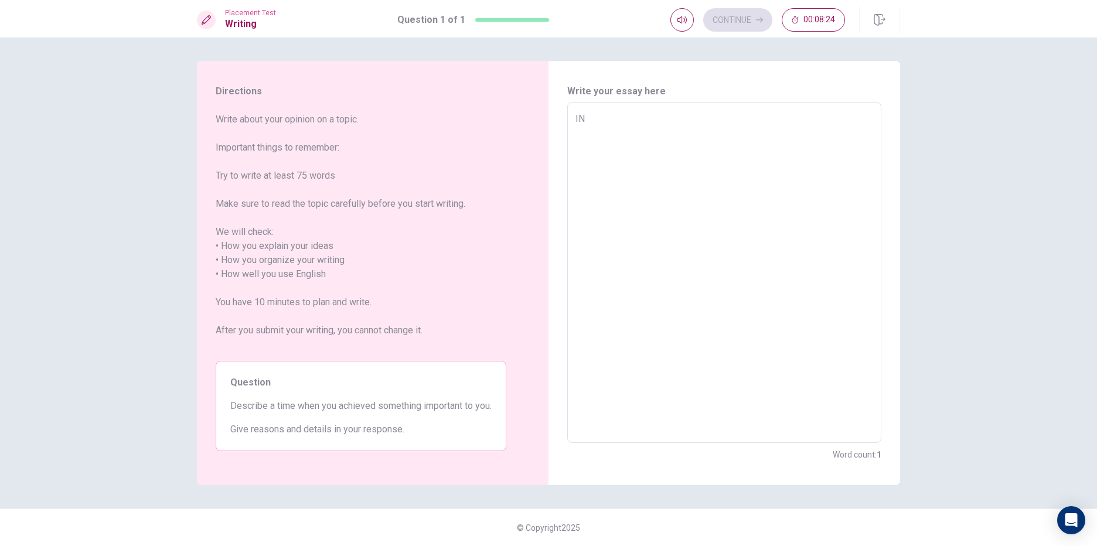
type textarea "IN"
type textarea "x"
type textarea "IN"
type textarea "x"
type textarea "I"
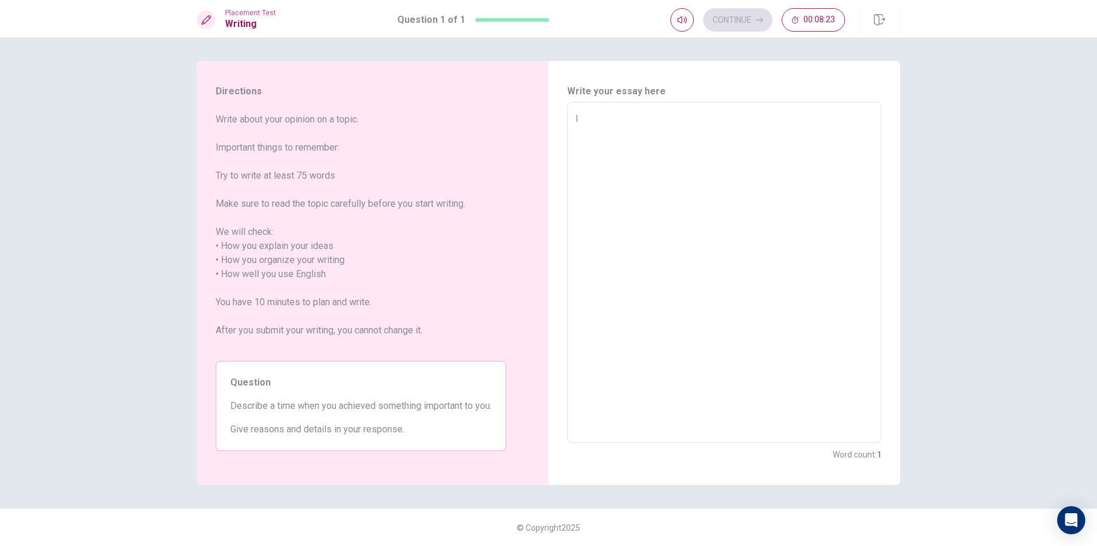
type textarea "x"
type textarea "In"
type textarea "x"
type textarea "In"
type textarea "x"
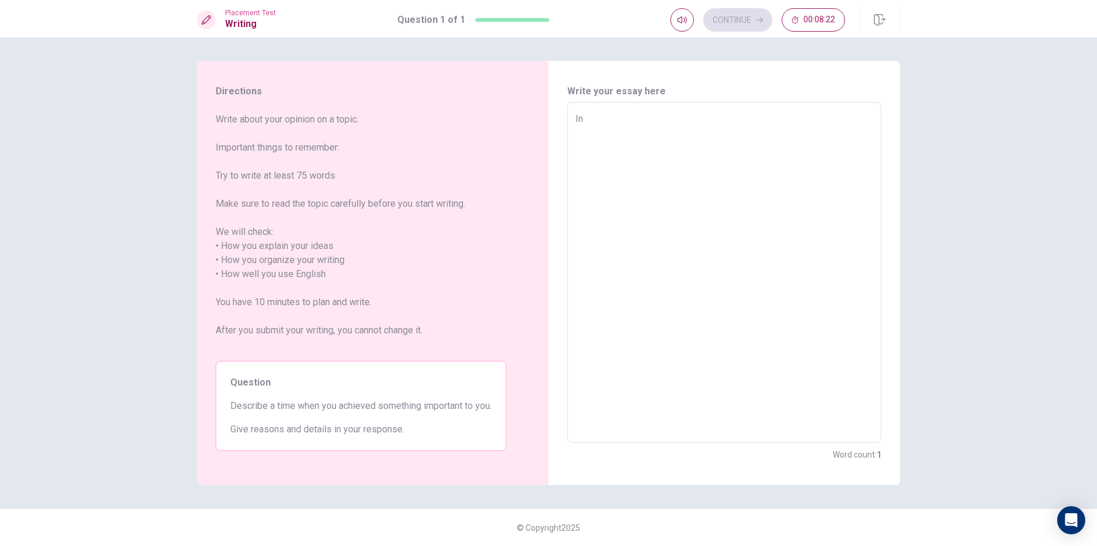
type textarea "In m"
type textarea "x"
type textarea "In my"
type textarea "x"
type textarea "In myl"
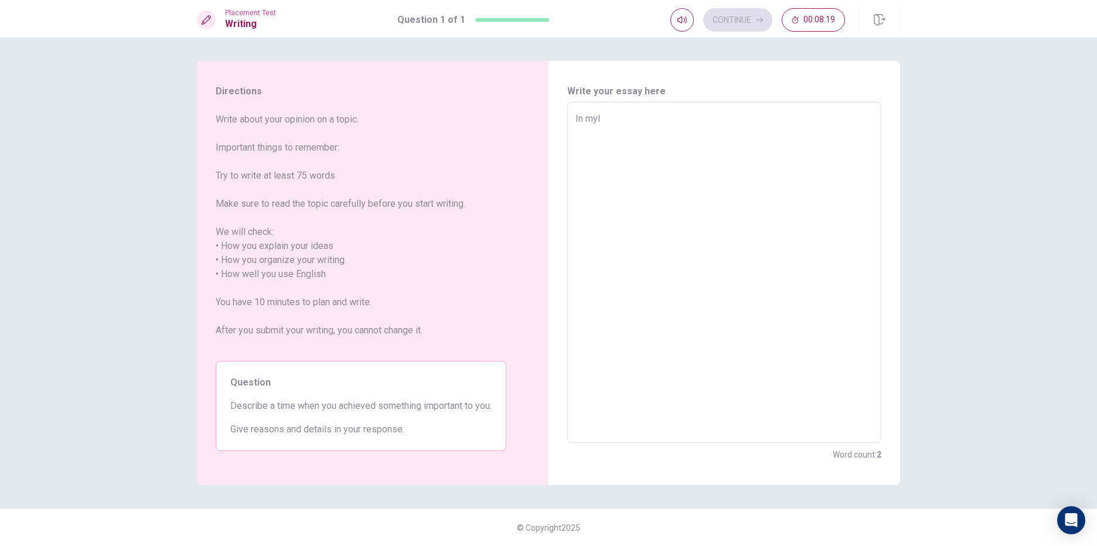
type textarea "x"
type textarea "In my"
type textarea "x"
type textarea "In my"
type textarea "x"
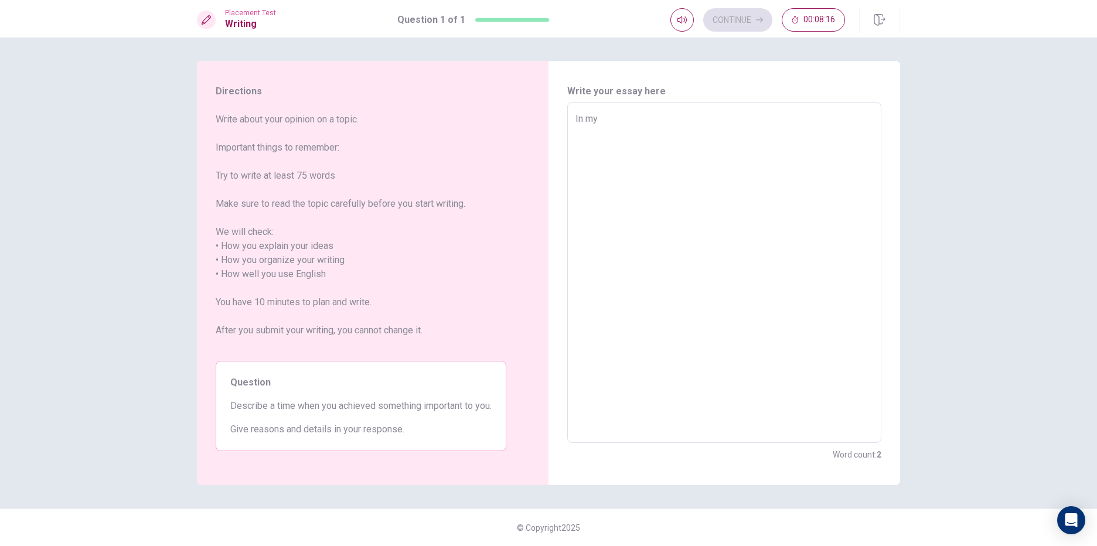
type textarea "In my l"
type textarea "x"
type textarea "In my li"
type textarea "x"
type textarea "In my lif"
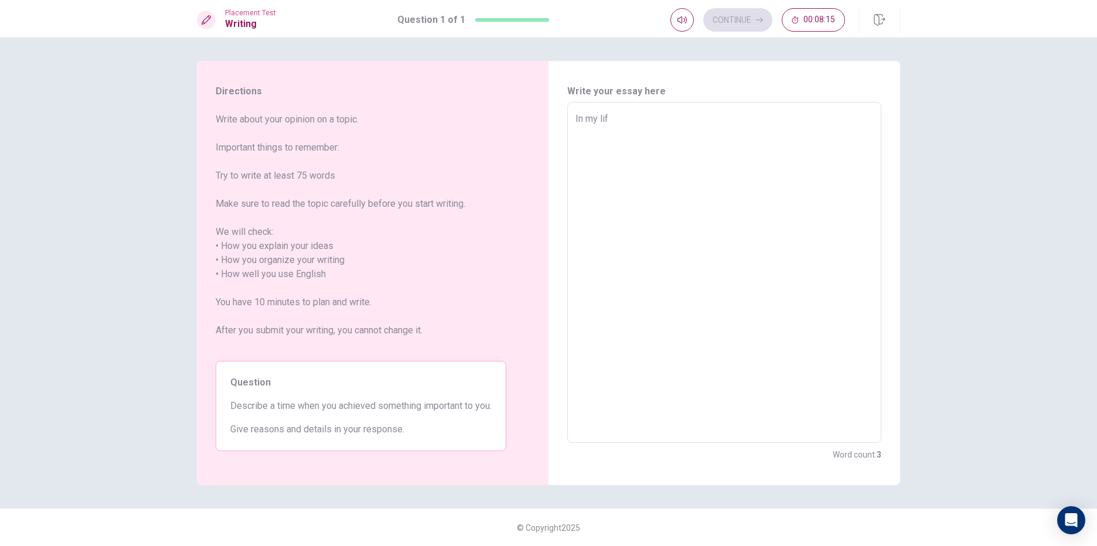
type textarea "x"
type textarea "In my life"
type textarea "x"
type textarea "In my life,"
type textarea "x"
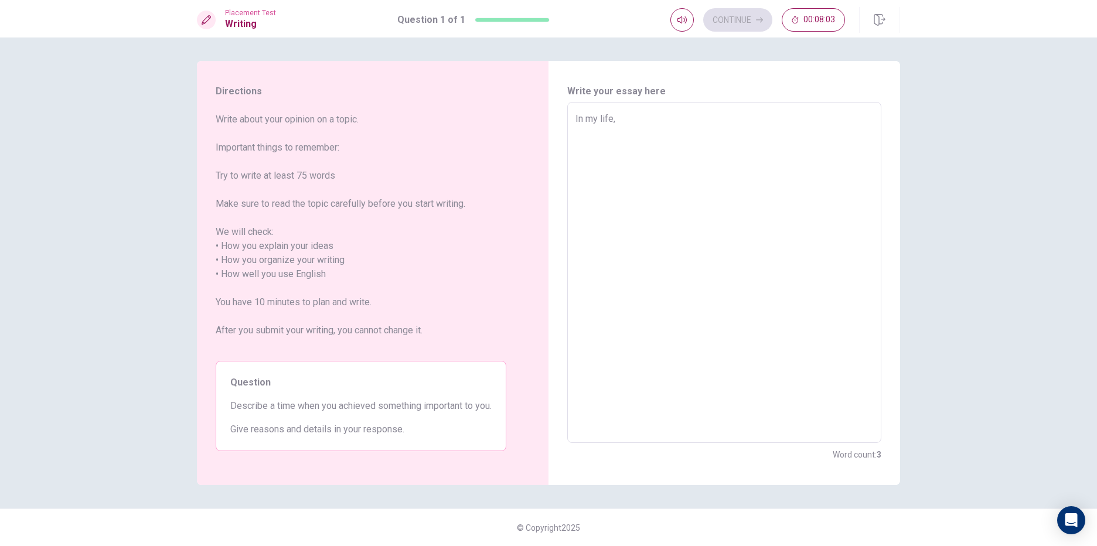
type textarea "In my life"
type textarea "x"
type textarea "In my lif"
type textarea "x"
type textarea "In my li"
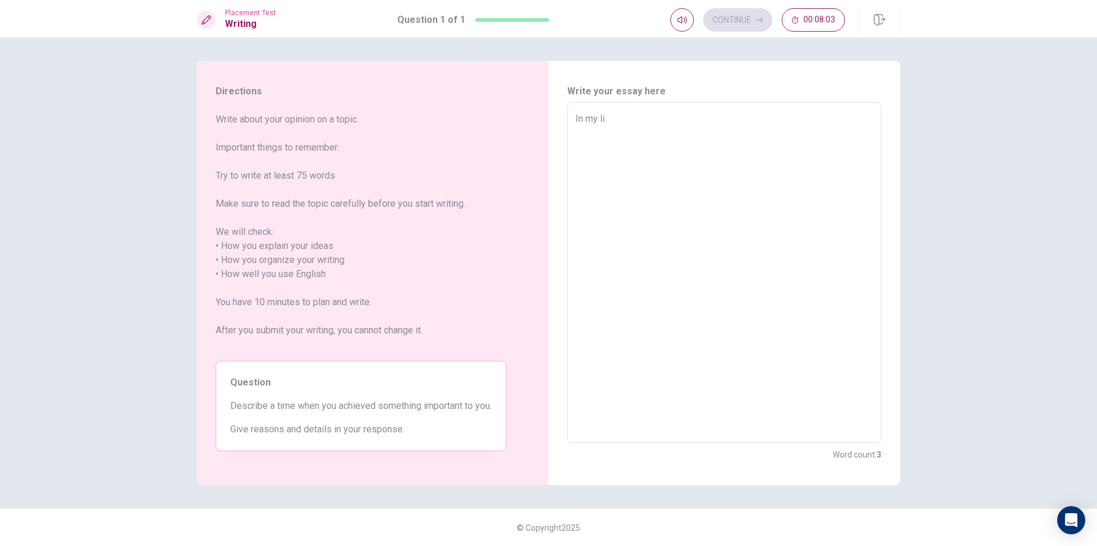
type textarea "x"
type textarea "In my l"
type textarea "x"
type textarea "In my"
type textarea "x"
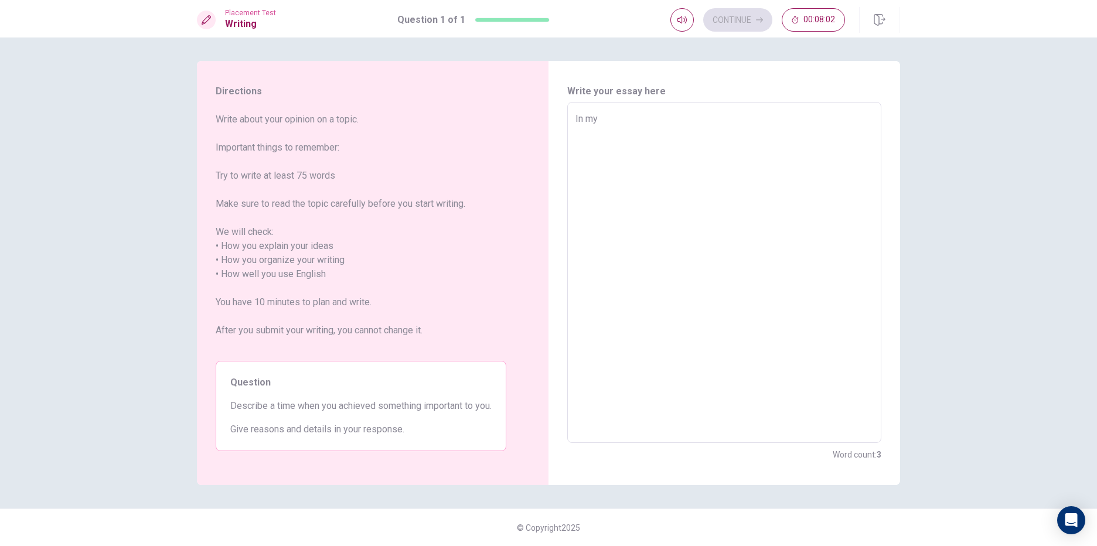
type textarea "In my"
type textarea "x"
type textarea "In m"
type textarea "x"
type textarea "In"
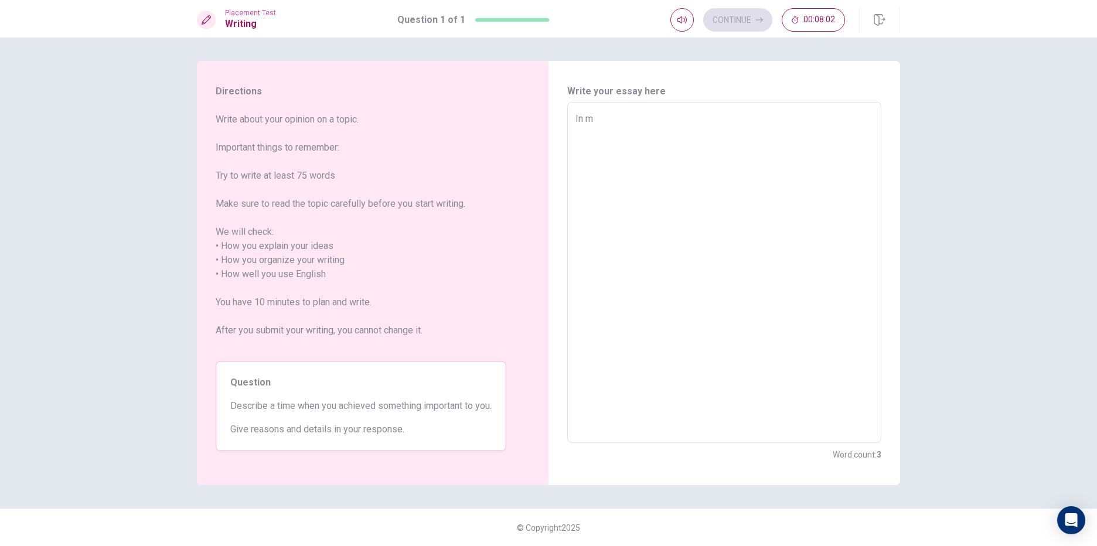
type textarea "x"
type textarea "In"
type textarea "x"
type textarea "I"
type textarea "x"
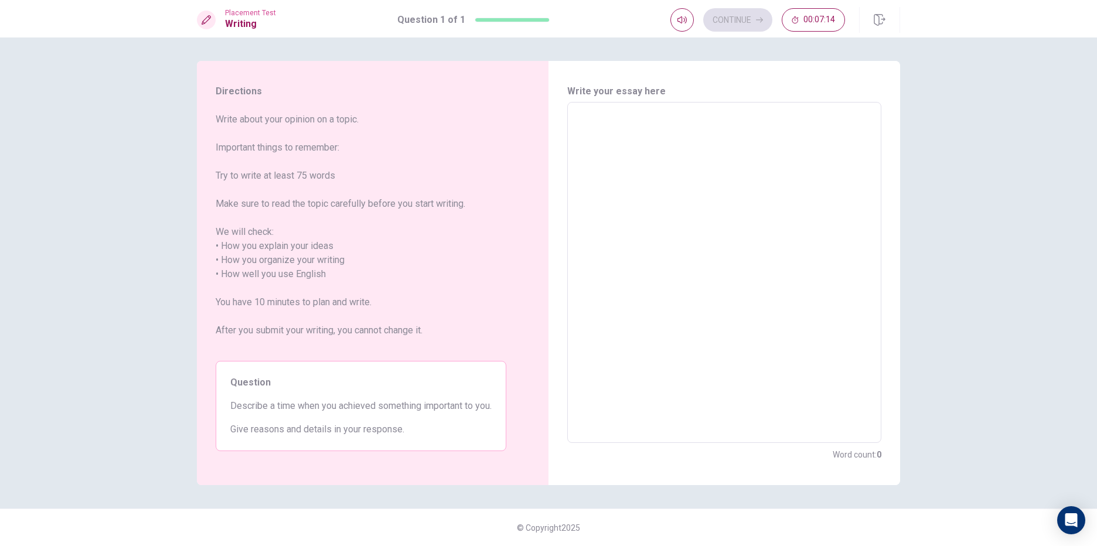
type textarea "I"
type textarea "x"
type textarea "IN"
type textarea "x"
type textarea "I"
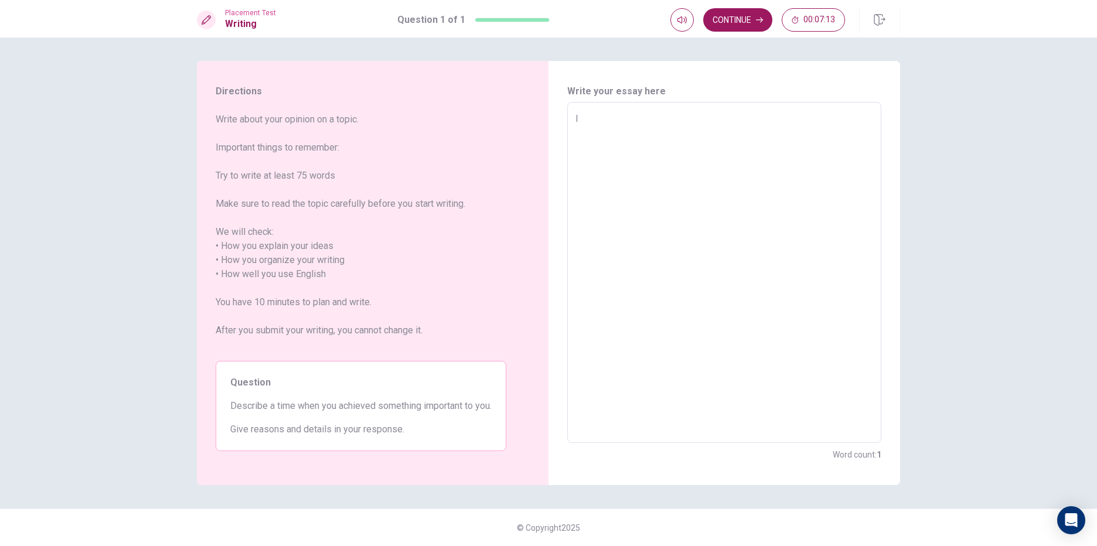
type textarea "x"
type textarea "In"
type textarea "x"
type textarea "In"
type textarea "x"
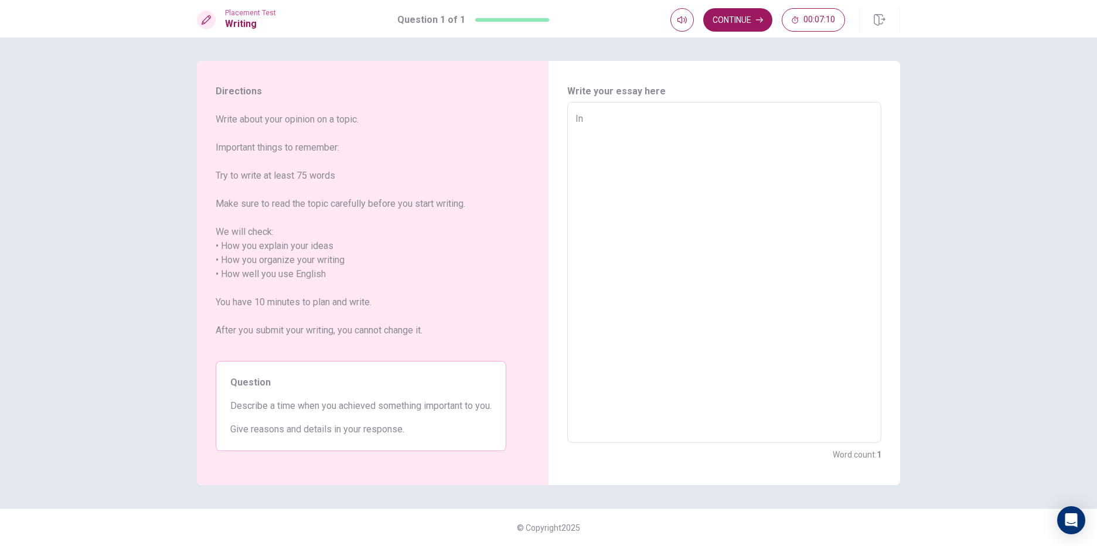
type textarea "In"
type textarea "x"
type textarea "I"
type textarea "x"
type textarea "I"
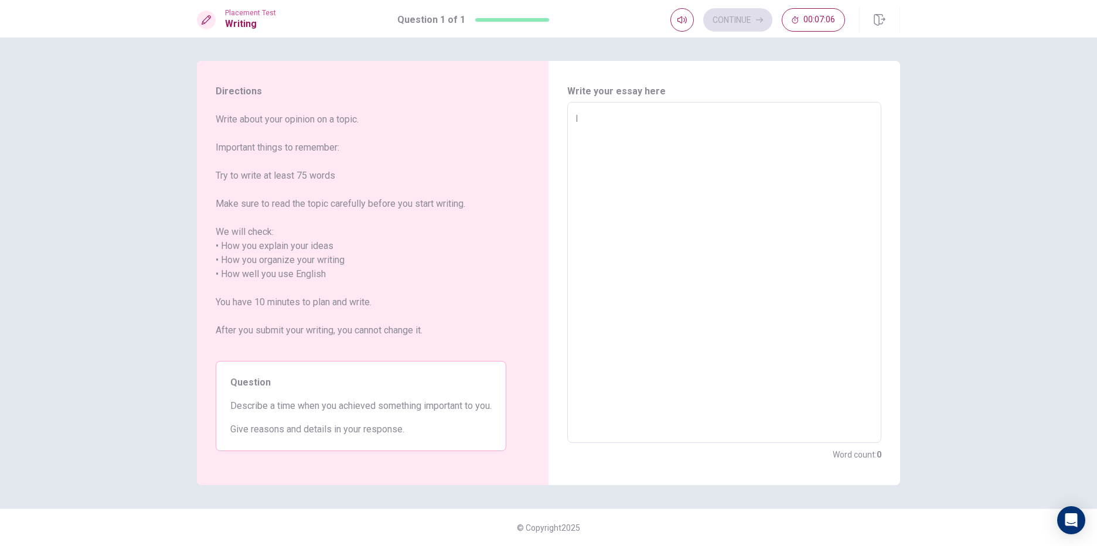
type textarea "x"
type textarea "I"
click at [670, 112] on textarea "When i was [DEMOGRAPHIC_DATA],my mum bought a little puppy to be a gift for my …" at bounding box center [724, 273] width 298 height 322
click at [678, 121] on textarea "When i was [DEMOGRAPHIC_DATA],my mum bought a little puppy to be a gift for my …" at bounding box center [724, 273] width 298 height 322
click at [784, 143] on textarea "When i was [DEMOGRAPHIC_DATA], my mum bought a little puppy to be a gift for my…" at bounding box center [724, 273] width 298 height 322
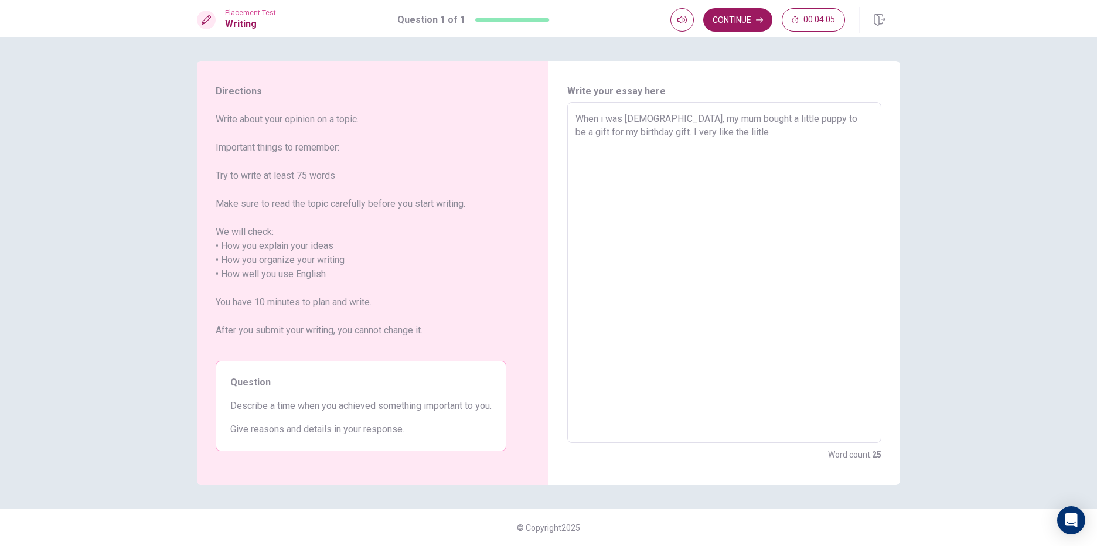
click at [798, 125] on textarea "When i was [DEMOGRAPHIC_DATA], my mum bought a little puppy to be a gift for my…" at bounding box center [724, 273] width 298 height 322
click at [751, 137] on textarea "When i was [DEMOGRAPHIC_DATA], my mum bought a little puppy to be a gift for my…" at bounding box center [724, 273] width 298 height 322
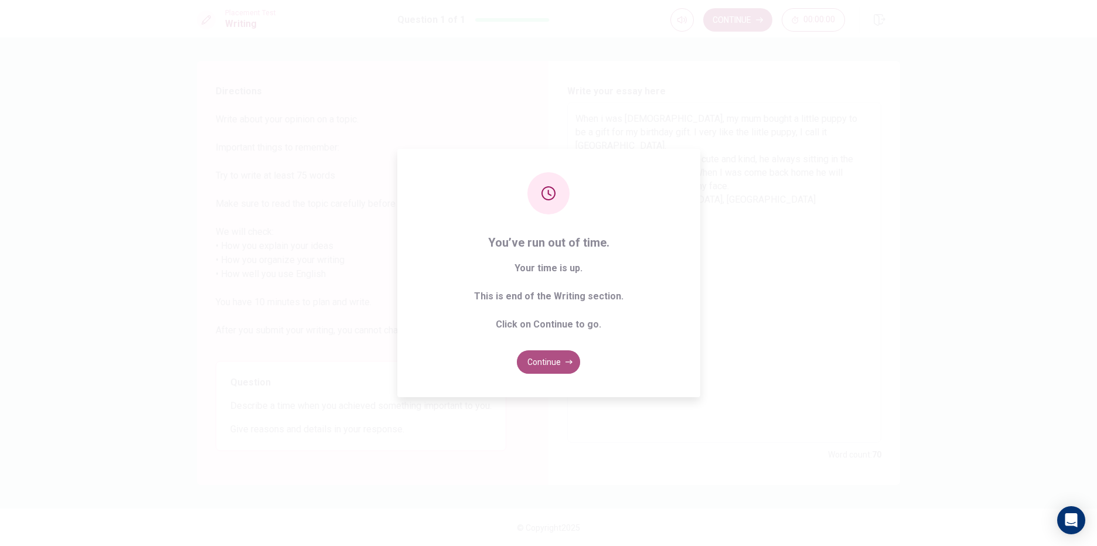
click at [565, 364] on icon "button" at bounding box center [568, 362] width 7 height 7
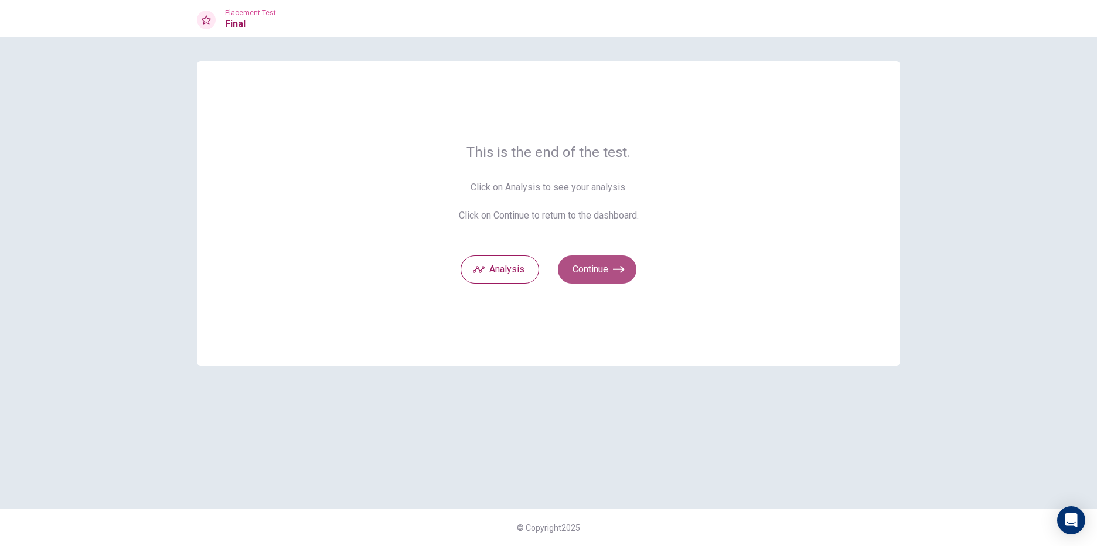
click at [608, 265] on button "Continue" at bounding box center [597, 269] width 78 height 28
